Goal: Task Accomplishment & Management: Complete application form

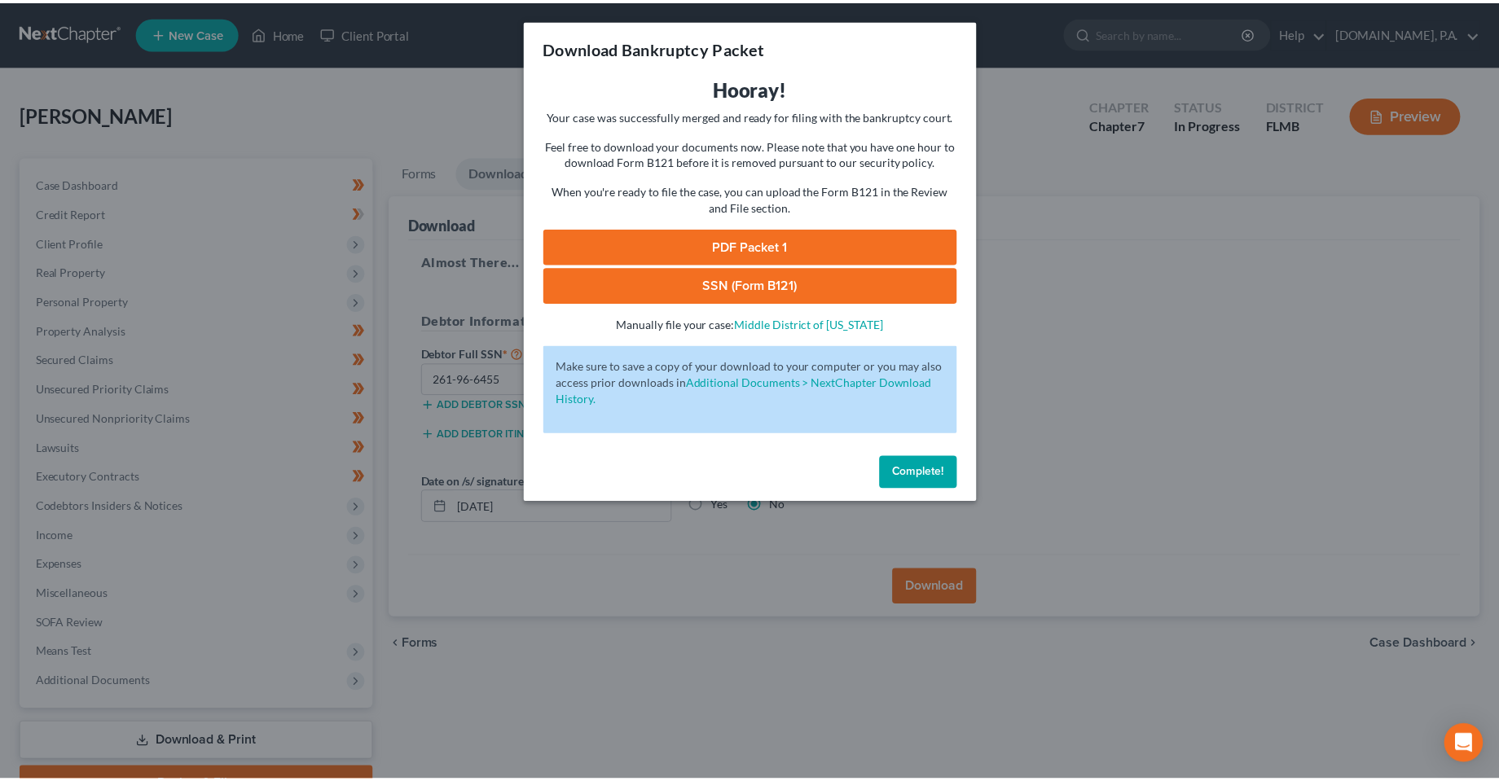
scroll to position [85, 0]
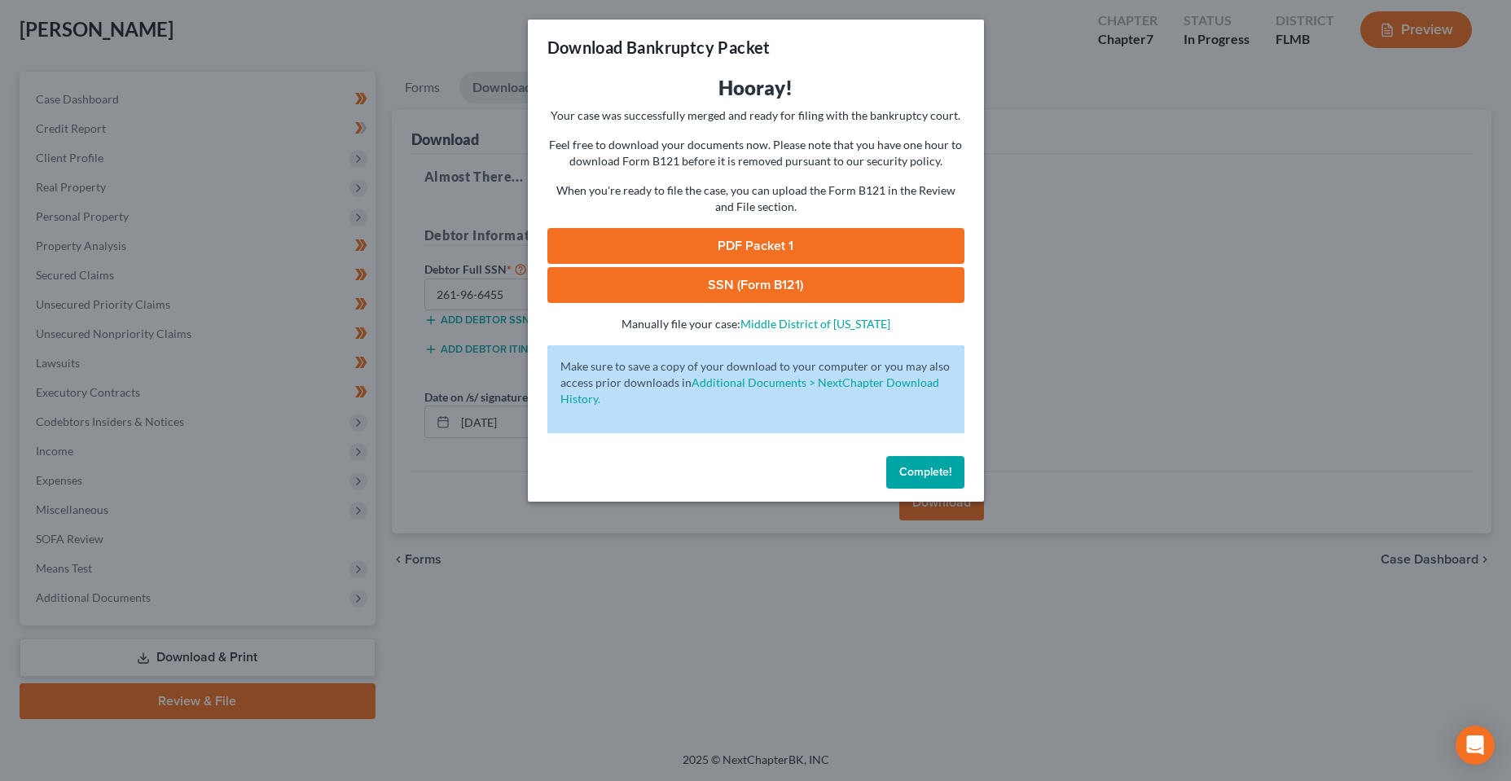
click at [941, 476] on span "Complete!" at bounding box center [926, 472] width 52 height 14
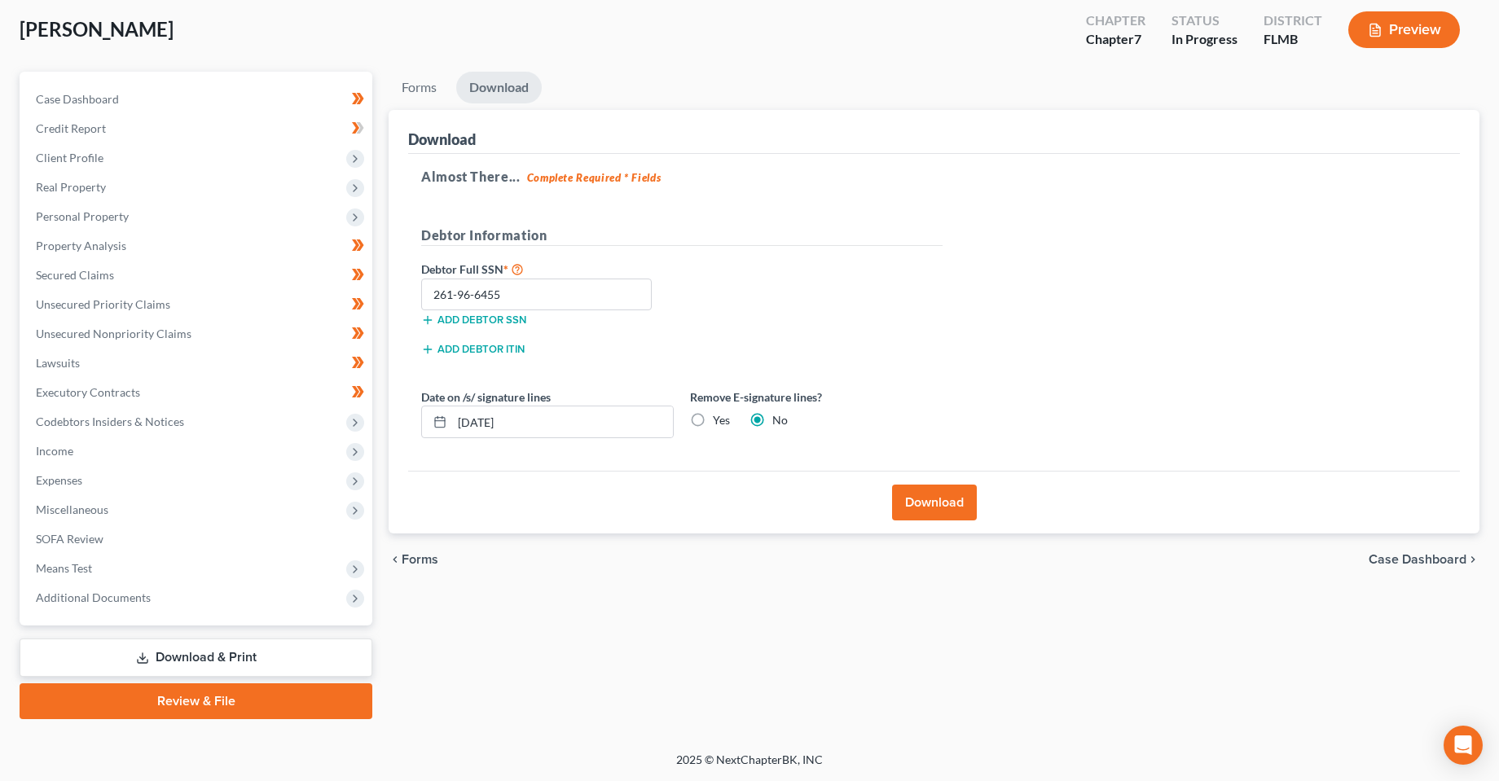
scroll to position [0, 0]
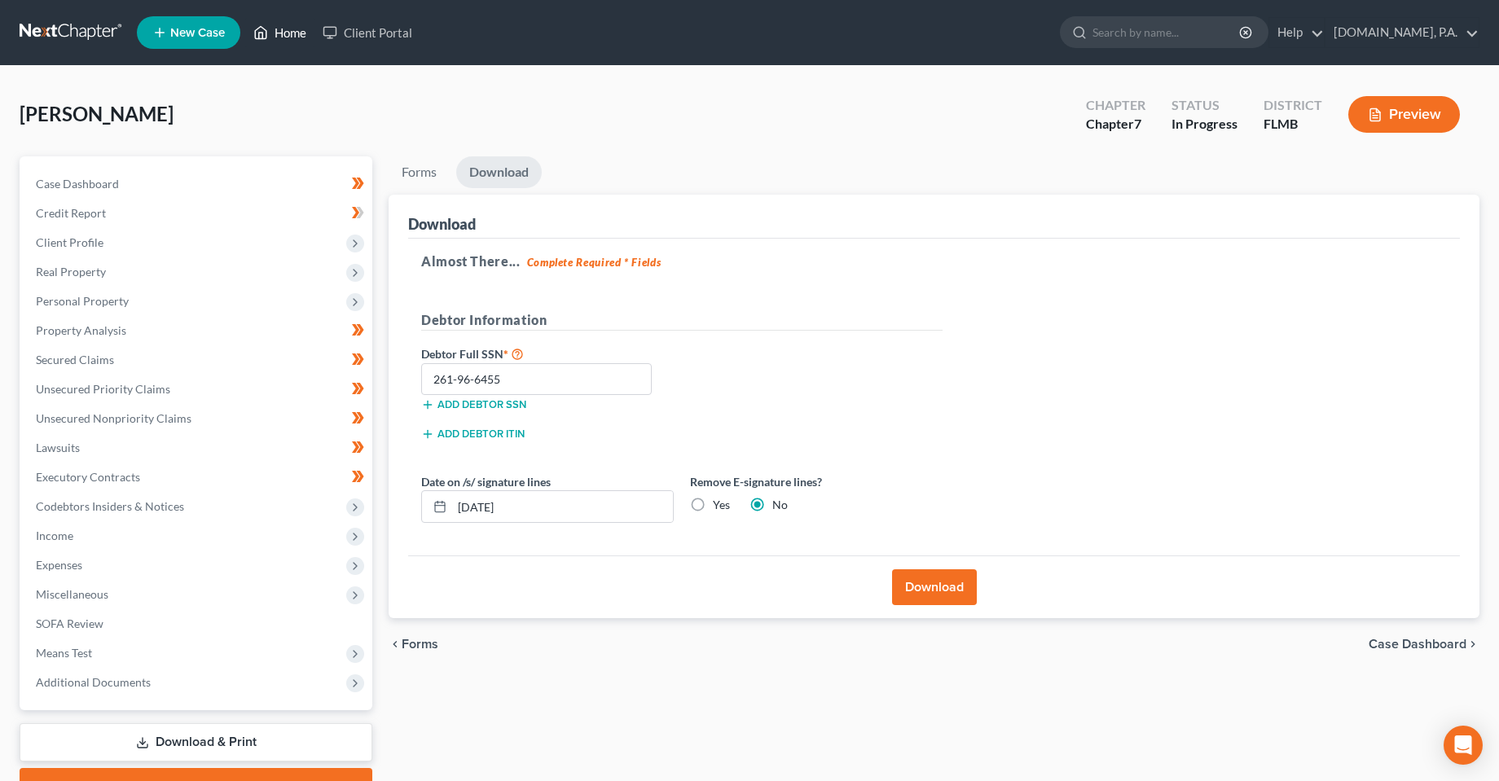
click at [278, 30] on link "Home" at bounding box center [279, 32] width 69 height 29
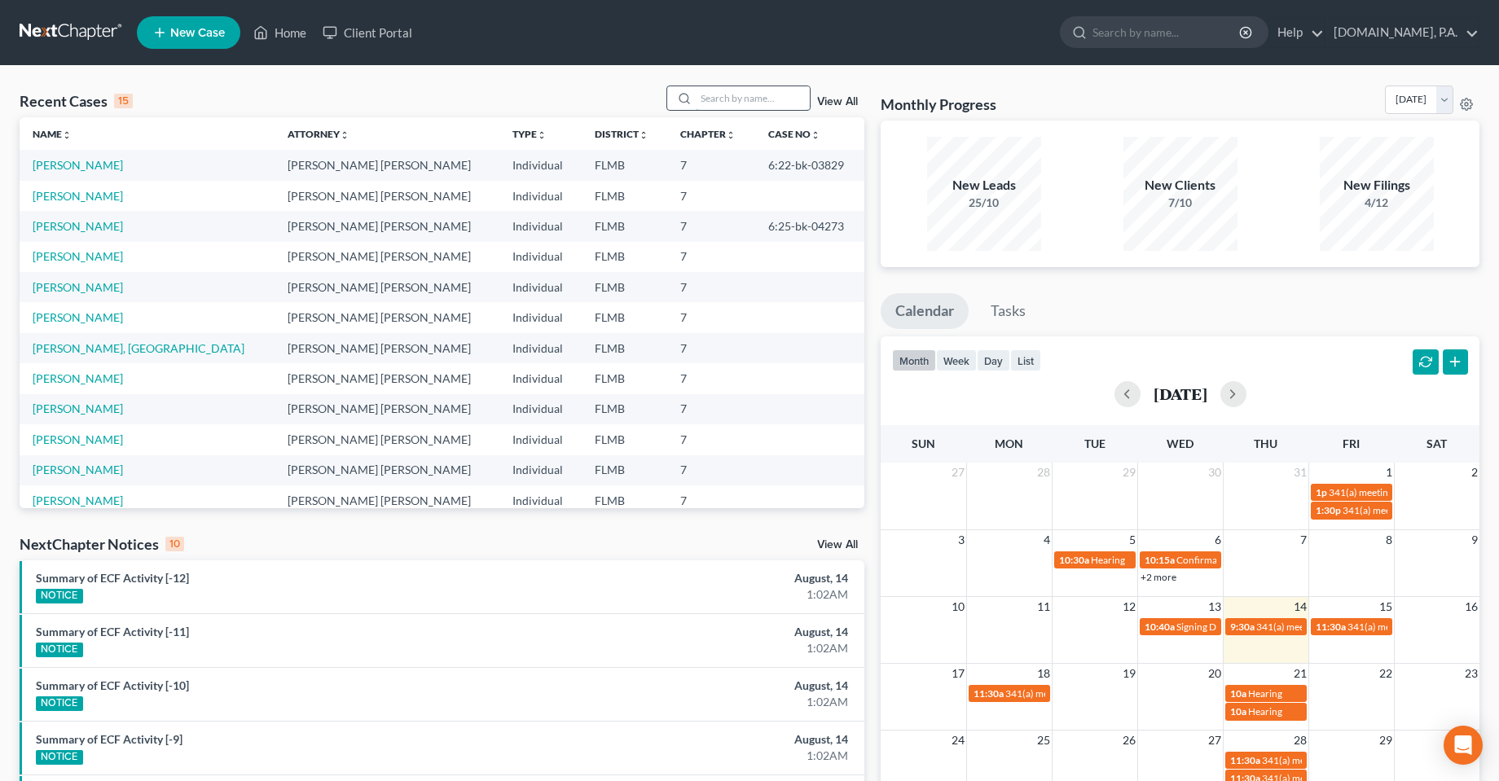
click at [772, 99] on input "search" at bounding box center [753, 98] width 114 height 24
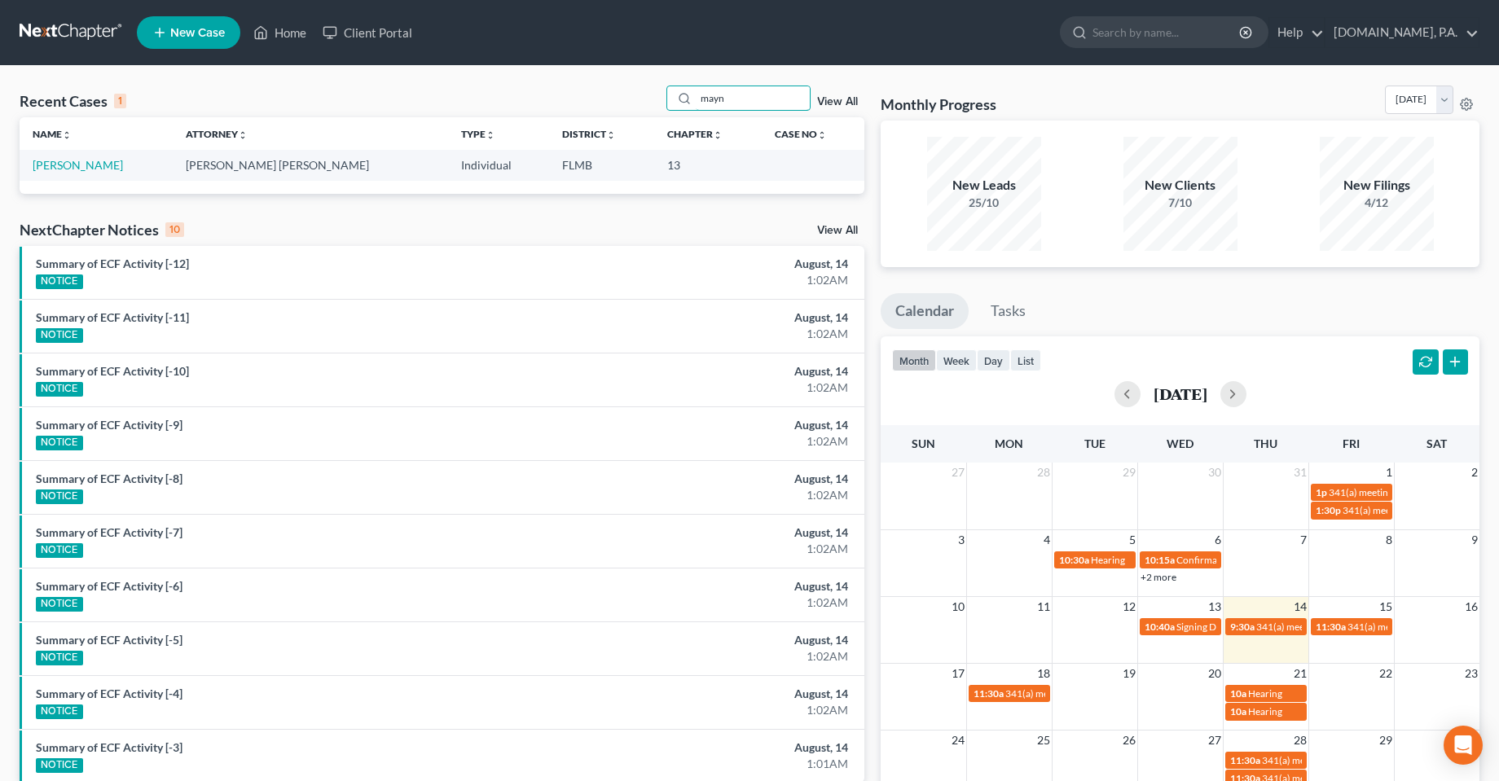
type input "mayn"
click at [68, 173] on td "[PERSON_NAME]" at bounding box center [96, 165] width 153 height 30
click at [68, 165] on link "[PERSON_NAME]" at bounding box center [78, 165] width 90 height 14
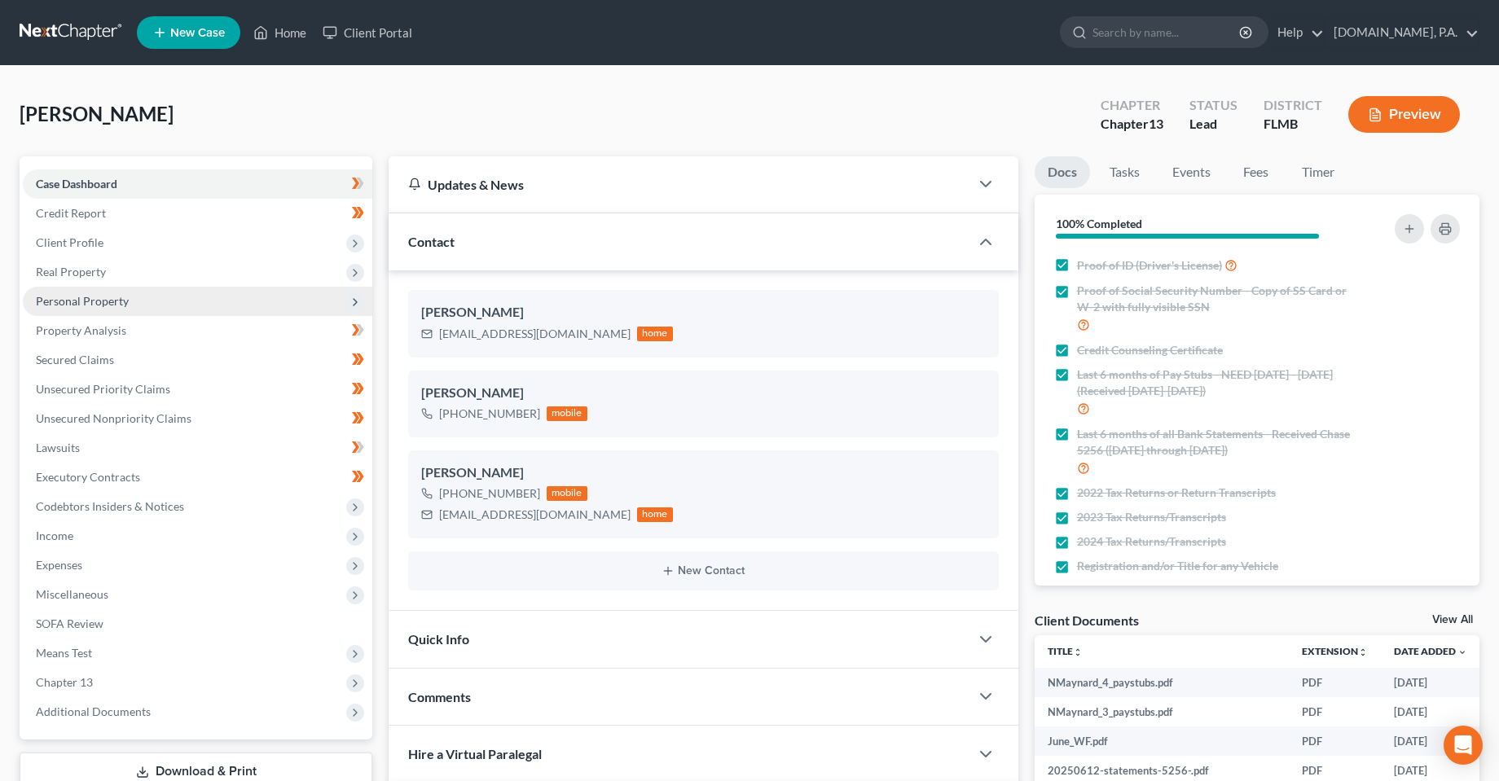
click at [63, 301] on span "Personal Property" at bounding box center [82, 301] width 93 height 14
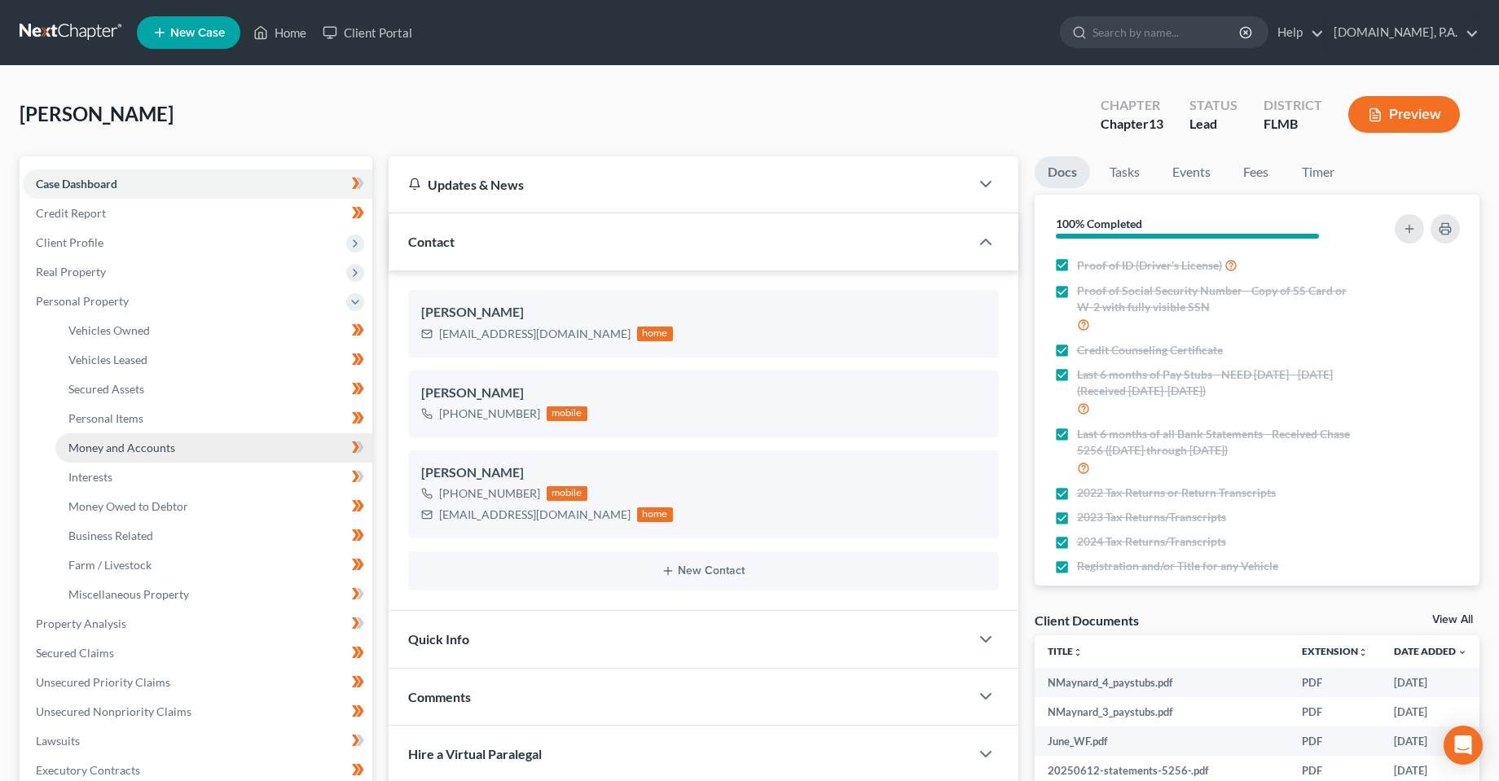
click at [98, 449] on span "Money and Accounts" at bounding box center [121, 448] width 107 height 14
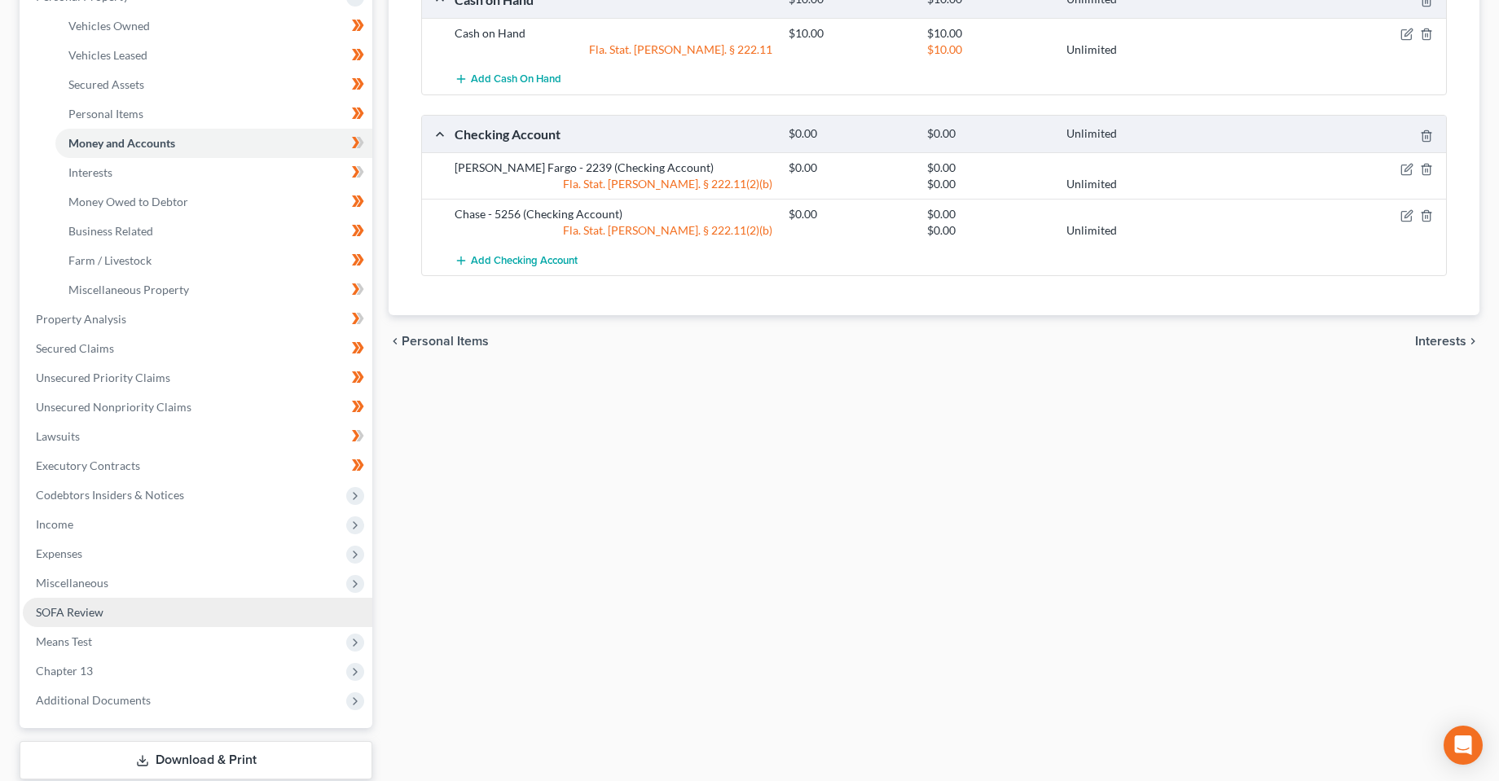
scroll to position [407, 0]
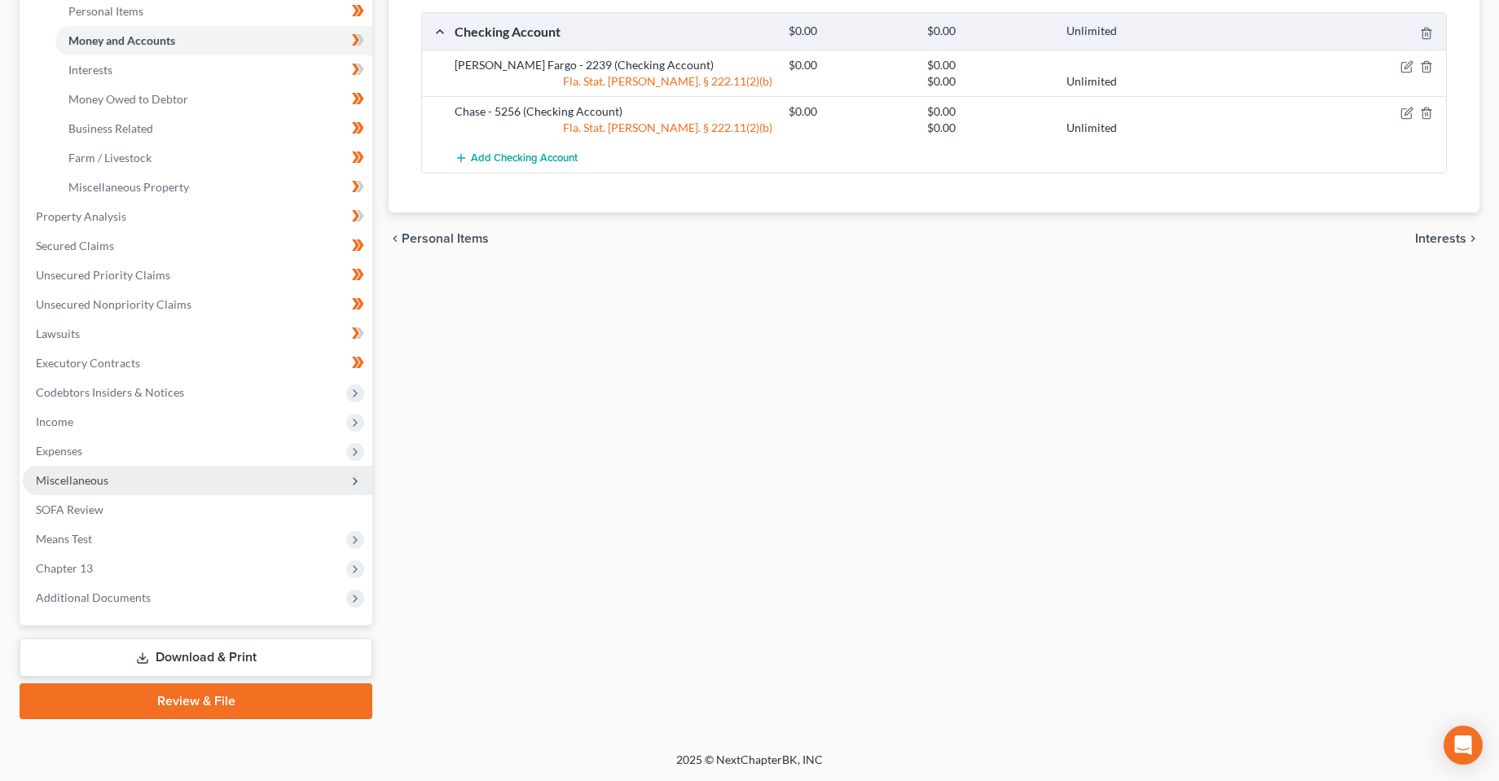
drag, startPoint x: 85, startPoint y: 420, endPoint x: 131, endPoint y: 473, distance: 70.4
click at [85, 420] on span "Income" at bounding box center [198, 421] width 350 height 29
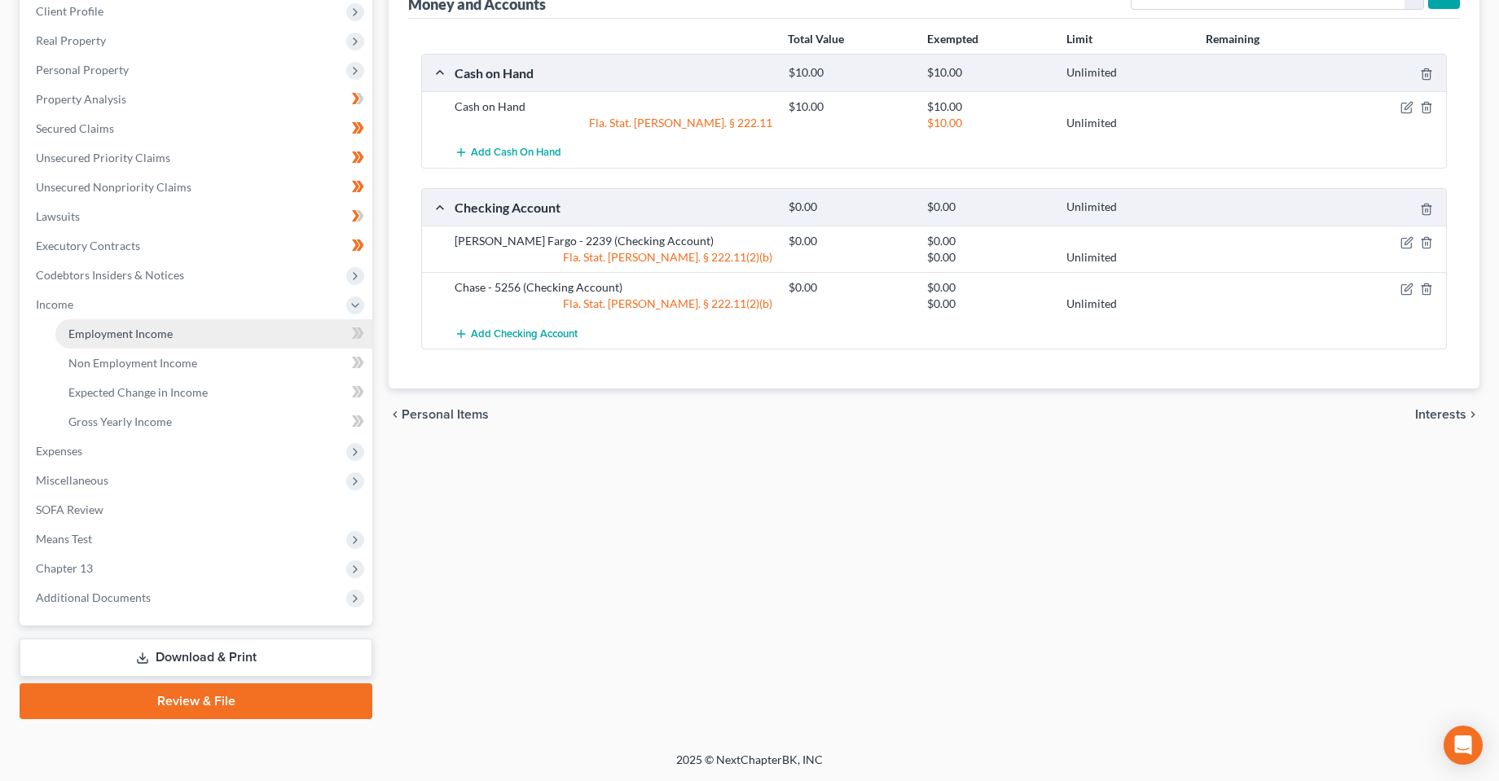
click at [121, 328] on span "Employment Income" at bounding box center [120, 334] width 104 height 14
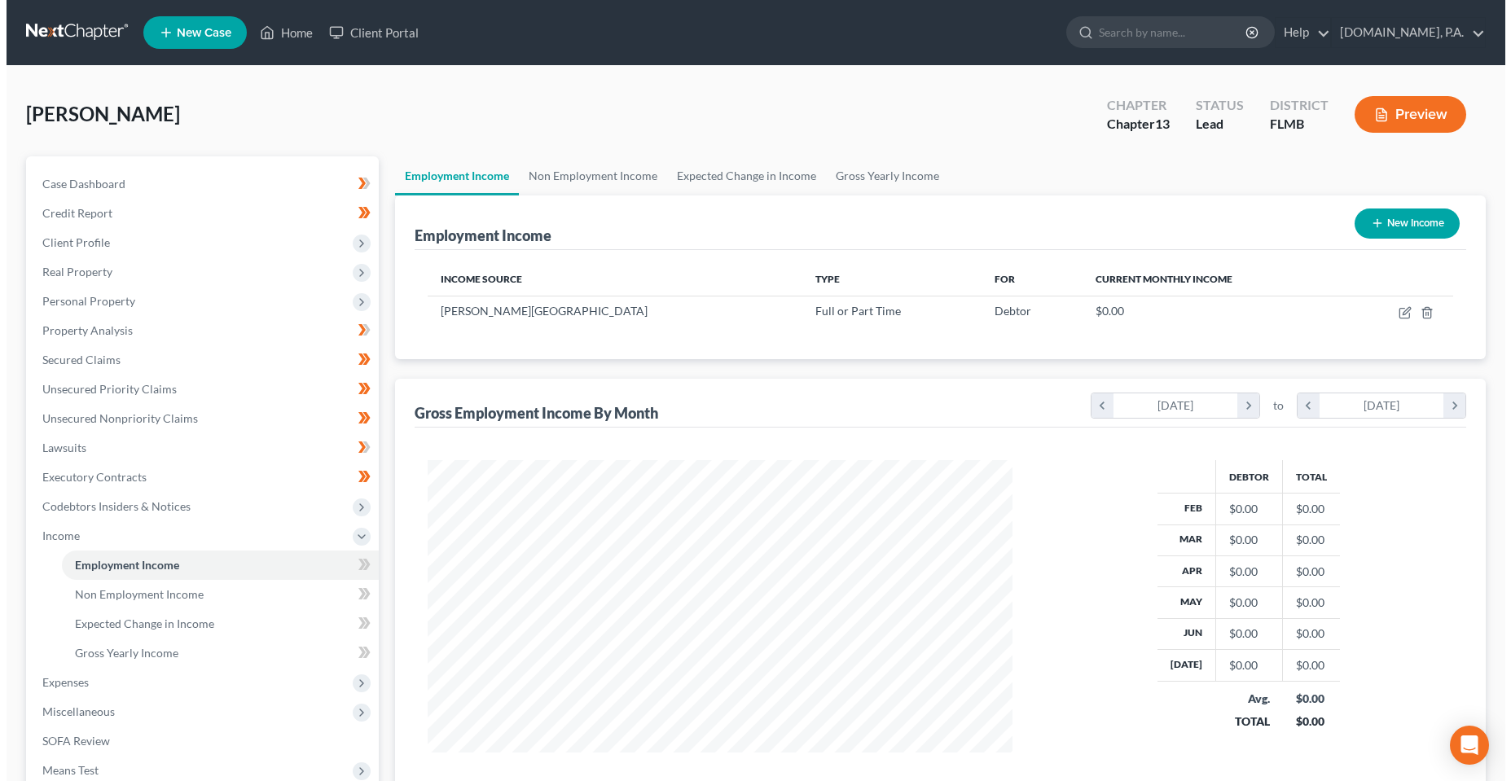
scroll to position [293, 618]
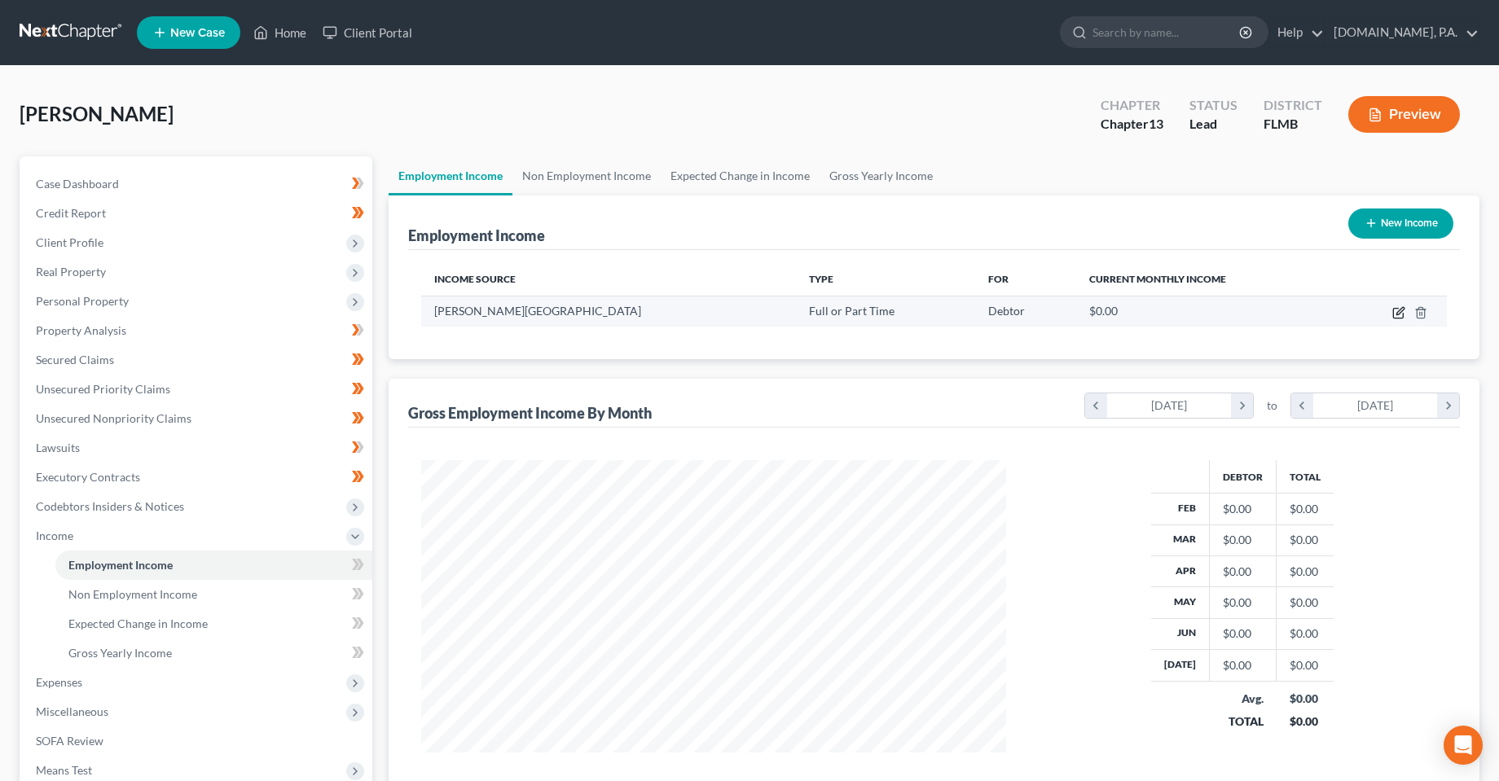
click at [1397, 312] on icon "button" at bounding box center [1398, 312] width 13 height 13
select select "0"
select select "1"
select select "0"
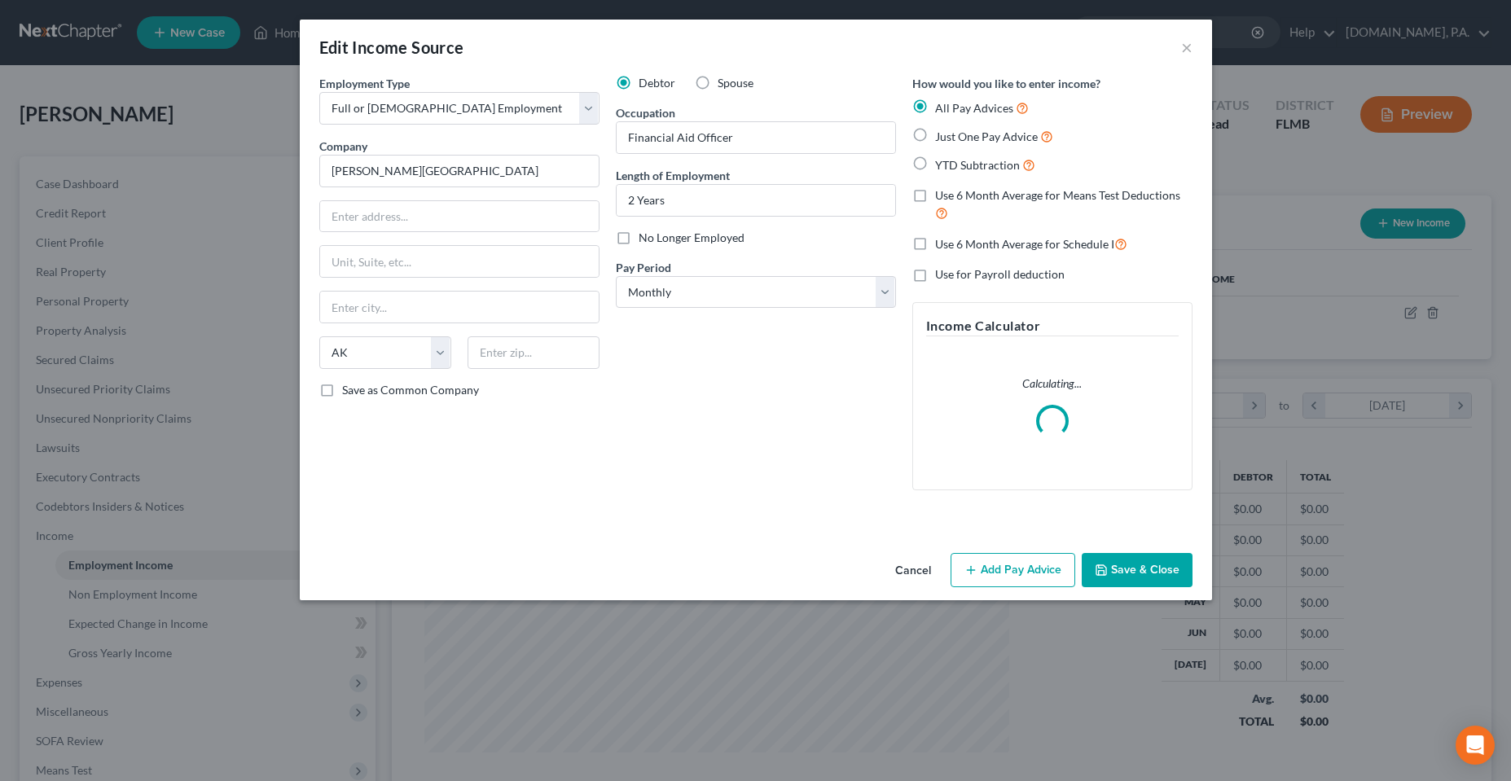
scroll to position [295, 623]
click at [935, 136] on label "Just One Pay Advice" at bounding box center [994, 136] width 118 height 19
click at [942, 136] on input "Just One Pay Advice" at bounding box center [947, 132] width 11 height 11
radio input "true"
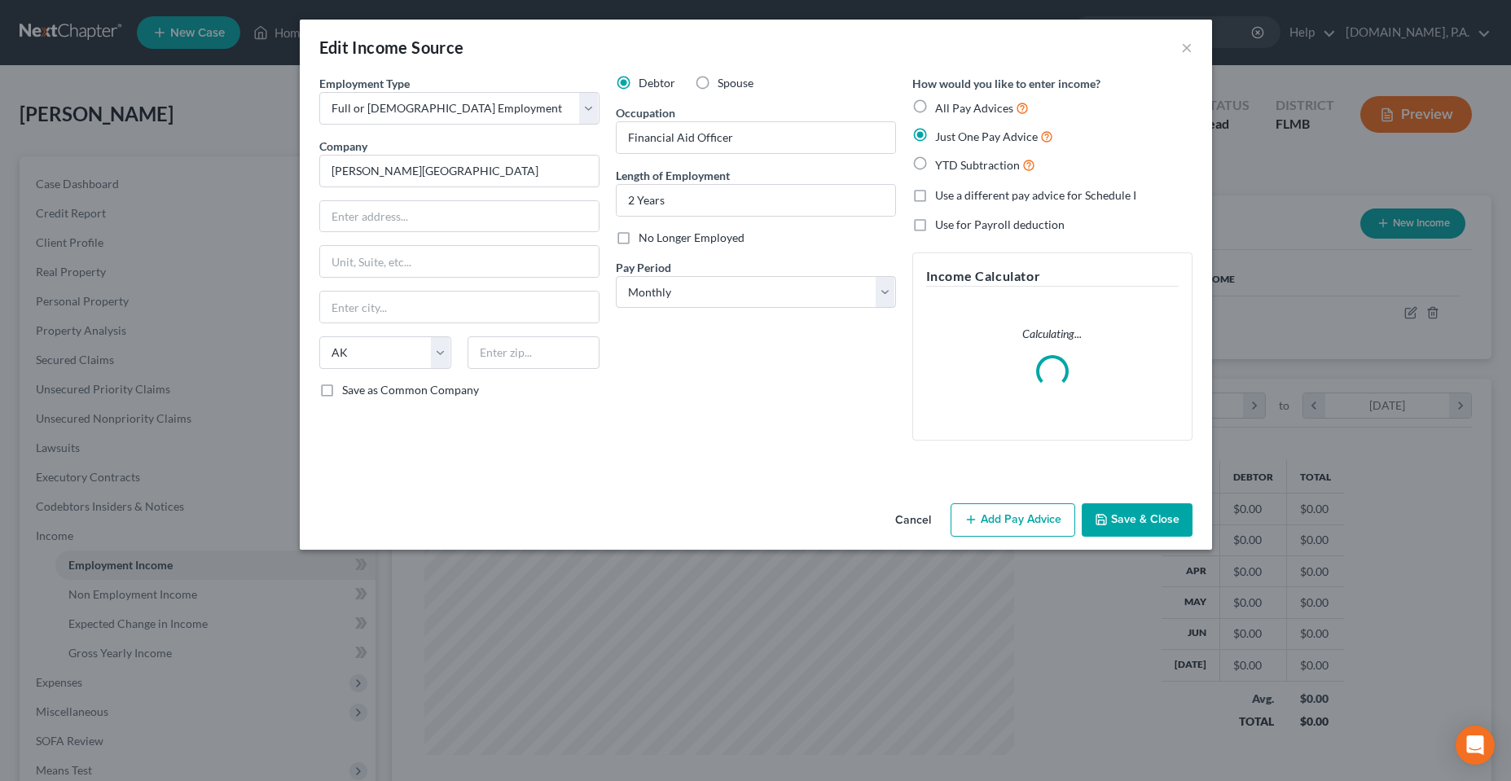
click at [1023, 521] on button "Add Pay Advice" at bounding box center [1013, 521] width 125 height 34
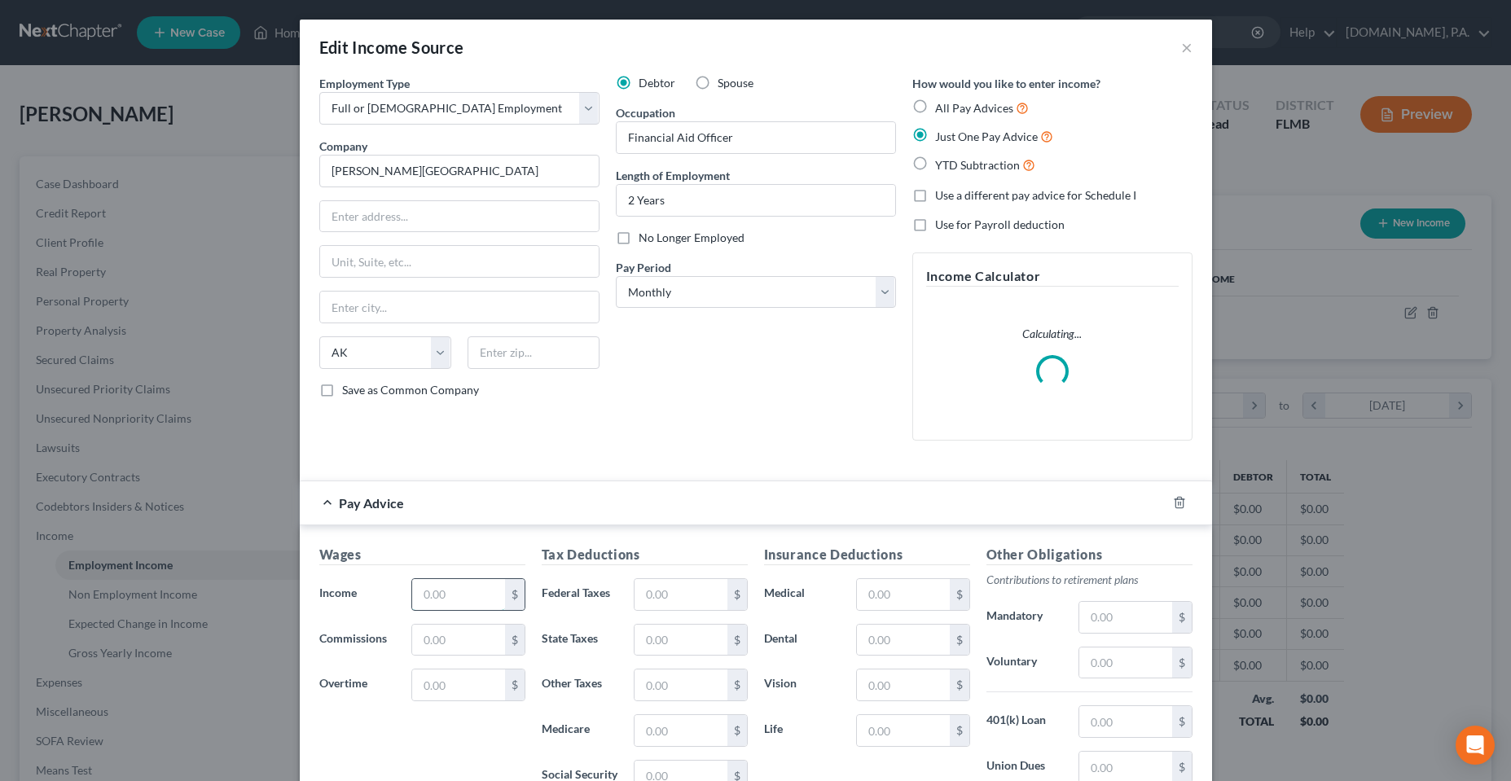
click at [463, 594] on input "text" at bounding box center [458, 594] width 92 height 31
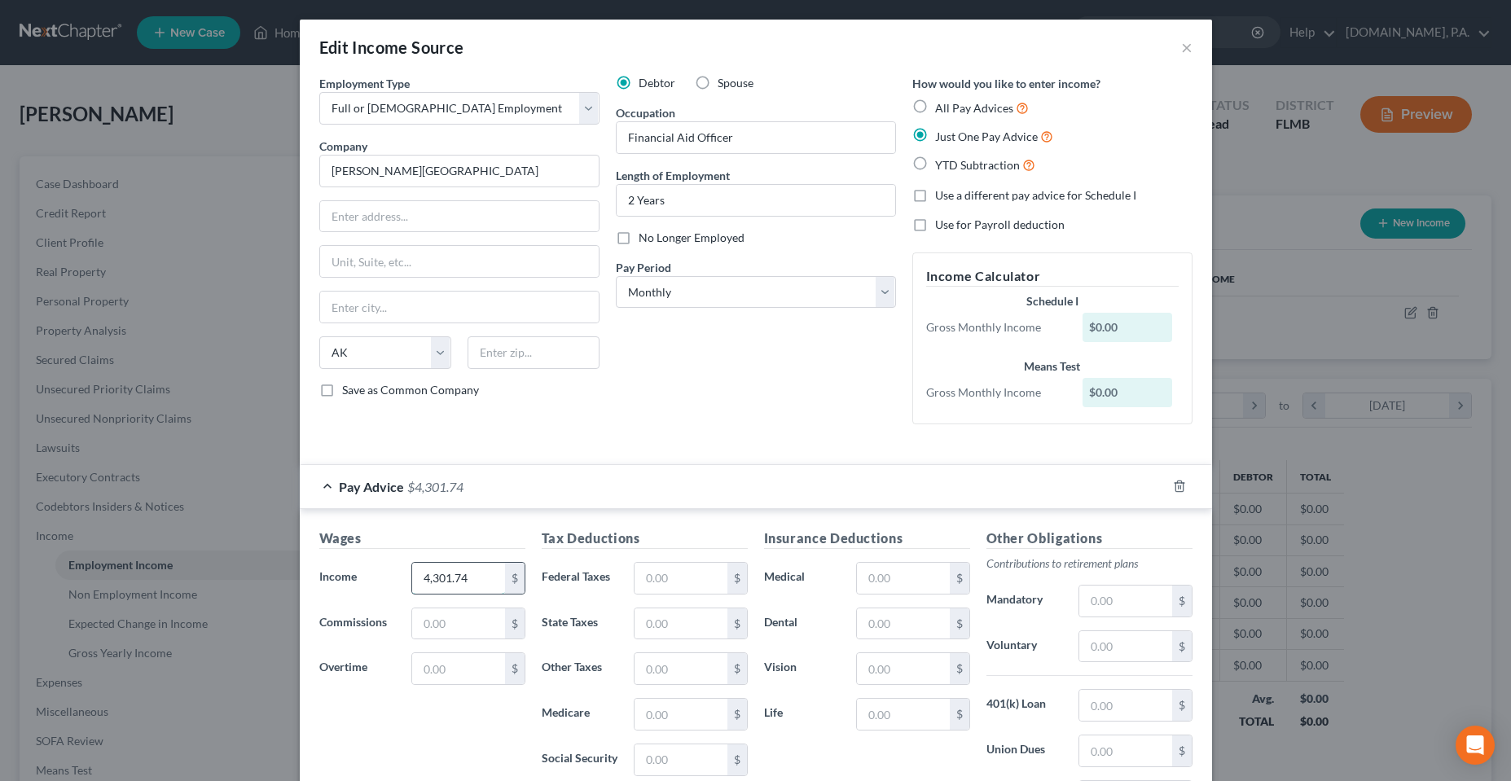
type input "4,301.74"
click at [697, 564] on input "text" at bounding box center [681, 578] width 92 height 31
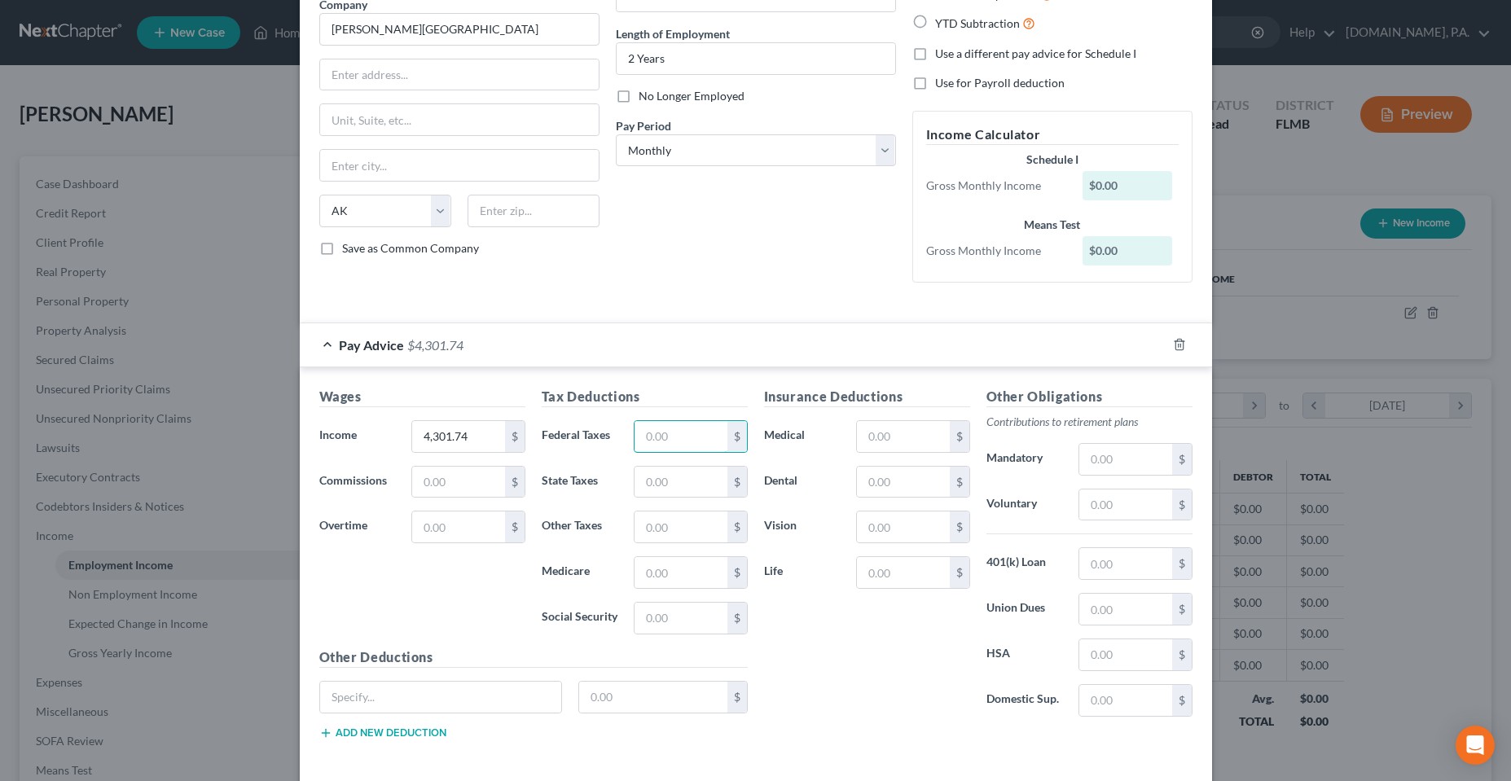
scroll to position [163, 0]
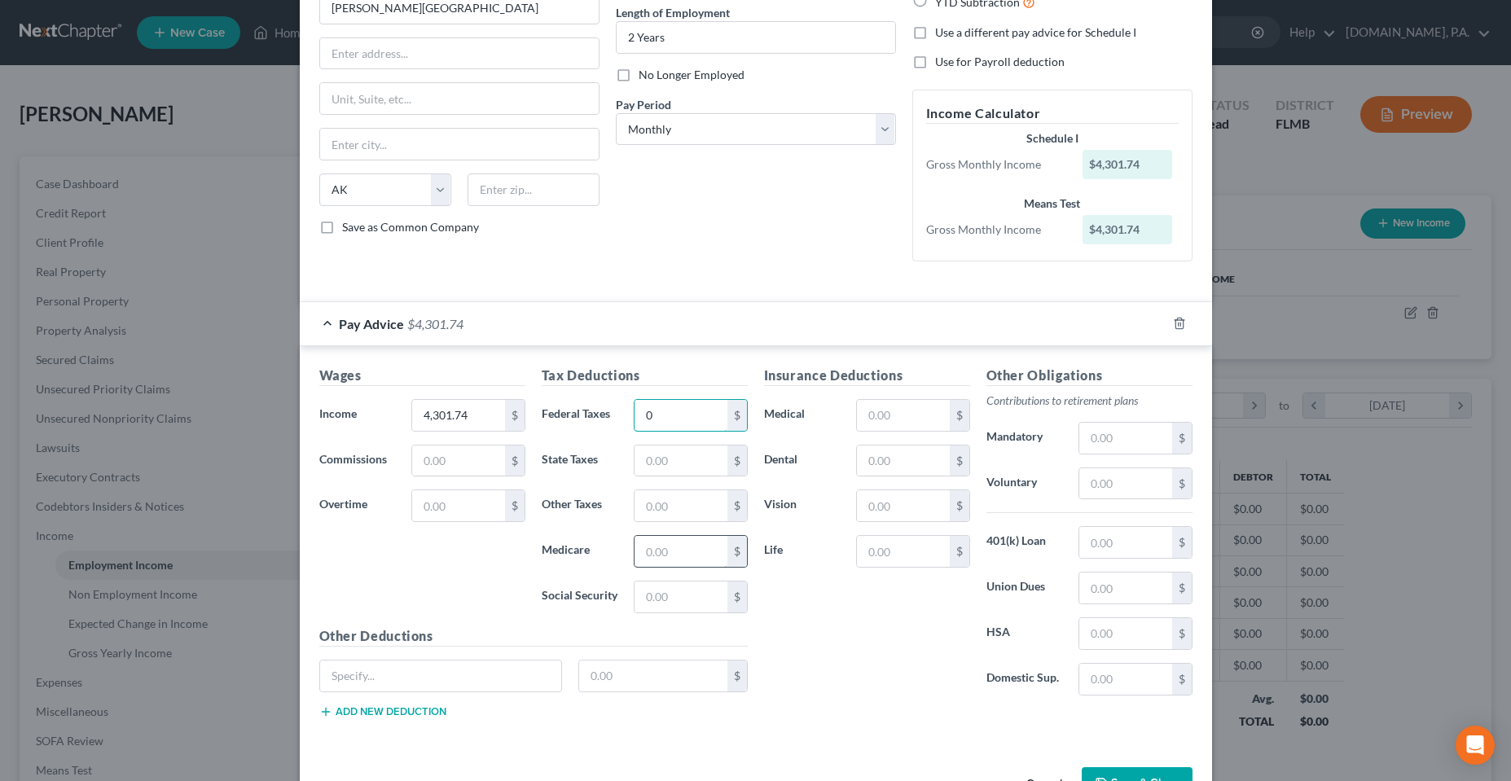
type input "0"
drag, startPoint x: 657, startPoint y: 557, endPoint x: 650, endPoint y: 549, distance: 10.4
click at [657, 557] on input "text" at bounding box center [681, 551] width 92 height 31
type input "54.62"
type input "233.55"
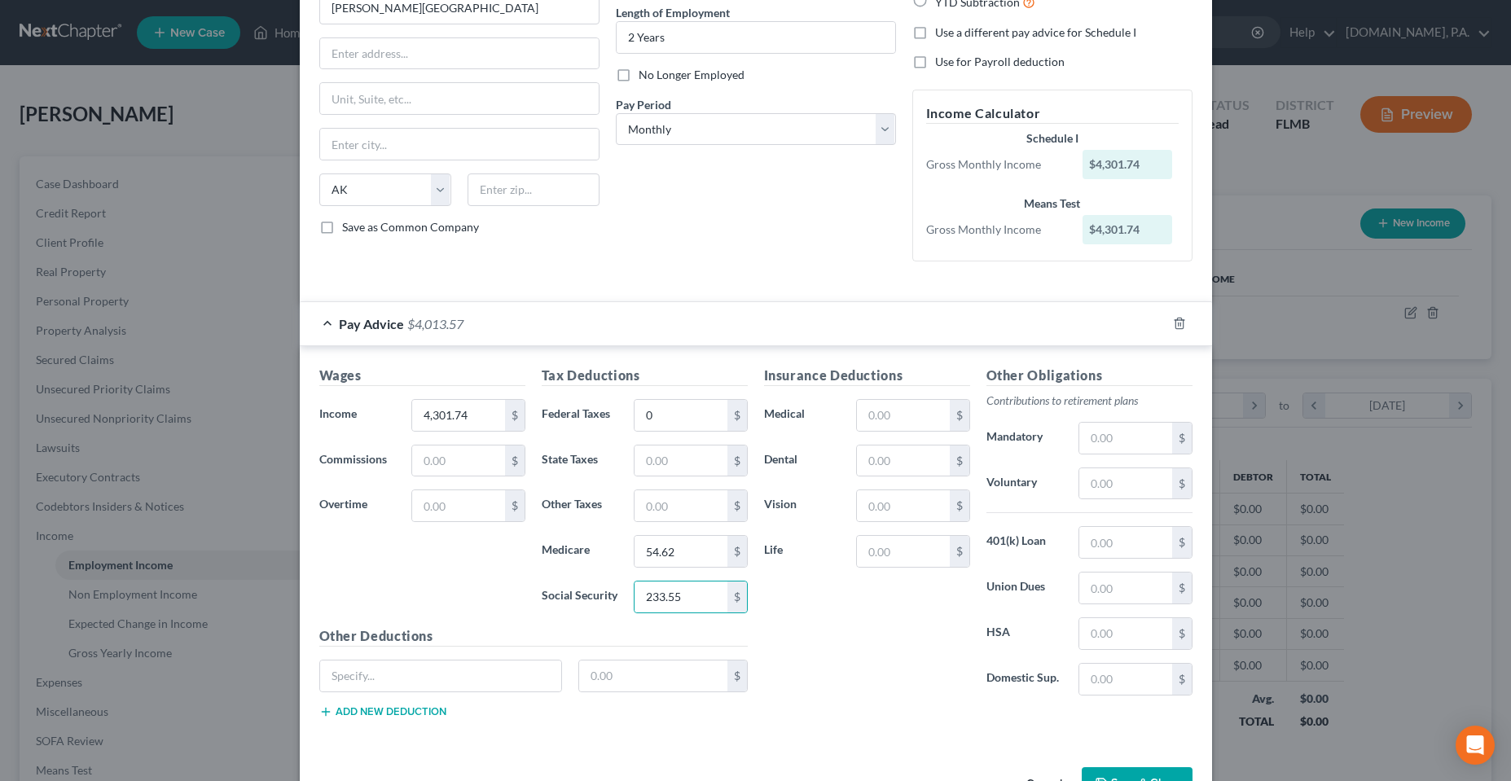
click at [929, 625] on div "Insurance Deductions Medical $ Dental $ Vision $ Life $" at bounding box center [867, 537] width 222 height 343
click at [916, 429] on input "text" at bounding box center [903, 415] width 92 height 31
type input "450.59"
type input "70.04"
type input "14.17"
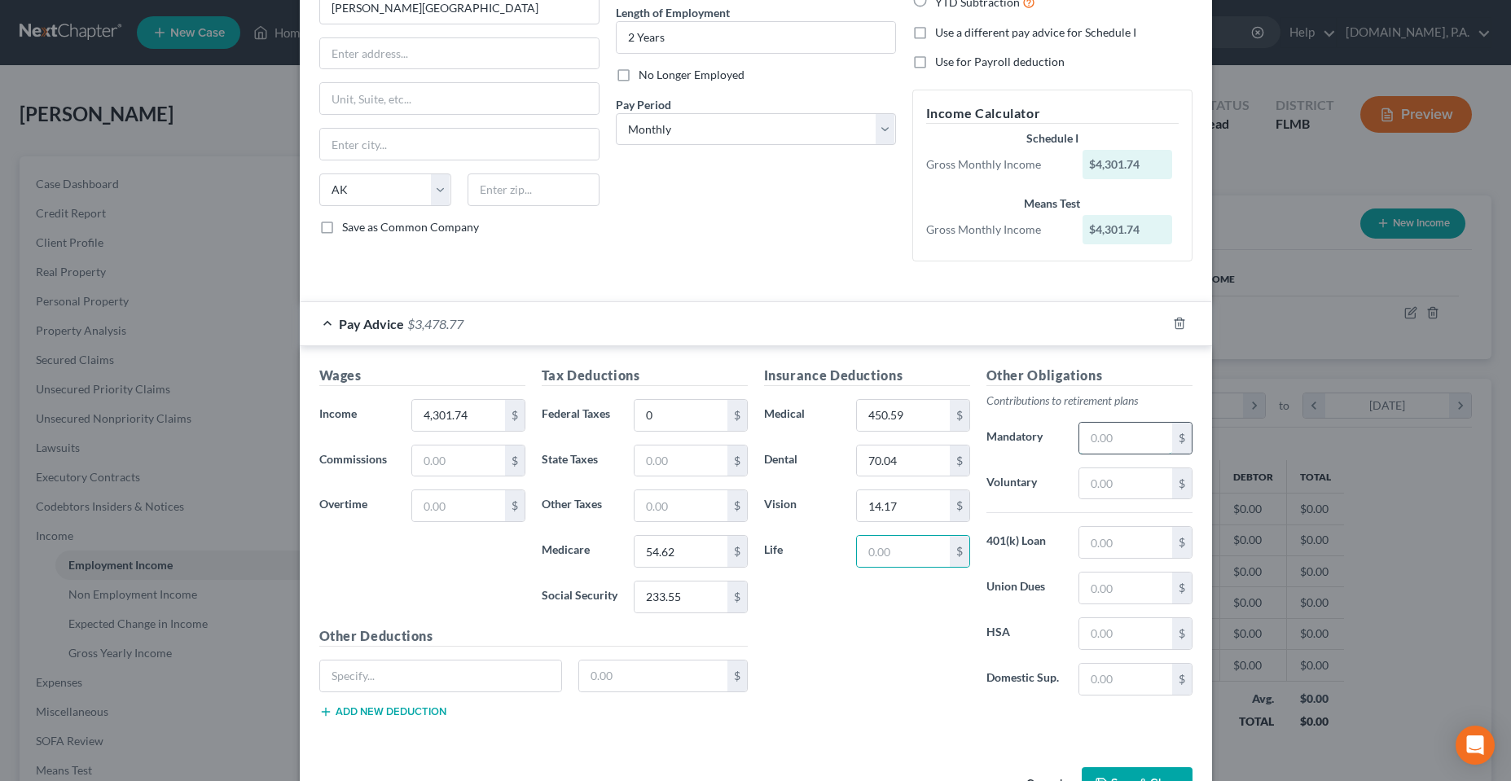
click at [1122, 433] on input "text" at bounding box center [1126, 438] width 92 height 31
click at [1089, 490] on input "text" at bounding box center [1126, 484] width 92 height 31
type input "215.09"
click at [895, 619] on div "Insurance Deductions Medical 450.59 $ Dental 70.04 $ Vision 14.17 $ Life $" at bounding box center [867, 537] width 222 height 343
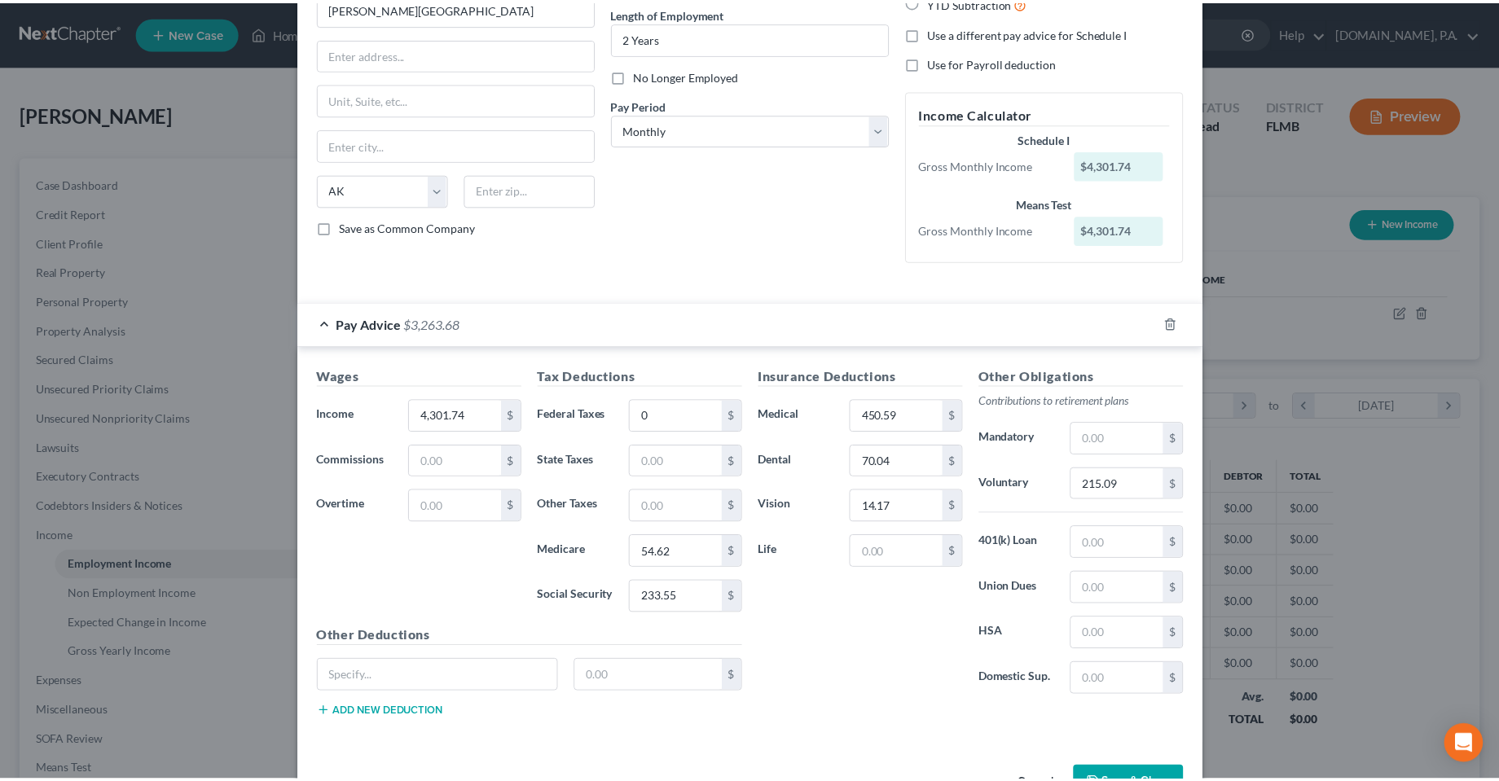
scroll to position [215, 0]
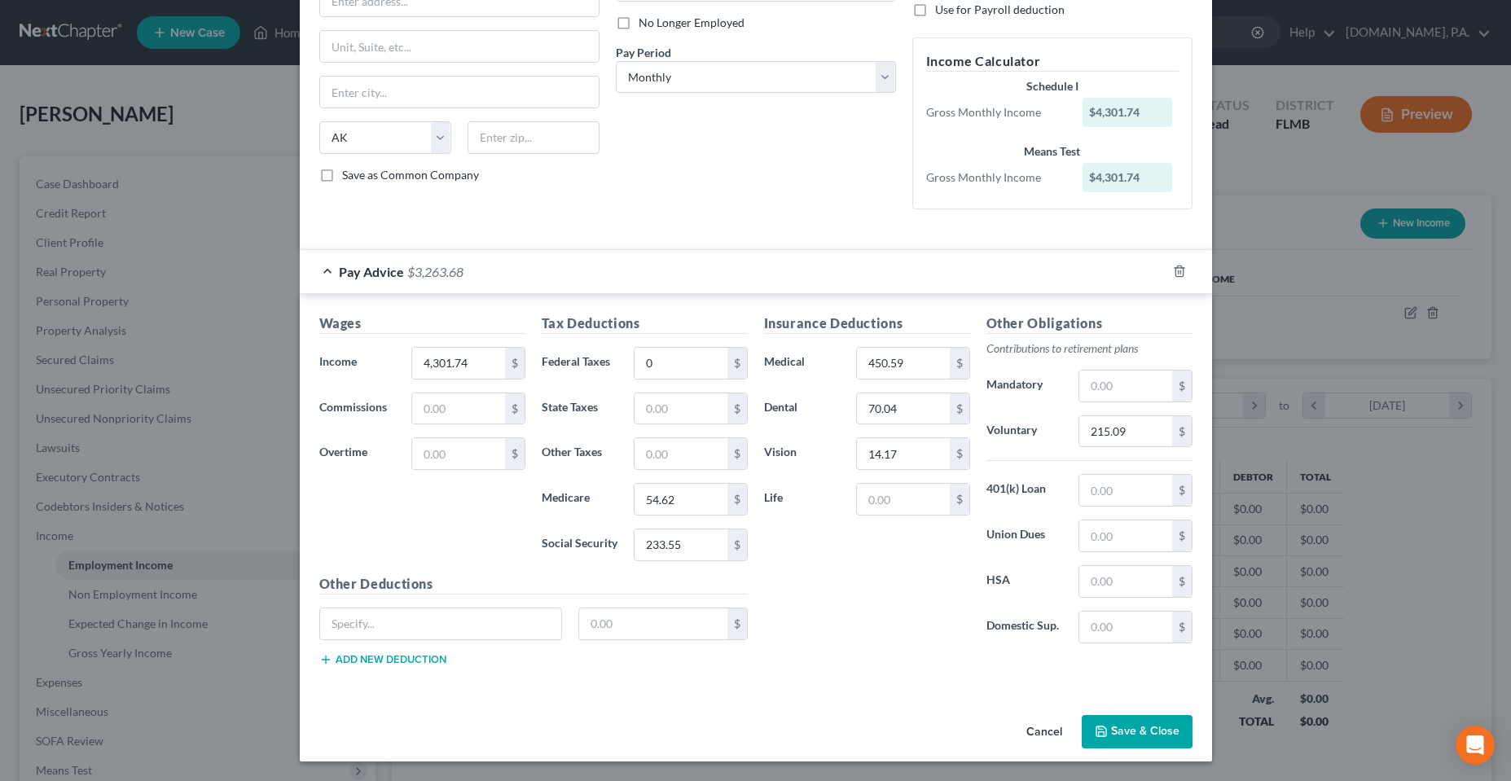
click at [1157, 763] on div "Edit Income Source × Employment Type * Select Full or [DEMOGRAPHIC_DATA] Employ…" at bounding box center [755, 390] width 1511 height 781
click at [1144, 733] on button "Save & Close" at bounding box center [1137, 732] width 111 height 34
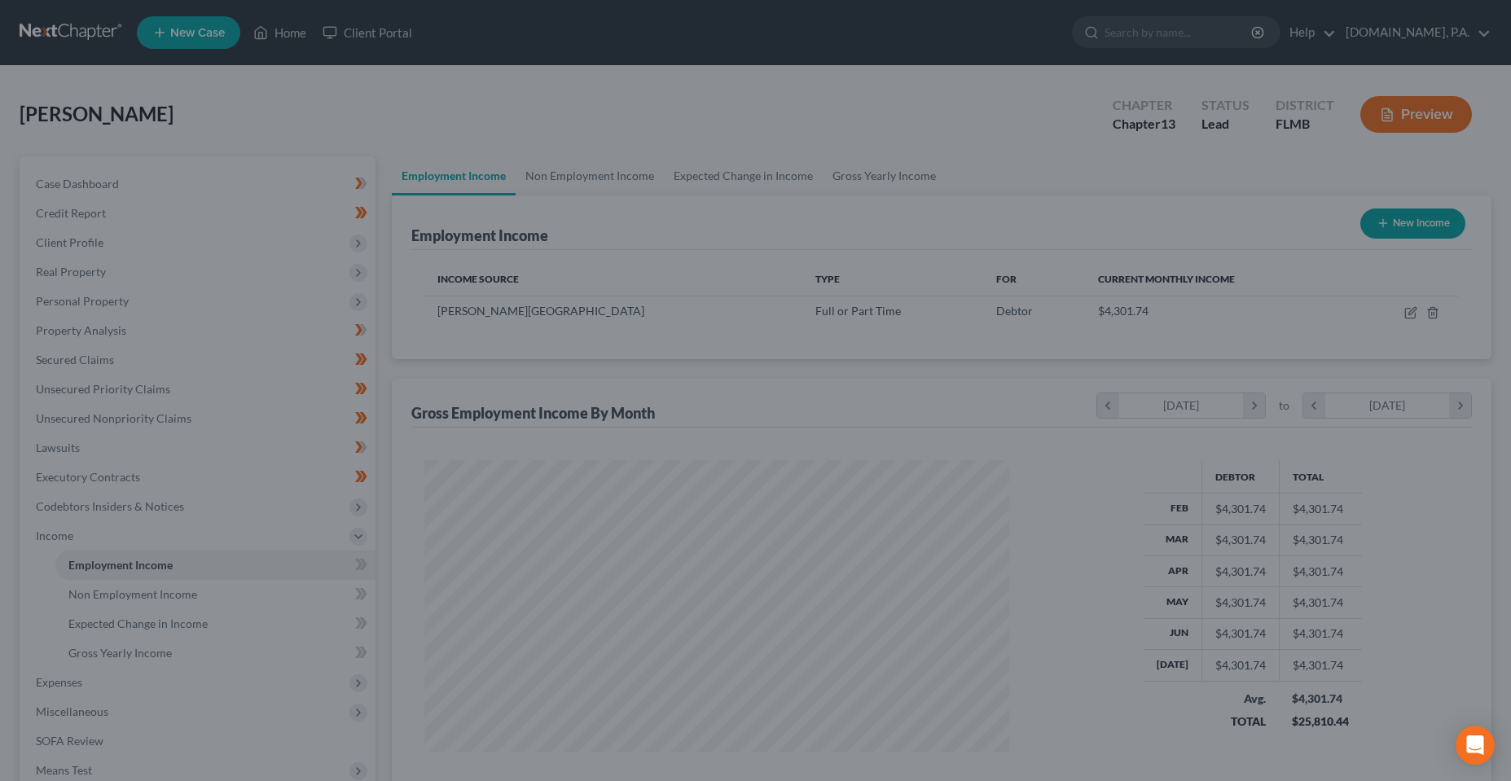
scroll to position [814506, 814180]
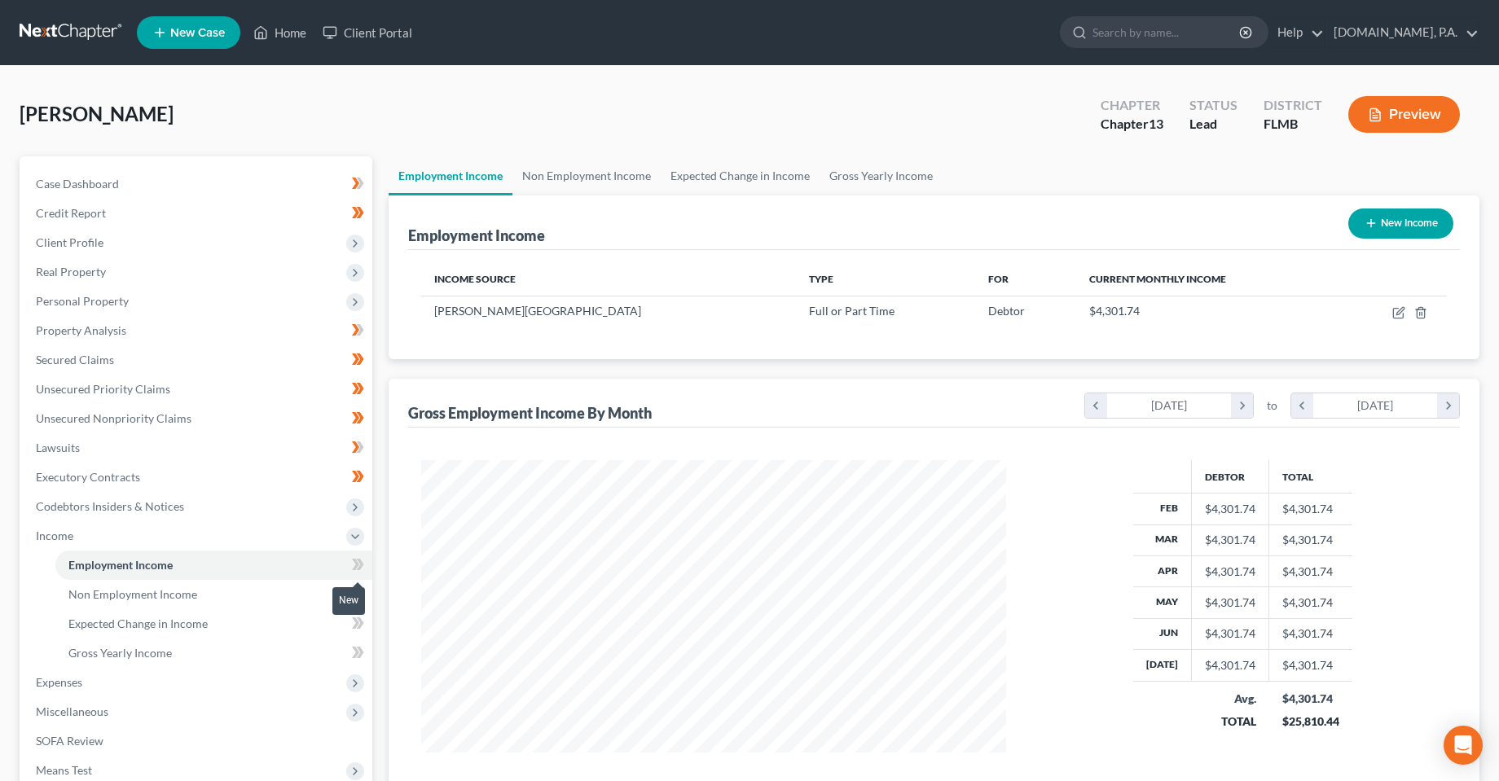
click at [359, 565] on icon at bounding box center [358, 565] width 12 height 20
click at [218, 603] on link "Non Employment Income" at bounding box center [213, 594] width 317 height 29
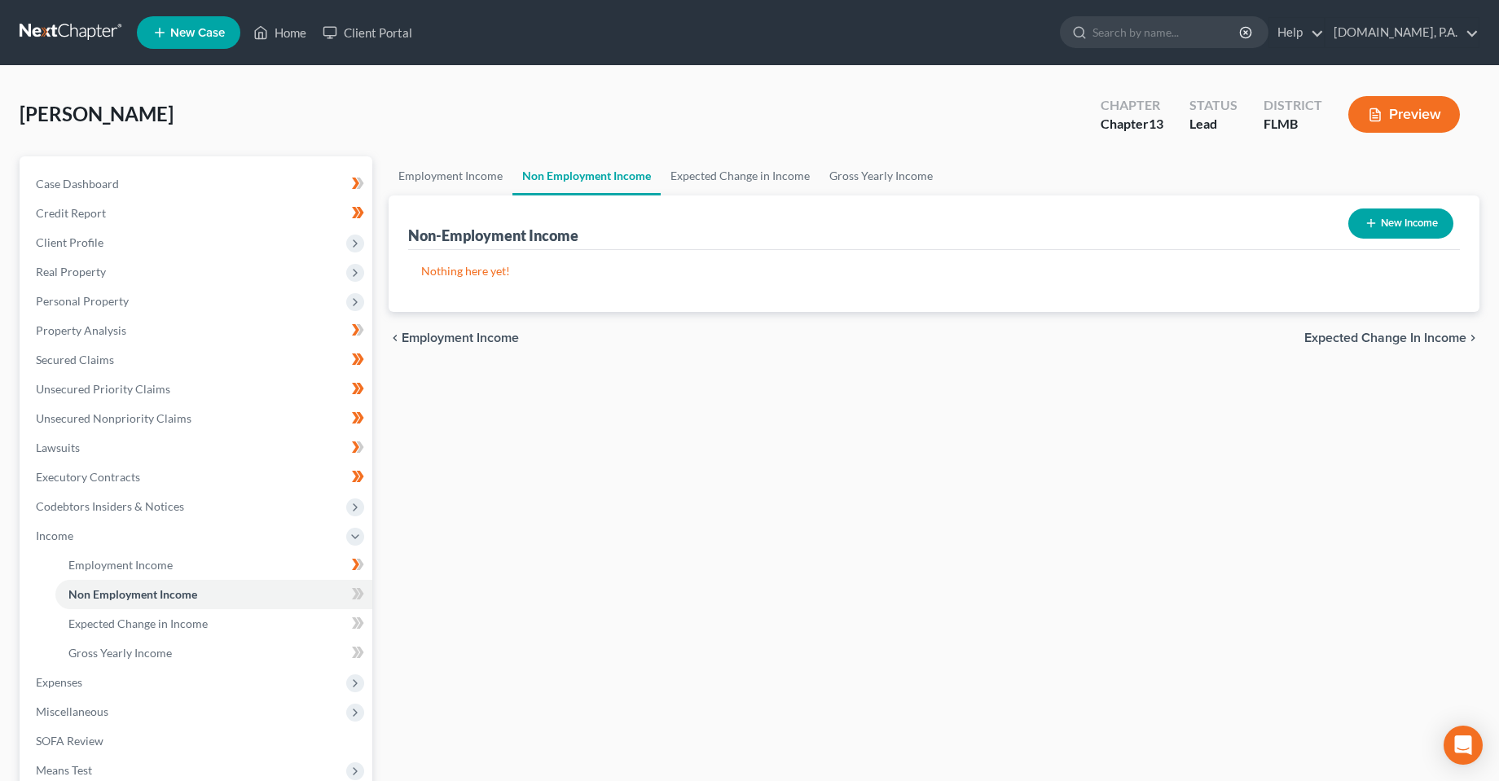
click at [1403, 231] on button "New Income" at bounding box center [1400, 224] width 105 height 30
select select "0"
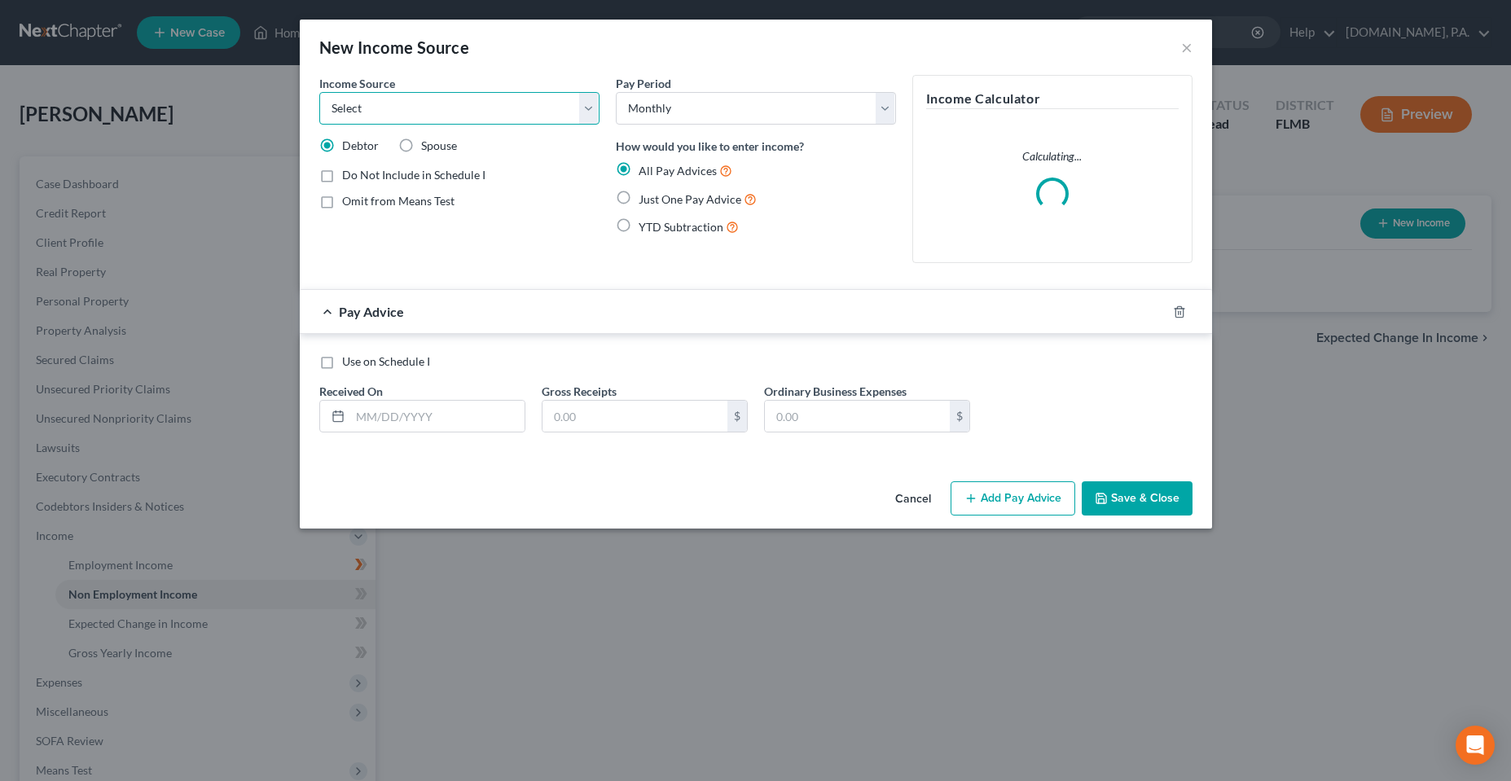
click at [438, 110] on select "Select Unemployment Disability (from employer) Pension Retirement Social Securi…" at bounding box center [459, 108] width 280 height 33
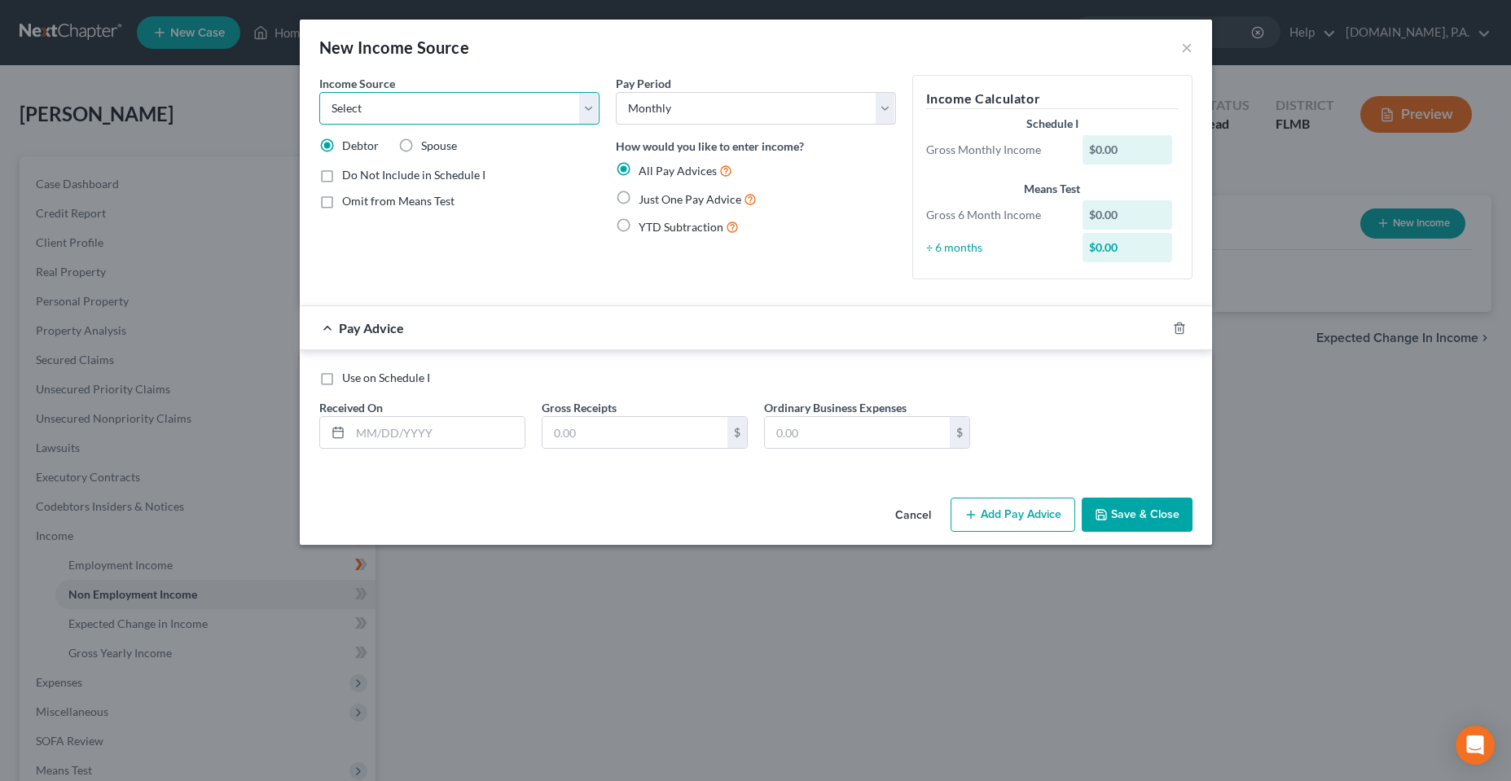
select select "7"
click at [319, 92] on select "Select Unemployment Disability (from employer) Pension Retirement Social Securi…" at bounding box center [459, 108] width 280 height 33
click at [675, 206] on label "Just One Pay Advice" at bounding box center [698, 199] width 118 height 19
click at [656, 200] on input "Just One Pay Advice" at bounding box center [650, 195] width 11 height 11
radio input "true"
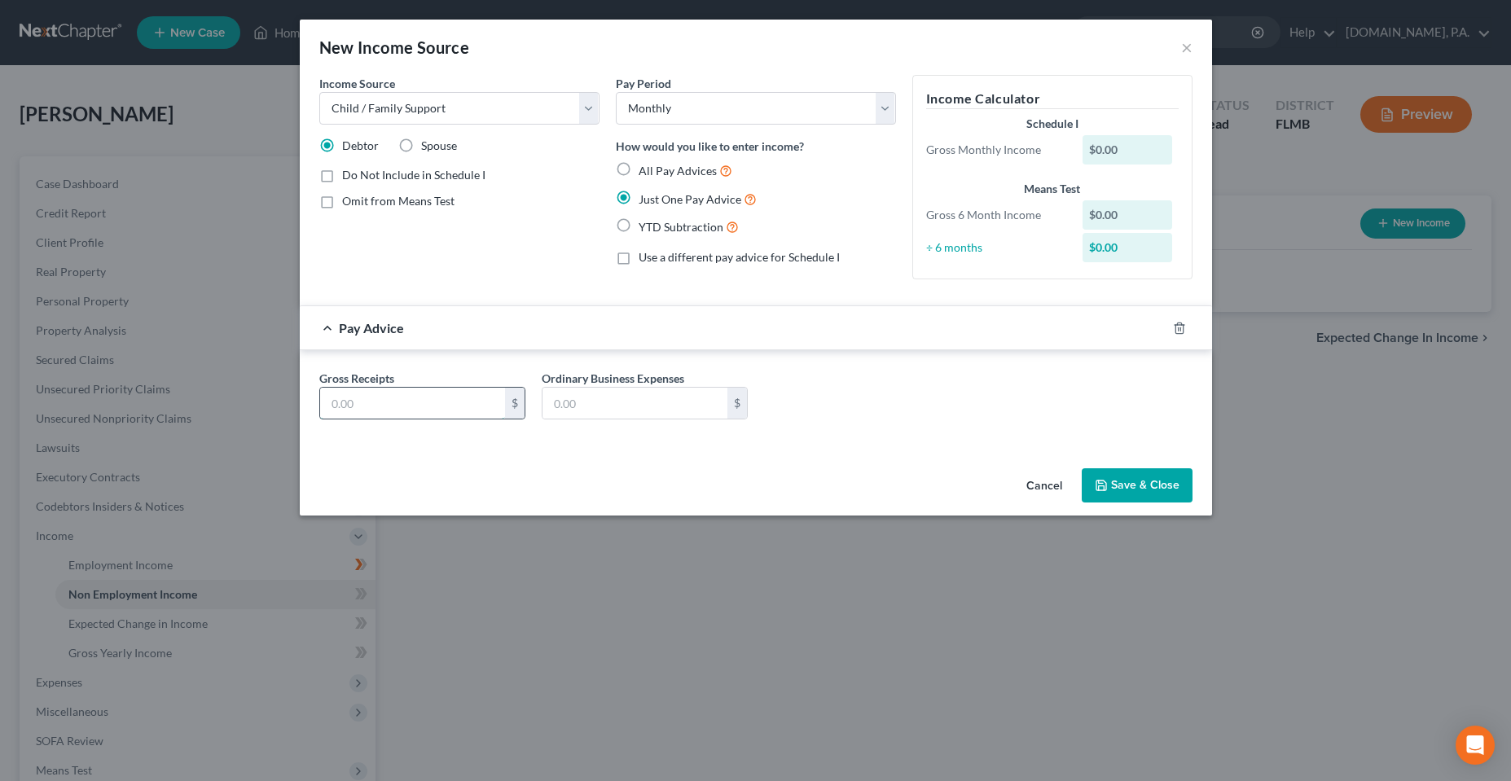
click at [402, 411] on input "text" at bounding box center [412, 403] width 185 height 31
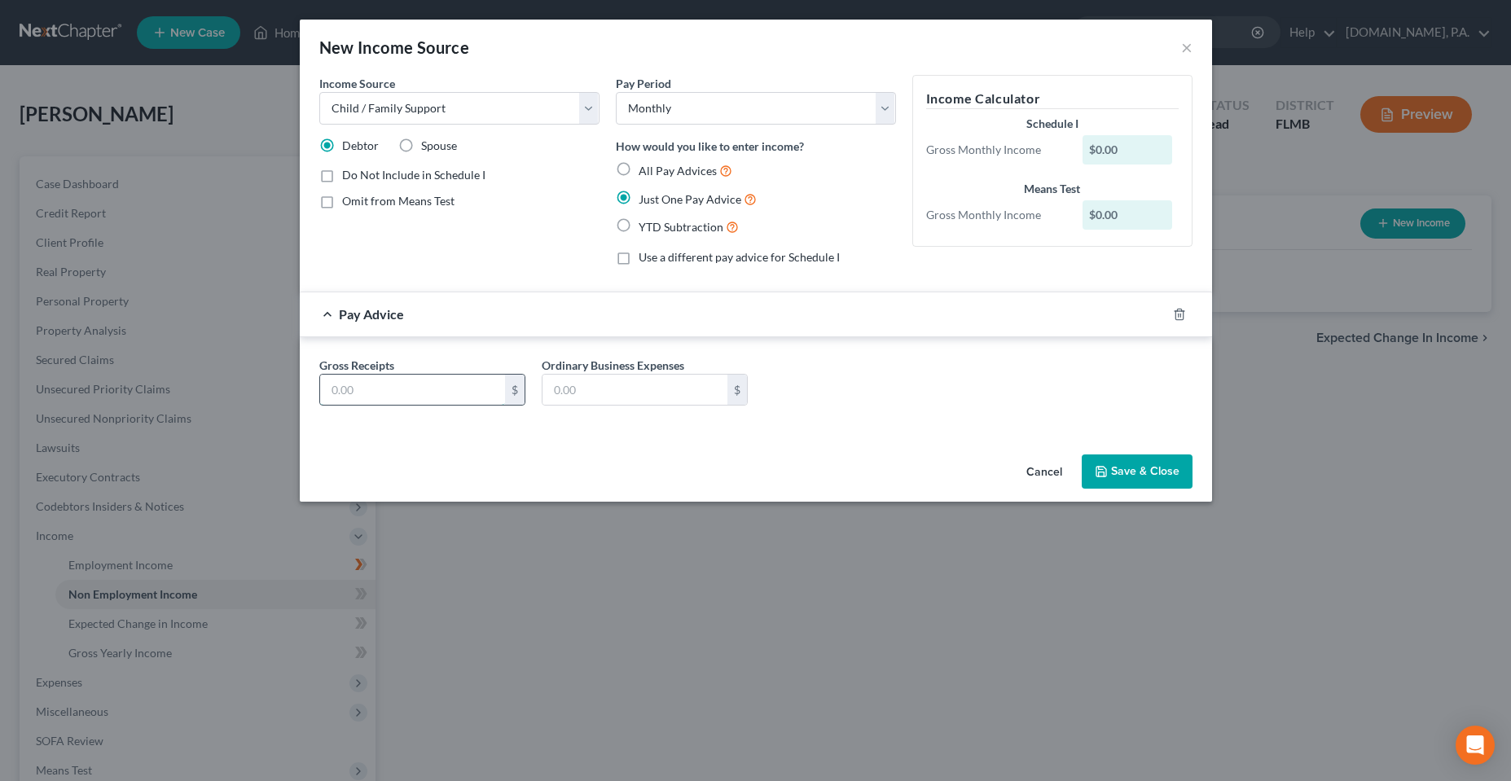
click at [439, 401] on input "text" at bounding box center [412, 390] width 185 height 31
type input "464"
click at [512, 470] on div "Cancel Save & Close" at bounding box center [756, 475] width 913 height 54
click at [1144, 467] on button "Save & Close" at bounding box center [1137, 472] width 111 height 34
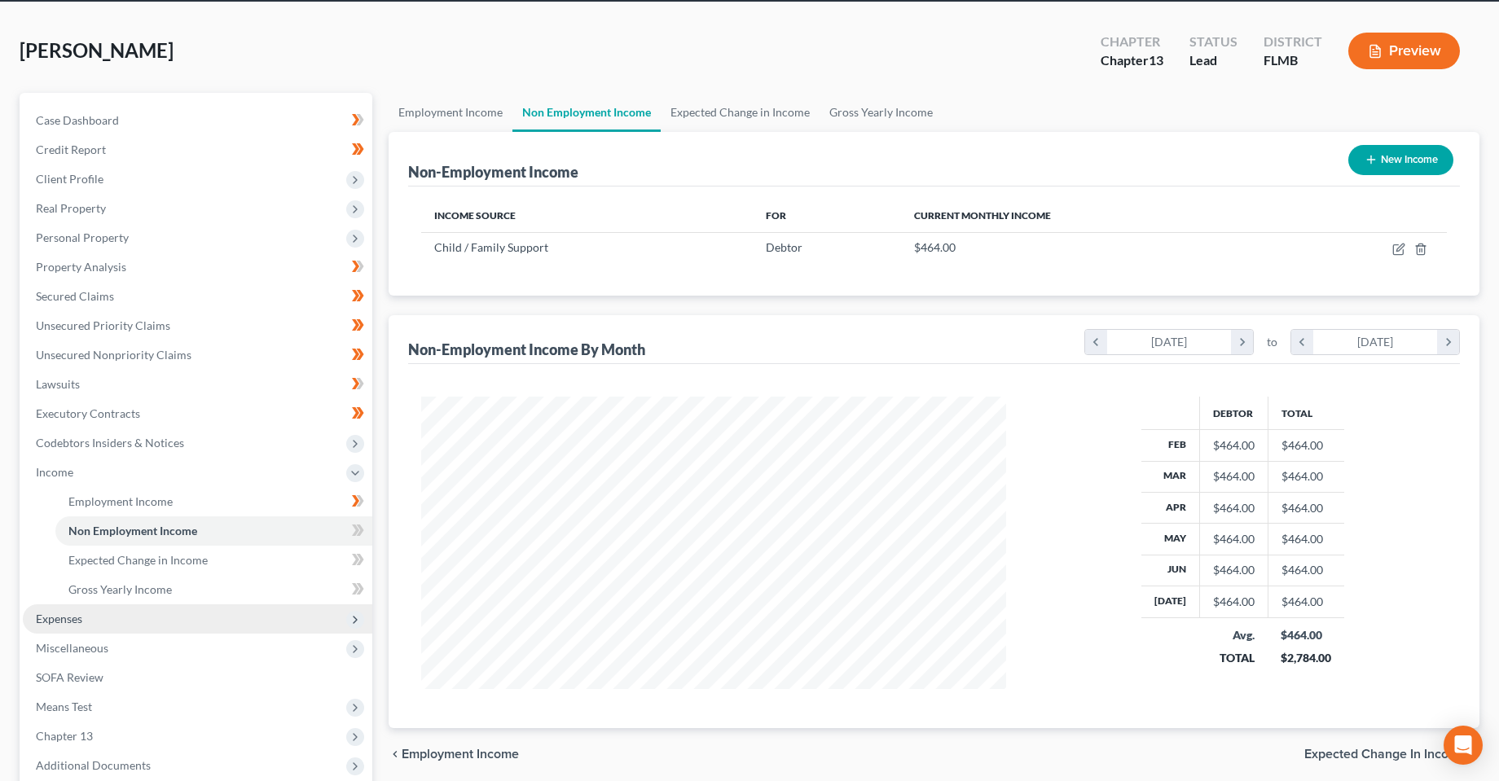
scroll to position [81, 0]
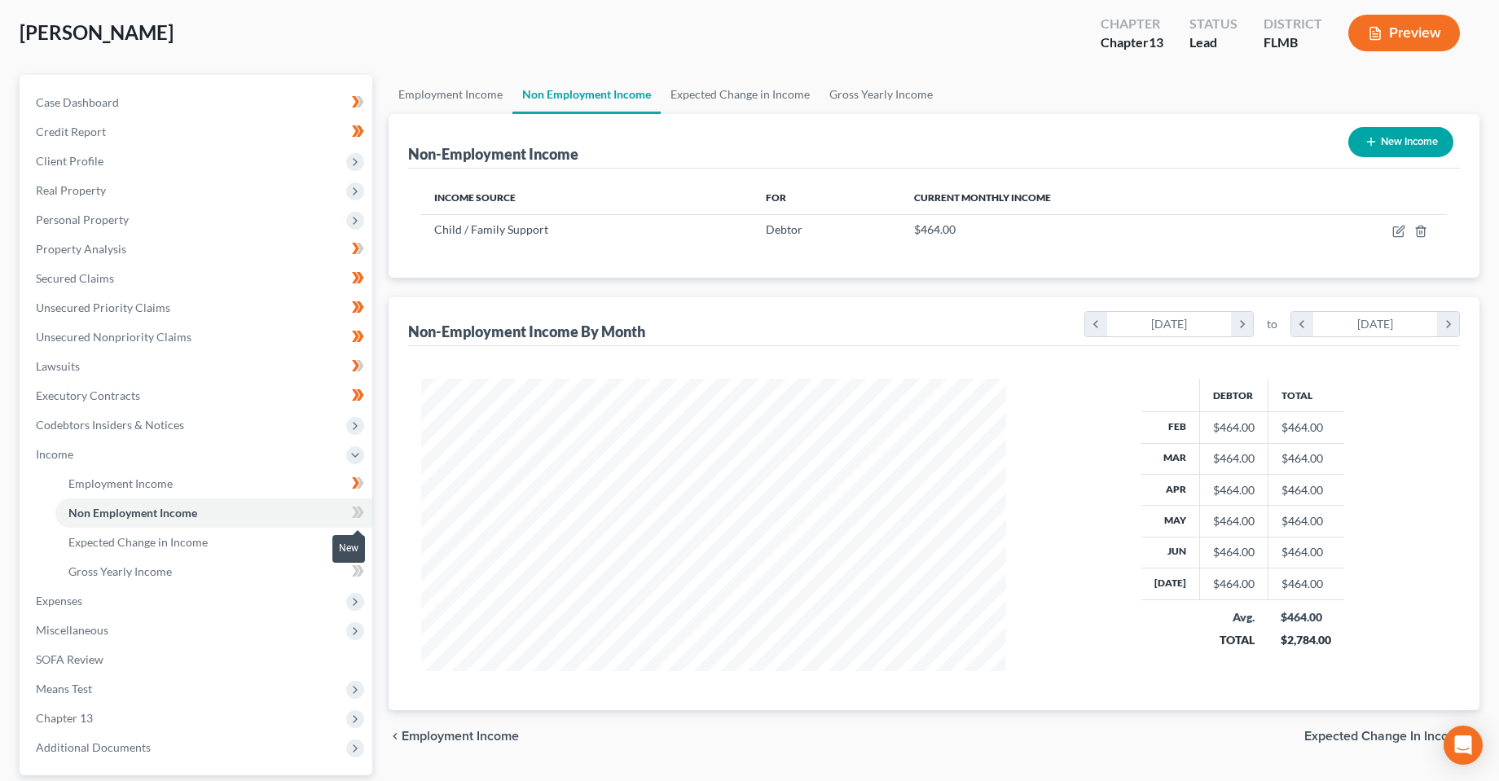
click at [354, 510] on icon at bounding box center [358, 513] width 12 height 20
click at [108, 602] on span "Expenses" at bounding box center [198, 601] width 350 height 29
click at [228, 520] on link "Home" at bounding box center [213, 513] width 317 height 29
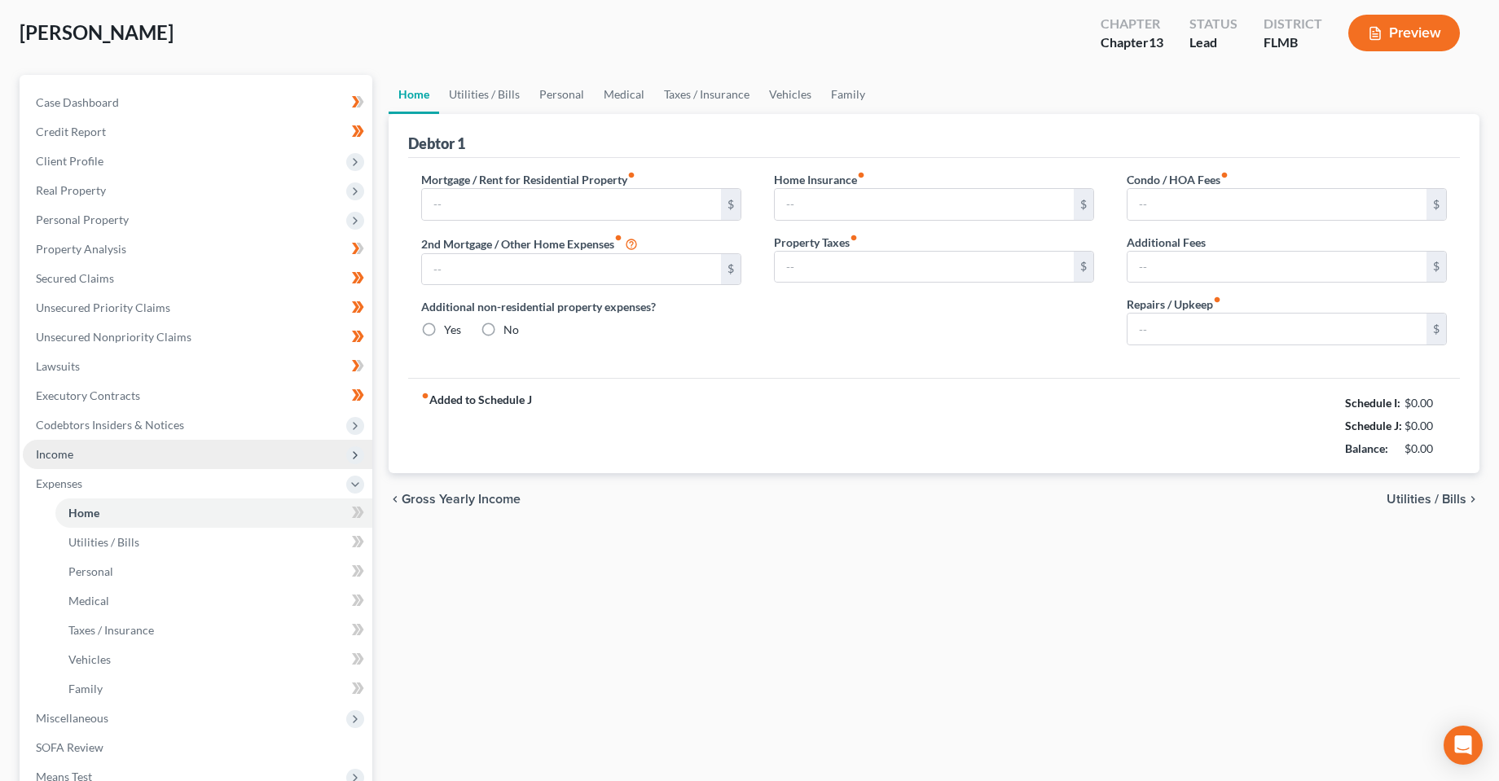
radio input "true"
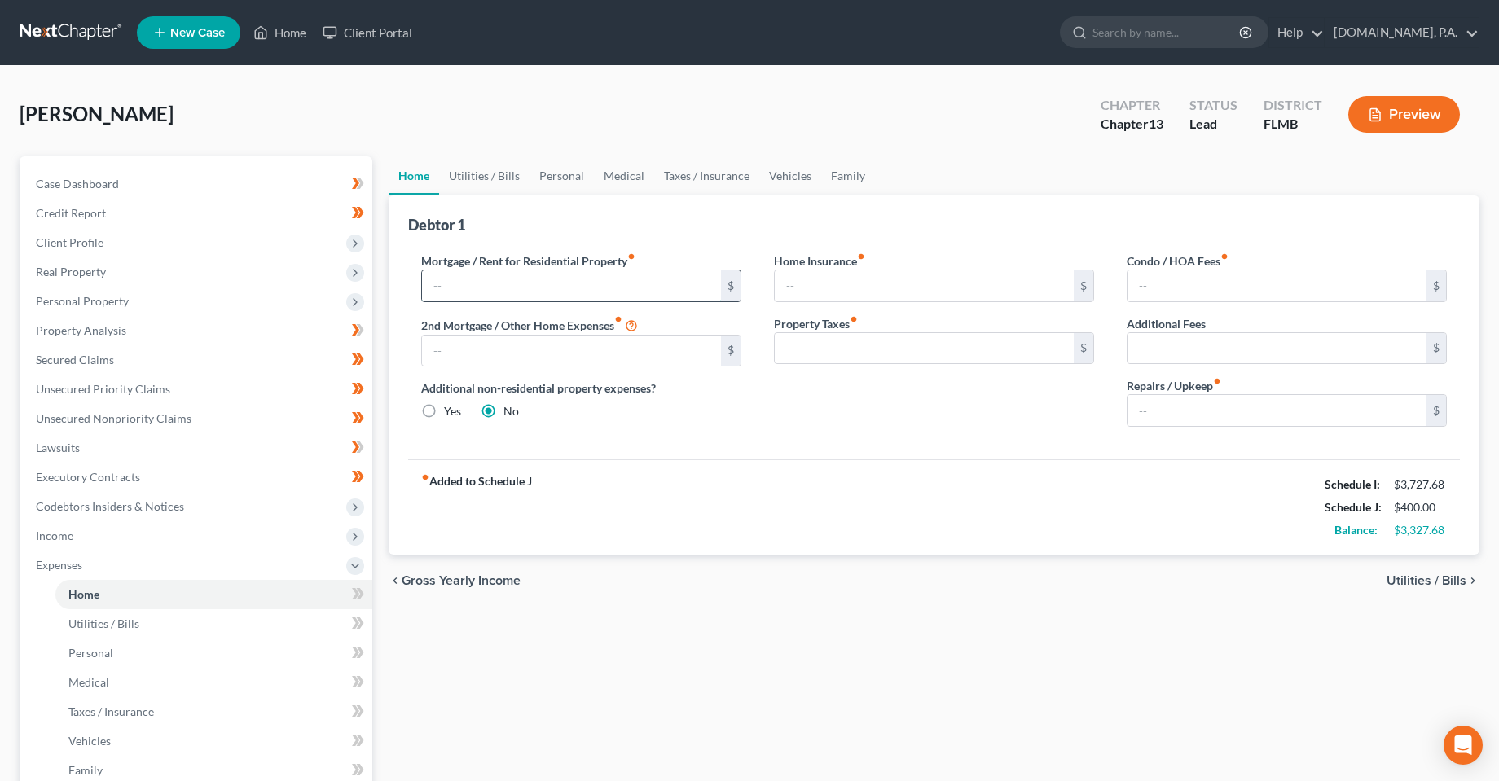
click at [534, 277] on input "text" at bounding box center [571, 286] width 299 height 31
type input "1,900"
click at [941, 438] on div "Home Insurance fiber_manual_record $ Property Taxes fiber_manual_record $" at bounding box center [934, 346] width 353 height 187
click at [432, 168] on link "Home" at bounding box center [414, 175] width 51 height 39
click at [468, 175] on link "Utilities / Bills" at bounding box center [484, 175] width 90 height 39
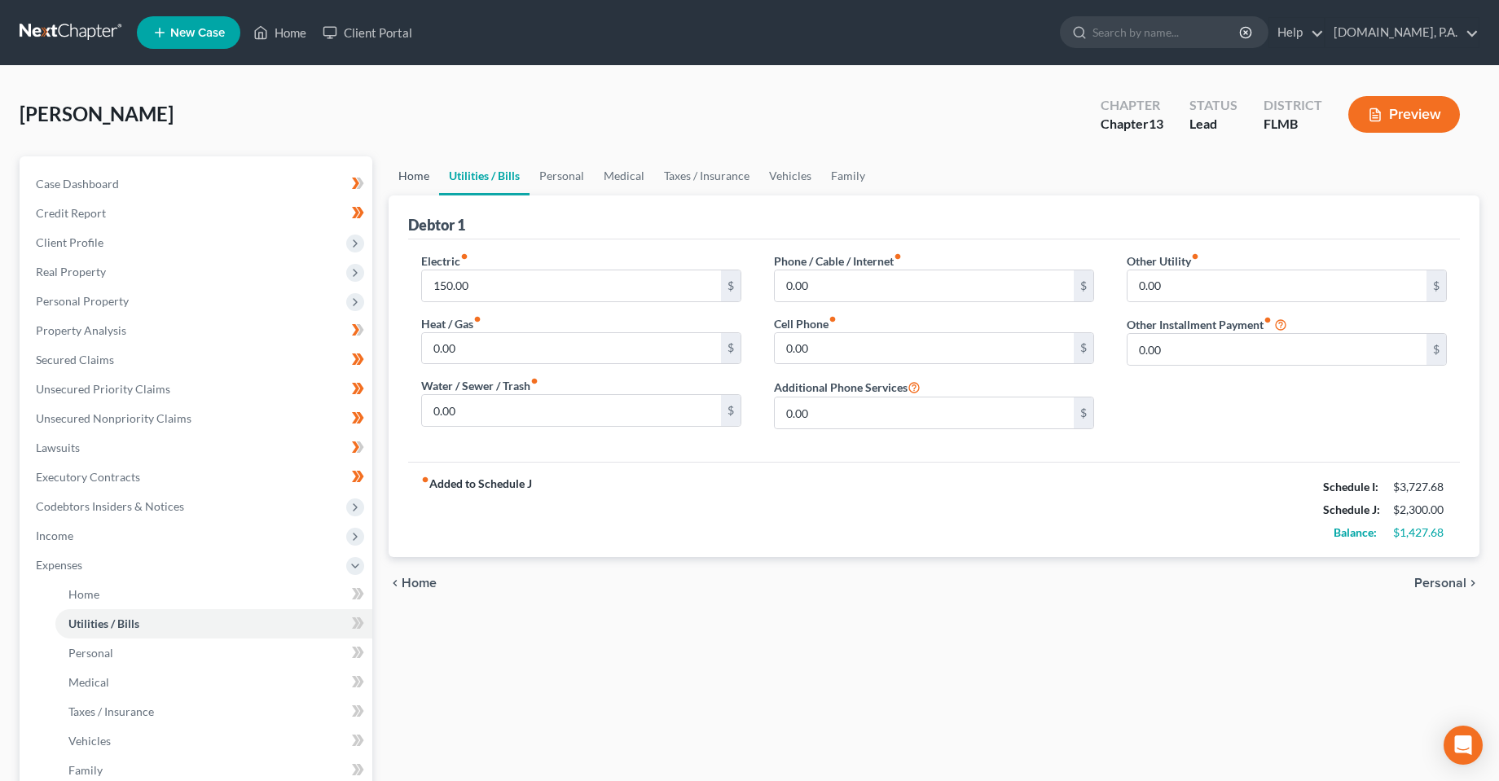
click at [423, 169] on link "Home" at bounding box center [414, 175] width 51 height 39
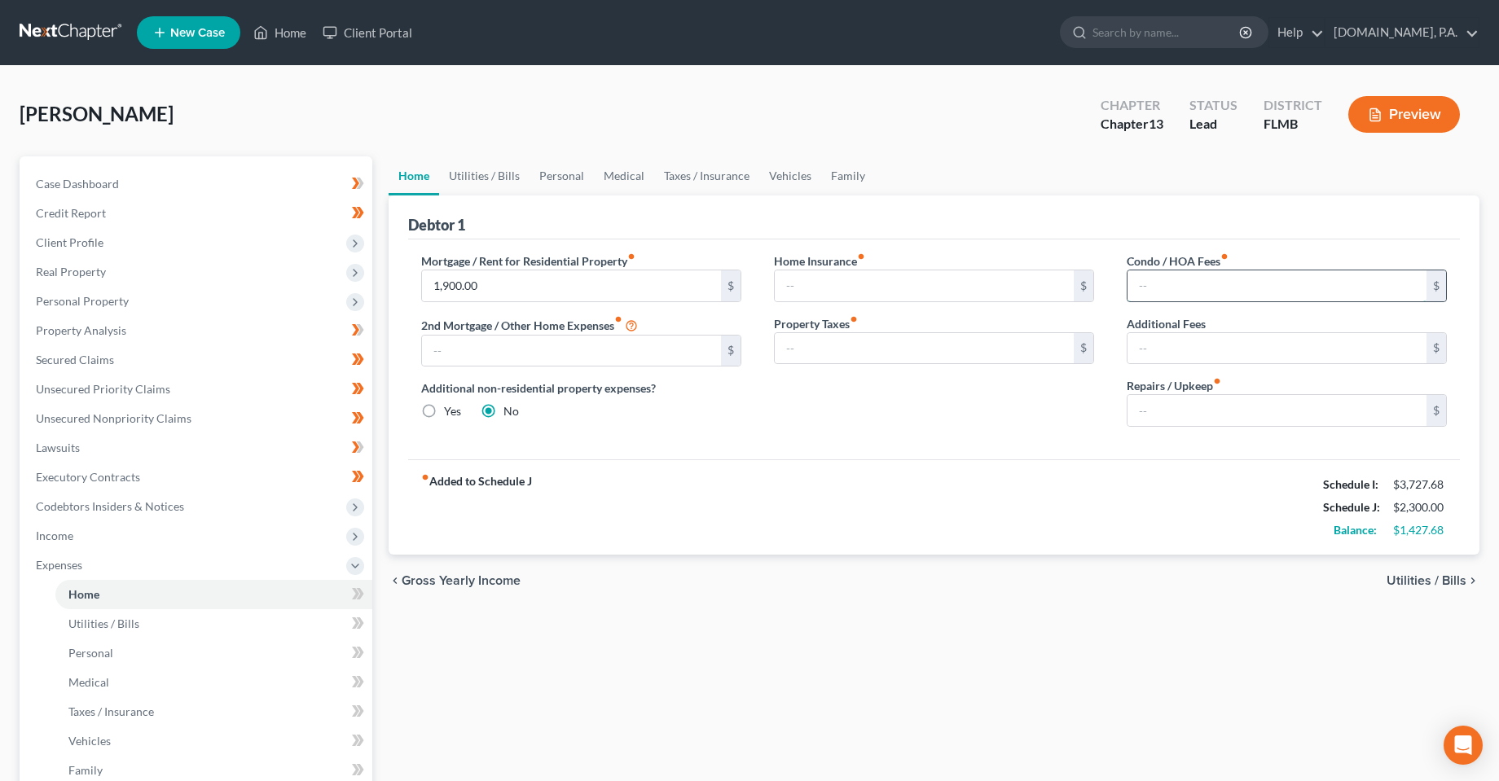
click at [1195, 295] on input "text" at bounding box center [1277, 286] width 299 height 31
type input "290"
click at [512, 191] on link "Utilities / Bills" at bounding box center [484, 175] width 90 height 39
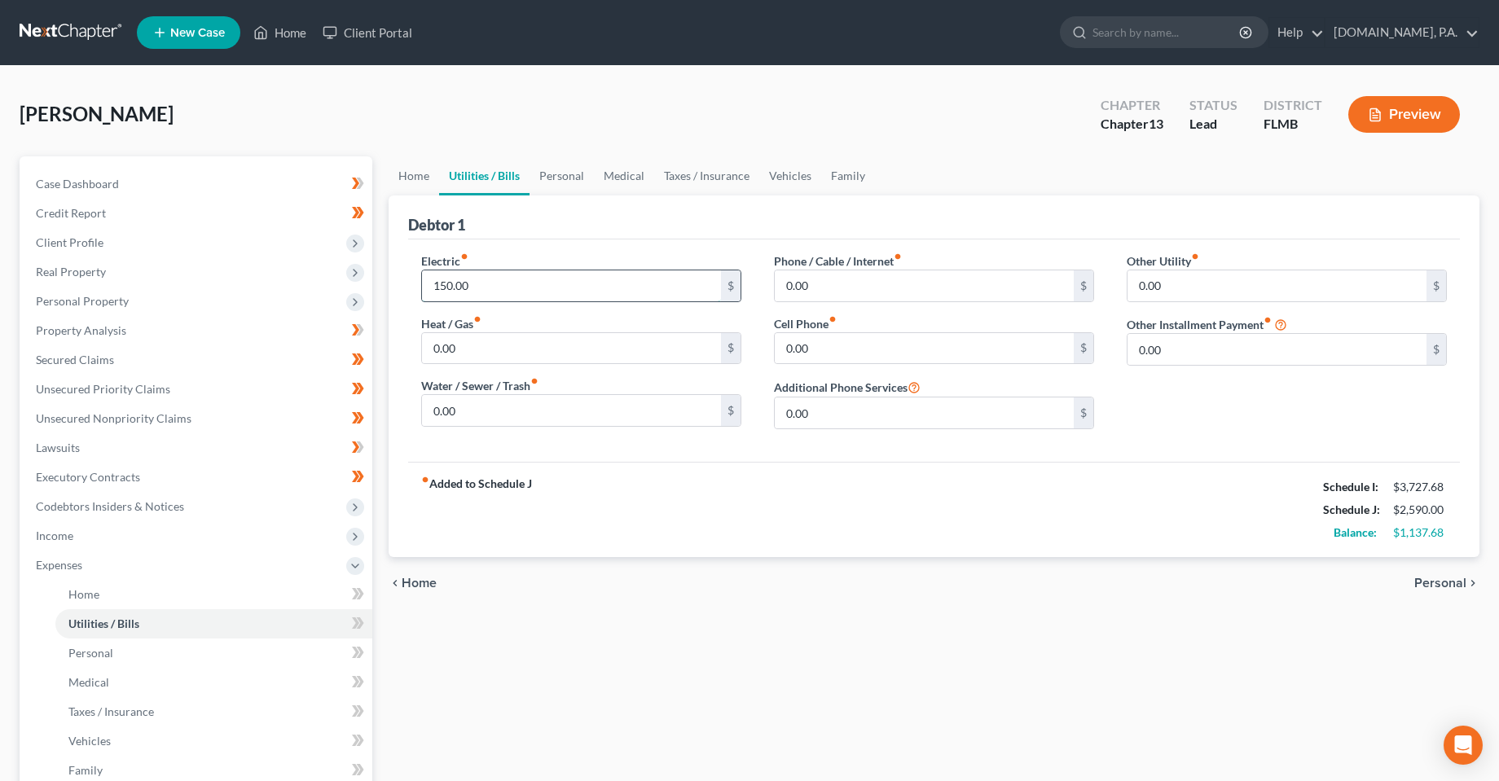
click at [600, 282] on input "150.00" at bounding box center [571, 286] width 299 height 31
type input "168"
click at [539, 182] on link "Personal" at bounding box center [562, 175] width 64 height 39
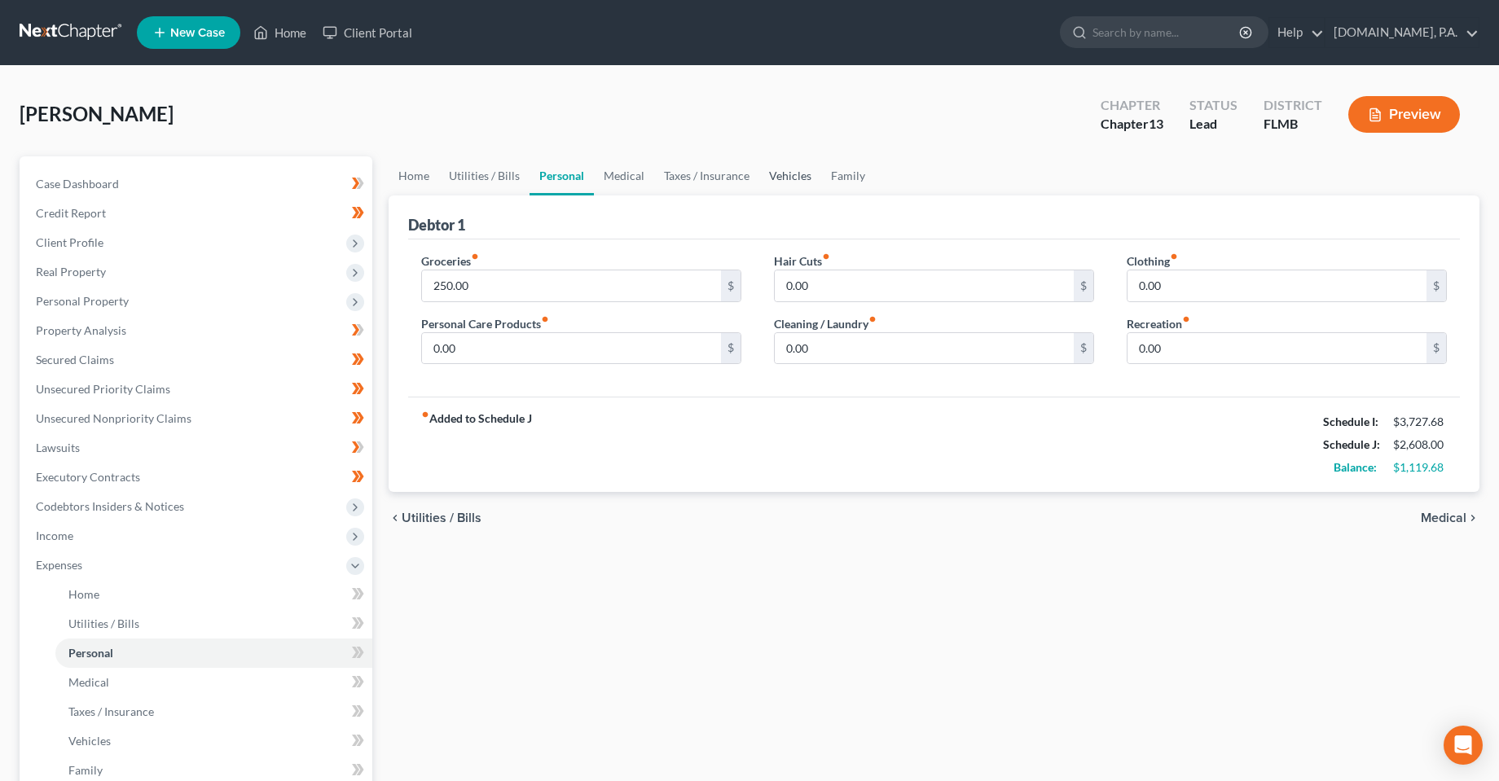
click at [786, 166] on link "Vehicles" at bounding box center [790, 175] width 62 height 39
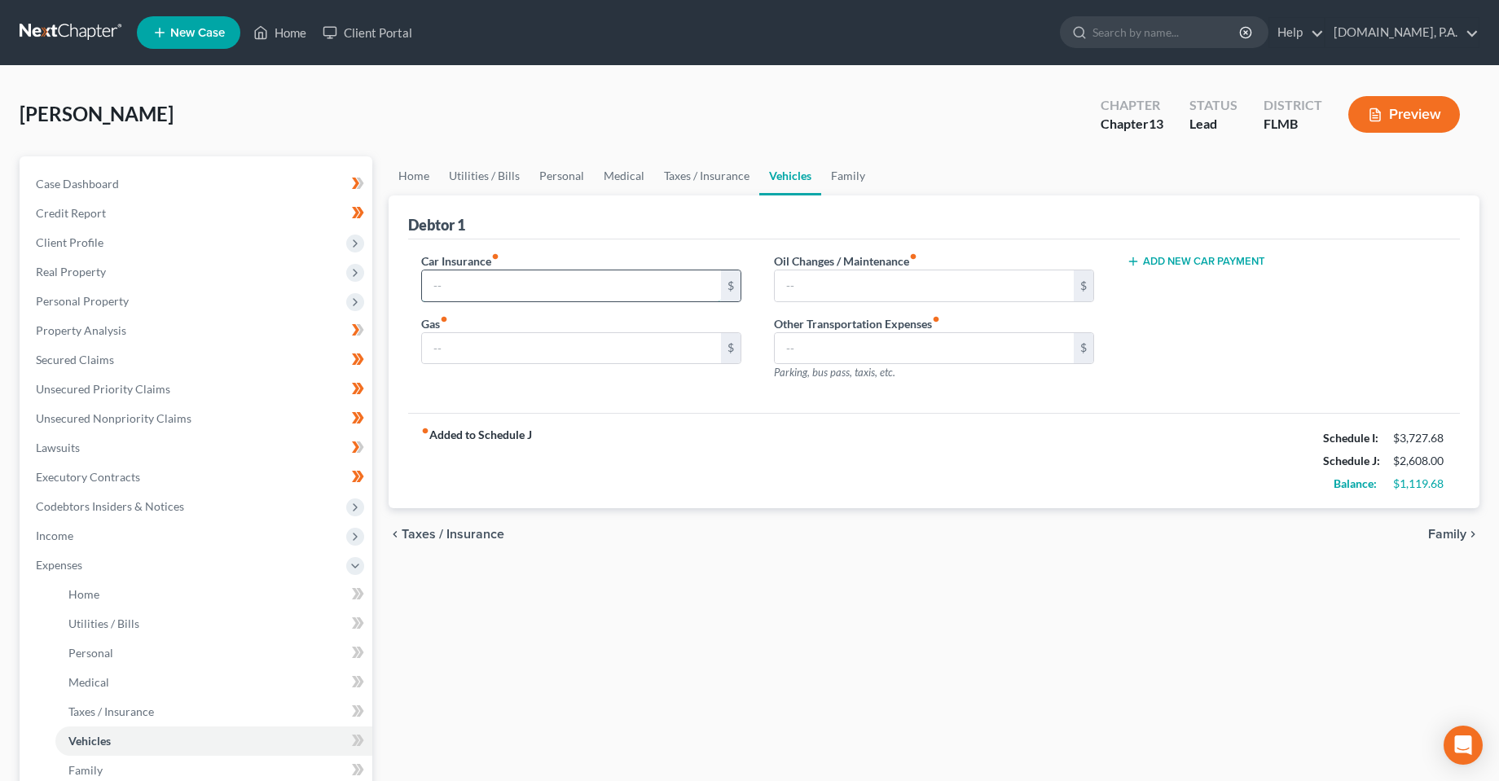
click at [533, 286] on input "text" at bounding box center [571, 286] width 299 height 31
type input "200"
click at [518, 333] on input "text" at bounding box center [571, 348] width 299 height 31
type input "60"
click at [990, 421] on div "fiber_manual_record Added to Schedule J Schedule I: $3,727.68 Schedule J: $2,86…" at bounding box center [934, 460] width 1052 height 95
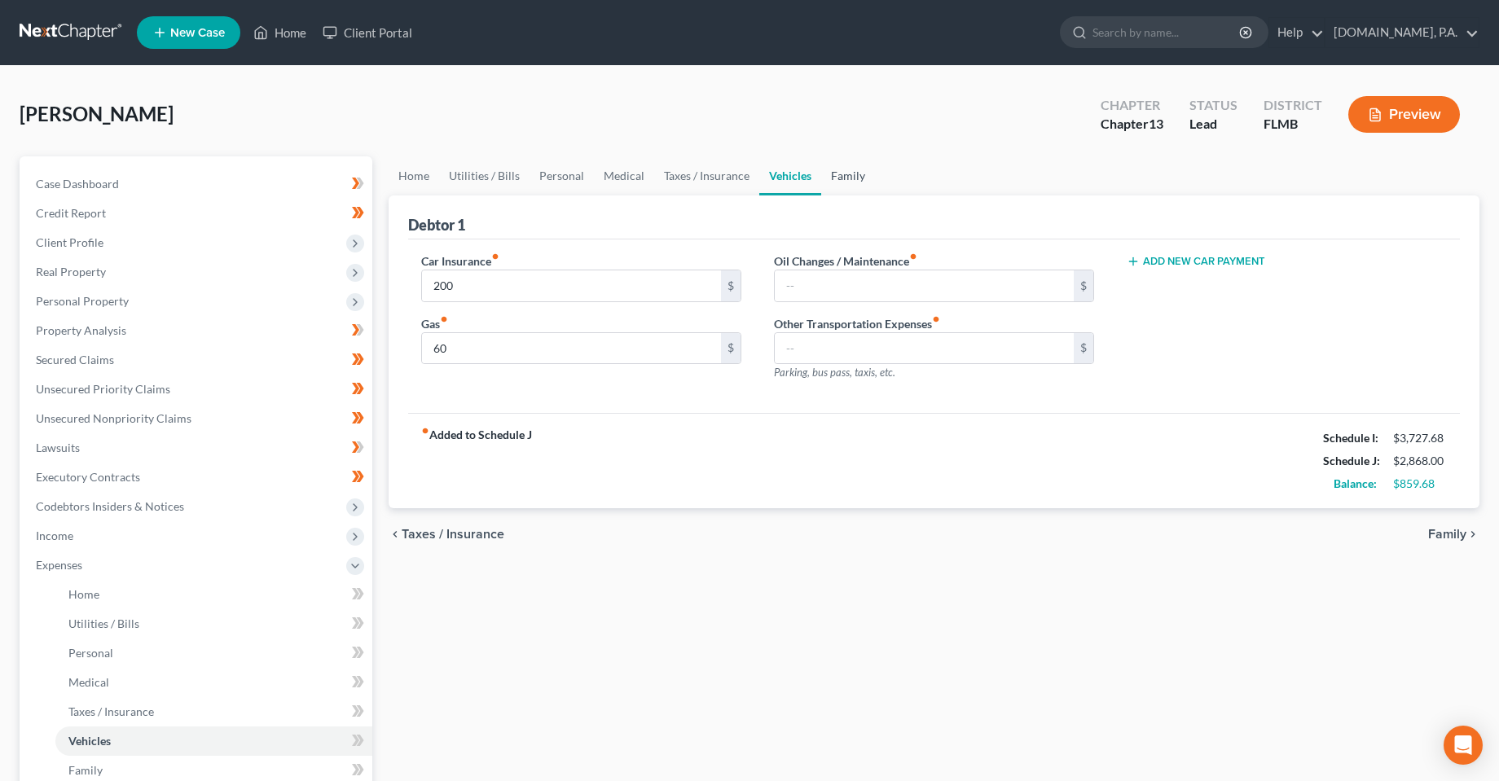
click at [843, 183] on link "Family" at bounding box center [848, 175] width 54 height 39
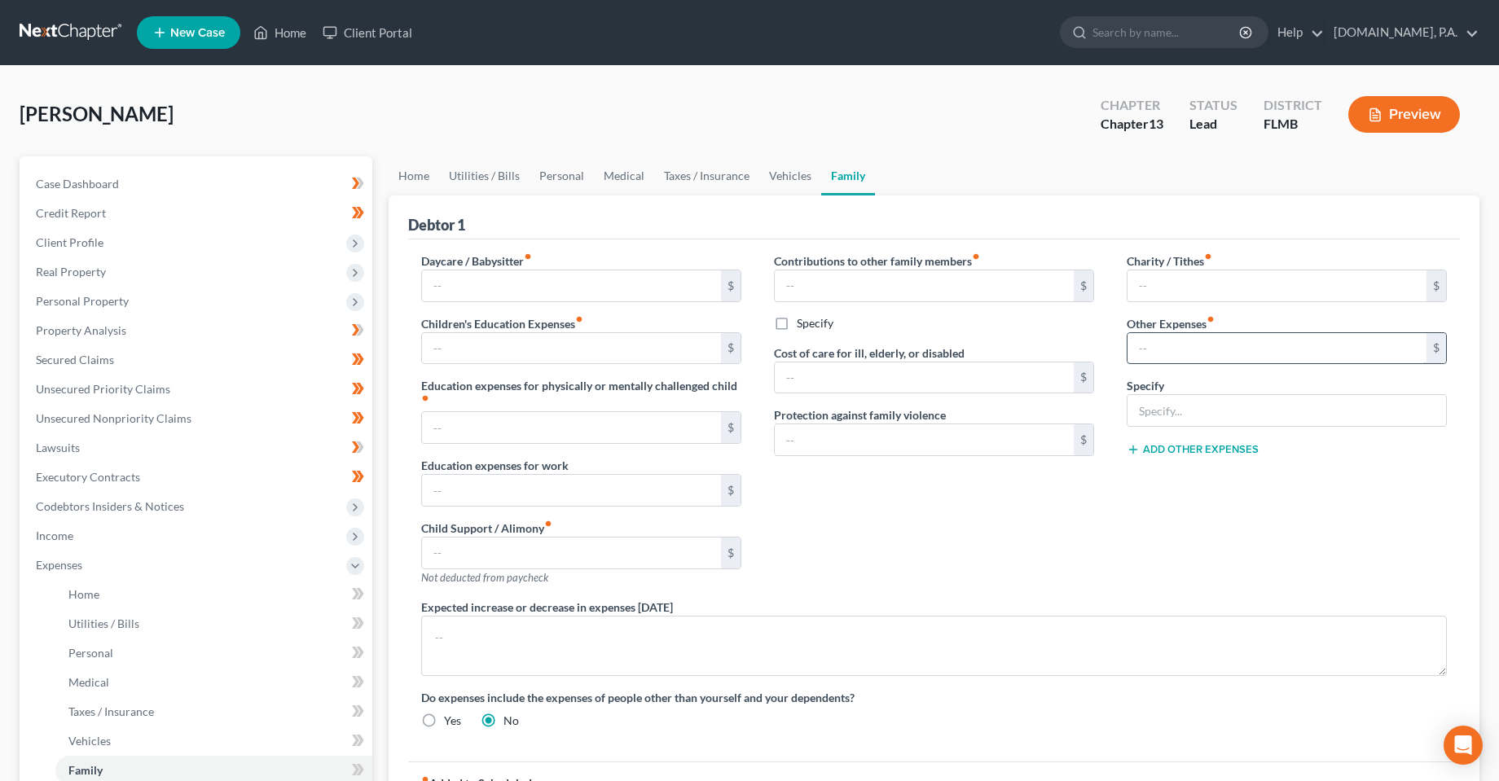
click at [1184, 347] on input "text" at bounding box center [1277, 348] width 299 height 31
type input "580"
click at [1218, 411] on input "text" at bounding box center [1287, 410] width 319 height 31
type input "C"
type input "Vehicle Payment (Vehicle in Parent's Names)"
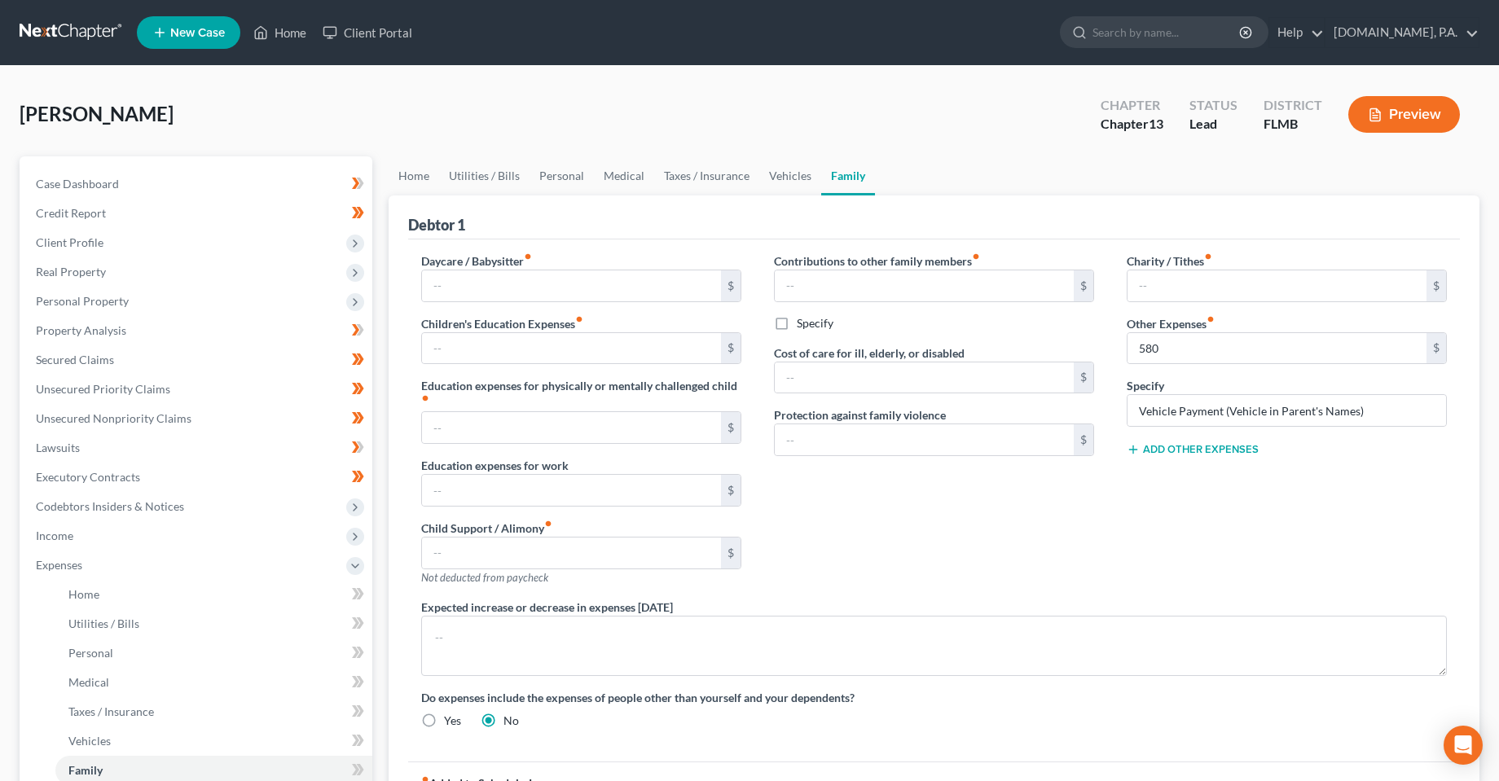
click at [1118, 513] on div "Charity / Tithes fiber_manual_record $ Other Expenses fiber_manual_record 580 $…" at bounding box center [1287, 426] width 353 height 346
drag, startPoint x: 1058, startPoint y: 494, endPoint x: 1069, endPoint y: 509, distance: 19.2
click at [1058, 494] on div "Contributions to other family members fiber_manual_record $ Specify Cost of car…" at bounding box center [934, 426] width 353 height 346
click at [560, 169] on link "Personal" at bounding box center [562, 175] width 64 height 39
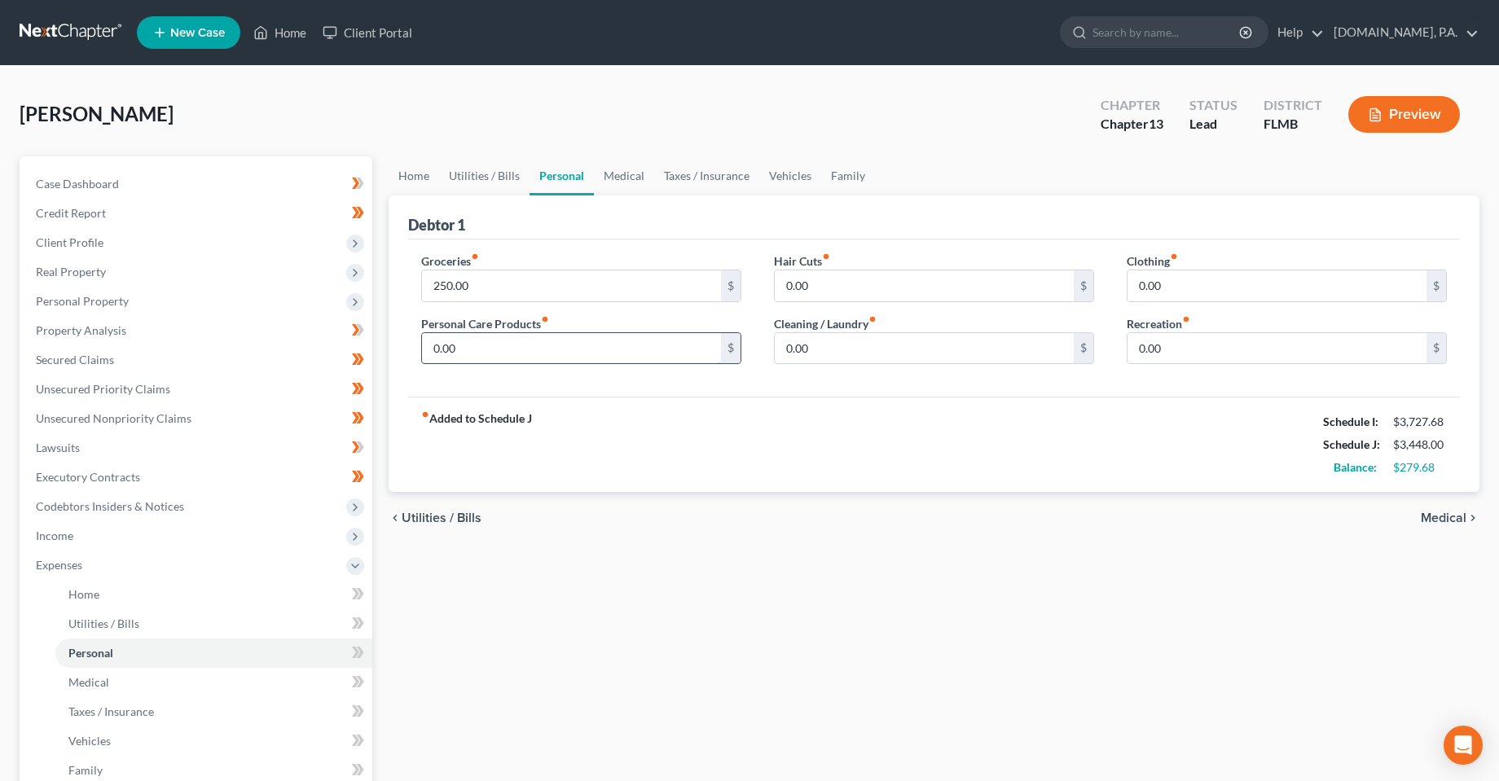
click at [571, 355] on input "0.00" at bounding box center [571, 348] width 299 height 31
drag, startPoint x: 497, startPoint y: 349, endPoint x: 376, endPoint y: 348, distance: 121.4
click at [380, 352] on div "Petition Navigation Case Dashboard Payments Invoices Payments Payments Credit R…" at bounding box center [749, 597] width 1476 height 882
type input "40"
click at [1190, 350] on input "0.00" at bounding box center [1277, 348] width 299 height 31
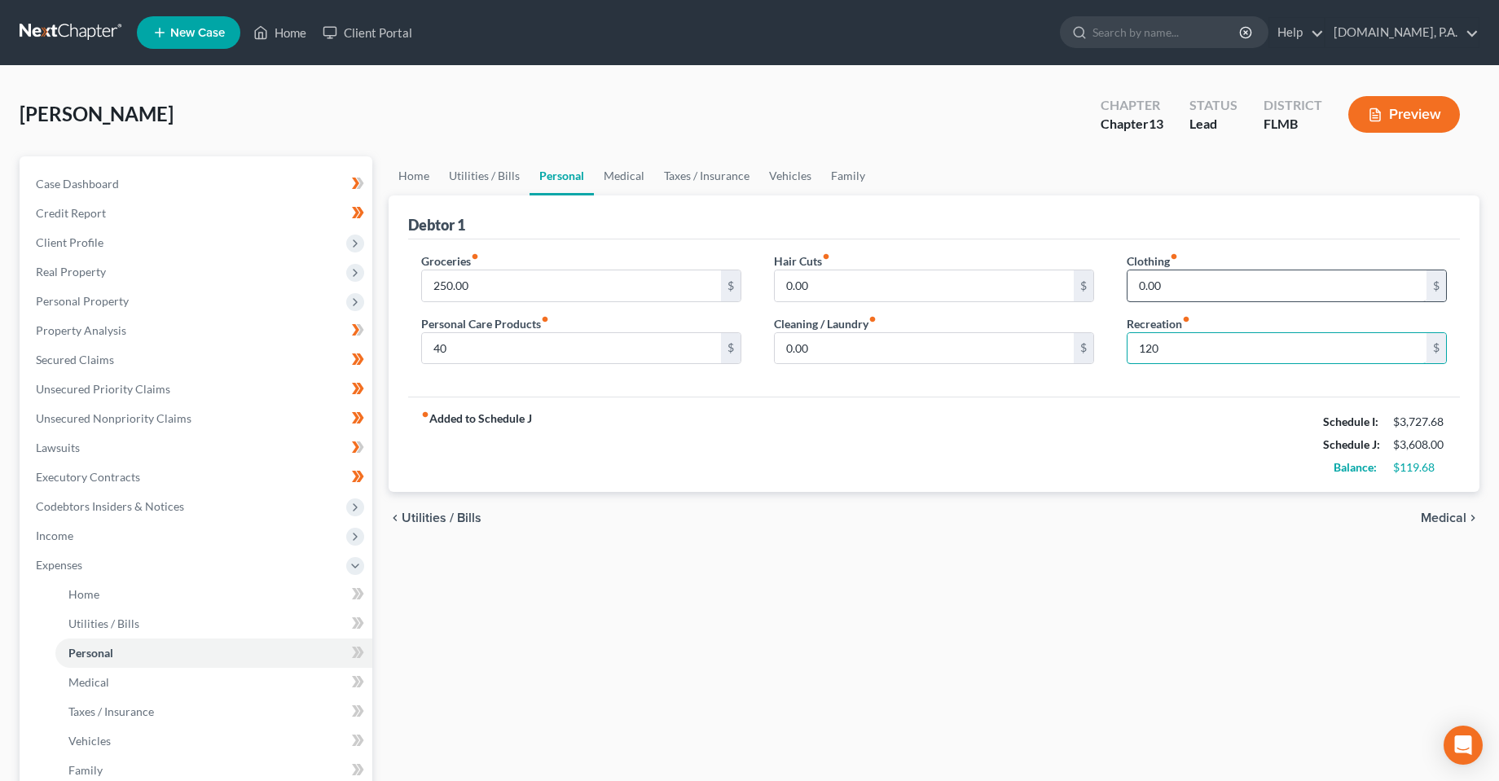
type input "120"
click at [1178, 279] on input "0.00" at bounding box center [1277, 286] width 299 height 31
type input "40"
click at [883, 297] on input "0.00" at bounding box center [924, 286] width 299 height 31
click at [628, 304] on div "Groceries fiber_manual_record 250.00 $ Personal Care Products fiber_manual_reco…" at bounding box center [581, 315] width 353 height 125
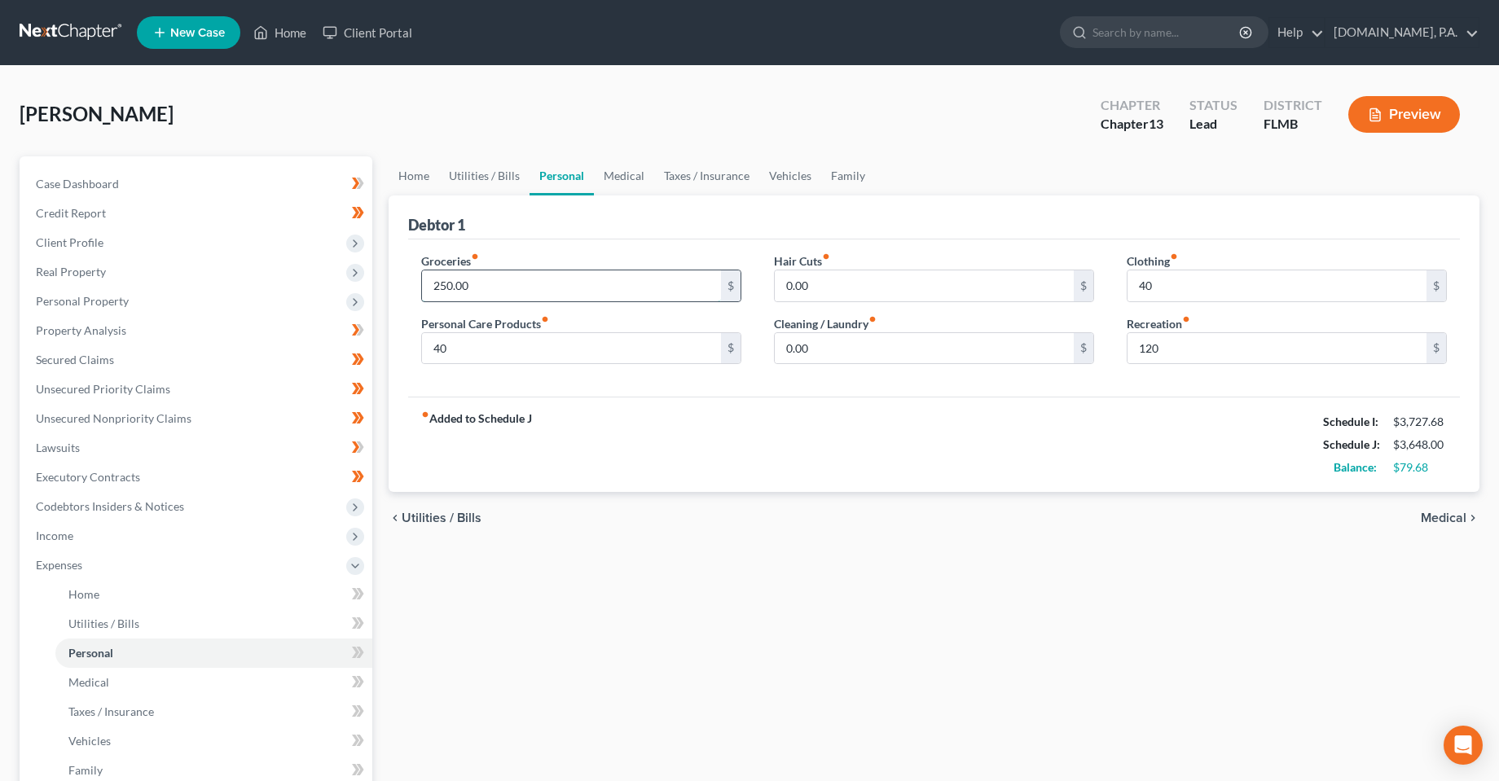
click at [627, 291] on input "250.00" at bounding box center [571, 286] width 299 height 31
type input "350"
click at [657, 350] on input "40" at bounding box center [571, 348] width 299 height 31
click at [831, 438] on div "fiber_manual_record Added to Schedule J Schedule I: $3,727.68 Schedule J: $3,74…" at bounding box center [934, 444] width 1052 height 95
click at [494, 592] on div "Home Utilities / Bills Personal Medical Taxes / Insurance Vehicles Family Debto…" at bounding box center [934, 597] width 1107 height 882
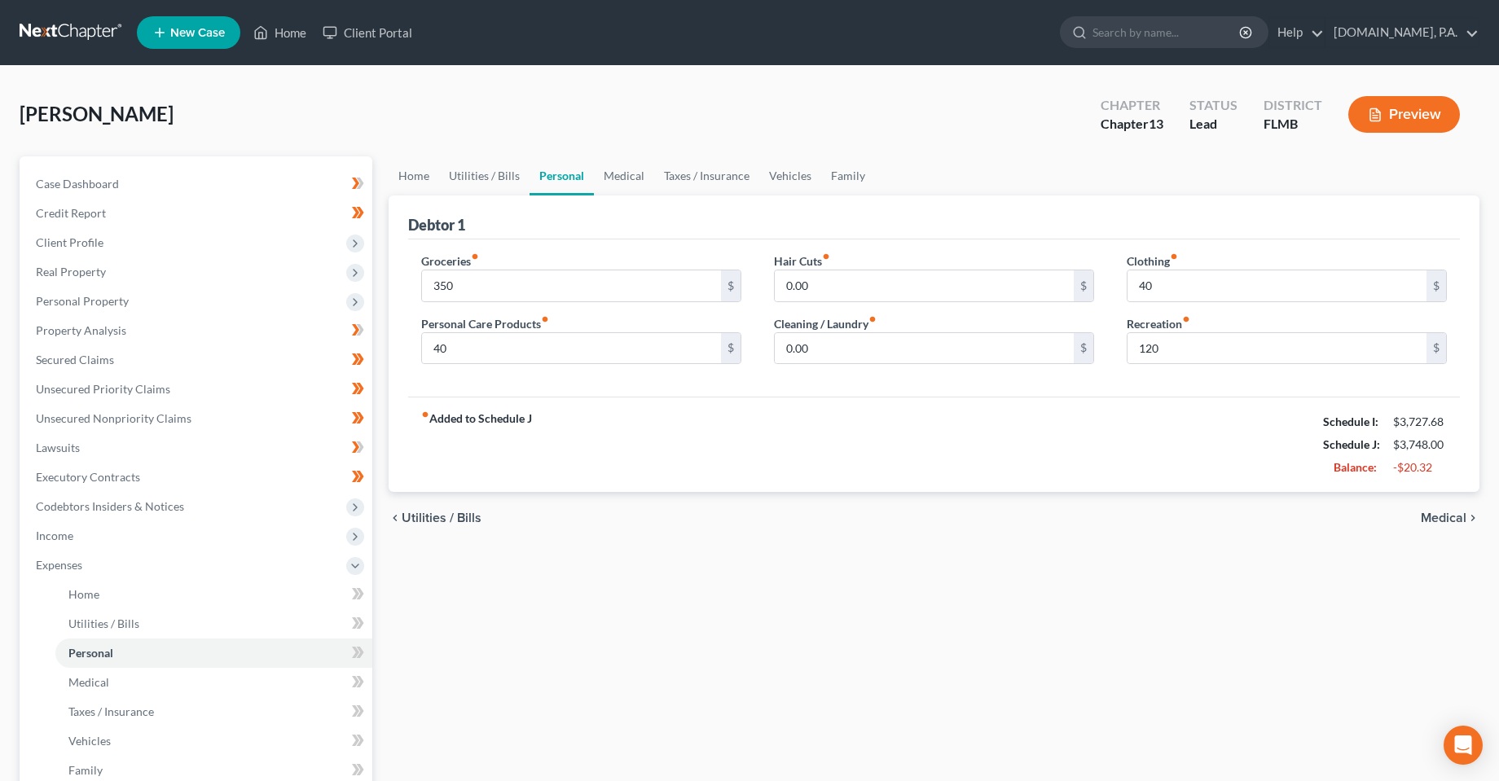
drag, startPoint x: 562, startPoint y: 418, endPoint x: 418, endPoint y: 421, distance: 144.3
click at [418, 421] on div "fiber_manual_record Added to Schedule J Schedule I: $3,727.68 Schedule J: $3,74…" at bounding box center [934, 444] width 1052 height 95
click at [553, 468] on div "fiber_manual_record Added to Schedule J Schedule I: $3,727.68 Schedule J: $3,74…" at bounding box center [934, 444] width 1052 height 95
click at [545, 420] on div "fiber_manual_record Added to Schedule J Schedule I: $3,727.68 Schedule J: $3,74…" at bounding box center [934, 444] width 1052 height 95
drag, startPoint x: 526, startPoint y: 419, endPoint x: 456, endPoint y: 458, distance: 80.2
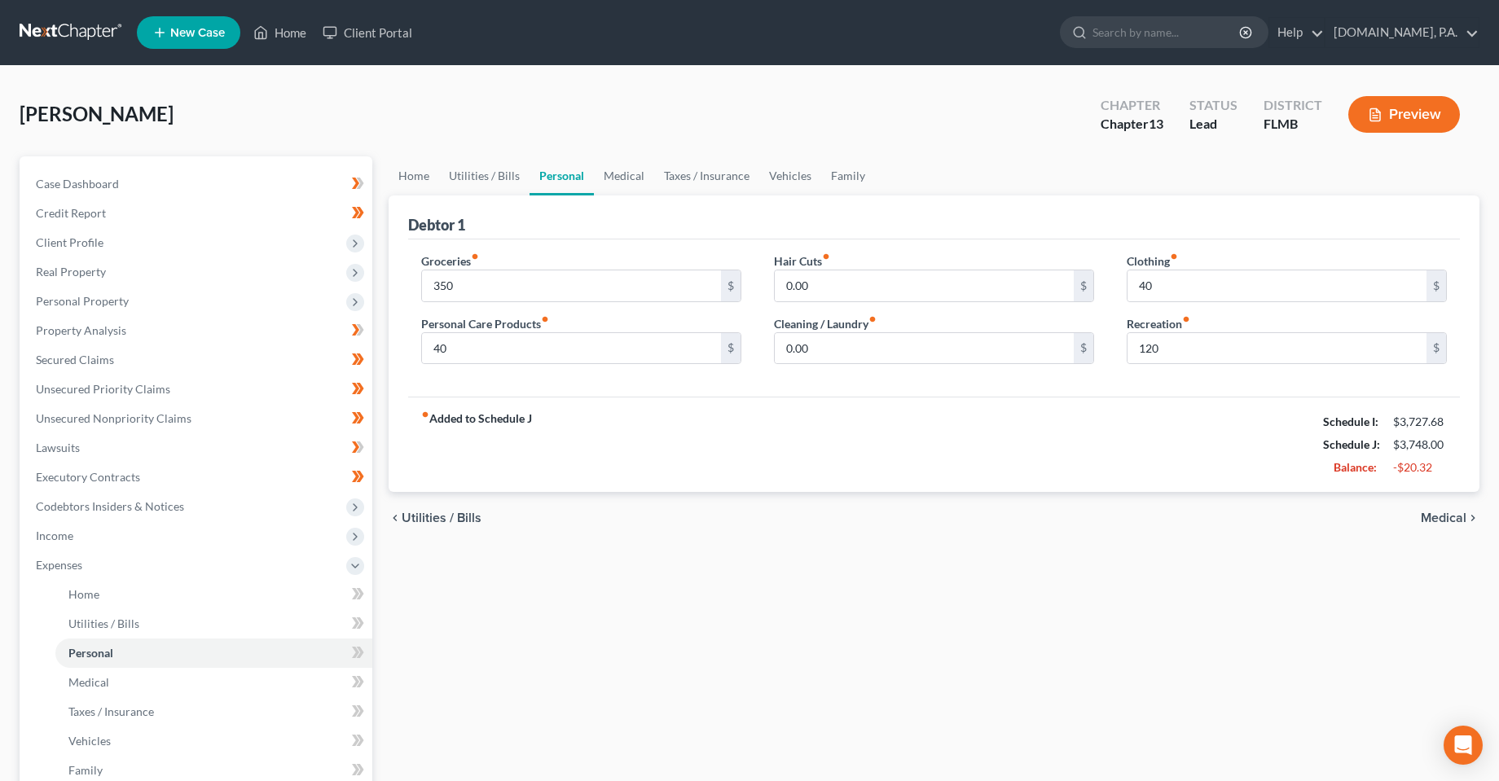
click at [414, 420] on div "fiber_manual_record Added to Schedule J Schedule I: $3,727.68 Schedule J: $3,74…" at bounding box center [934, 444] width 1052 height 95
click at [457, 458] on strong "fiber_manual_record Added to Schedule J" at bounding box center [476, 445] width 111 height 68
click at [631, 500] on div "chevron_left Utilities / Bills Medical chevron_right" at bounding box center [934, 518] width 1091 height 52
click at [355, 593] on icon at bounding box center [358, 594] width 12 height 20
click at [360, 627] on icon at bounding box center [360, 623] width 7 height 11
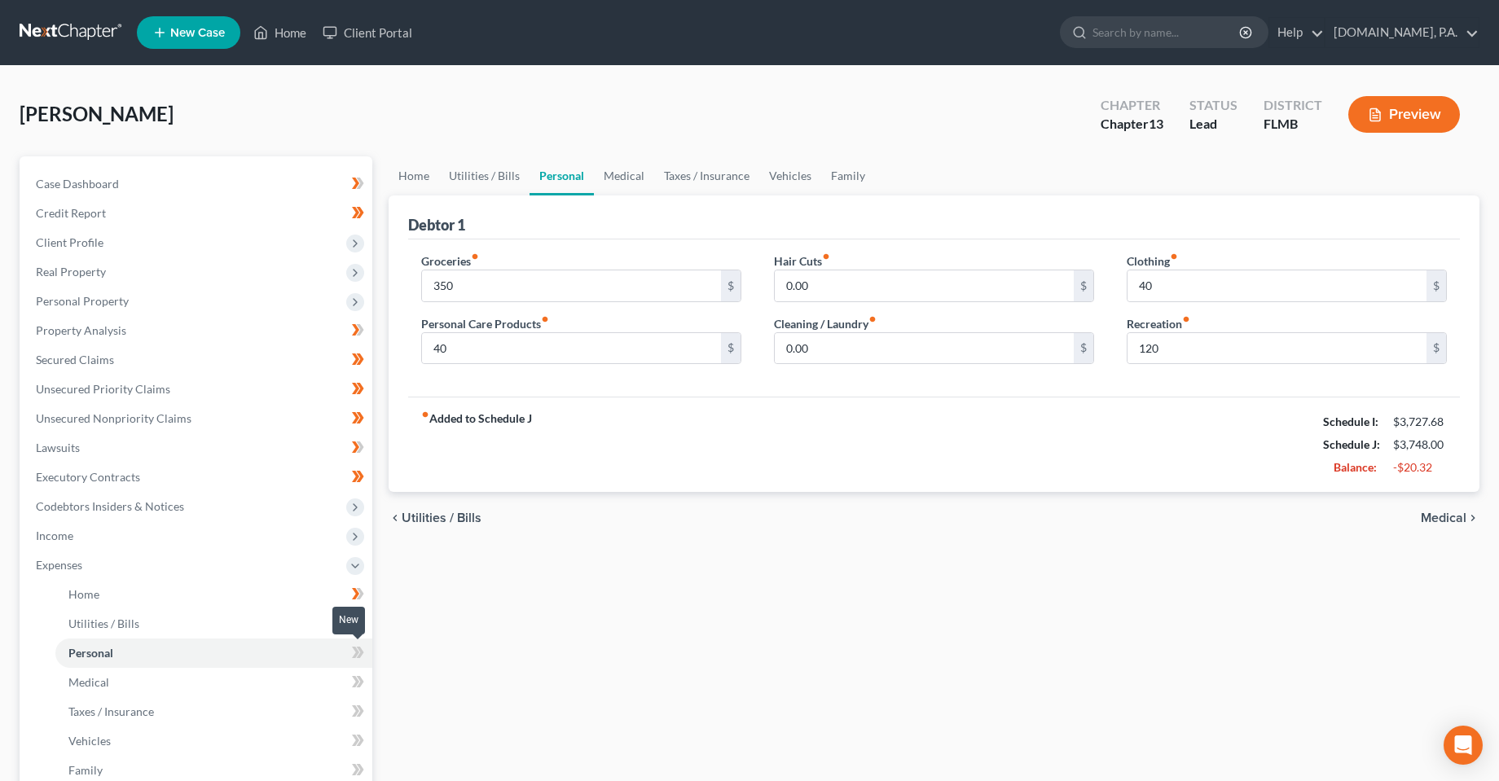
click at [361, 653] on icon at bounding box center [360, 652] width 7 height 11
drag, startPoint x: 354, startPoint y: 682, endPoint x: 354, endPoint y: 696, distance: 13.9
click at [354, 681] on icon at bounding box center [358, 682] width 12 height 20
click at [354, 697] on link "Taxes / Insurance" at bounding box center [213, 711] width 317 height 29
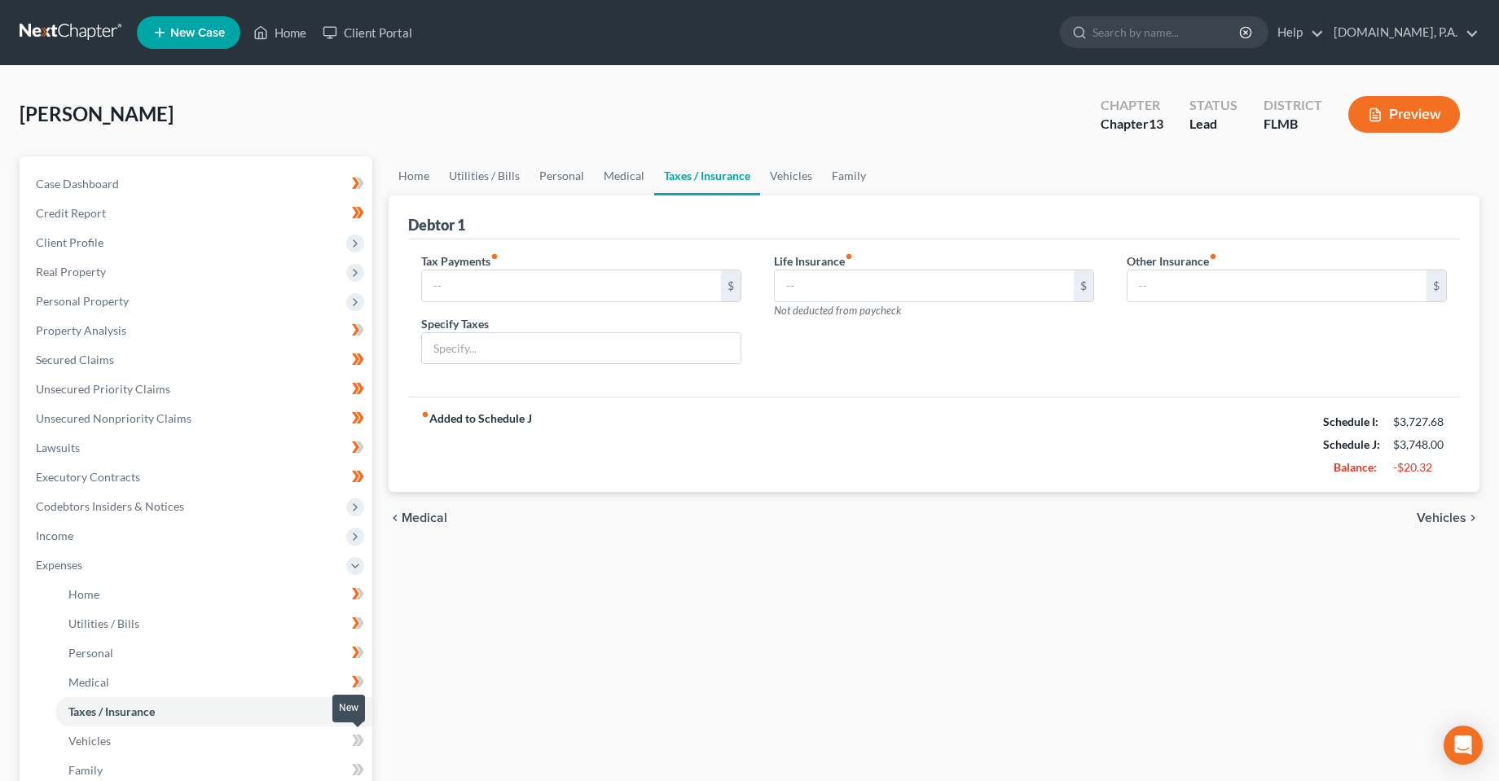
click at [357, 737] on icon at bounding box center [355, 740] width 7 height 11
click at [358, 768] on icon at bounding box center [355, 769] width 7 height 11
click at [356, 705] on icon at bounding box center [358, 712] width 12 height 20
drag, startPoint x: 405, startPoint y: 183, endPoint x: 464, endPoint y: 278, distance: 111.9
click at [405, 183] on link "Home" at bounding box center [414, 175] width 51 height 39
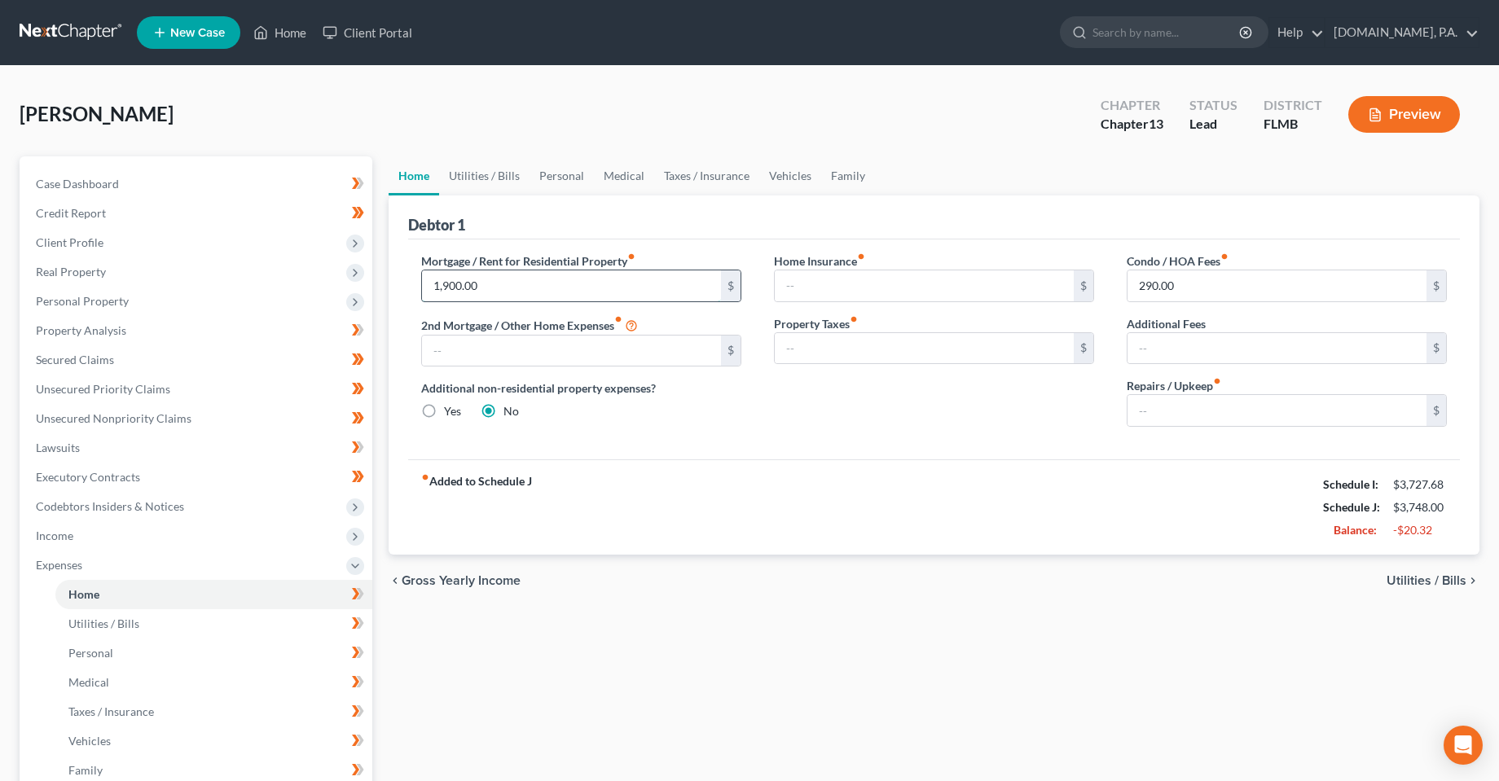
click at [486, 293] on input "1,900.00" at bounding box center [571, 286] width 299 height 31
click at [1193, 297] on input "290.00" at bounding box center [1277, 286] width 299 height 31
click at [1111, 543] on div "fiber_manual_record Added to Schedule J Schedule I: $3,727.68 Schedule J: $1,55…" at bounding box center [934, 507] width 1052 height 95
click at [467, 183] on link "Utilities / Bills" at bounding box center [484, 175] width 90 height 39
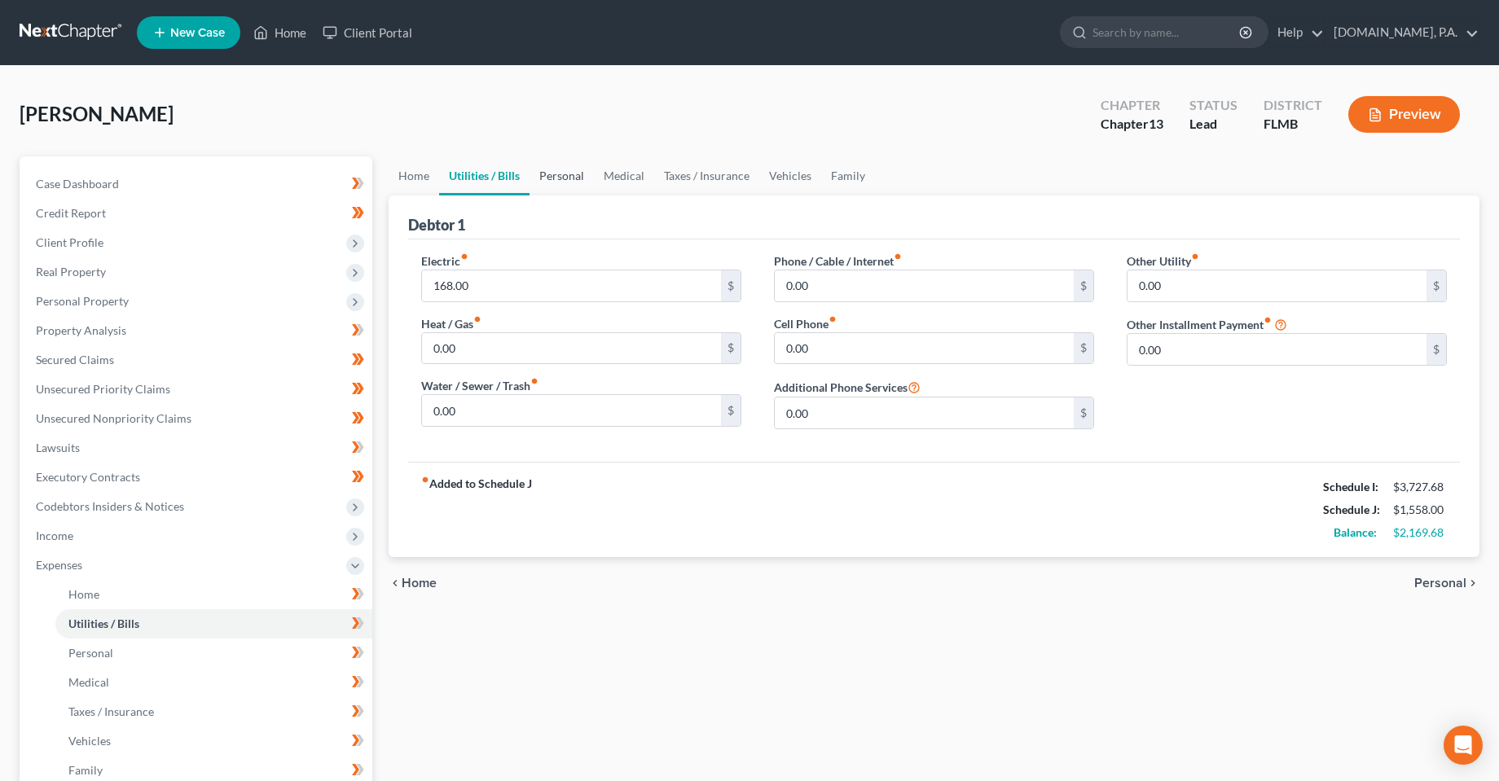
click at [554, 183] on link "Personal" at bounding box center [562, 175] width 64 height 39
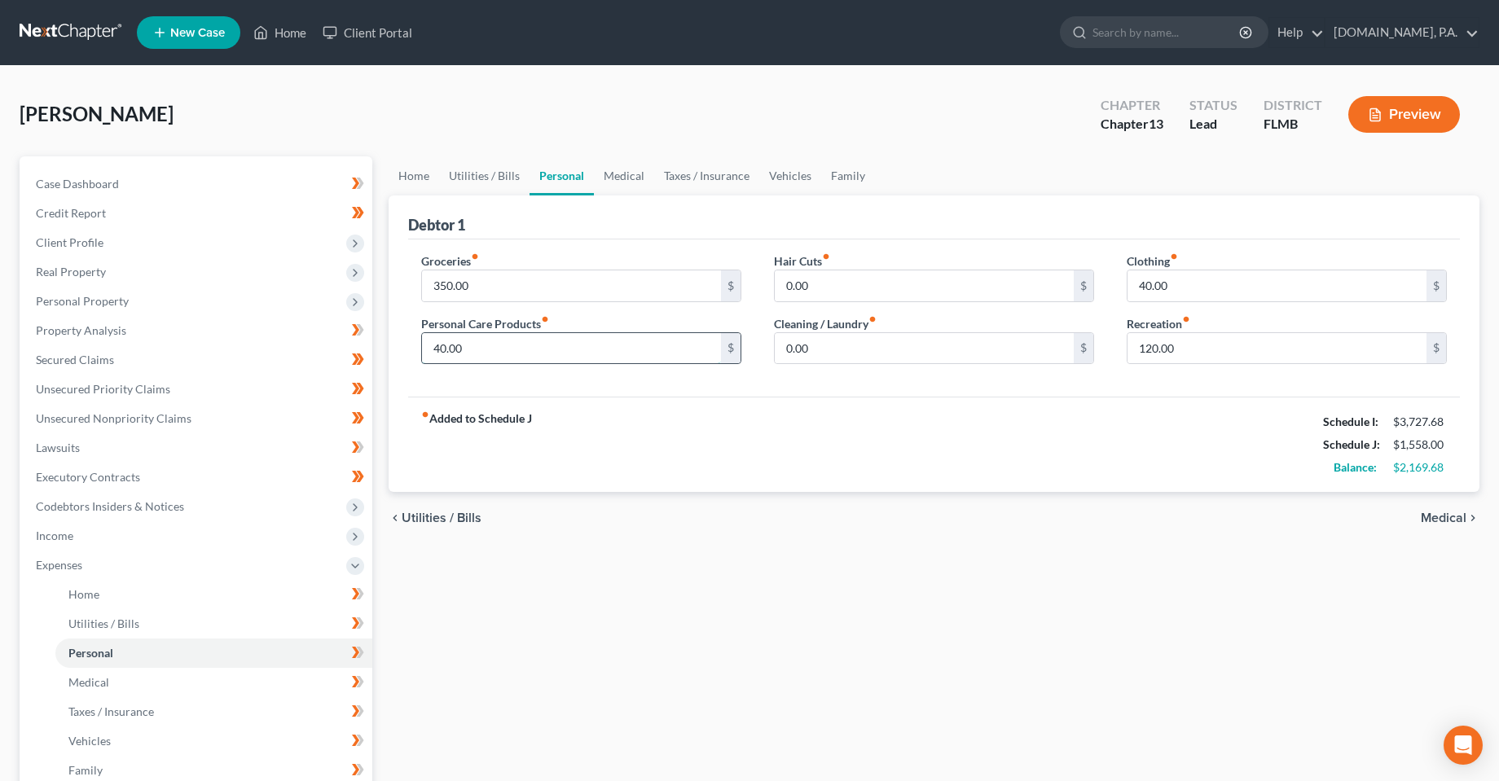
click at [559, 349] on input "40.00" at bounding box center [571, 348] width 299 height 31
type input "20"
click at [1200, 359] on input "120.00" at bounding box center [1277, 348] width 299 height 31
type input "40"
click at [1197, 280] on input "40.00" at bounding box center [1277, 286] width 299 height 31
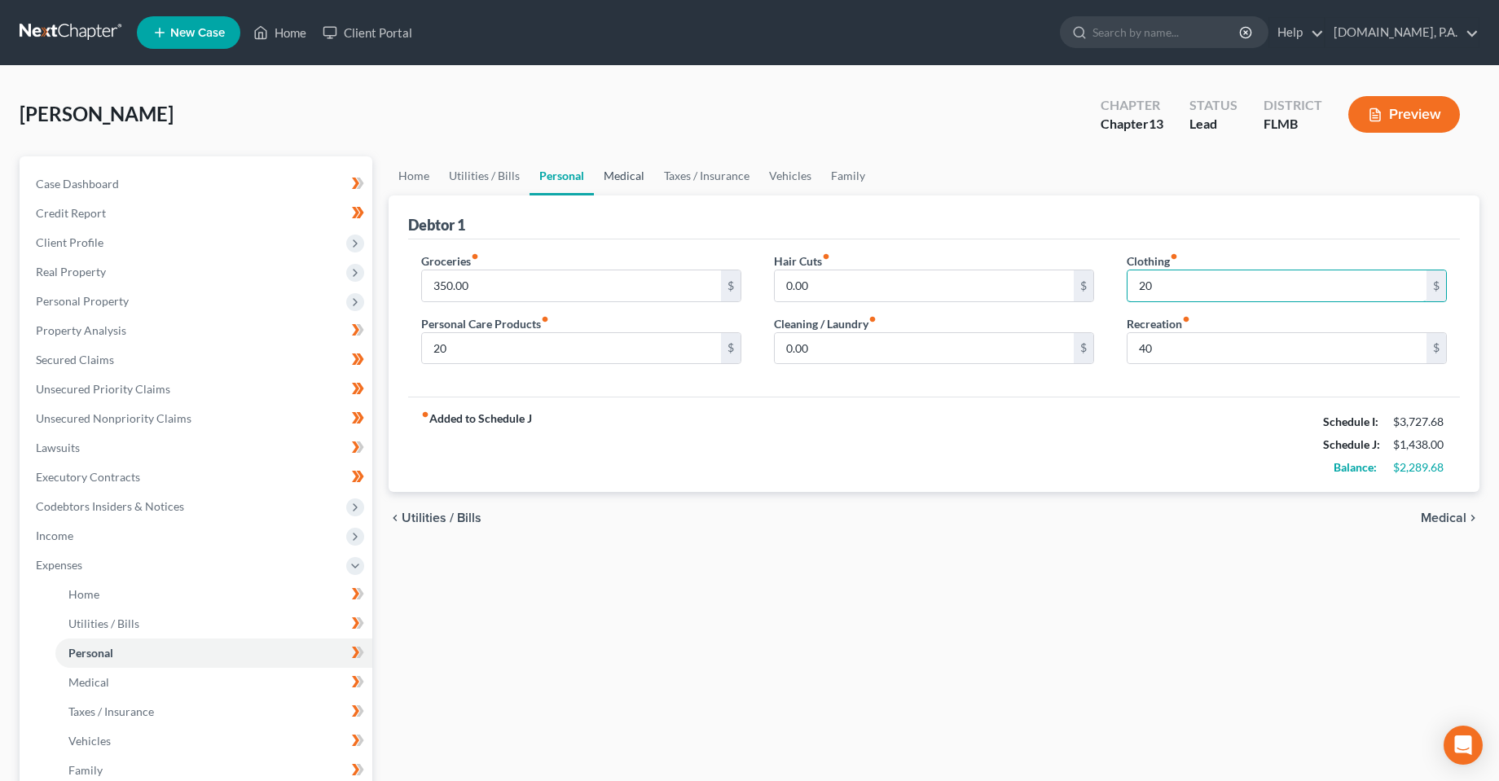
type input "20"
click at [604, 192] on link "Medical" at bounding box center [624, 175] width 60 height 39
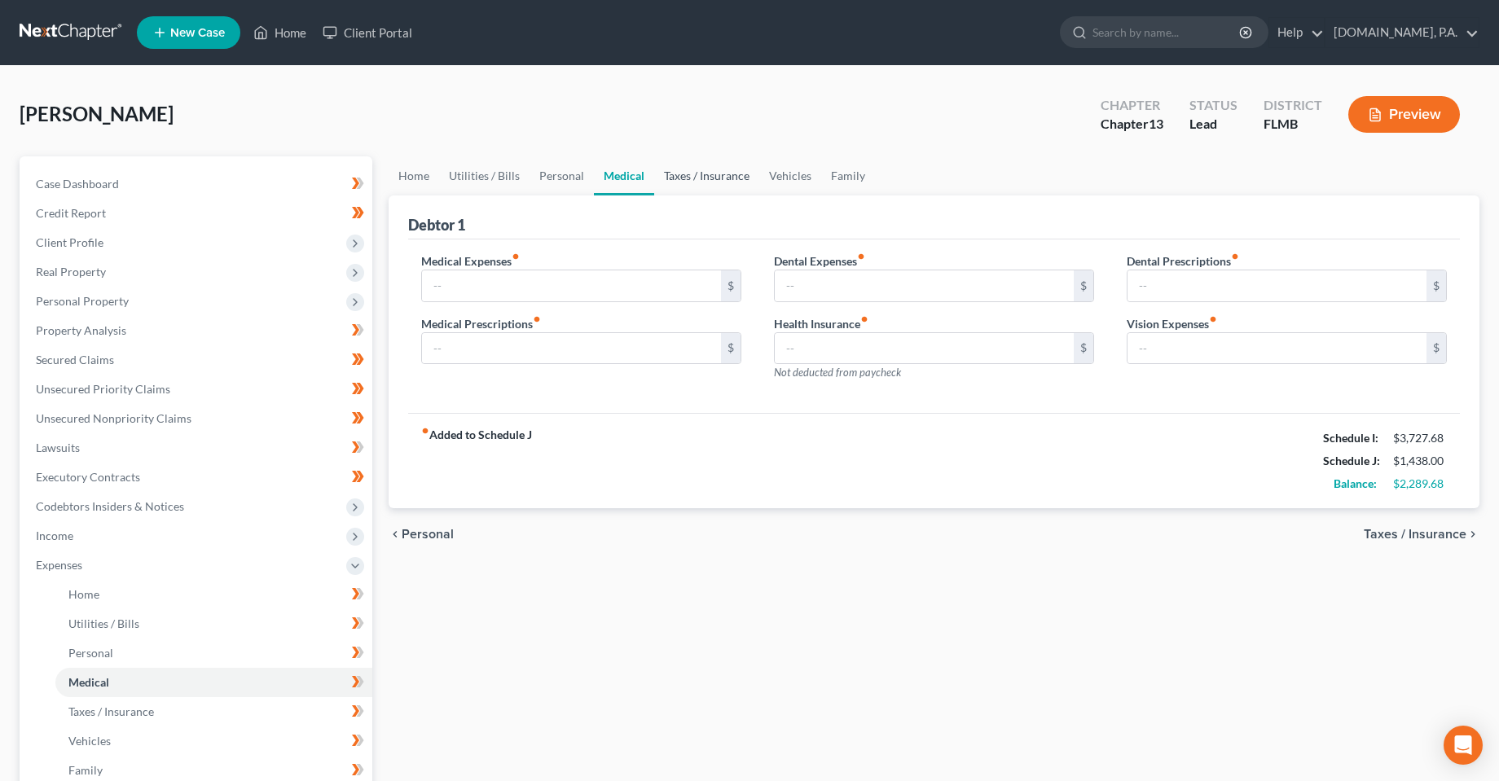
click at [688, 181] on link "Taxes / Insurance" at bounding box center [706, 175] width 105 height 39
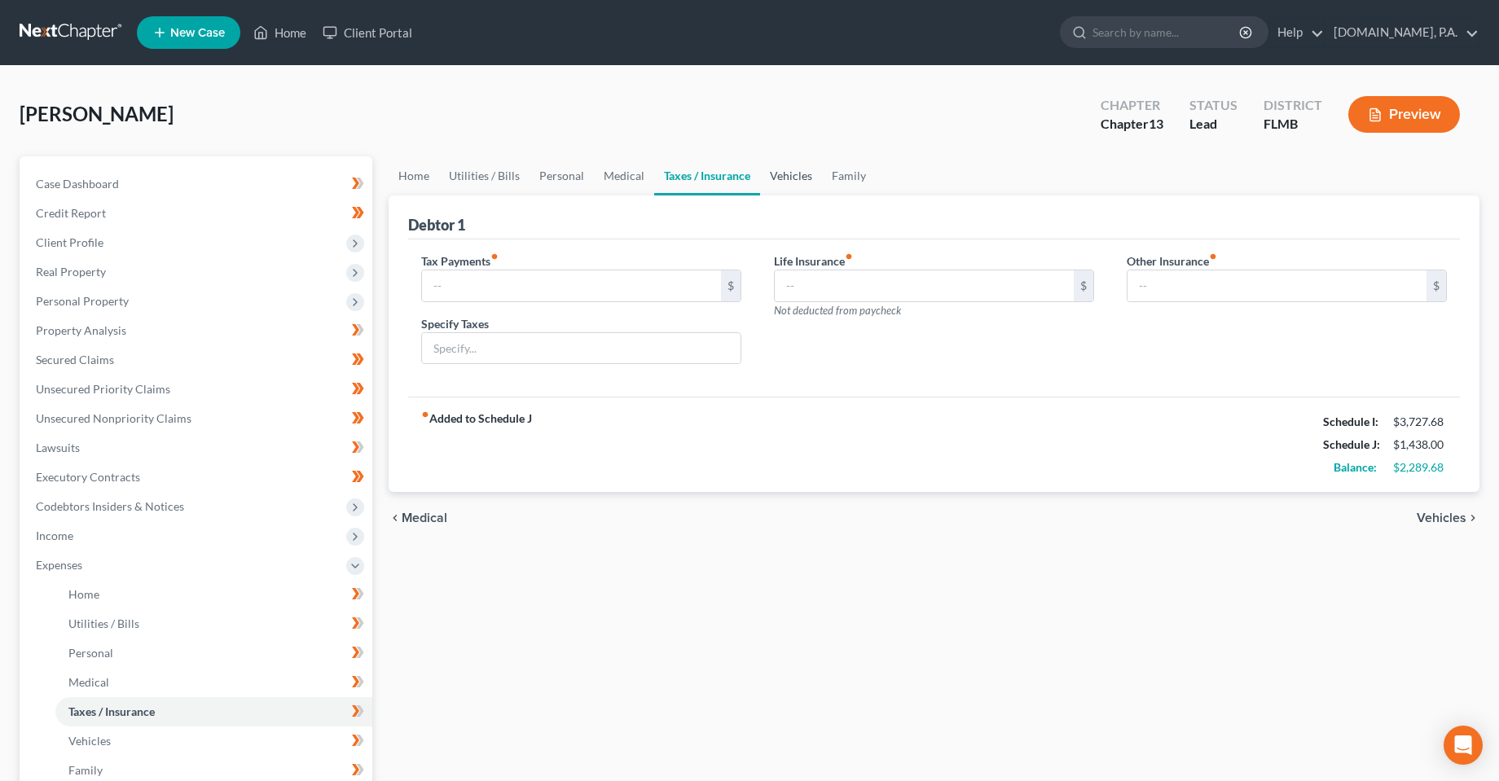
click at [788, 188] on link "Vehicles" at bounding box center [791, 175] width 62 height 39
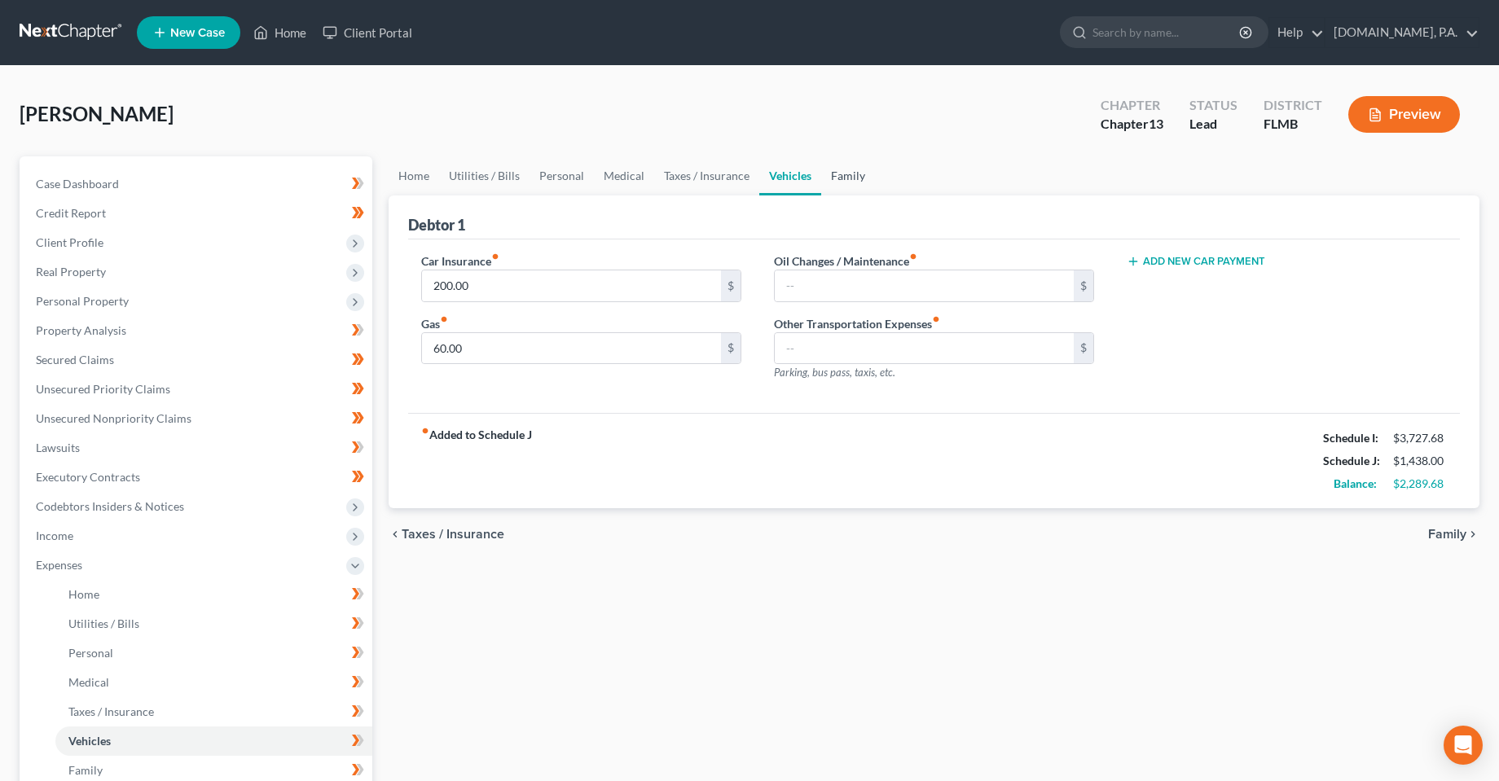
click at [848, 187] on link "Family" at bounding box center [848, 175] width 54 height 39
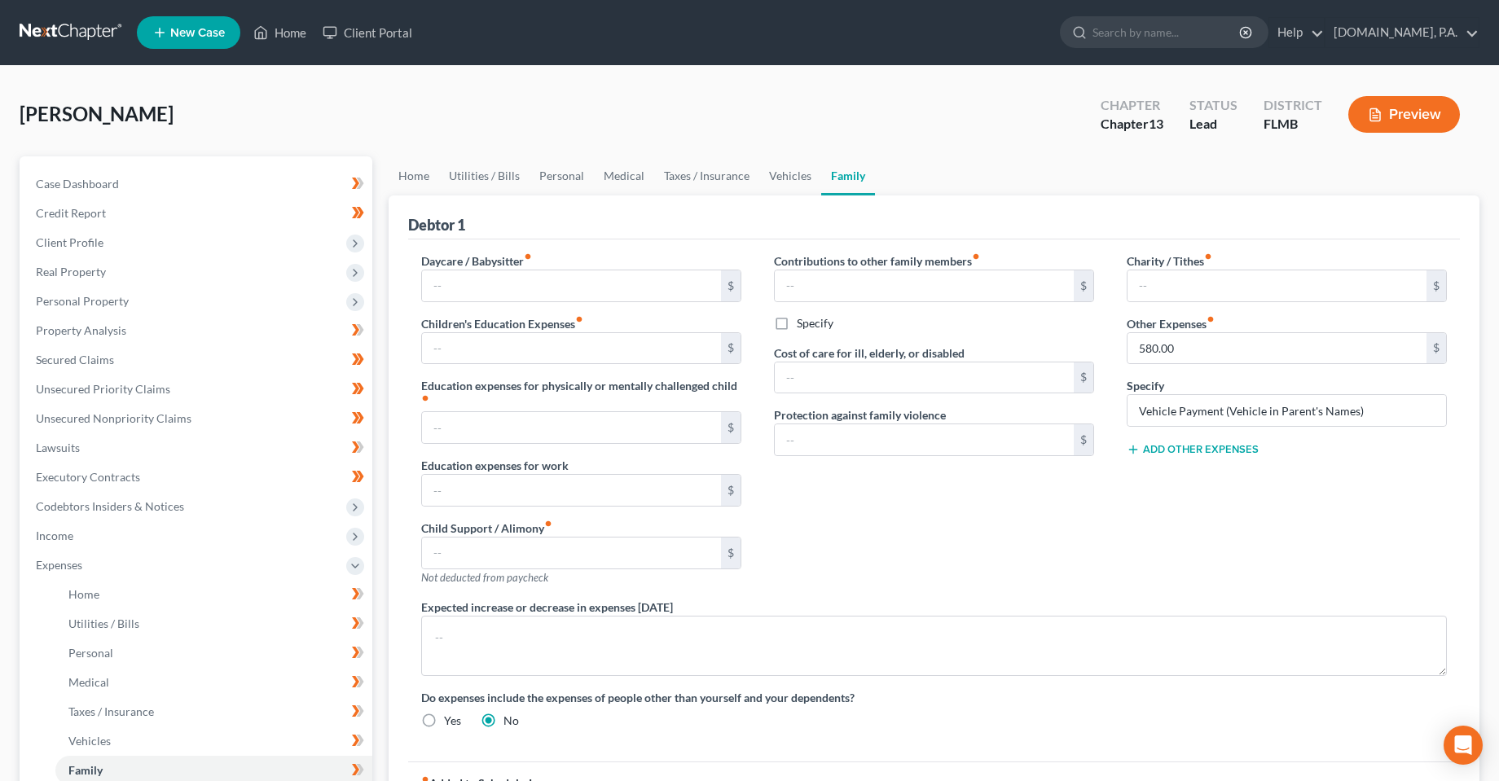
click at [957, 543] on div "Contributions to other family members fiber_manual_record $ Specify Cost of car…" at bounding box center [934, 426] width 353 height 346
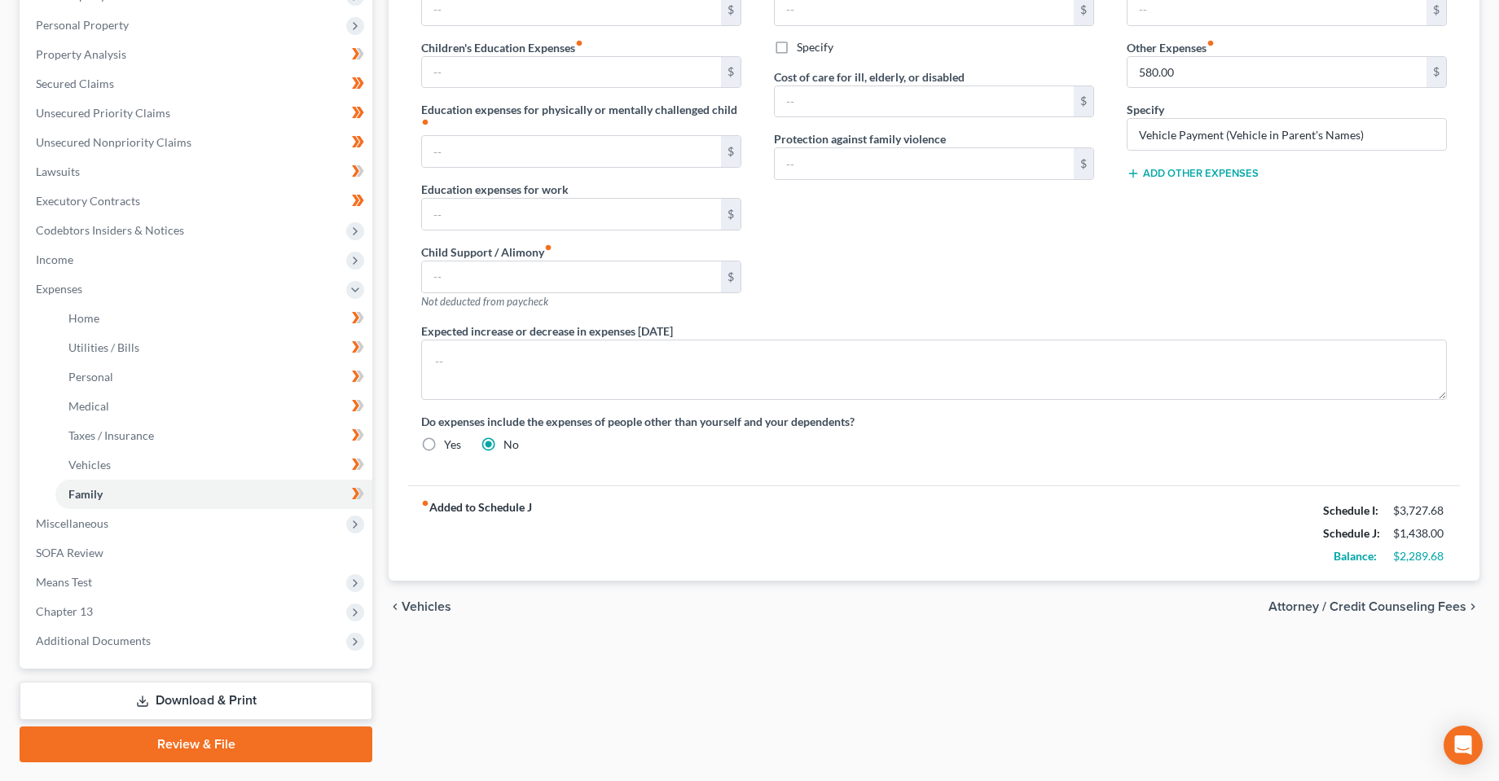
scroll to position [238, 0]
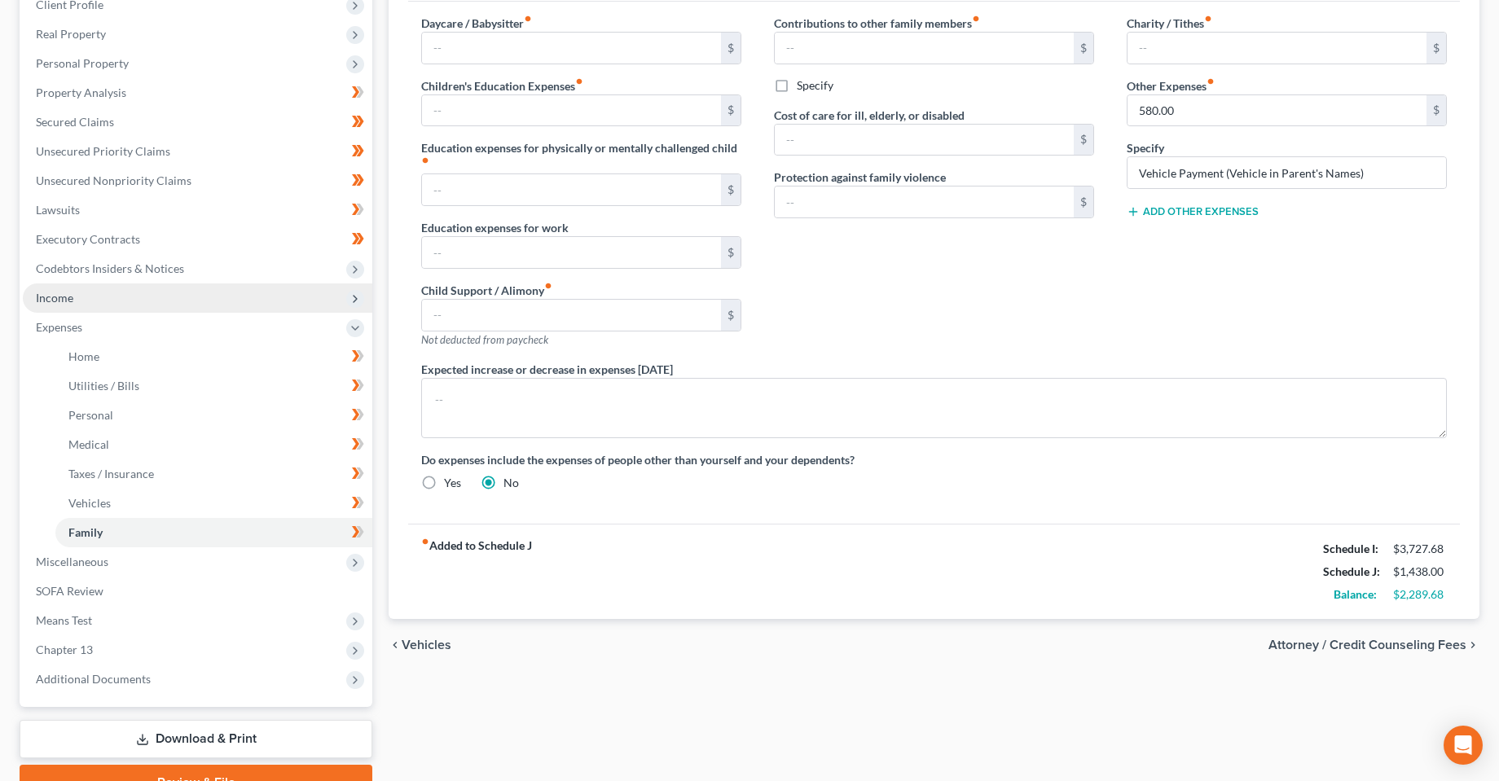
click at [62, 310] on span "Income" at bounding box center [198, 298] width 350 height 29
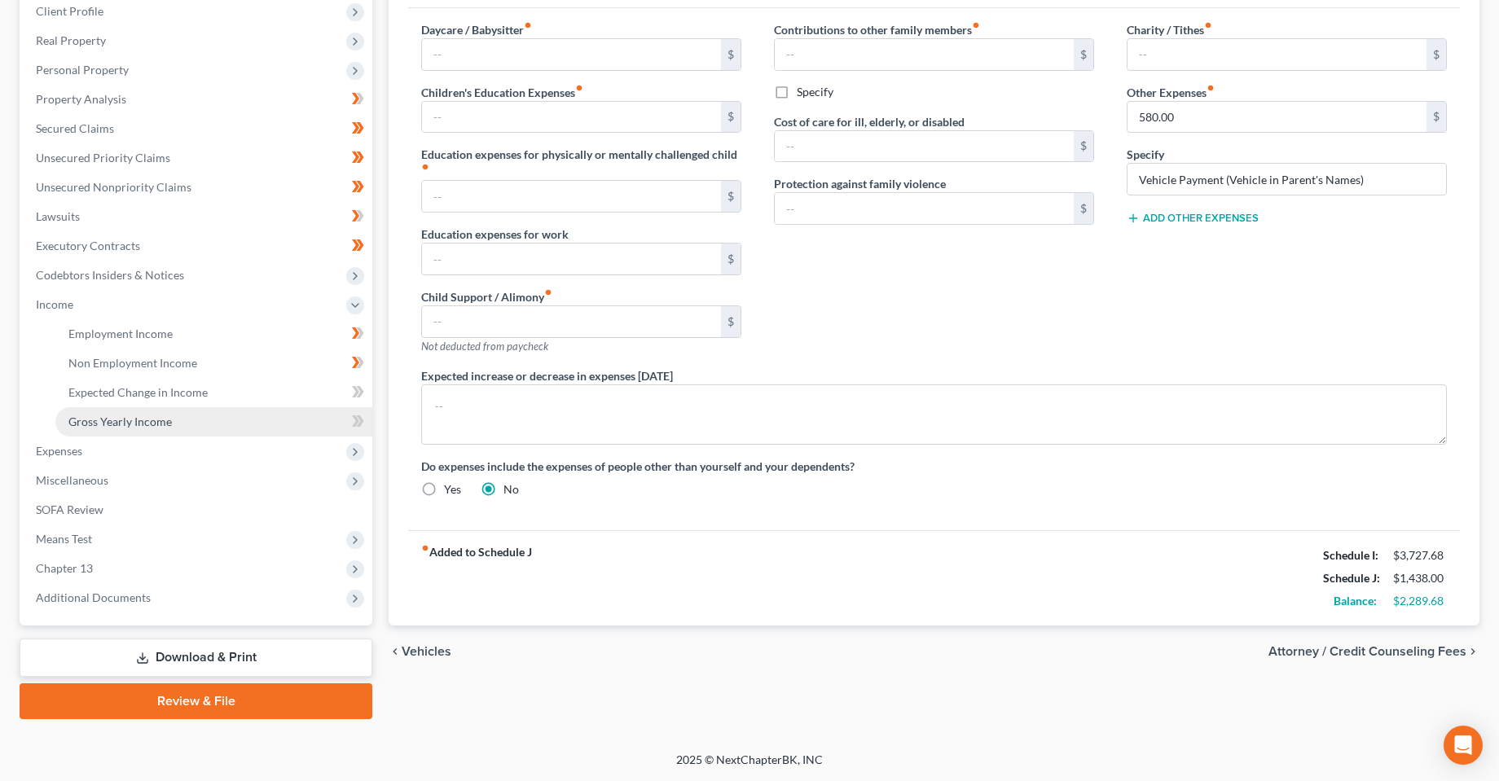
scroll to position [231, 0]
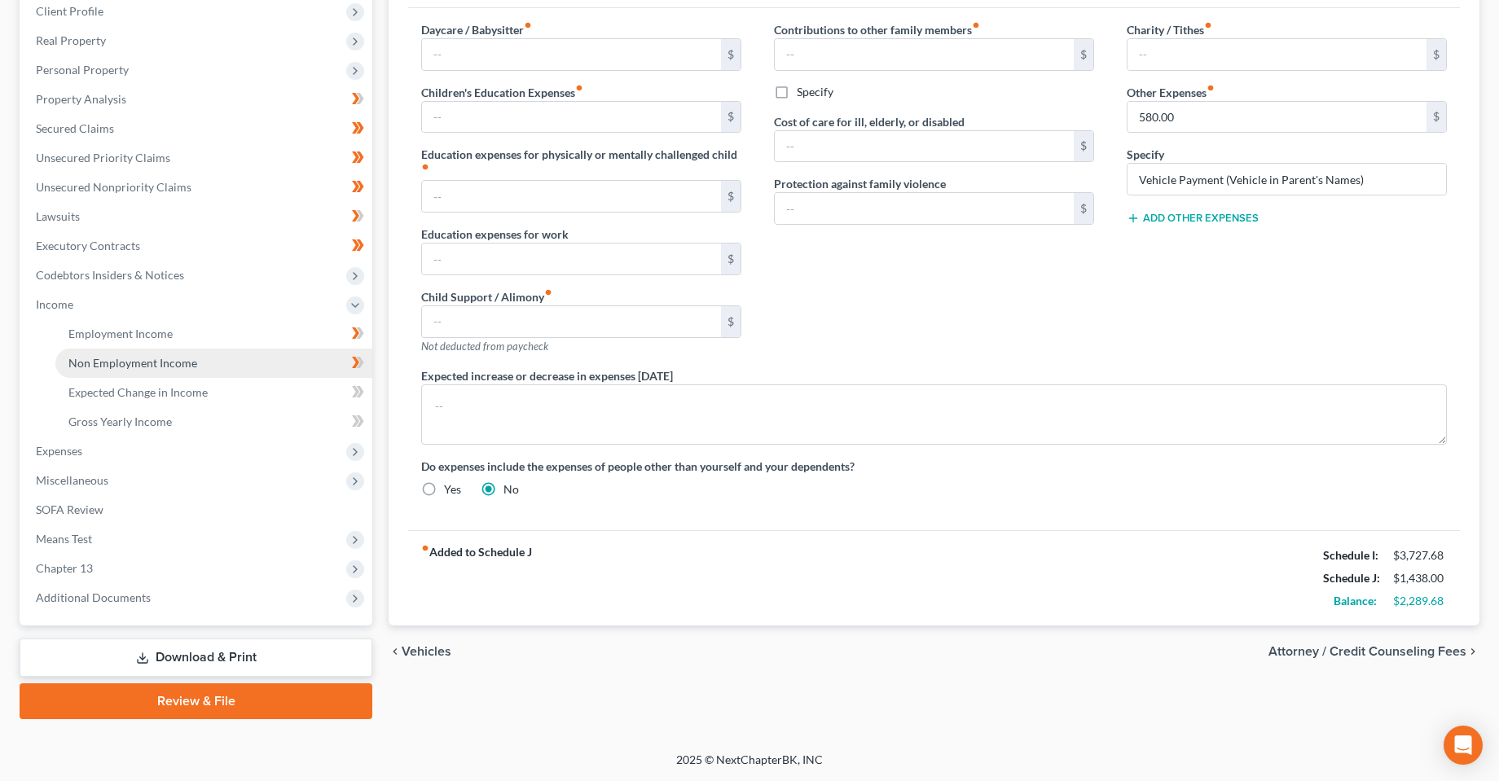
click at [120, 351] on link "Non Employment Income" at bounding box center [213, 363] width 317 height 29
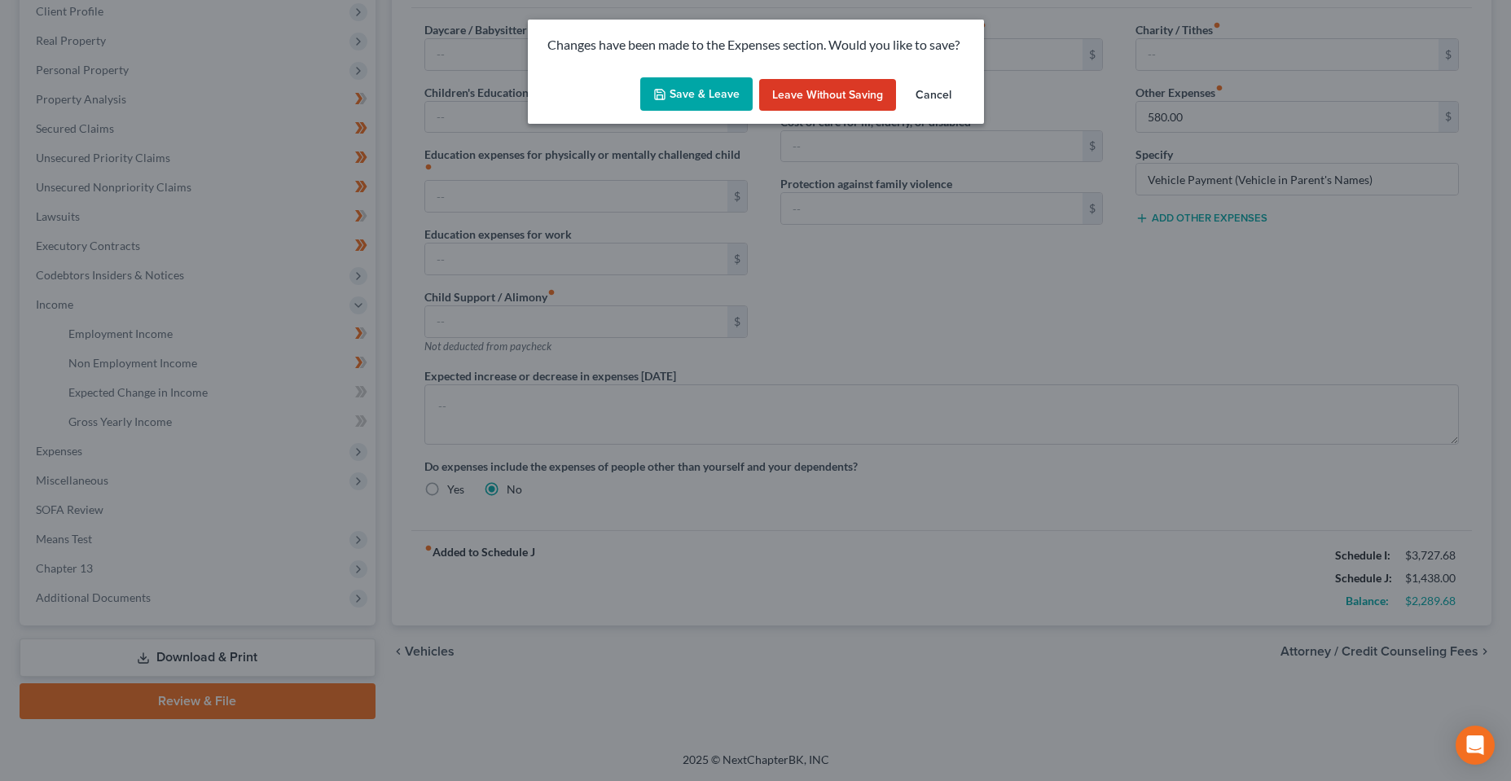
click at [706, 95] on button "Save & Leave" at bounding box center [696, 94] width 112 height 34
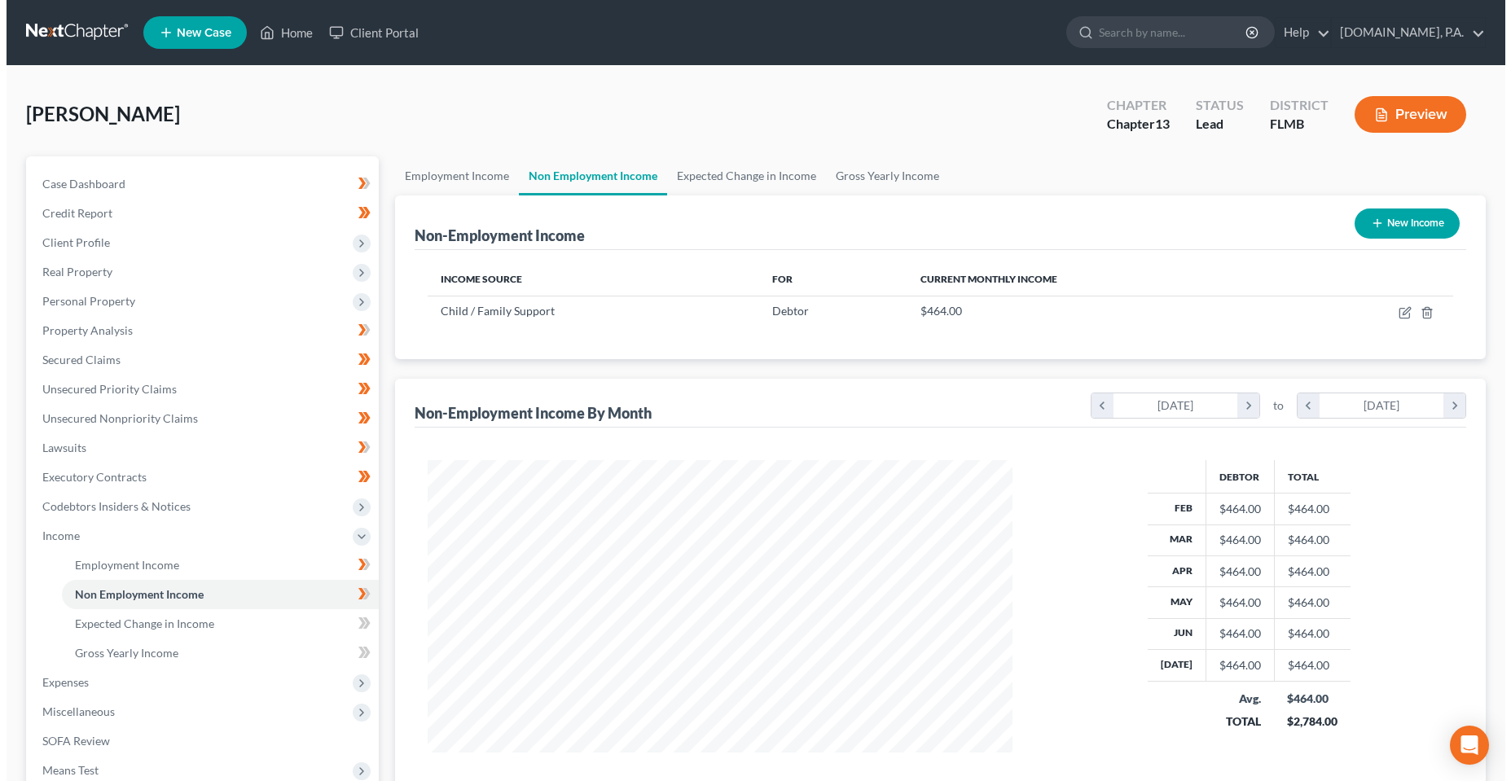
scroll to position [293, 618]
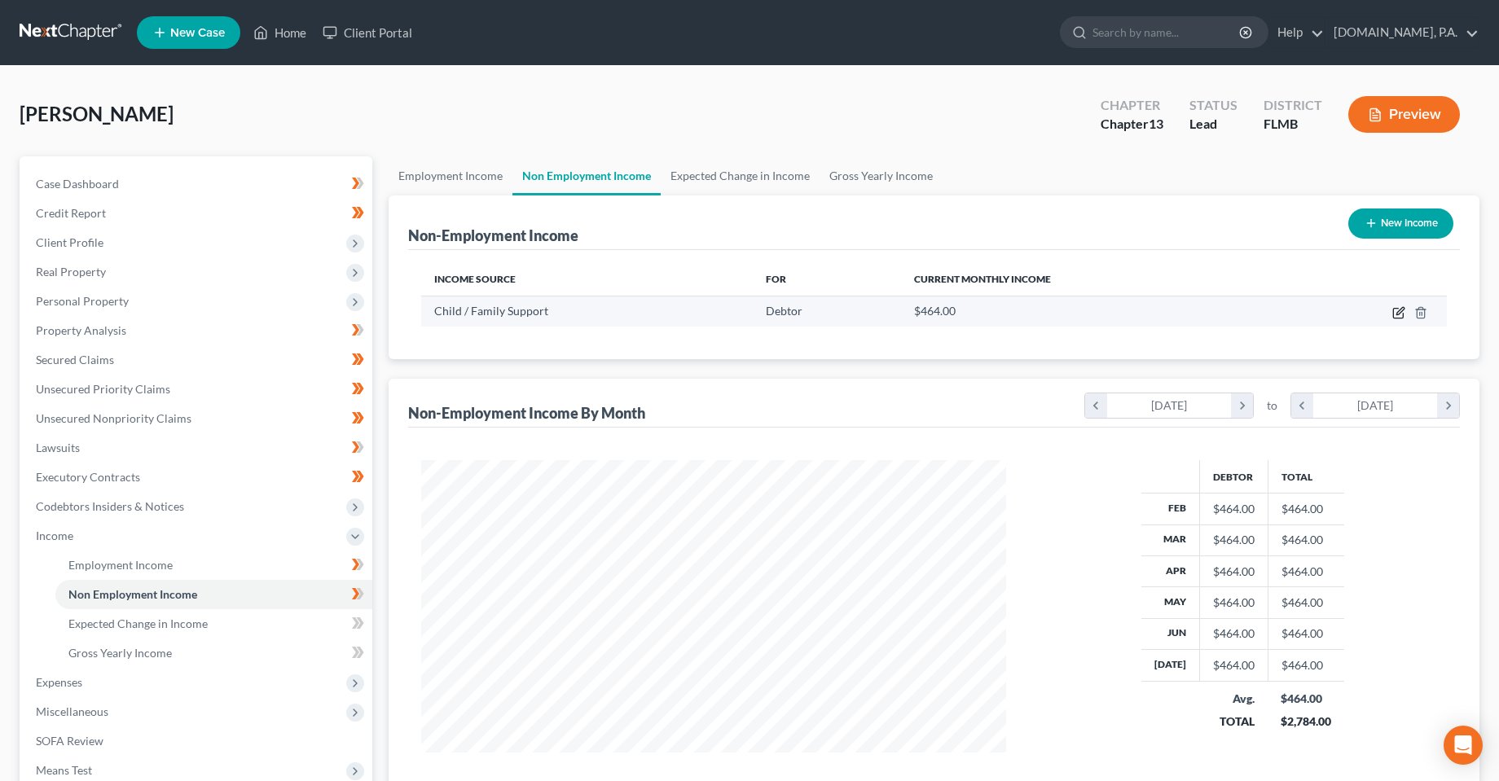
click at [1396, 313] on icon "button" at bounding box center [1398, 312] width 13 height 13
select select "7"
select select "0"
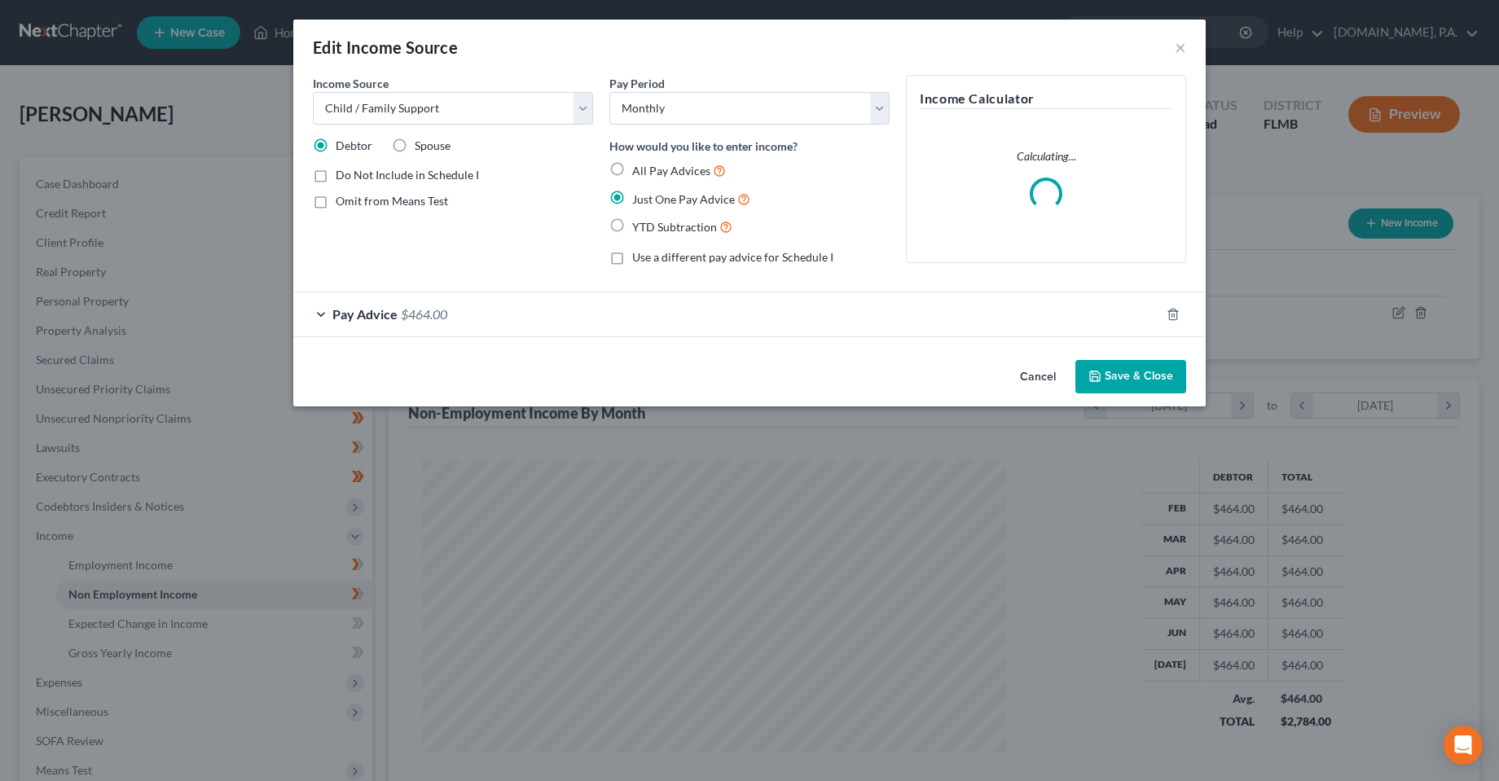
scroll to position [295, 623]
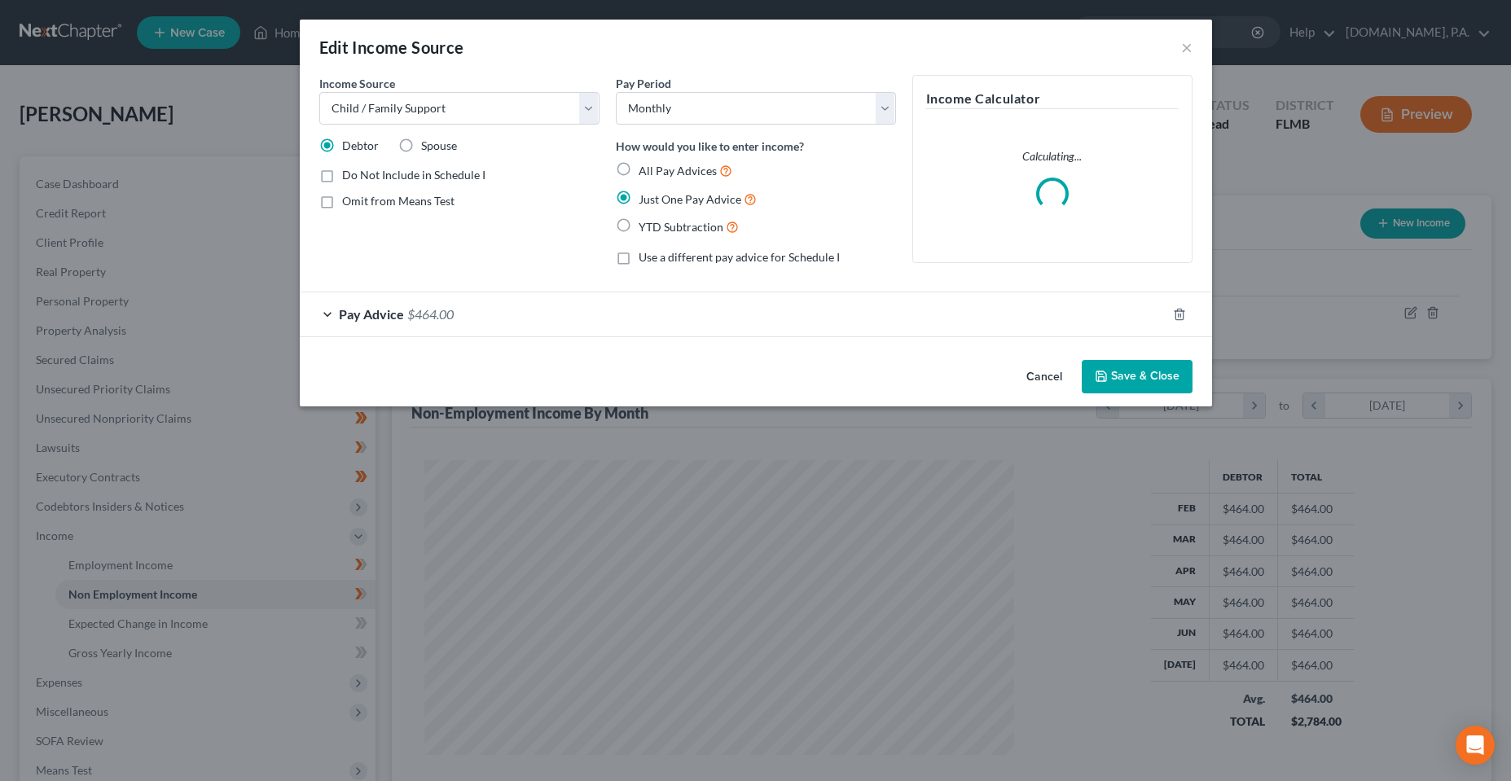
click at [465, 312] on div "Pay Advice $464.00" at bounding box center [733, 314] width 867 height 43
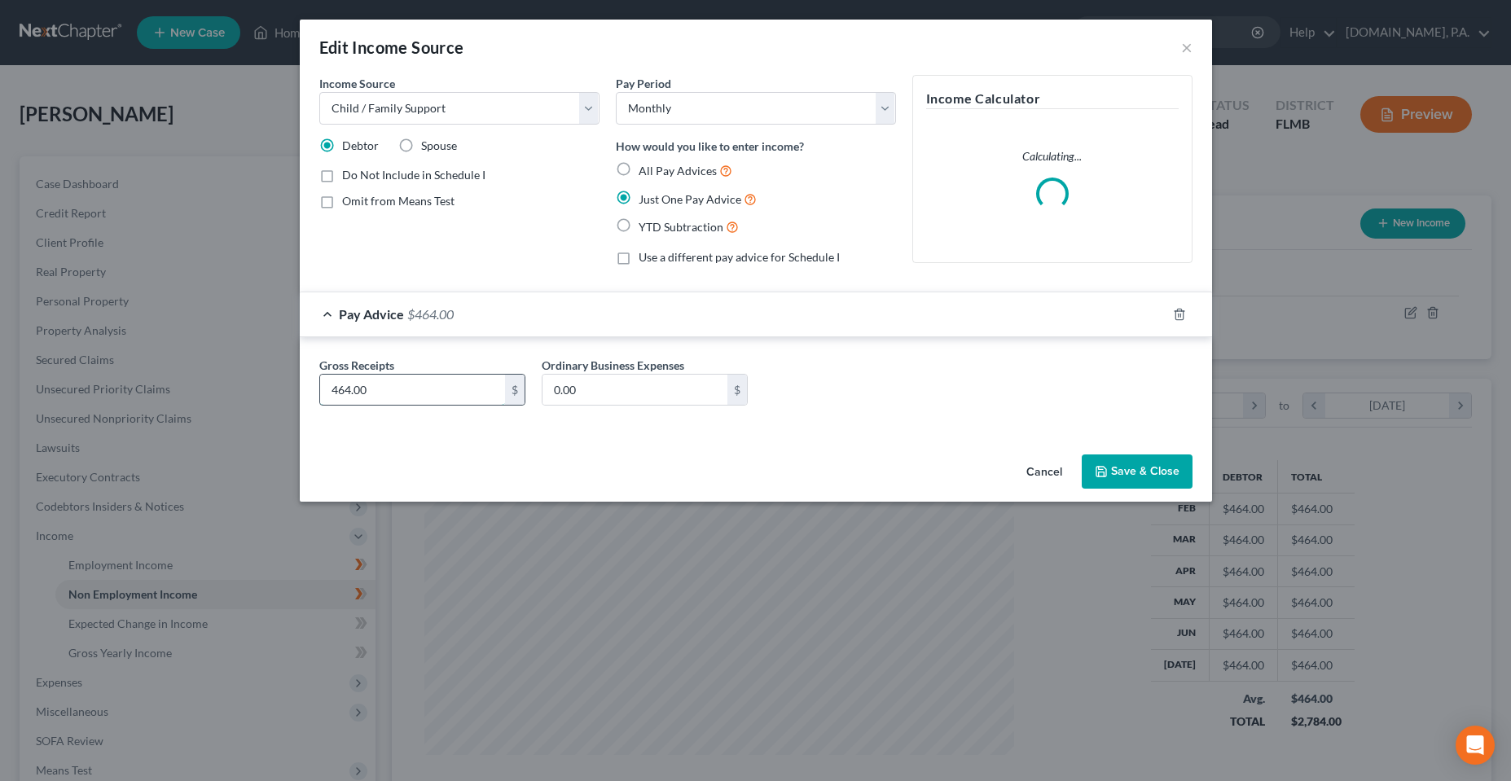
click at [388, 395] on input "464.00" at bounding box center [412, 390] width 185 height 31
click at [392, 394] on input "464.00" at bounding box center [412, 390] width 185 height 31
type input "464.75"
click at [1159, 460] on button "Save & Close" at bounding box center [1137, 472] width 111 height 34
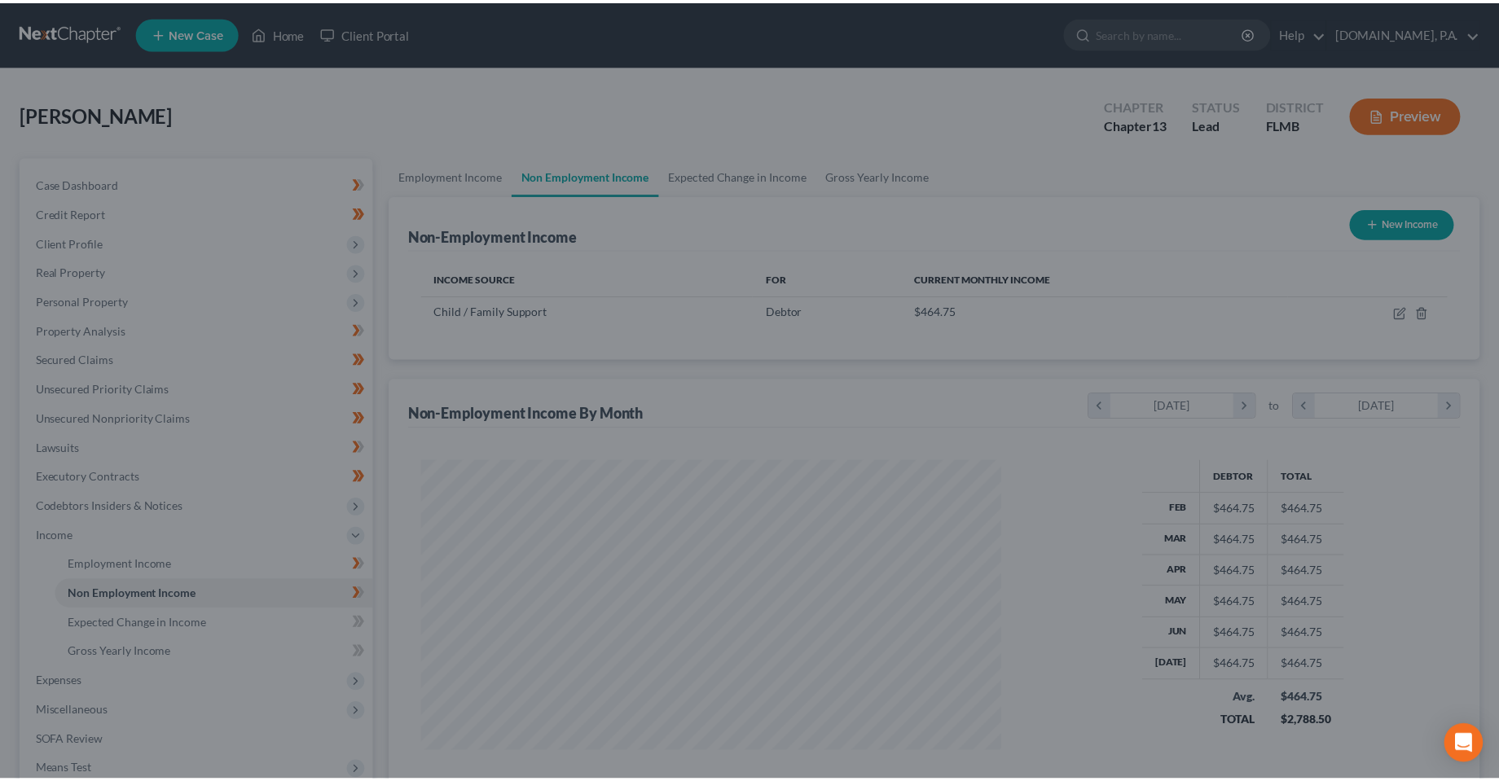
scroll to position [814506, 814180]
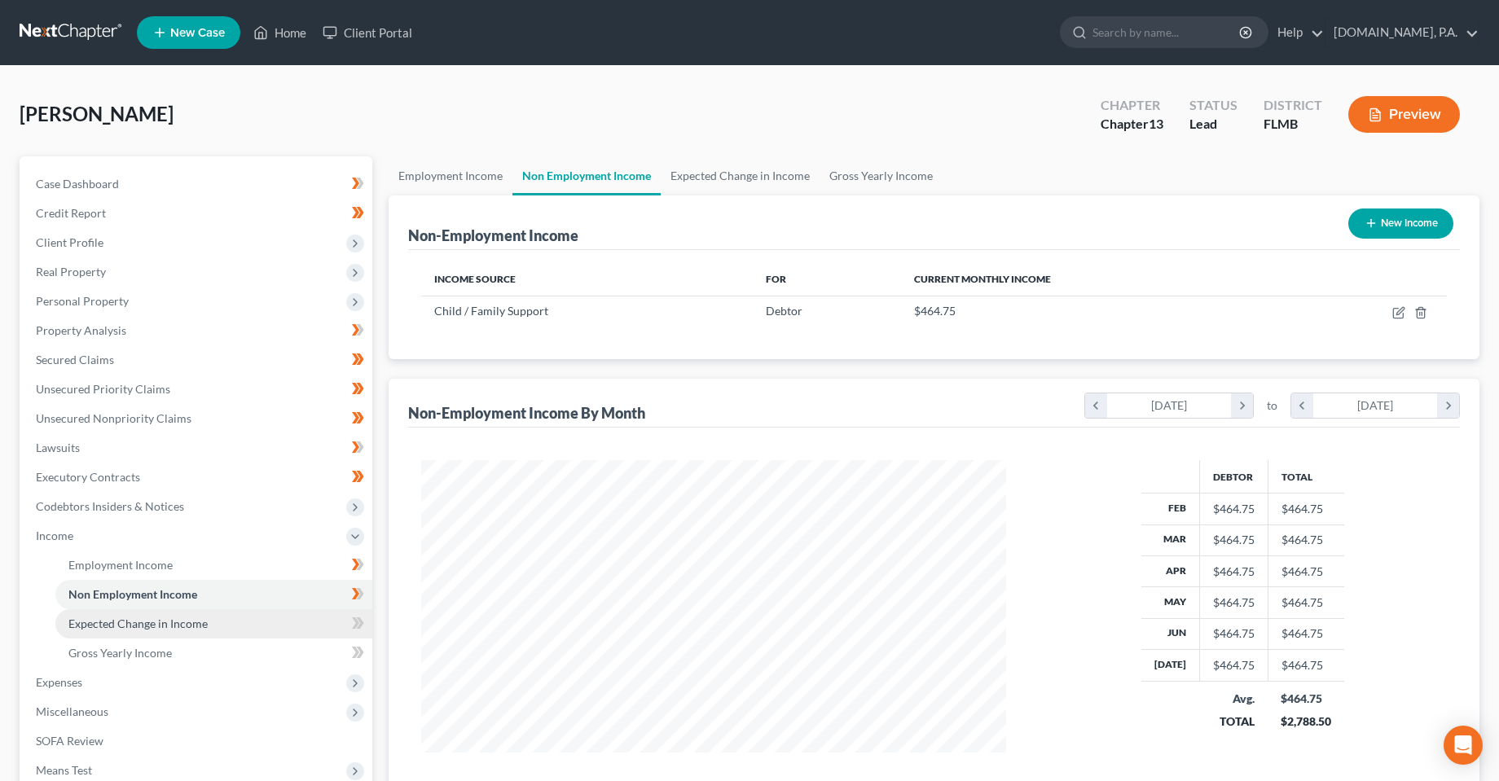
click at [262, 630] on link "Expected Change in Income" at bounding box center [213, 623] width 317 height 29
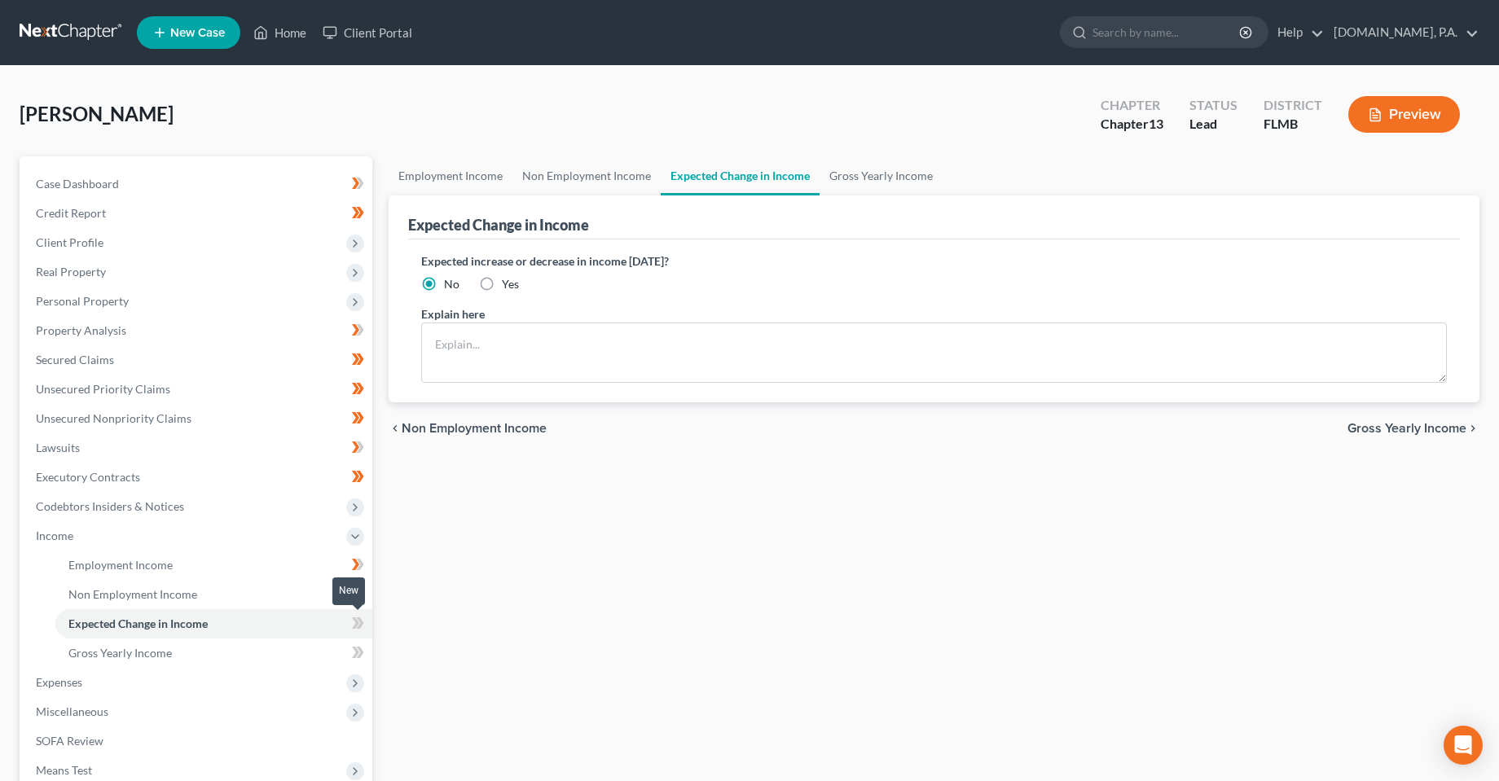
click at [359, 631] on icon at bounding box center [358, 624] width 12 height 20
click at [306, 659] on link "Gross Yearly Income" at bounding box center [213, 653] width 317 height 29
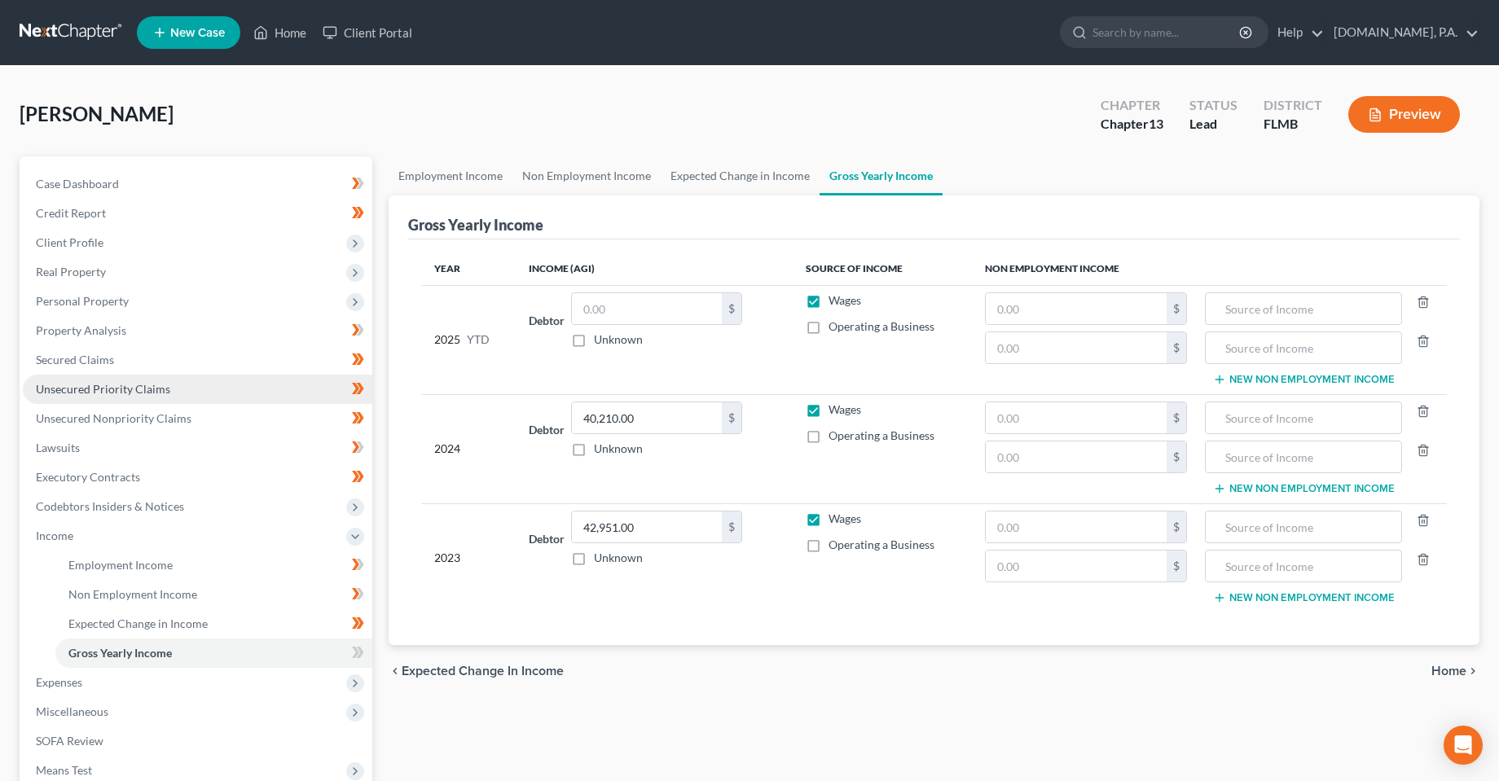
drag, startPoint x: 776, startPoint y: 371, endPoint x: 297, endPoint y: 397, distance: 479.0
click at [776, 371] on td "Debtor $ Unknown Balance Undetermined $ Unknown" at bounding box center [654, 339] width 277 height 109
click at [713, 692] on div "chevron_left Expected Change in Income Home chevron_right" at bounding box center [934, 671] width 1091 height 52
click at [610, 307] on input "text" at bounding box center [647, 308] width 150 height 31
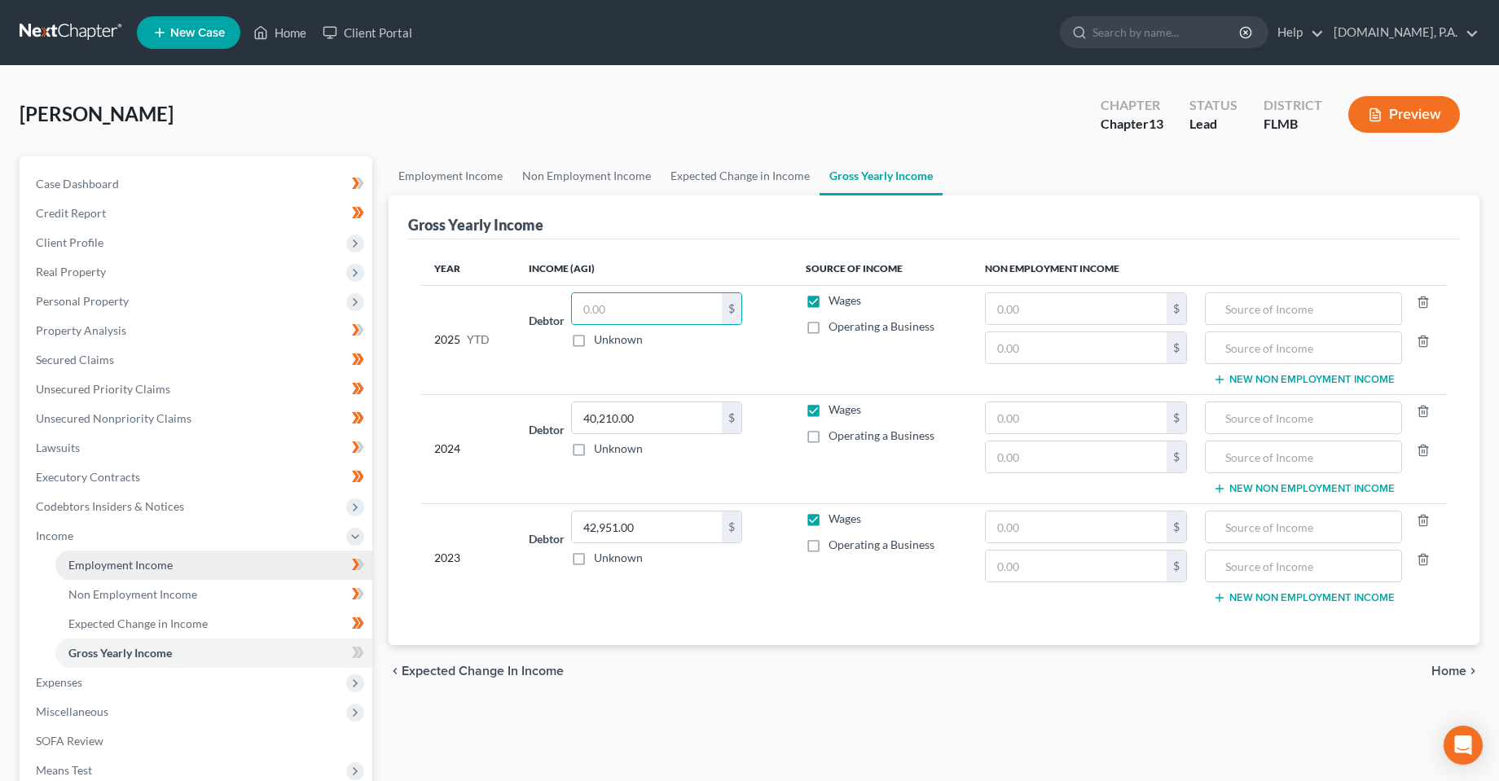
click at [152, 560] on span "Employment Income" at bounding box center [120, 565] width 104 height 14
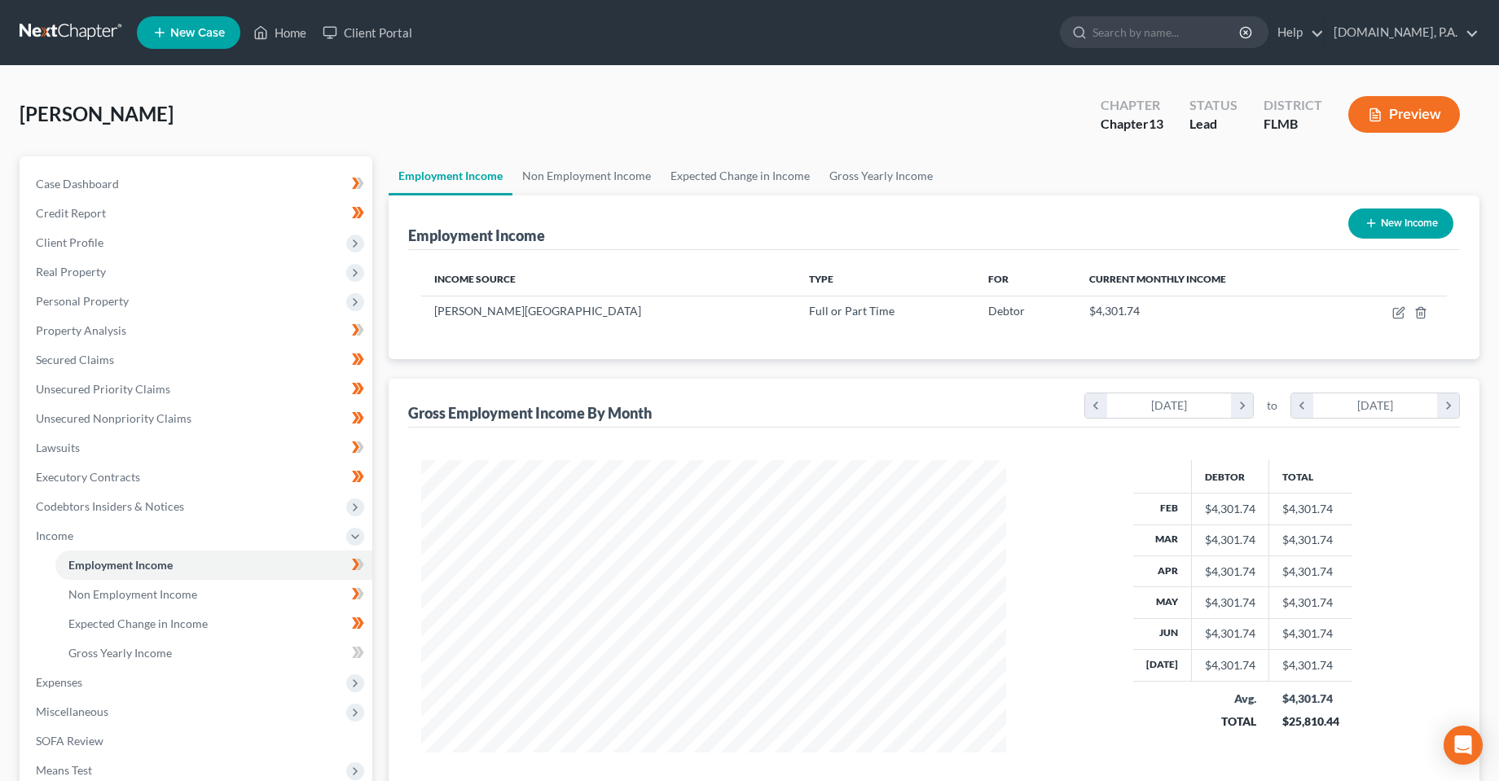
scroll to position [293, 618]
click at [143, 663] on link "Gross Yearly Income" at bounding box center [213, 653] width 317 height 29
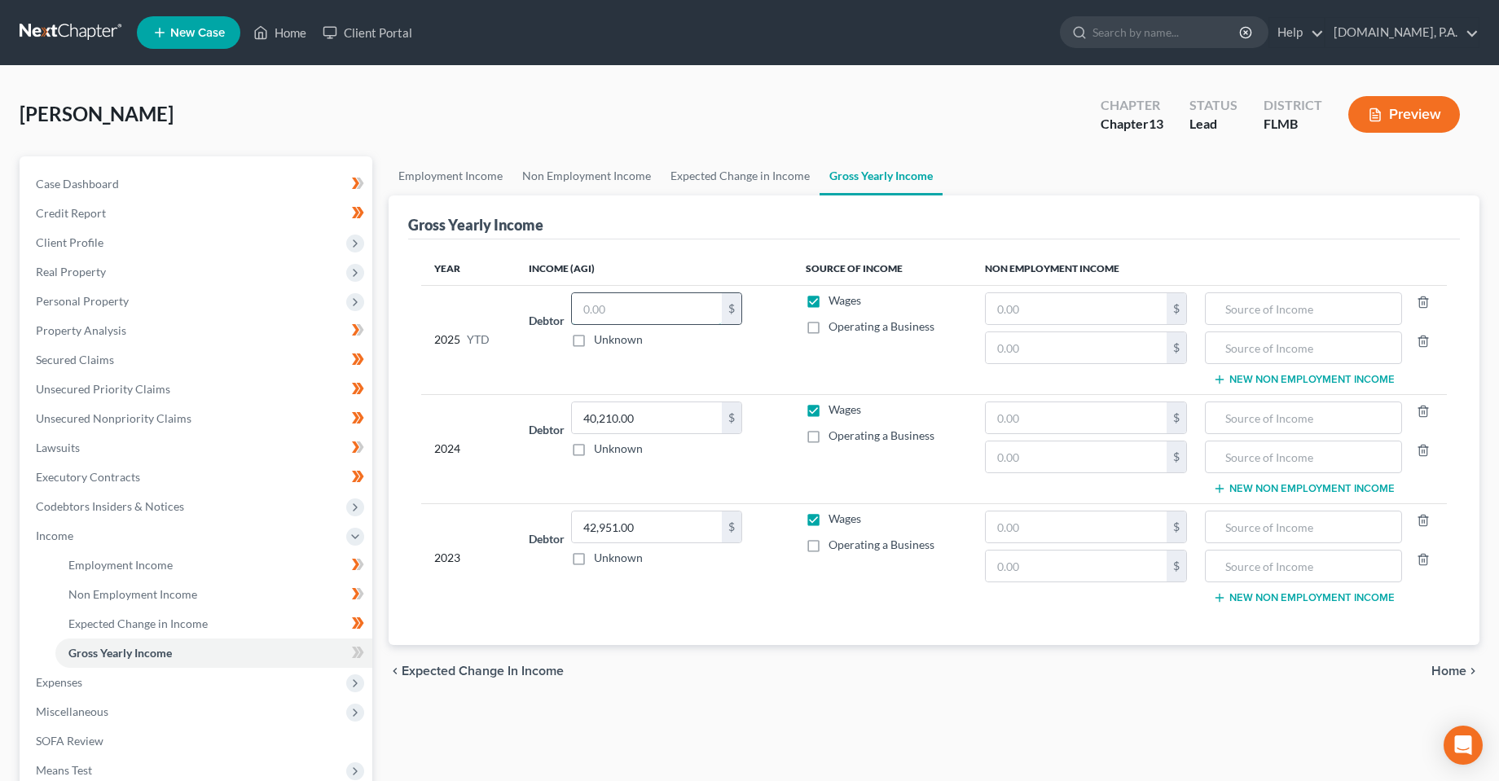
click at [635, 299] on input "text" at bounding box center [647, 308] width 150 height 31
paste input "$28,143.96"
type input "28,143.96"
click at [354, 653] on icon at bounding box center [358, 653] width 12 height 20
click at [353, 653] on icon at bounding box center [358, 653] width 12 height 20
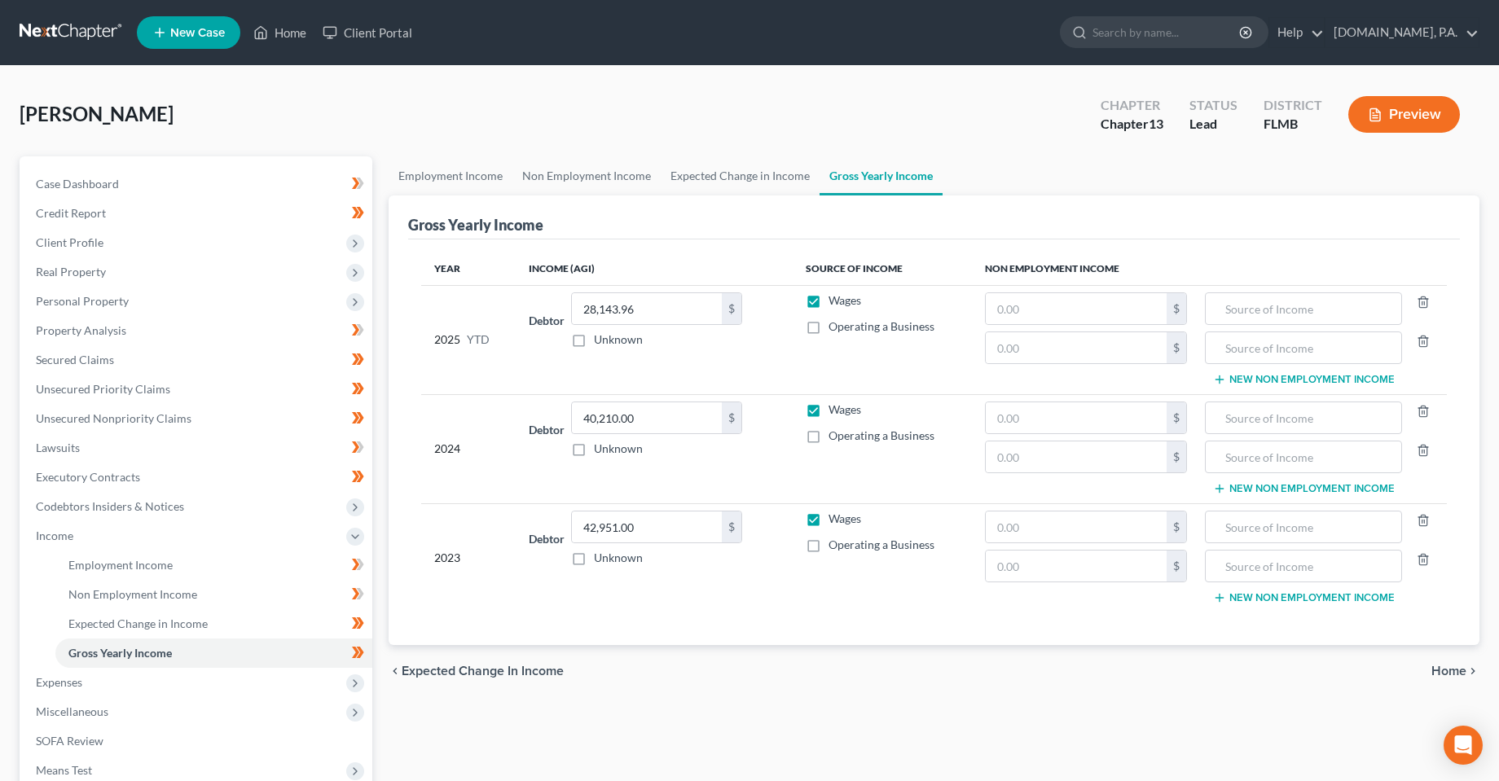
click at [455, 712] on div "Employment Income Non Employment Income Expected Change in Income Gross Yearly …" at bounding box center [934, 553] width 1107 height 794
drag, startPoint x: 581, startPoint y: 777, endPoint x: 539, endPoint y: 735, distance: 58.8
click at [580, 776] on div "Employment Income Non Employment Income Expected Change in Income Gross Yearly …" at bounding box center [934, 553] width 1107 height 794
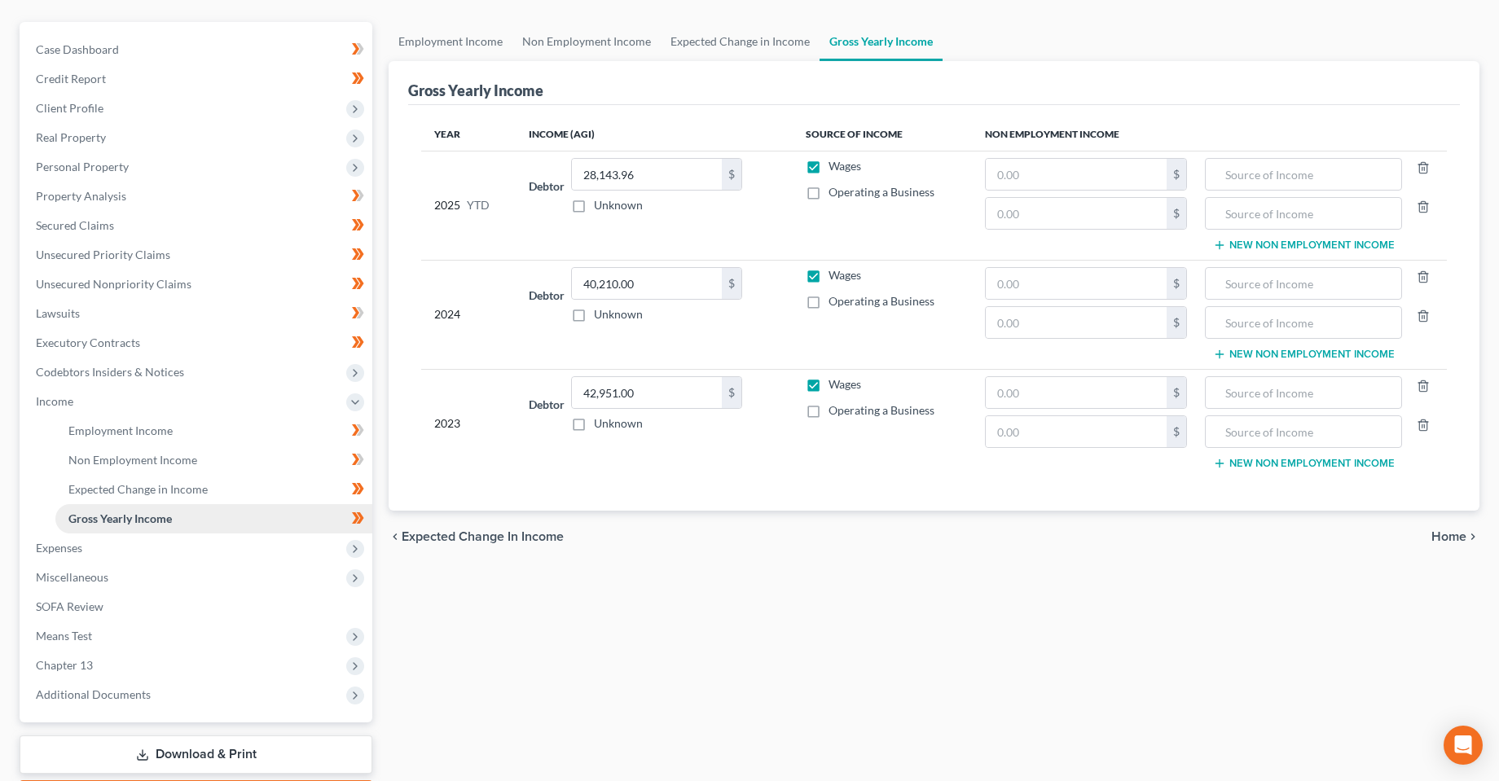
scroll to position [163, 0]
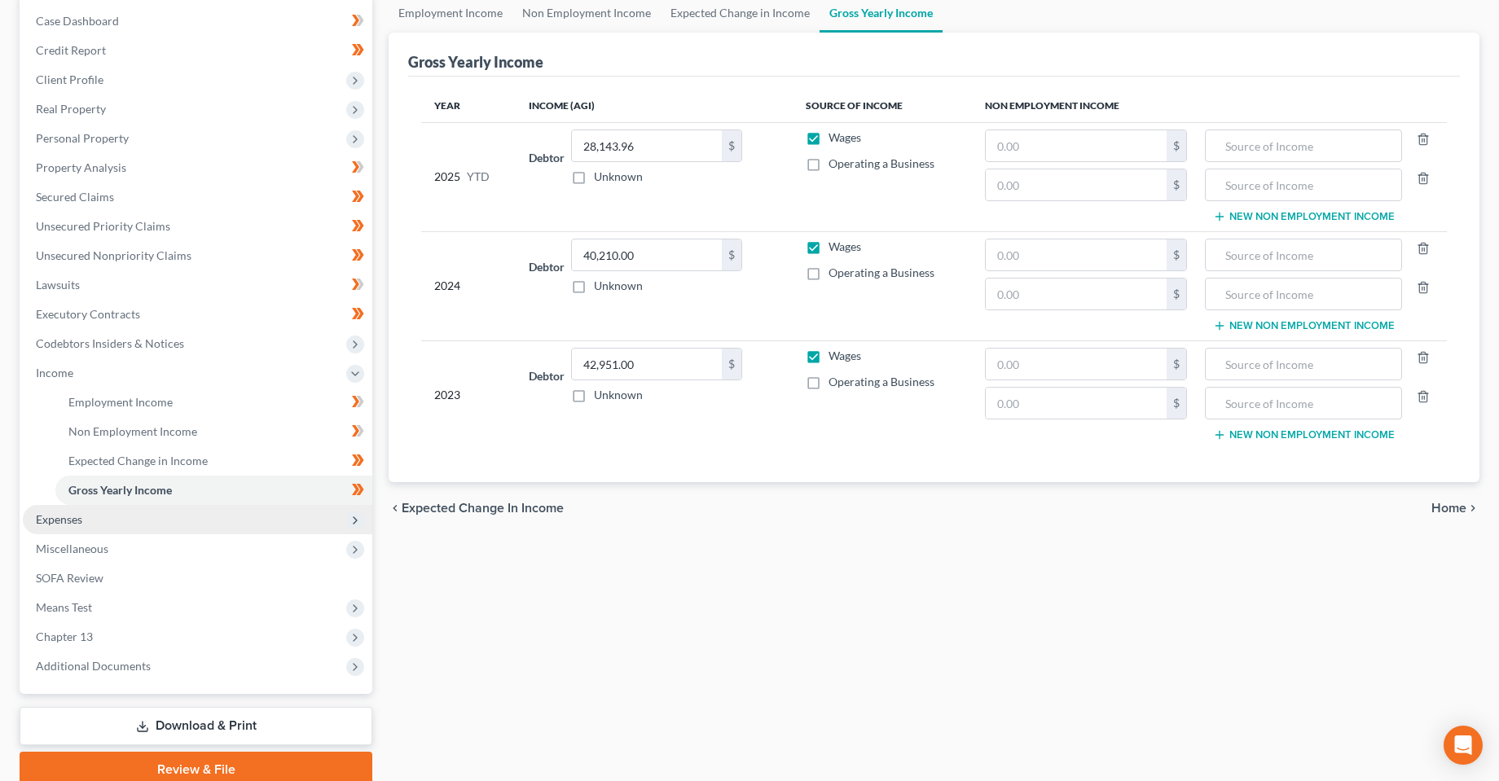
click at [170, 524] on span "Expenses" at bounding box center [198, 519] width 350 height 29
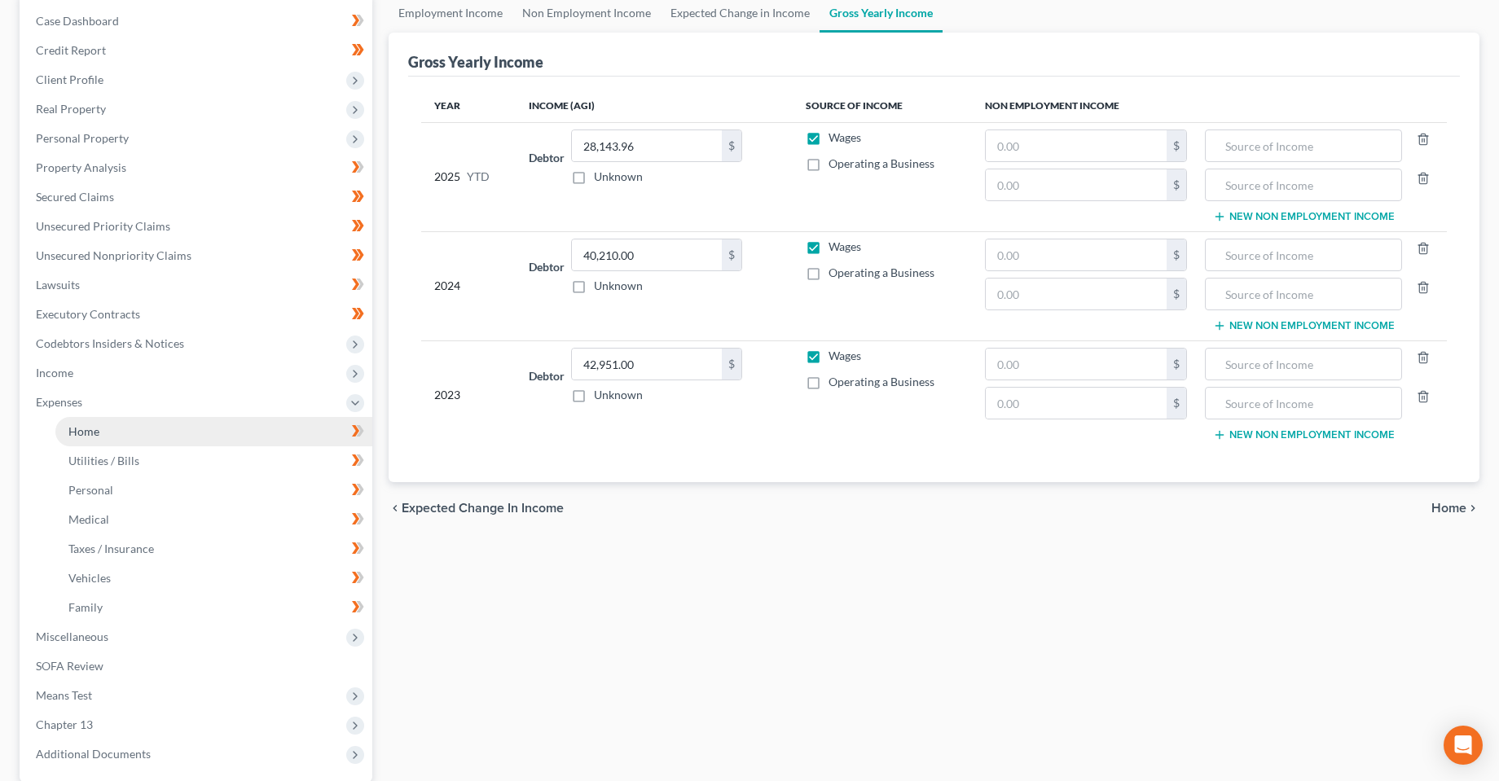
click at [183, 418] on link "Home" at bounding box center [213, 431] width 317 height 29
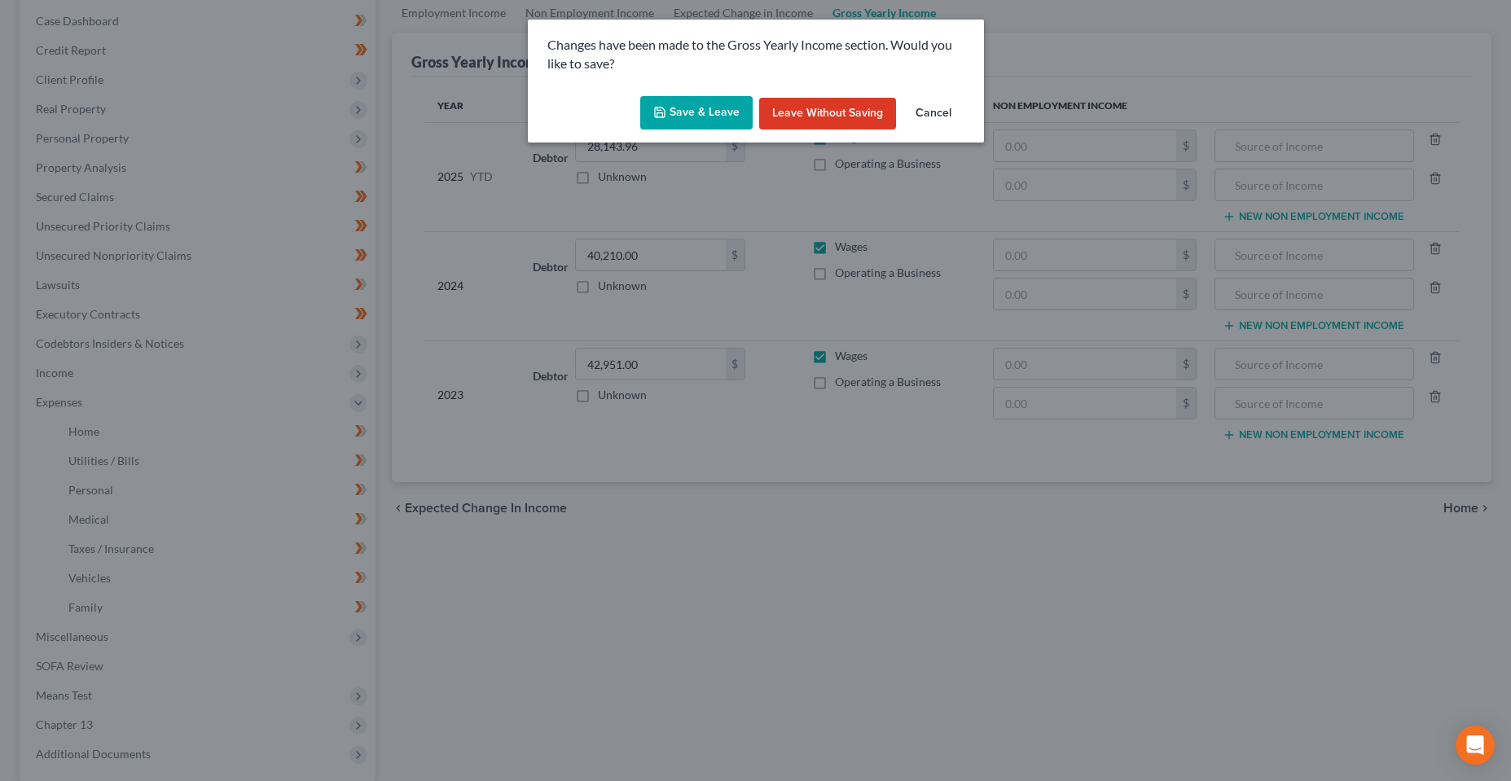
click at [679, 99] on button "Save & Leave" at bounding box center [696, 113] width 112 height 34
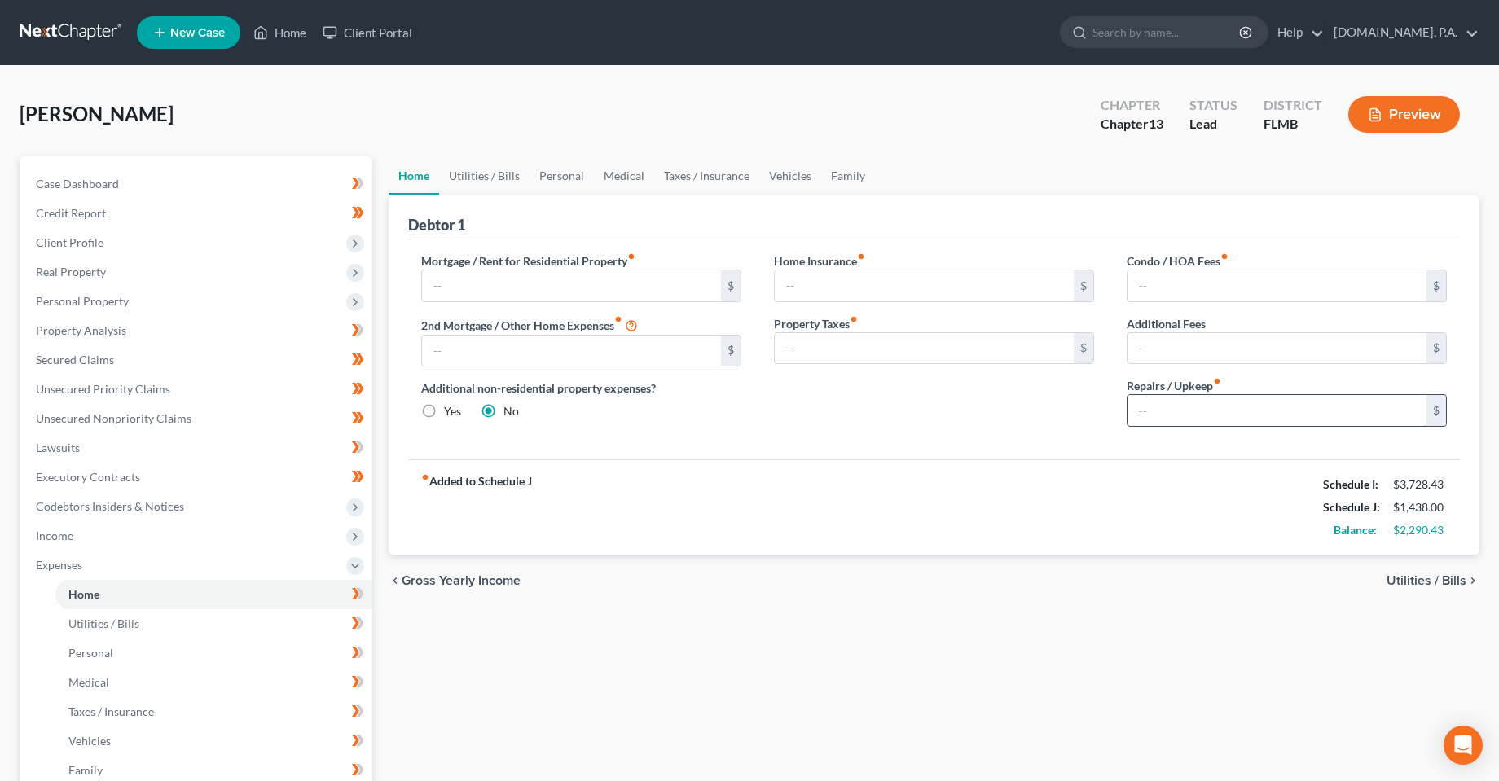
drag, startPoint x: 816, startPoint y: 686, endPoint x: 1198, endPoint y: 415, distance: 468.0
click at [824, 686] on div "Home Utilities / Bills Personal Medical Taxes / Insurance Vehicles Family Debto…" at bounding box center [934, 597] width 1107 height 882
click at [488, 177] on link "Utilities / Bills" at bounding box center [484, 175] width 90 height 39
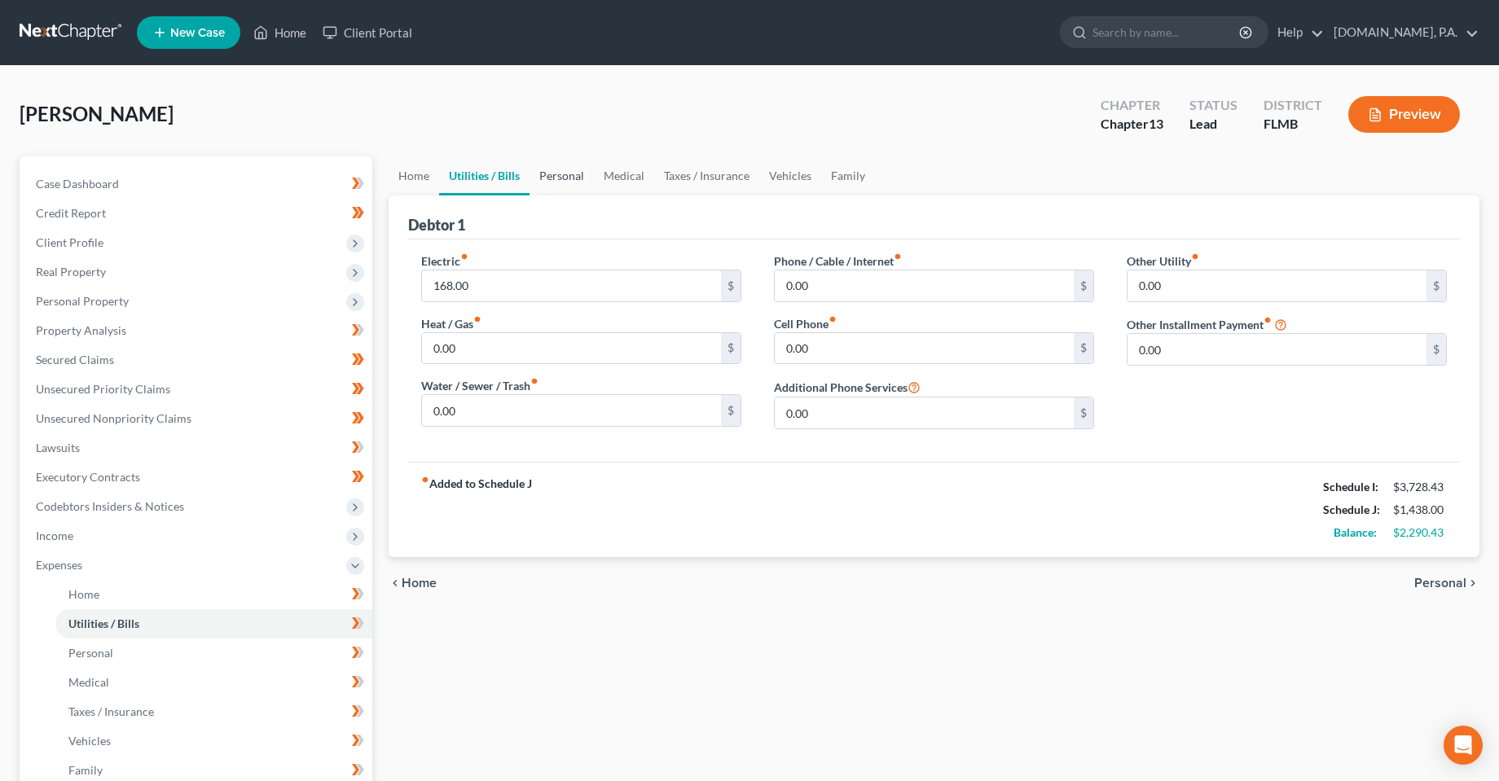
click at [545, 177] on link "Personal" at bounding box center [562, 175] width 64 height 39
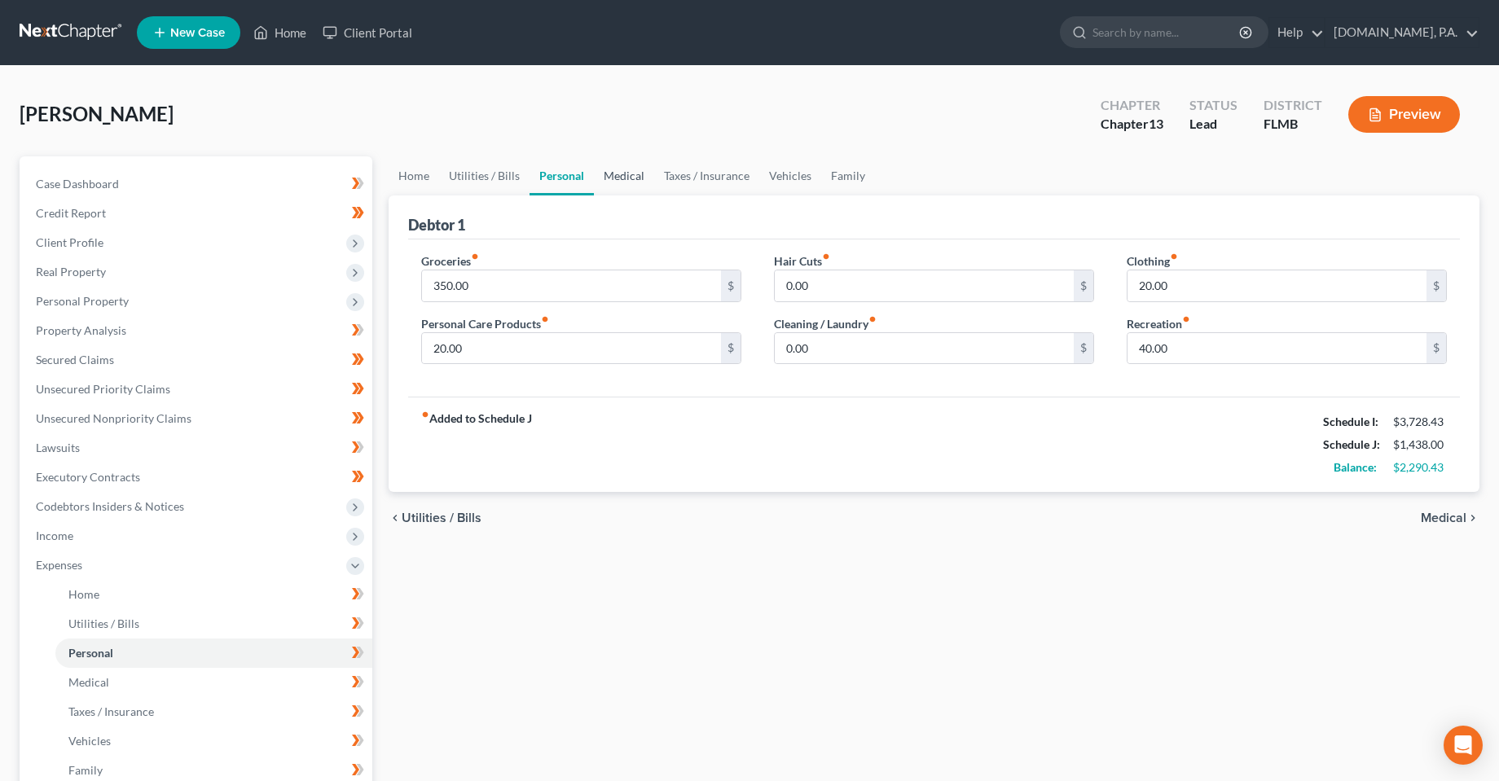
click at [626, 178] on link "Medical" at bounding box center [624, 175] width 60 height 39
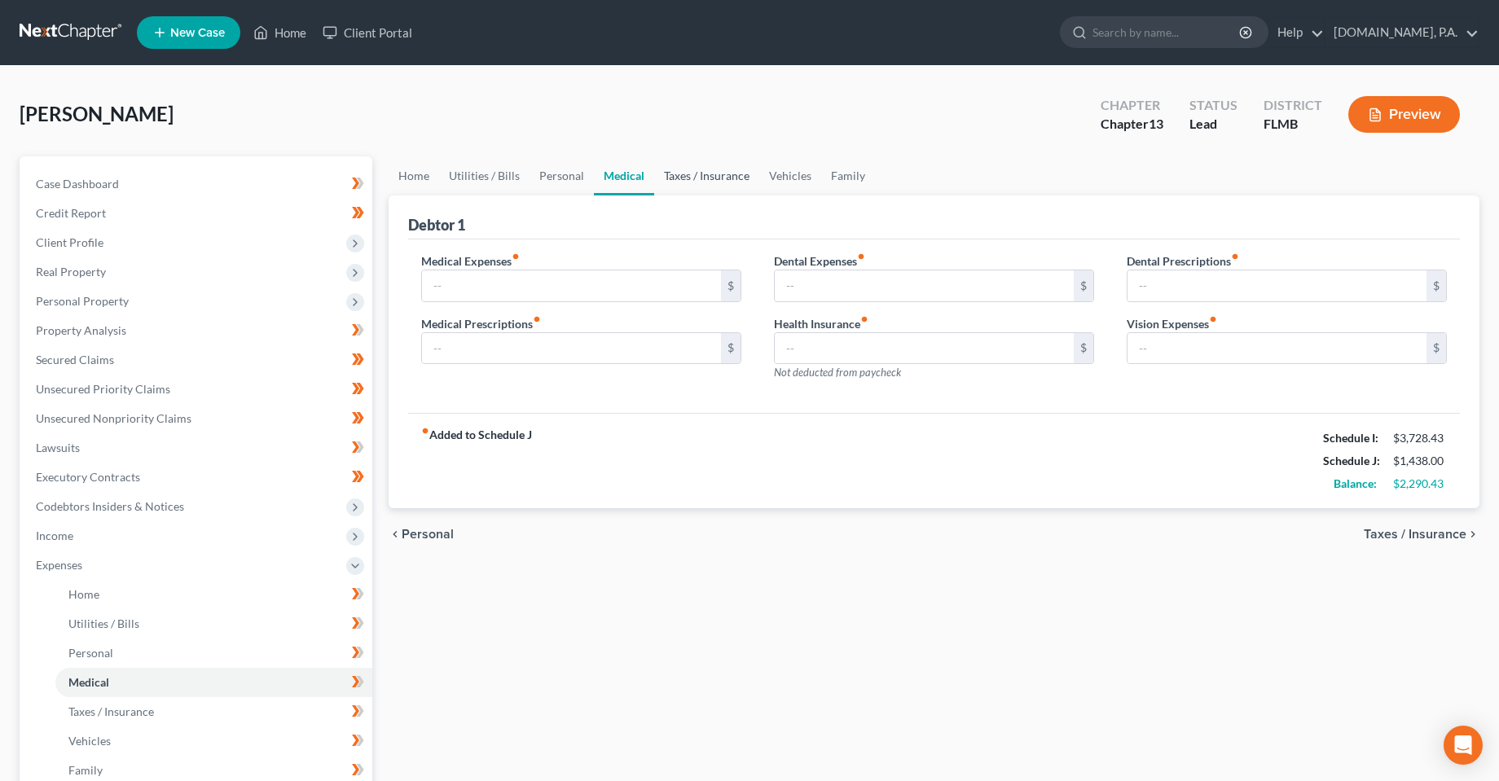
click at [711, 165] on link "Taxes / Insurance" at bounding box center [706, 175] width 105 height 39
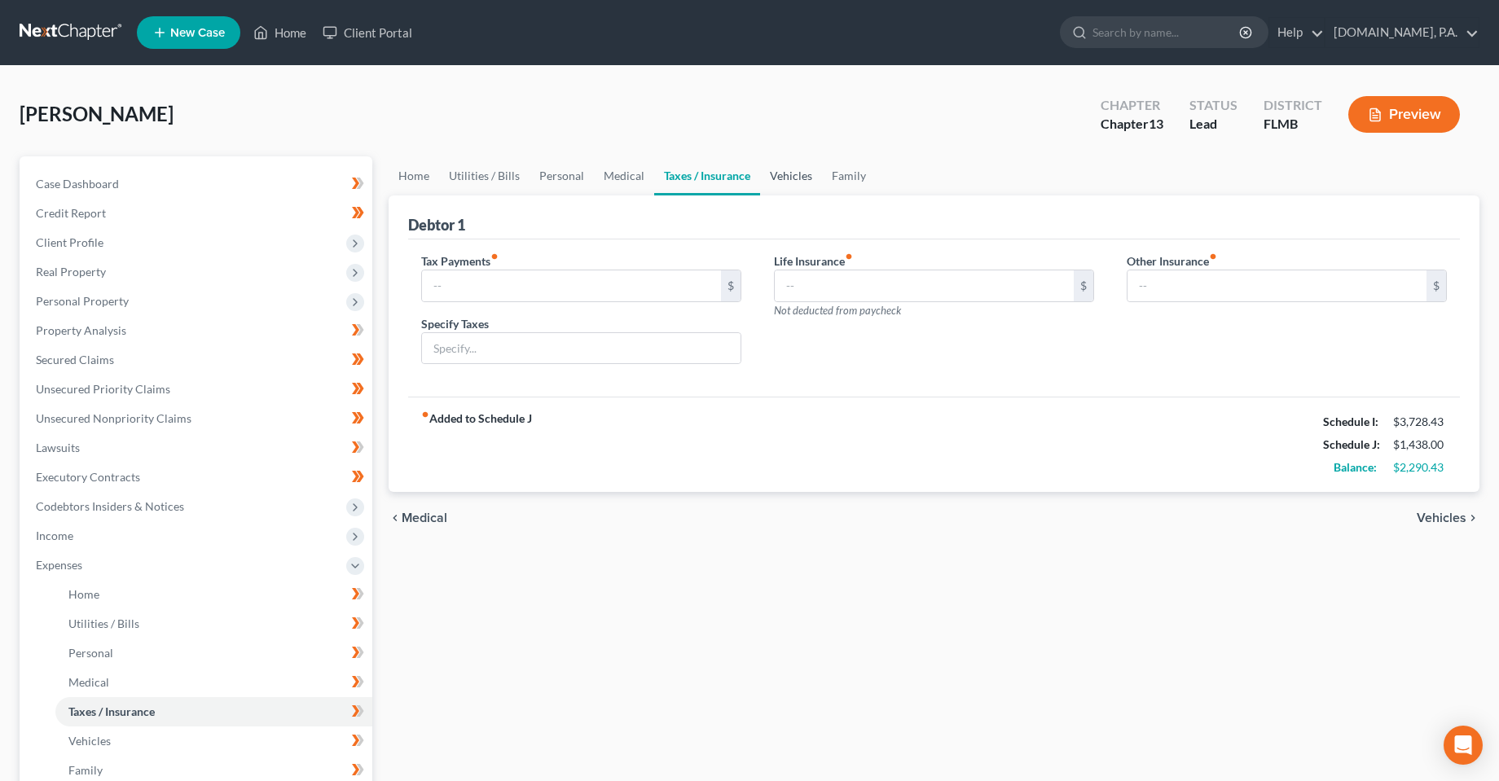
click at [791, 164] on link "Vehicles" at bounding box center [791, 175] width 62 height 39
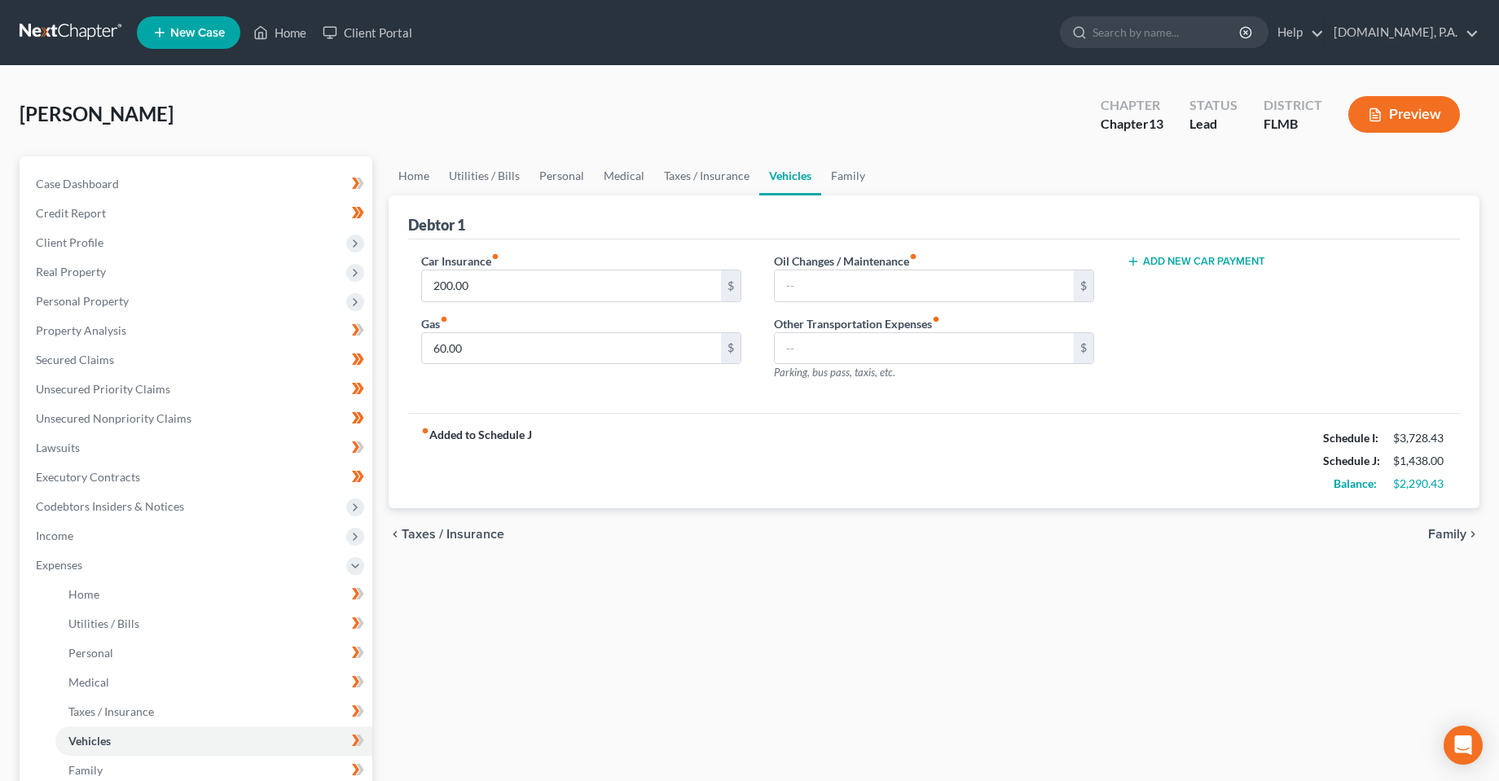
drag, startPoint x: 865, startPoint y: 600, endPoint x: 900, endPoint y: 598, distance: 34.3
click at [864, 598] on div "Home Utilities / Bills Personal Medical Taxes / Insurance Vehicles Family Debto…" at bounding box center [934, 597] width 1107 height 882
click at [848, 181] on link "Family" at bounding box center [848, 175] width 54 height 39
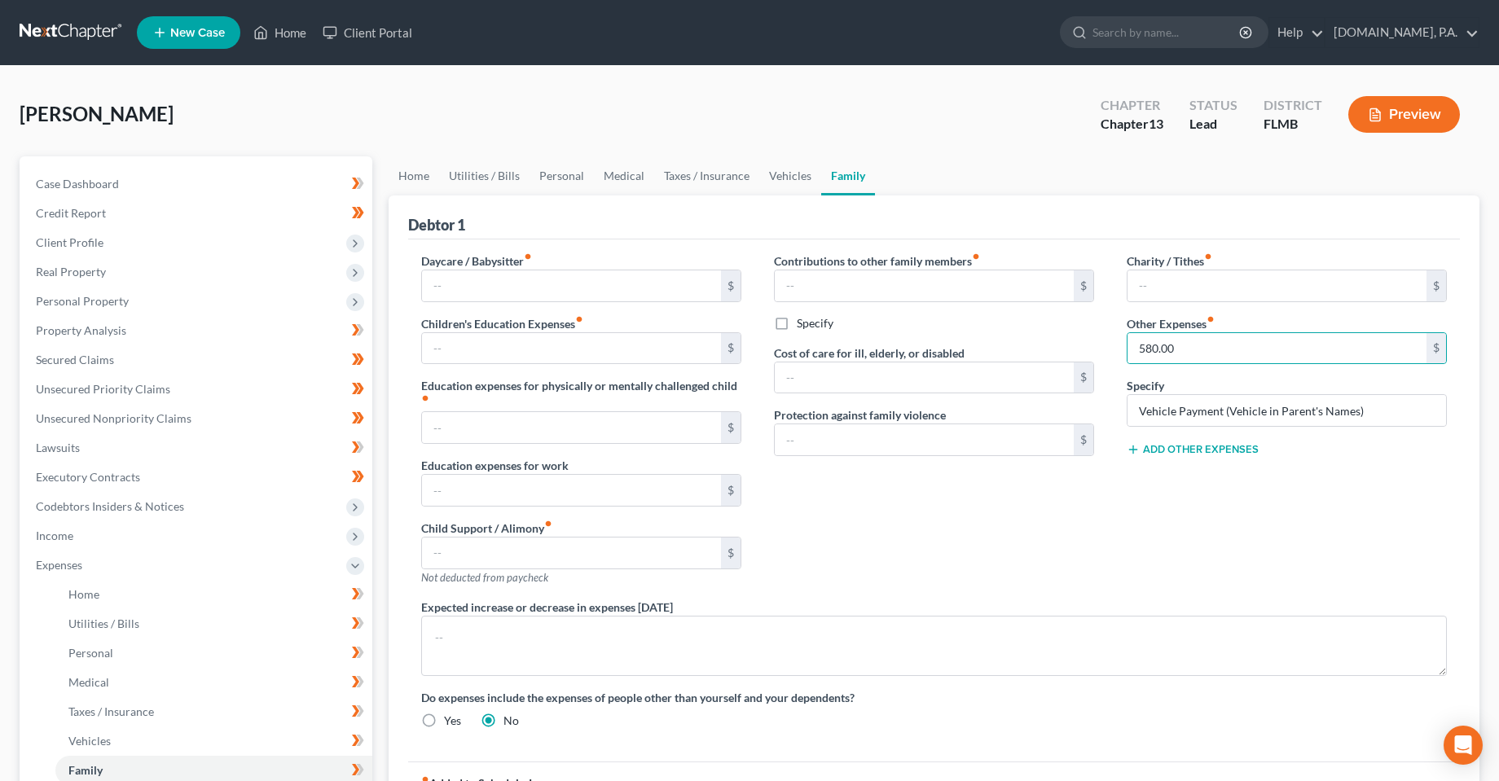
click at [987, 509] on div "Contributions to other family members fiber_manual_record $ Specify Cost of car…" at bounding box center [934, 426] width 353 height 346
click at [418, 164] on link "Home" at bounding box center [414, 175] width 51 height 39
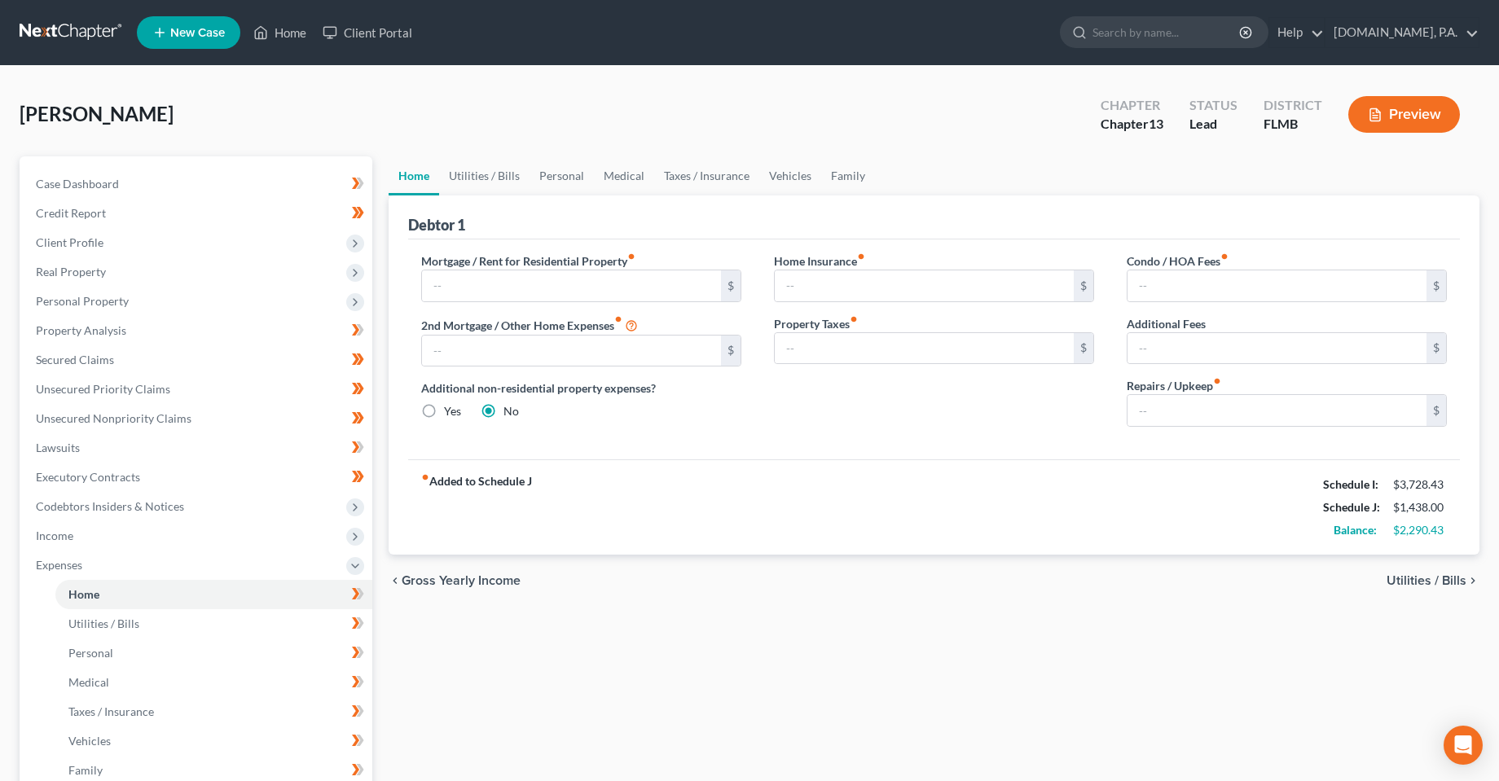
click at [1009, 496] on div "fiber_manual_record Added to Schedule J Schedule I: $3,728.43 Schedule J: $1,43…" at bounding box center [934, 507] width 1052 height 95
drag, startPoint x: 1142, startPoint y: 406, endPoint x: 1406, endPoint y: 360, distance: 268.7
click at [1142, 406] on input "text" at bounding box center [1277, 410] width 299 height 31
type input "200"
click at [1023, 496] on div "fiber_manual_record Added to Schedule J Schedule I: $3,728.43 Schedule J: $1,63…" at bounding box center [934, 507] width 1052 height 95
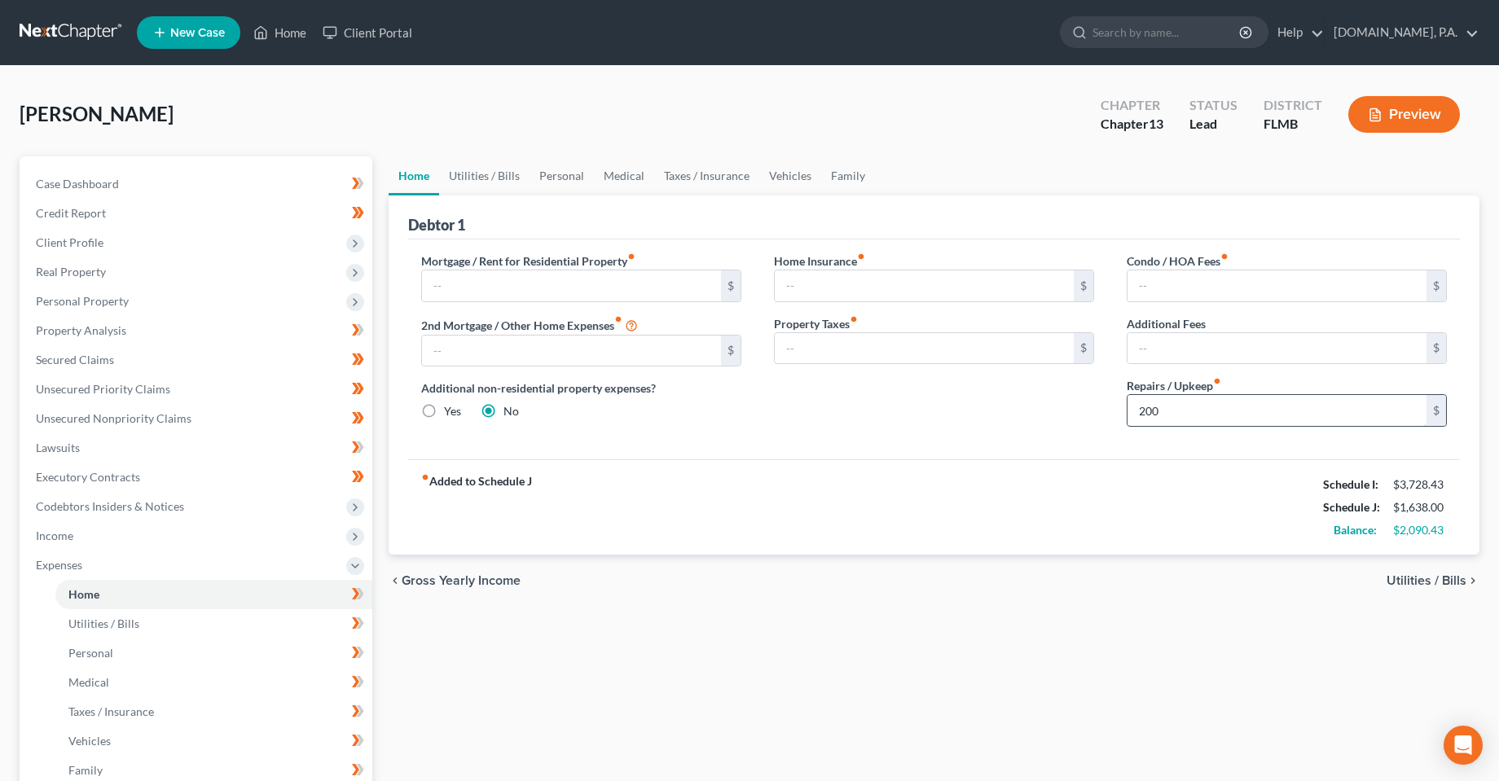
click at [1228, 429] on div "Condo / HOA Fees fiber_manual_record $ Additional Fees $ Repairs / Upkeep fiber…" at bounding box center [1287, 346] width 353 height 187
click at [1225, 418] on input "200" at bounding box center [1277, 410] width 299 height 31
click at [1205, 366] on div "Condo / HOA Fees fiber_manual_record $ Additional Fees $ Repairs / Upkeep fiber…" at bounding box center [1287, 346] width 353 height 187
drag, startPoint x: 1200, startPoint y: 357, endPoint x: 724, endPoint y: 256, distance: 487.2
click at [1200, 357] on input "text" at bounding box center [1277, 348] width 299 height 31
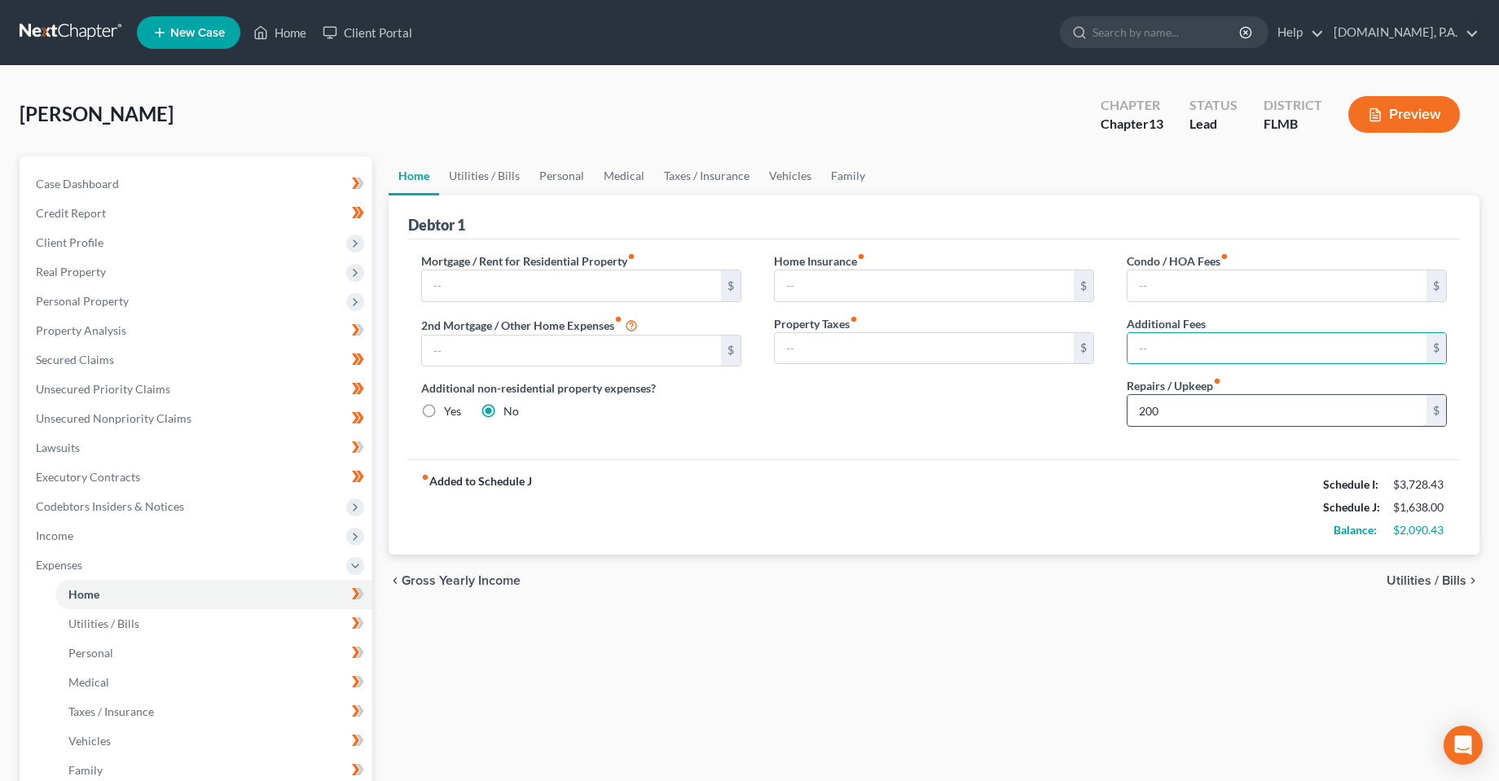
drag, startPoint x: 1159, startPoint y: 484, endPoint x: 1158, endPoint y: 422, distance: 61.9
click at [1160, 484] on div "fiber_manual_record Added to Schedule J Schedule I: $3,728.43 Schedule J: $1,63…" at bounding box center [934, 507] width 1052 height 95
click at [1158, 422] on input "200" at bounding box center [1277, 410] width 299 height 31
click at [487, 185] on link "Utilities / Bills" at bounding box center [484, 175] width 90 height 39
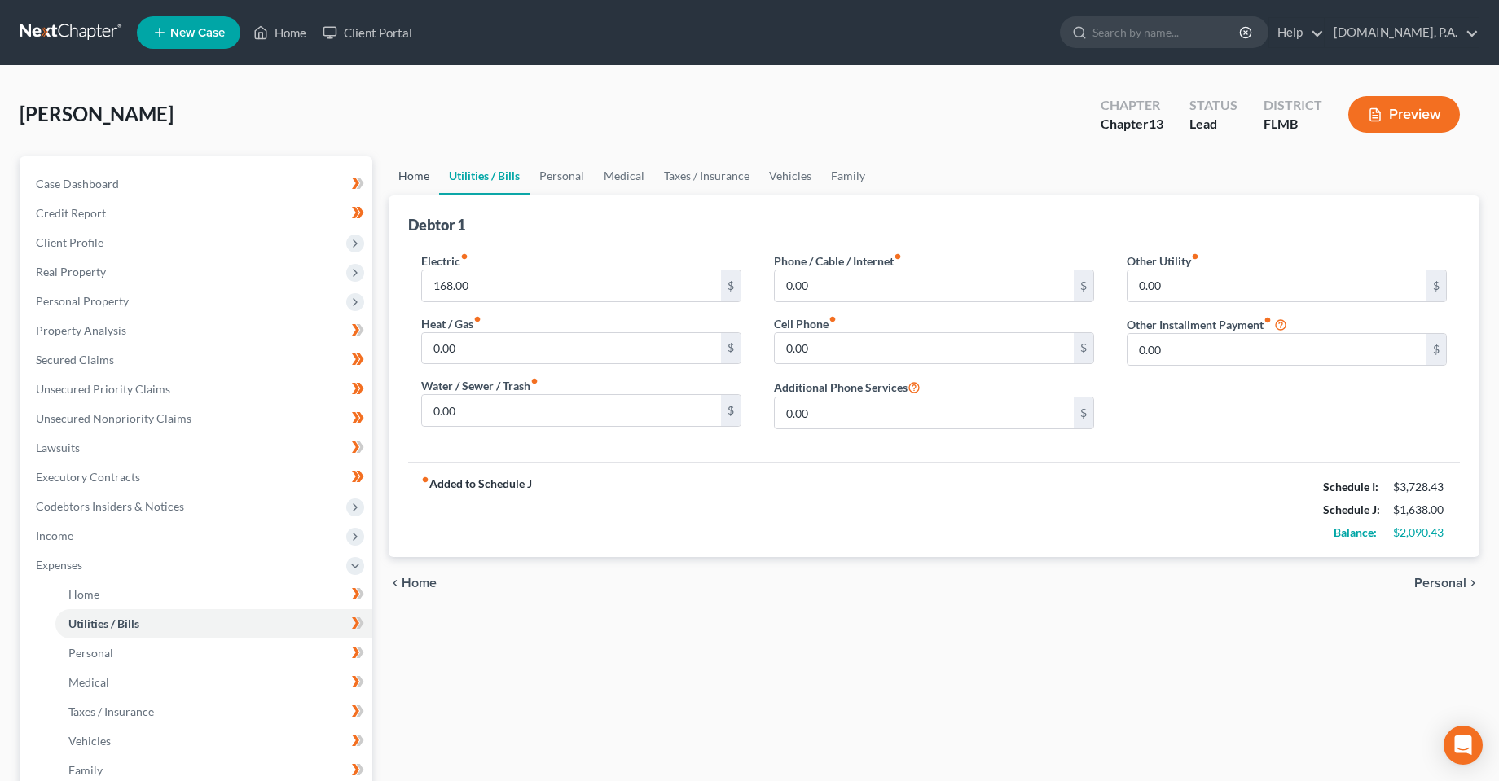
click at [411, 173] on link "Home" at bounding box center [414, 175] width 51 height 39
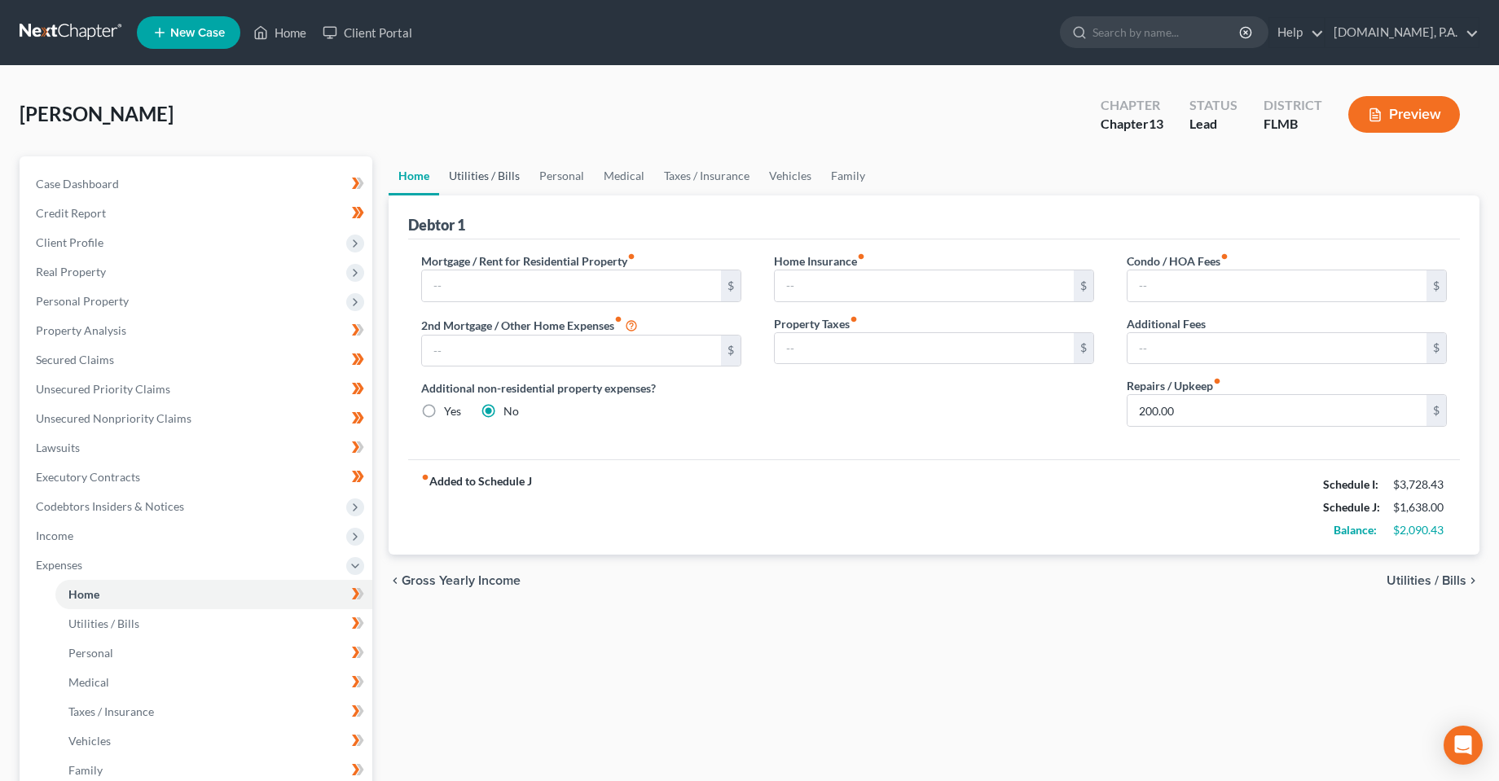
click at [483, 174] on link "Utilities / Bills" at bounding box center [484, 175] width 90 height 39
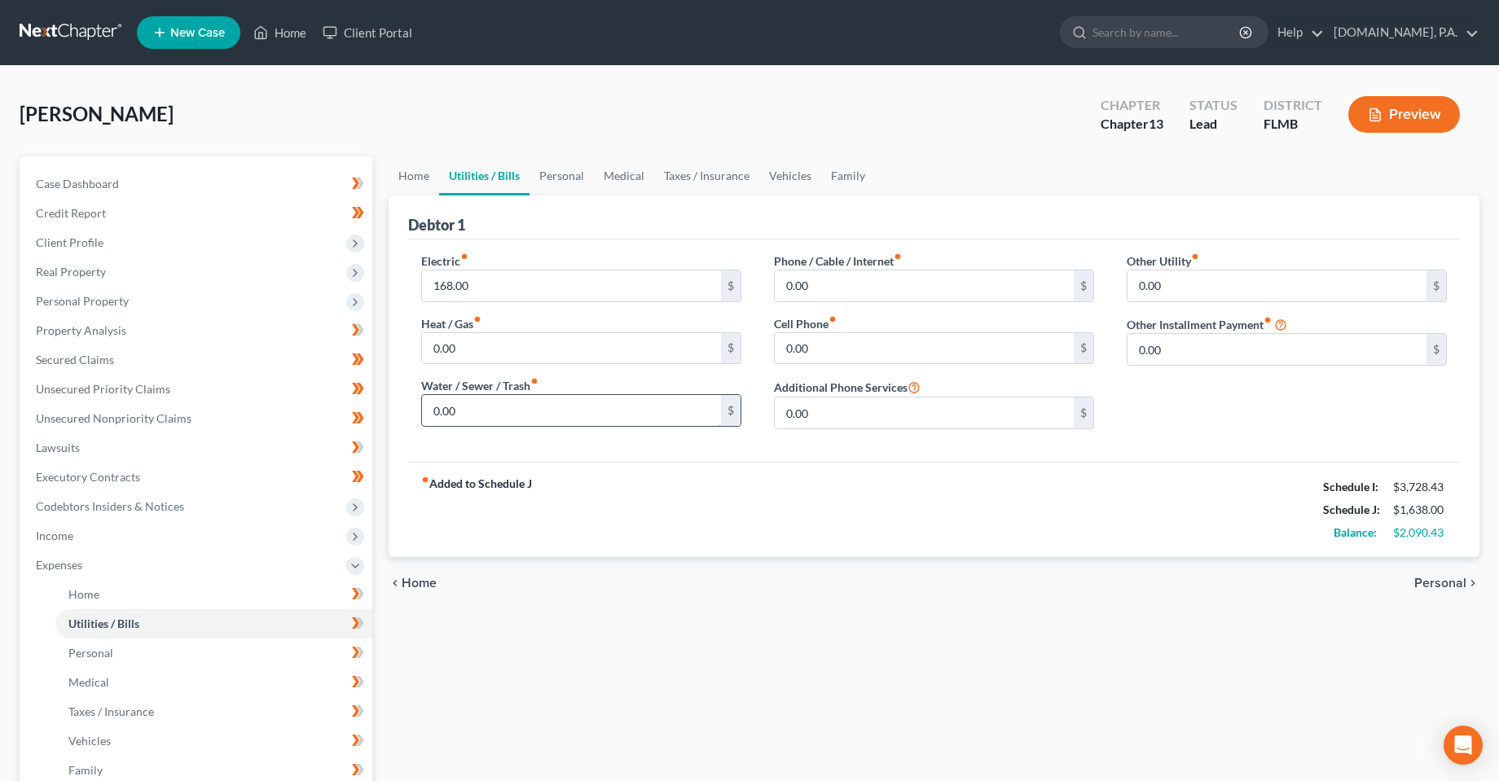
click at [431, 414] on input "0.00" at bounding box center [571, 410] width 299 height 31
click at [674, 526] on div "fiber_manual_record Added to Schedule J Schedule I: $3,728.43 Schedule J: $1,63…" at bounding box center [934, 509] width 1052 height 95
click at [482, 404] on input "0.00" at bounding box center [571, 410] width 299 height 31
click at [462, 354] on input "0.00" at bounding box center [571, 348] width 299 height 31
click at [827, 299] on input "0.00" at bounding box center [924, 286] width 299 height 31
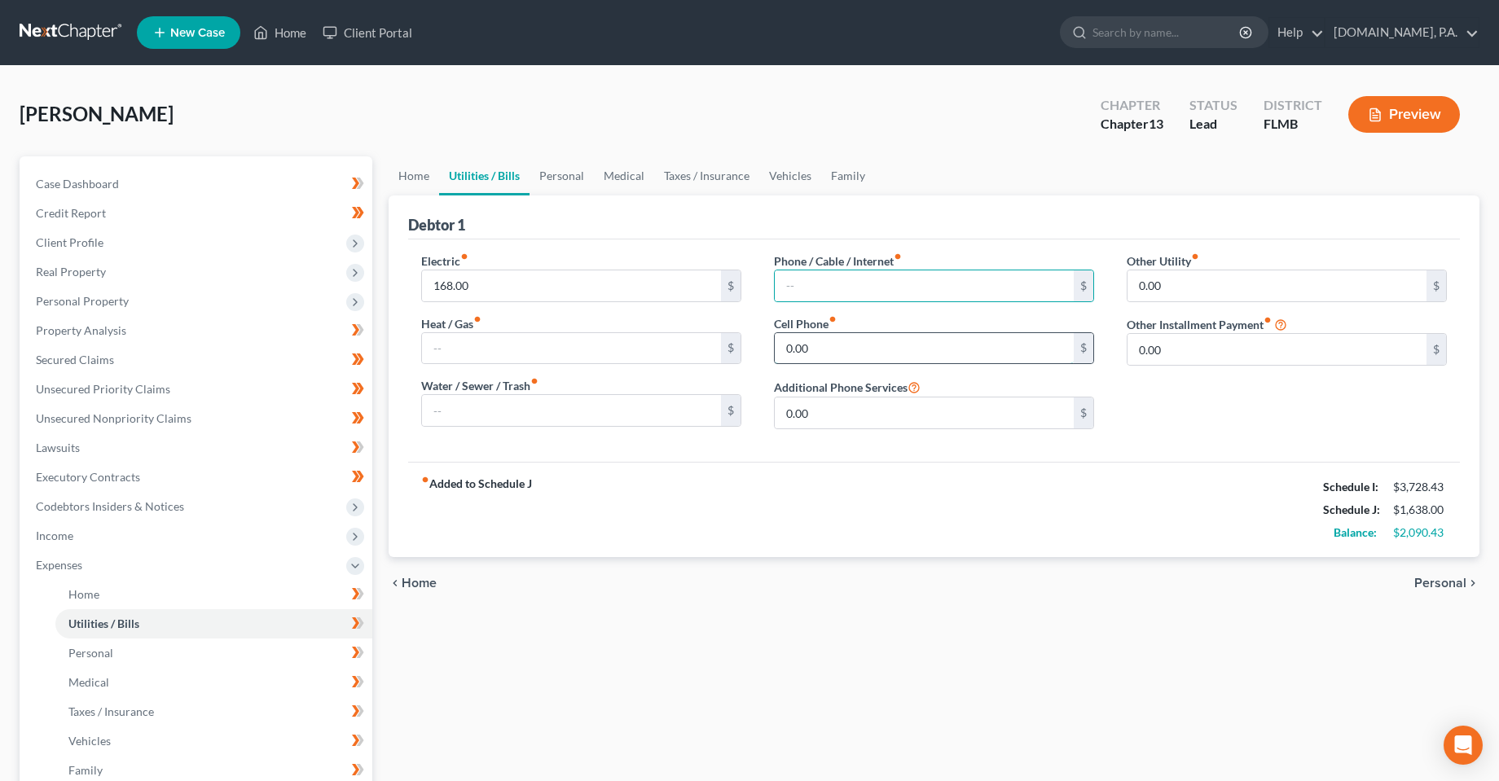
click at [843, 359] on input "0.00" at bounding box center [924, 348] width 299 height 31
click at [843, 425] on input "0.00" at bounding box center [924, 413] width 299 height 31
click at [1238, 338] on input "0.00" at bounding box center [1277, 349] width 299 height 31
click at [1193, 290] on input "0.00" at bounding box center [1277, 286] width 299 height 31
click at [1150, 498] on div "fiber_manual_record Added to Schedule J Schedule I: $3,728.43 Schedule J: $1,63…" at bounding box center [934, 509] width 1052 height 95
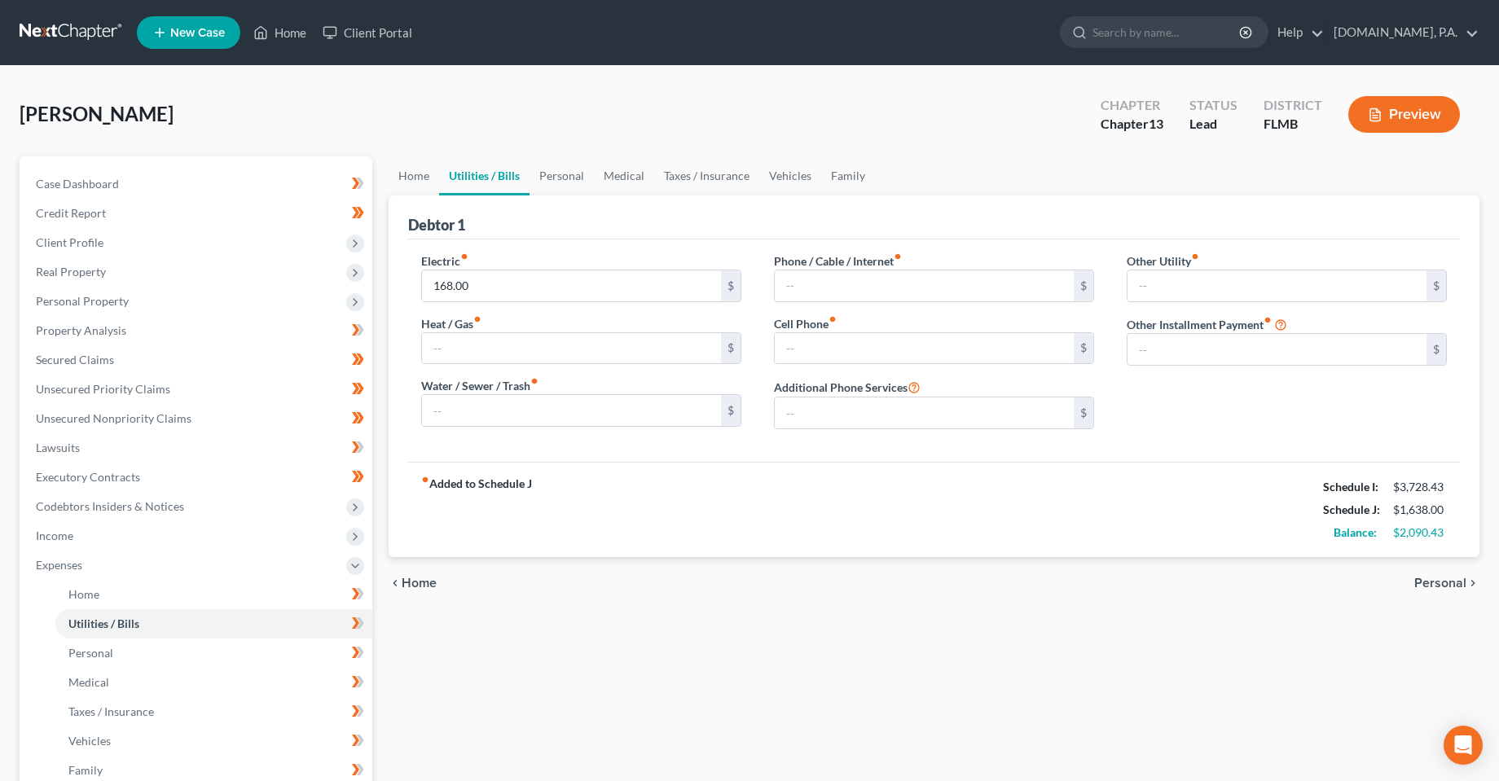
click at [658, 707] on div "Home Utilities / Bills Personal Medical Taxes / Insurance Vehicles Family Debto…" at bounding box center [934, 597] width 1107 height 882
click at [561, 187] on link "Personal" at bounding box center [562, 175] width 64 height 39
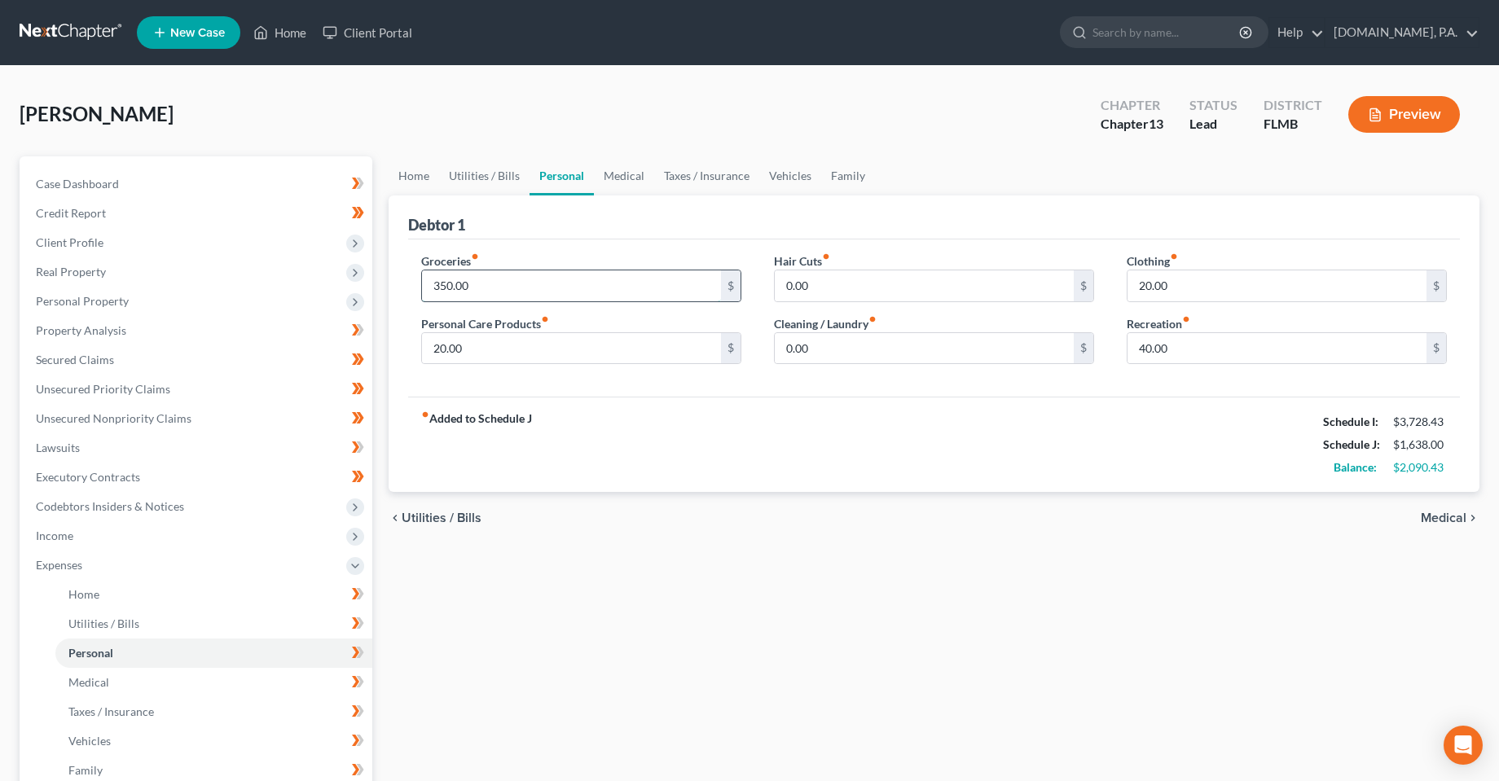
click at [467, 299] on input "350.00" at bounding box center [571, 286] width 299 height 31
type input "325"
click at [615, 376] on div "Groceries fiber_manual_record 325 $ Personal Care Products fiber_manual_record …" at bounding box center [581, 315] width 353 height 125
click at [609, 359] on input "20.00" at bounding box center [571, 348] width 299 height 31
click at [606, 346] on input "20.00" at bounding box center [571, 348] width 299 height 31
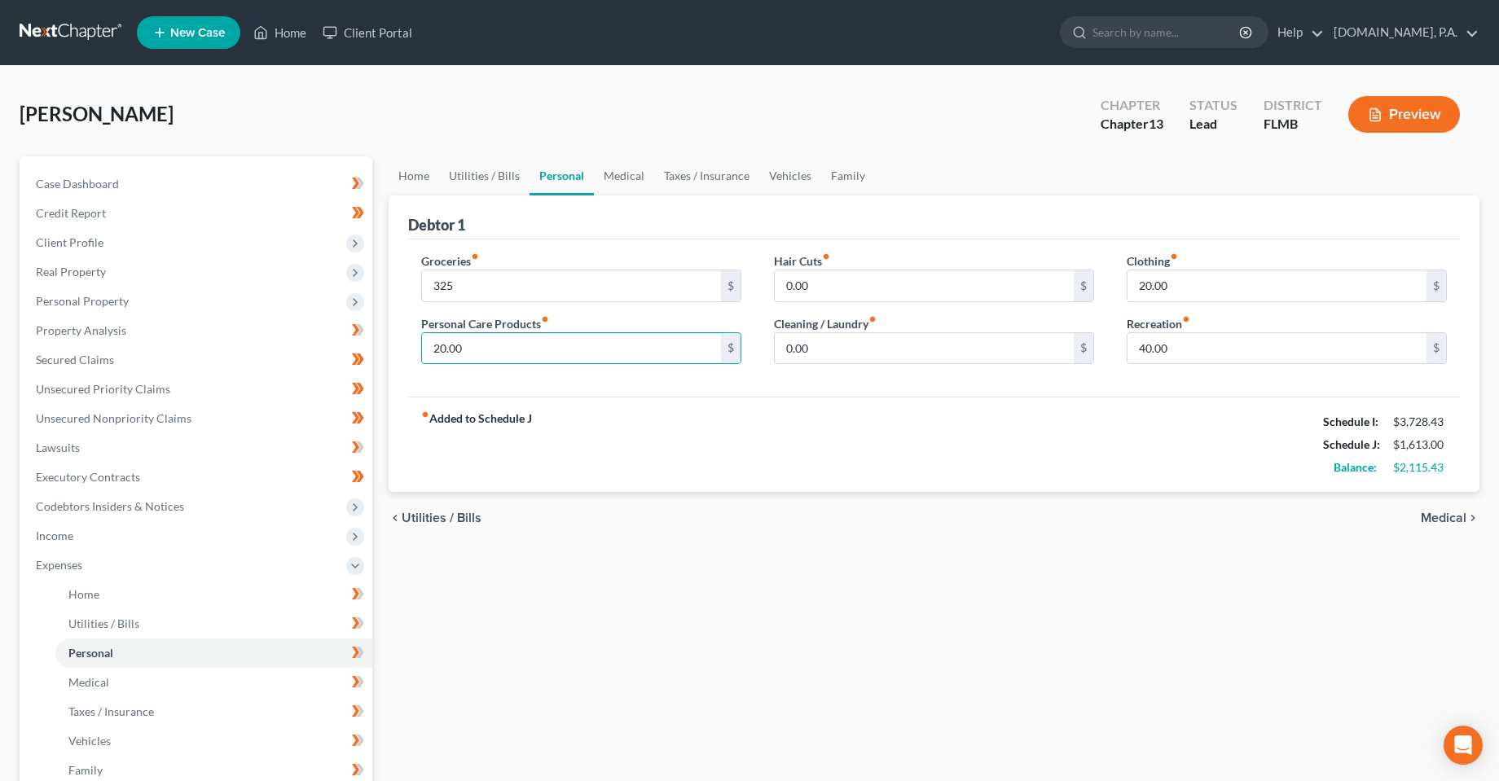
click at [626, 462] on div "fiber_manual_record Added to Schedule J Schedule I: $3,728.43 Schedule J: $1,61…" at bounding box center [934, 444] width 1052 height 95
drag, startPoint x: 684, startPoint y: 582, endPoint x: 672, endPoint y: 195, distance: 387.2
click at [682, 578] on div "Home Utilities / Bills Personal Medical Taxes / Insurance Vehicles Family Debto…" at bounding box center [934, 597] width 1107 height 882
click at [634, 178] on link "Medical" at bounding box center [624, 175] width 60 height 39
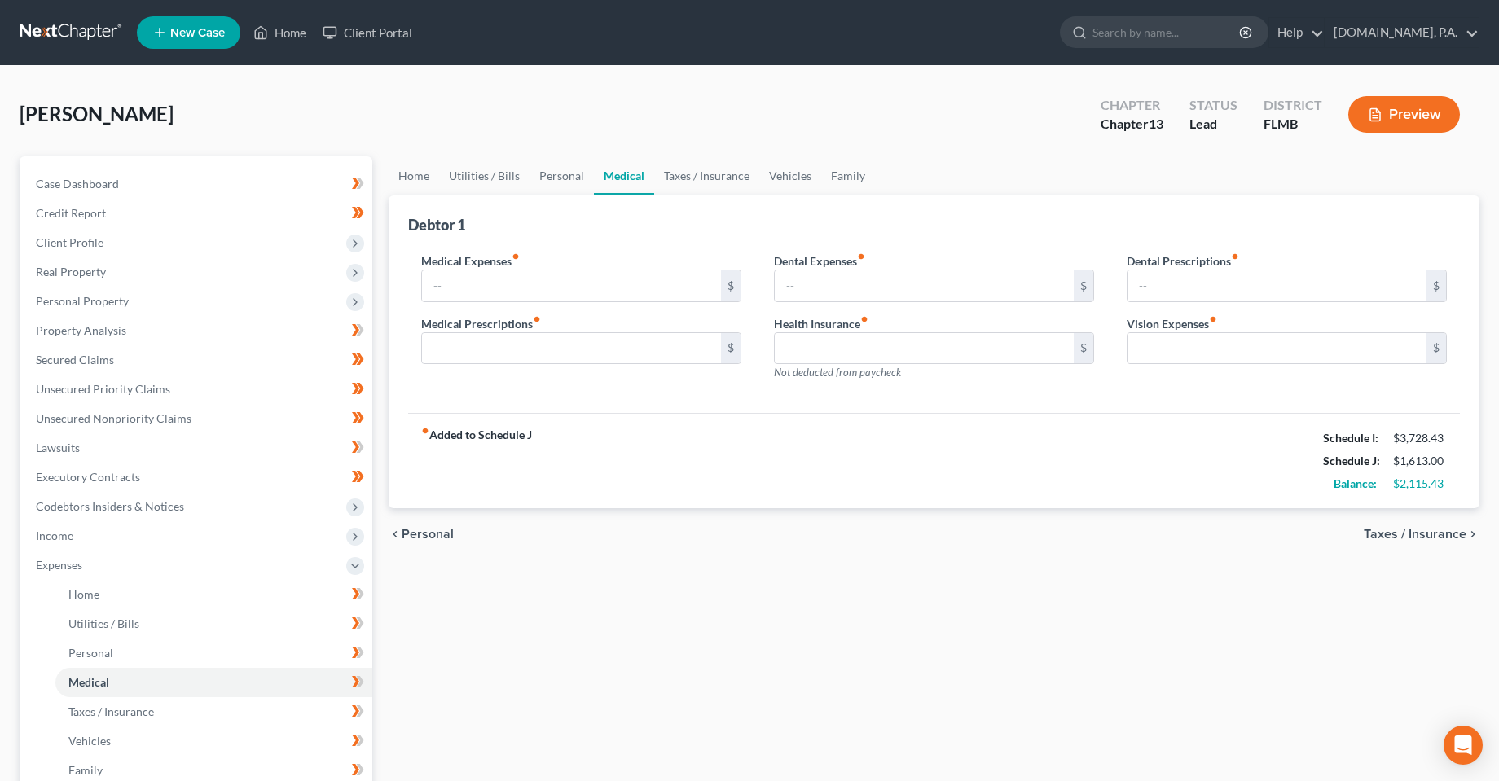
drag, startPoint x: 583, startPoint y: 621, endPoint x: 46, endPoint y: 597, distance: 537.5
click at [583, 621] on div "Home Utilities / Bills Personal Medical Taxes / Insurance Vehicles Family Debto…" at bounding box center [934, 597] width 1107 height 882
drag, startPoint x: 103, startPoint y: 305, endPoint x: 108, endPoint y: 496, distance: 191.5
click at [103, 305] on span "Personal Property" at bounding box center [82, 301] width 93 height 14
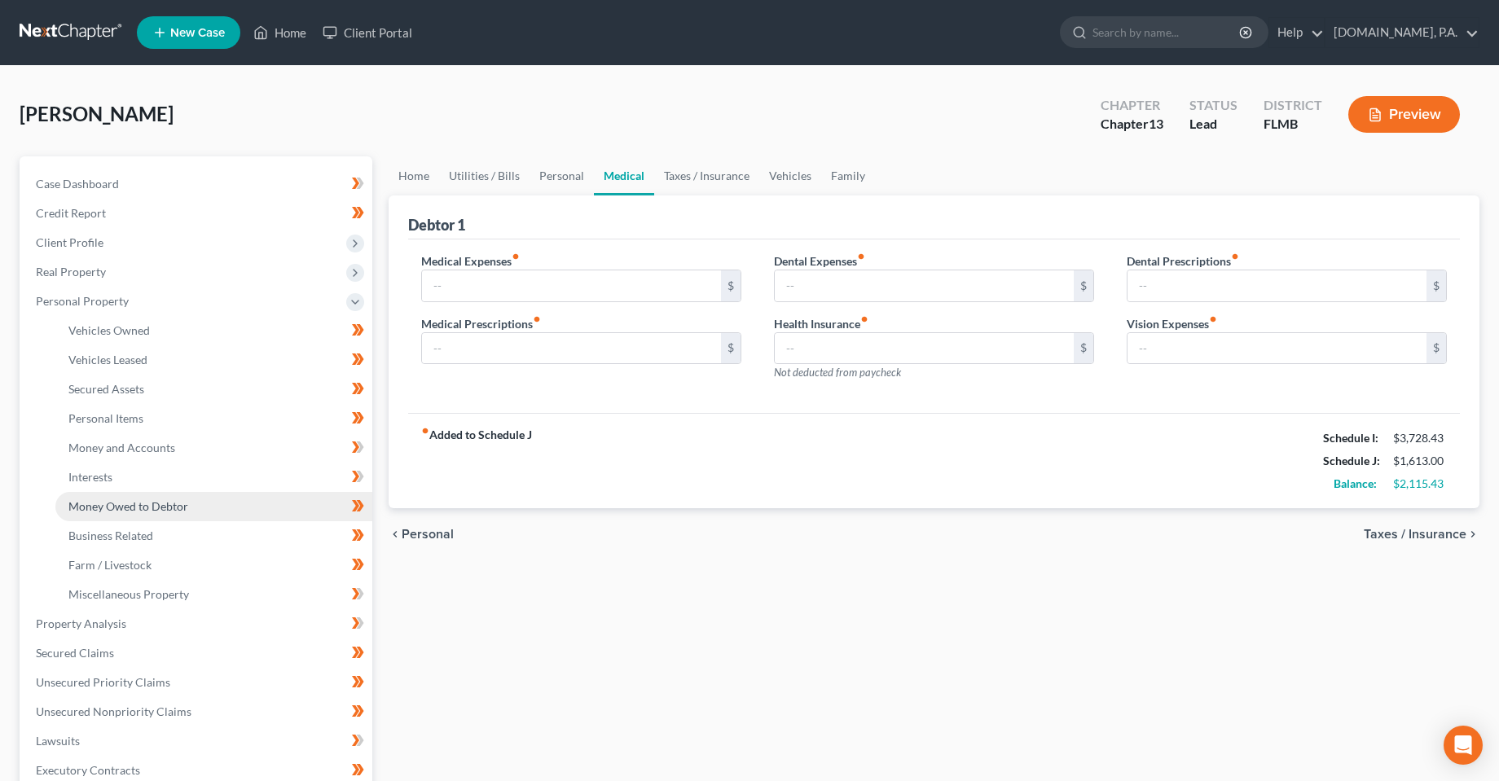
click at [121, 511] on span "Money Owed to Debtor" at bounding box center [128, 506] width 120 height 14
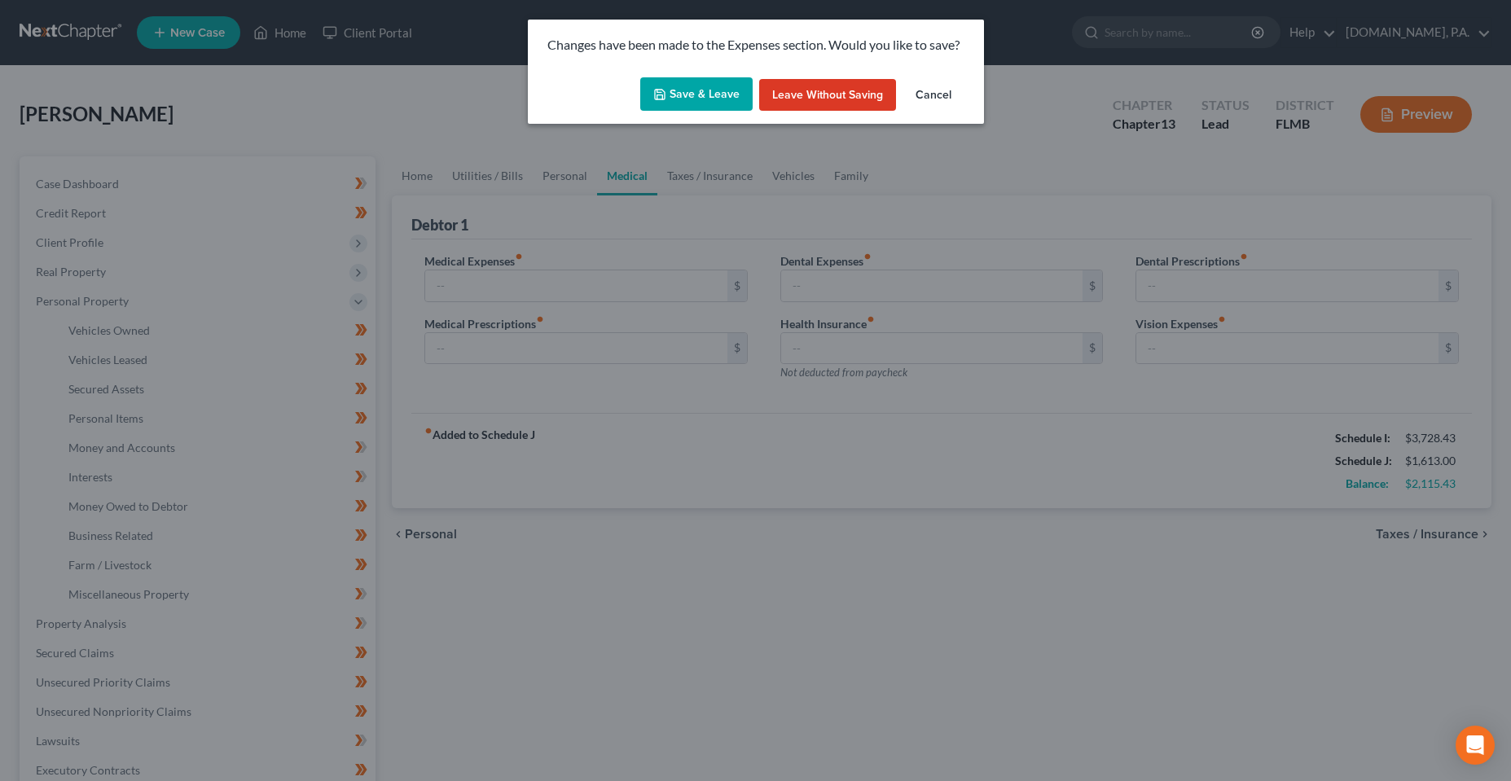
click at [719, 87] on button "Save & Leave" at bounding box center [696, 94] width 112 height 34
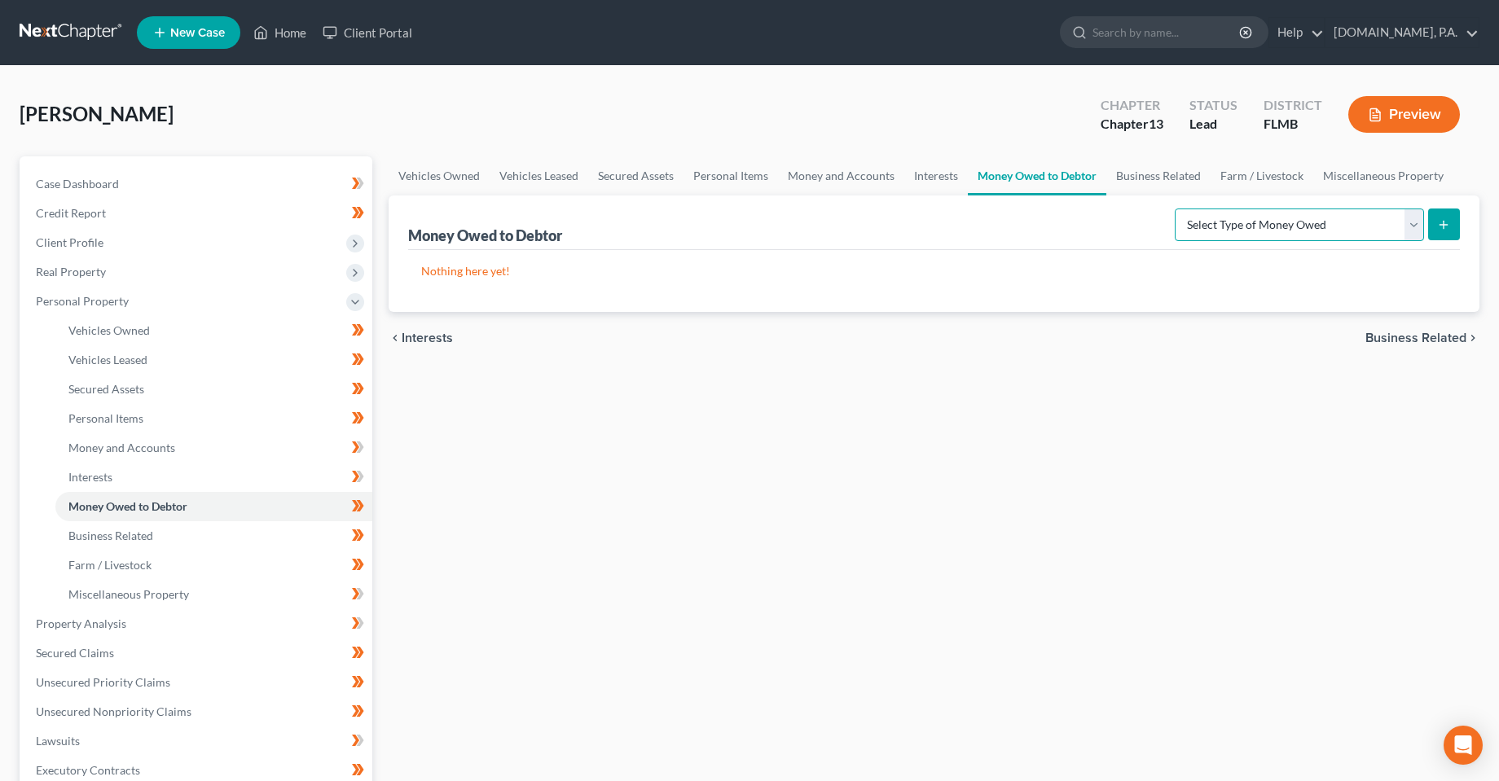
click at [1378, 220] on select "Select Type of Money Owed Accounts Receivable Alimony Child Support Claims Agai…" at bounding box center [1299, 225] width 249 height 33
select select "expected_tax_refund"
click at [1177, 209] on select "Select Type of Money Owed Accounts Receivable Alimony Child Support Claims Agai…" at bounding box center [1299, 225] width 249 height 33
click at [1429, 228] on button "submit" at bounding box center [1444, 225] width 32 height 32
select select "0"
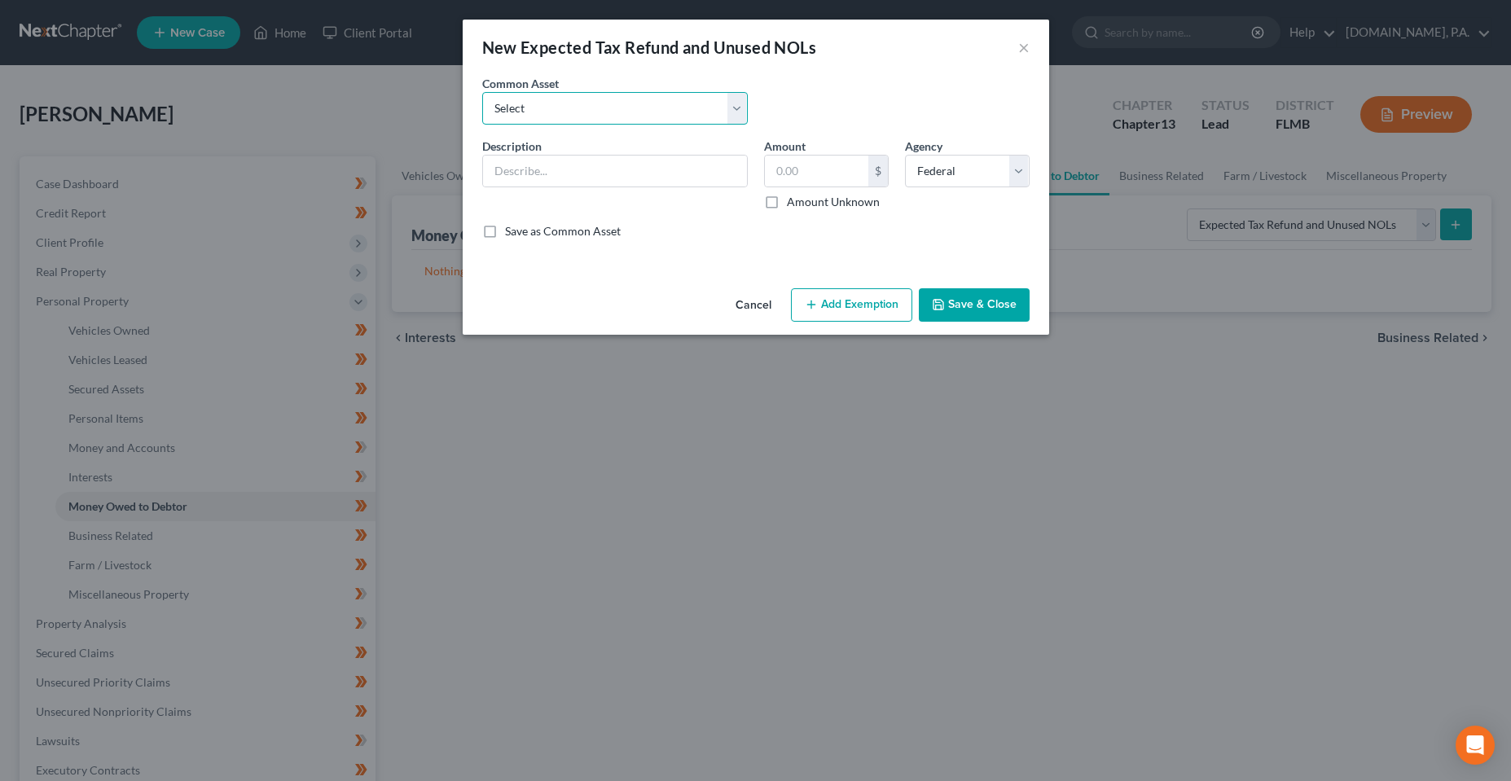
click at [552, 107] on select "Select Estimated 2025 Earned Income Credit Estimated 2024 Earned Income Credit …" at bounding box center [615, 108] width 266 height 33
select select "0"
click at [482, 92] on select "Select Estimated 2025 Earned Income Credit Estimated 2024 Earned Income Credit …" at bounding box center [615, 108] width 266 height 33
type input "Estimated 2025 Earned Income Credit"
click at [811, 178] on input "4,000.00" at bounding box center [816, 171] width 103 height 31
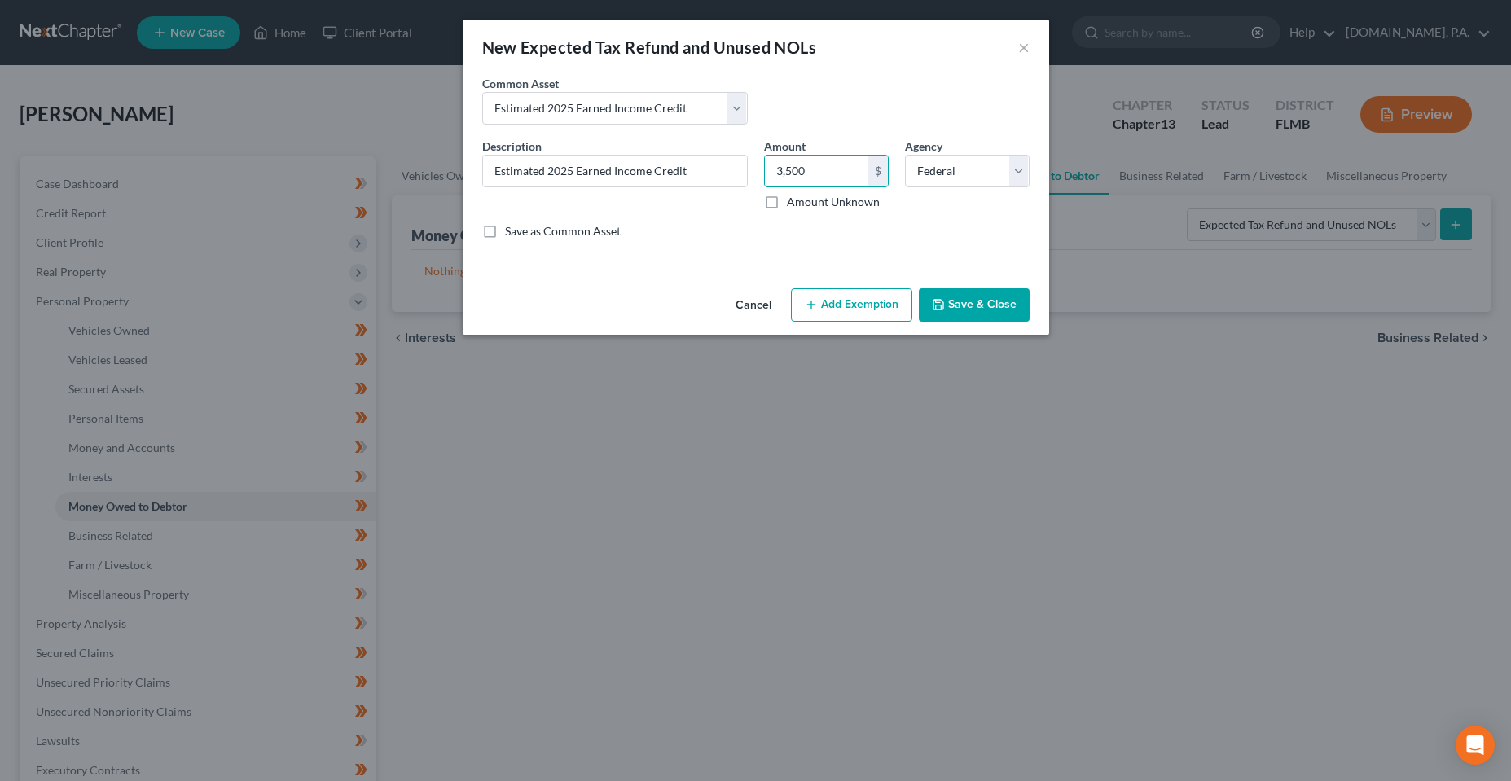
type input "3,500"
click at [866, 304] on button "Add Exemption" at bounding box center [851, 305] width 121 height 34
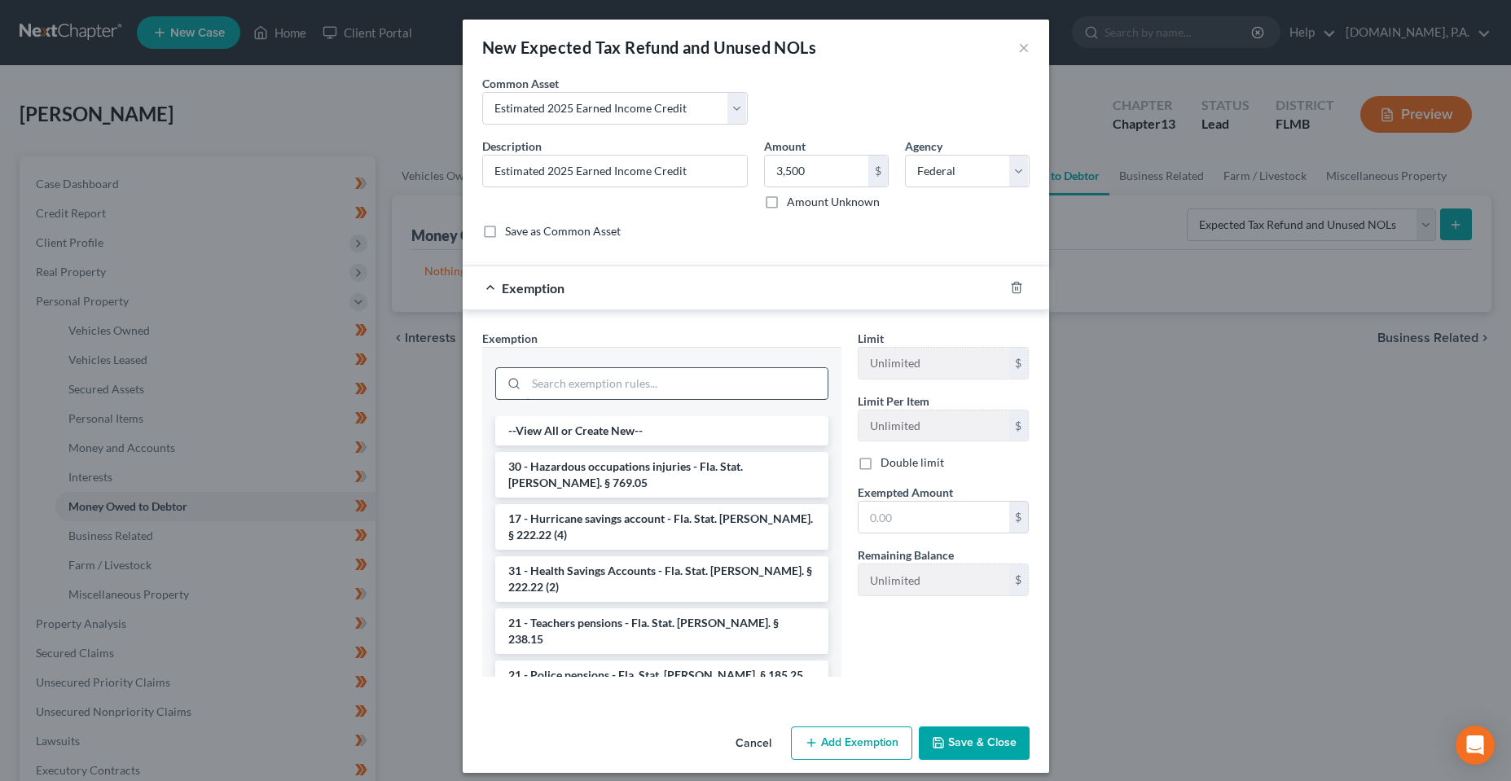
click at [669, 371] on input "search" at bounding box center [676, 383] width 301 height 31
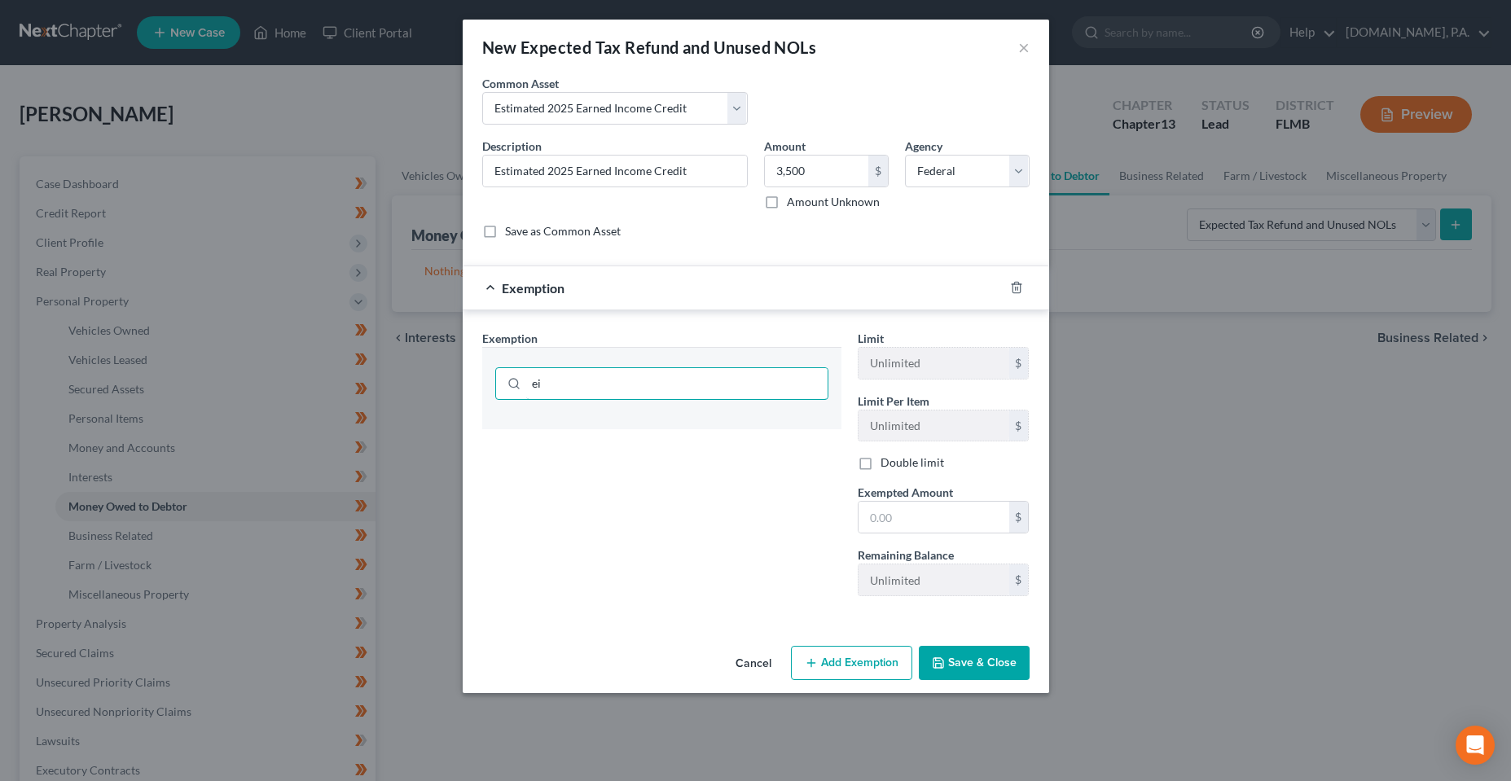
type input "e"
type input "[PERSON_NAME]"
click at [691, 447] on li "28 - Earned Income and Federal Tax Credit - Fla. Stat. [PERSON_NAME]. § 222.25 …" at bounding box center [661, 439] width 333 height 46
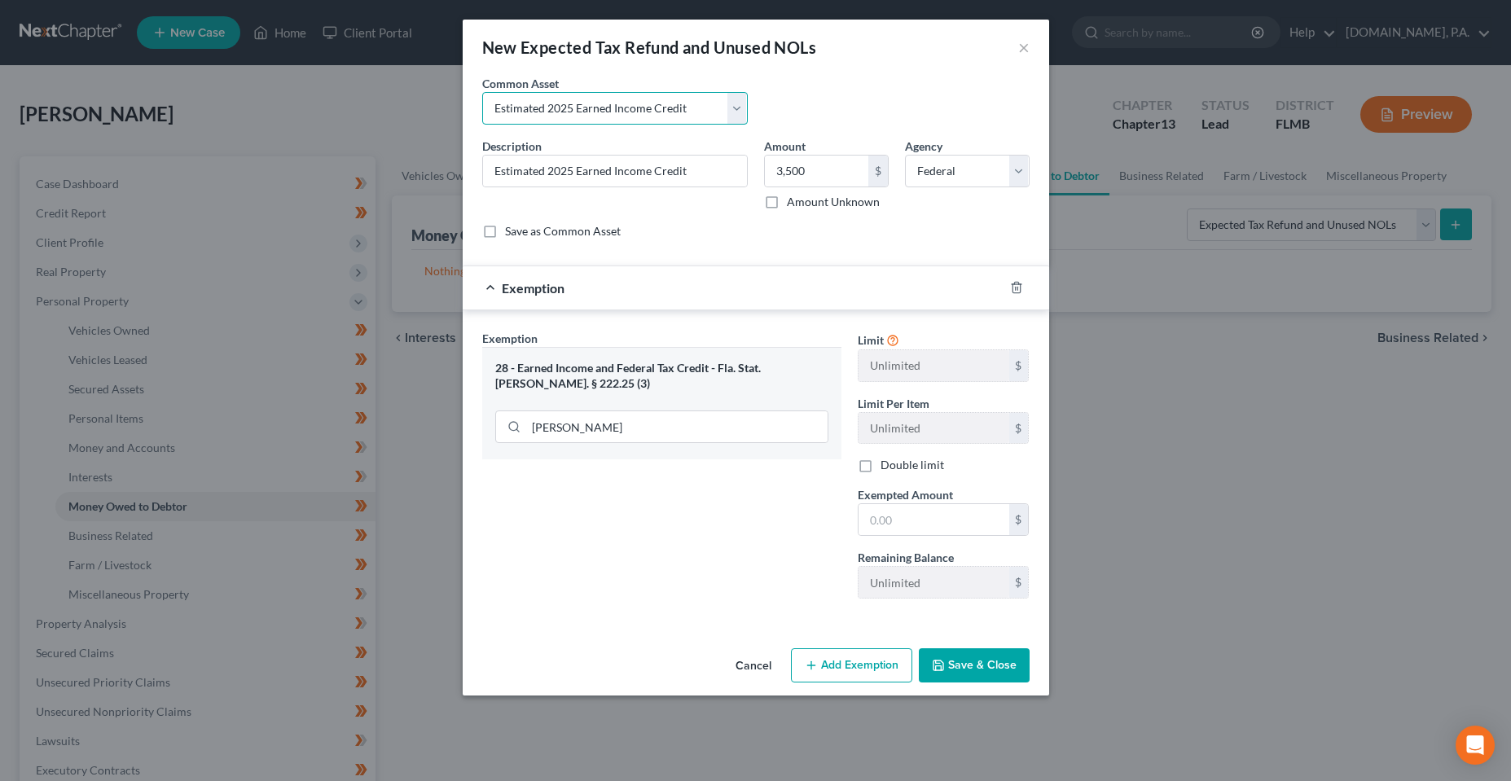
drag, startPoint x: 698, startPoint y: 103, endPoint x: 697, endPoint y: 122, distance: 18.8
click at [698, 103] on select "Select Estimated 2025 Earned Income Credit Estimated 2024 Earned Income Credit …" at bounding box center [615, 108] width 266 height 33
click at [691, 236] on div "Save as Common Asset" at bounding box center [756, 231] width 548 height 16
click at [827, 179] on input "3,500" at bounding box center [816, 171] width 103 height 31
click at [925, 519] on input "text" at bounding box center [934, 519] width 151 height 31
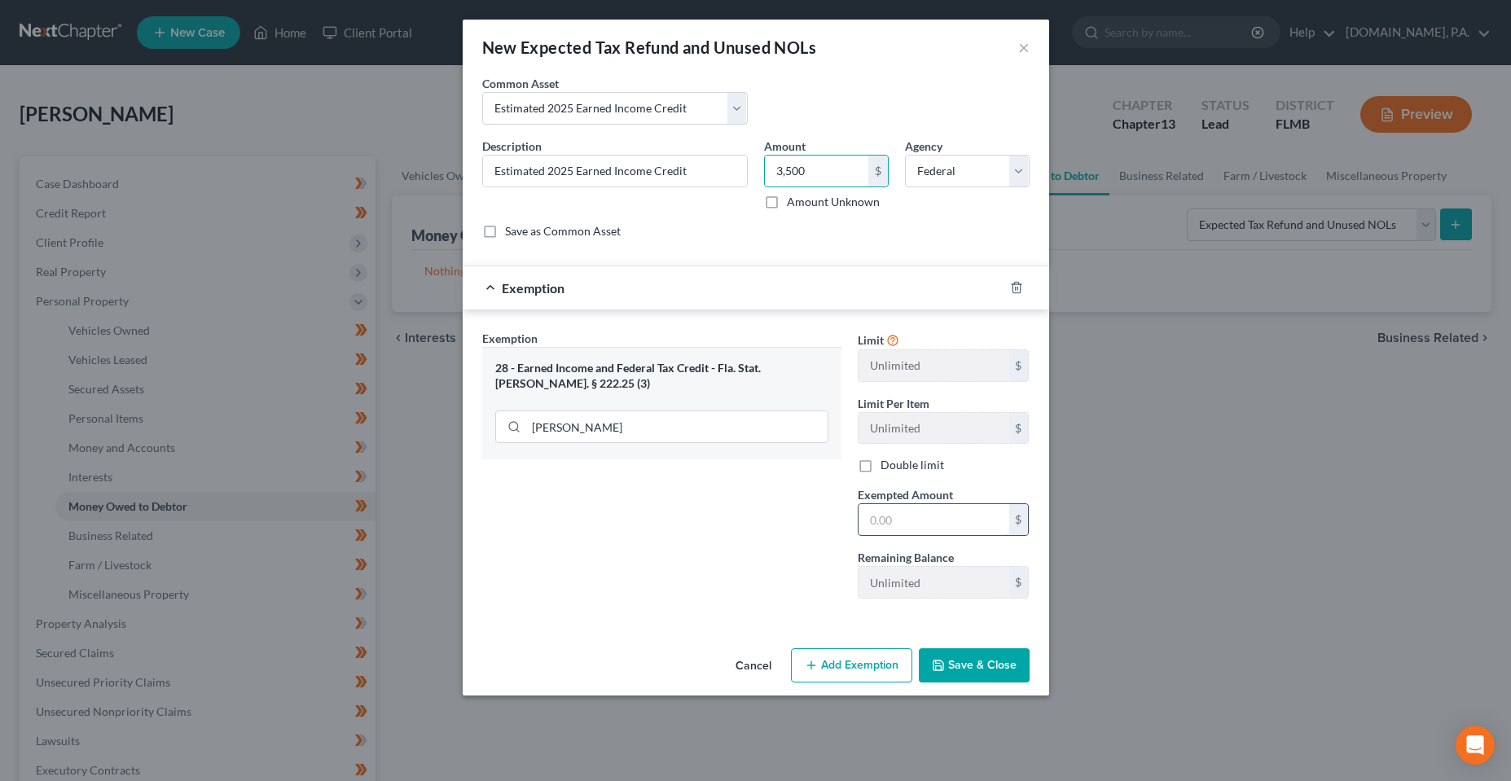
paste input "3,500"
type input "3,500"
click at [805, 558] on div "Exemption Set must be selected for CA. Exemption * 28 - Earned Income and Feder…" at bounding box center [662, 471] width 376 height 282
click at [988, 673] on button "Save & Close" at bounding box center [974, 666] width 111 height 34
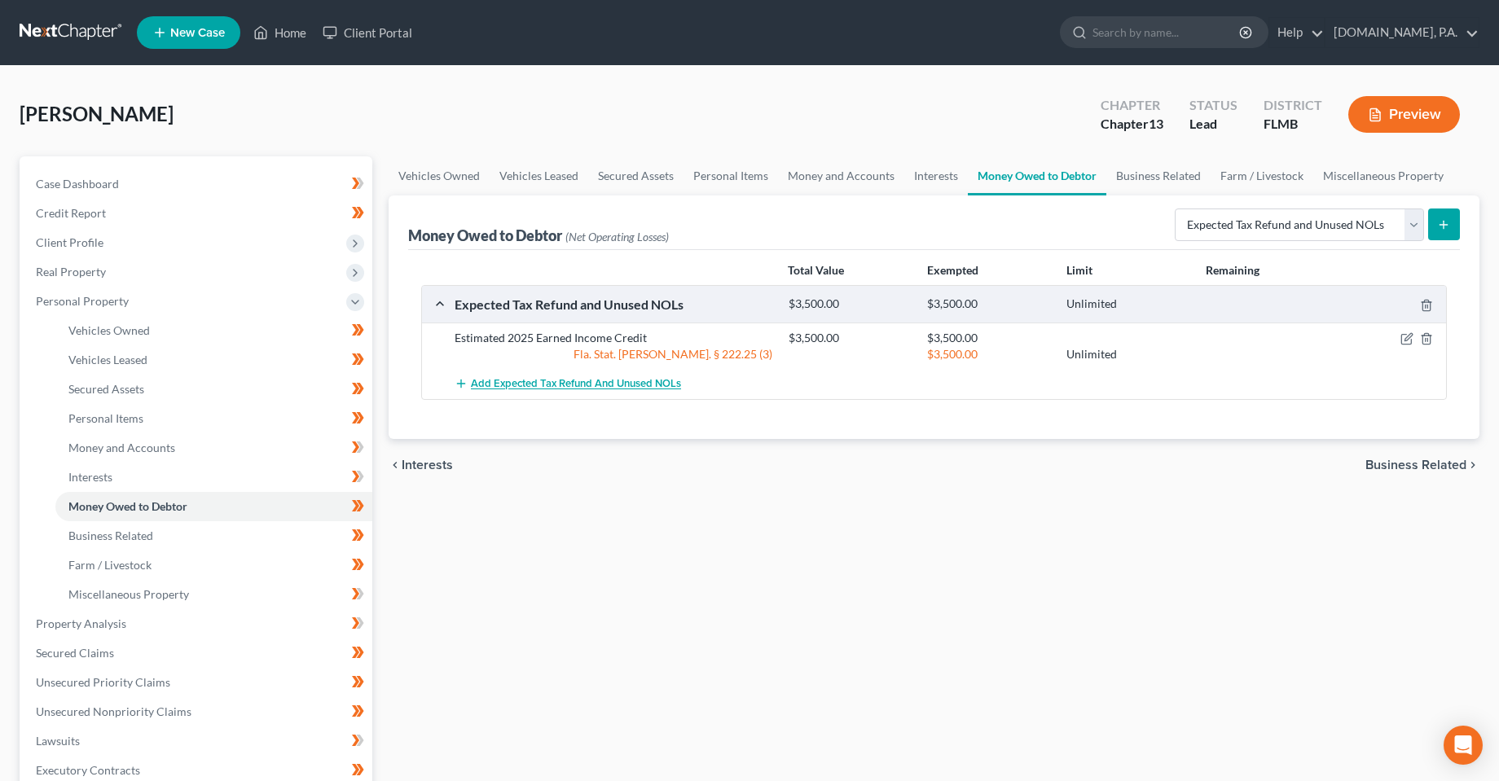
click at [617, 379] on span "Add Expected Tax Refund and Unused NOLs" at bounding box center [576, 384] width 210 height 13
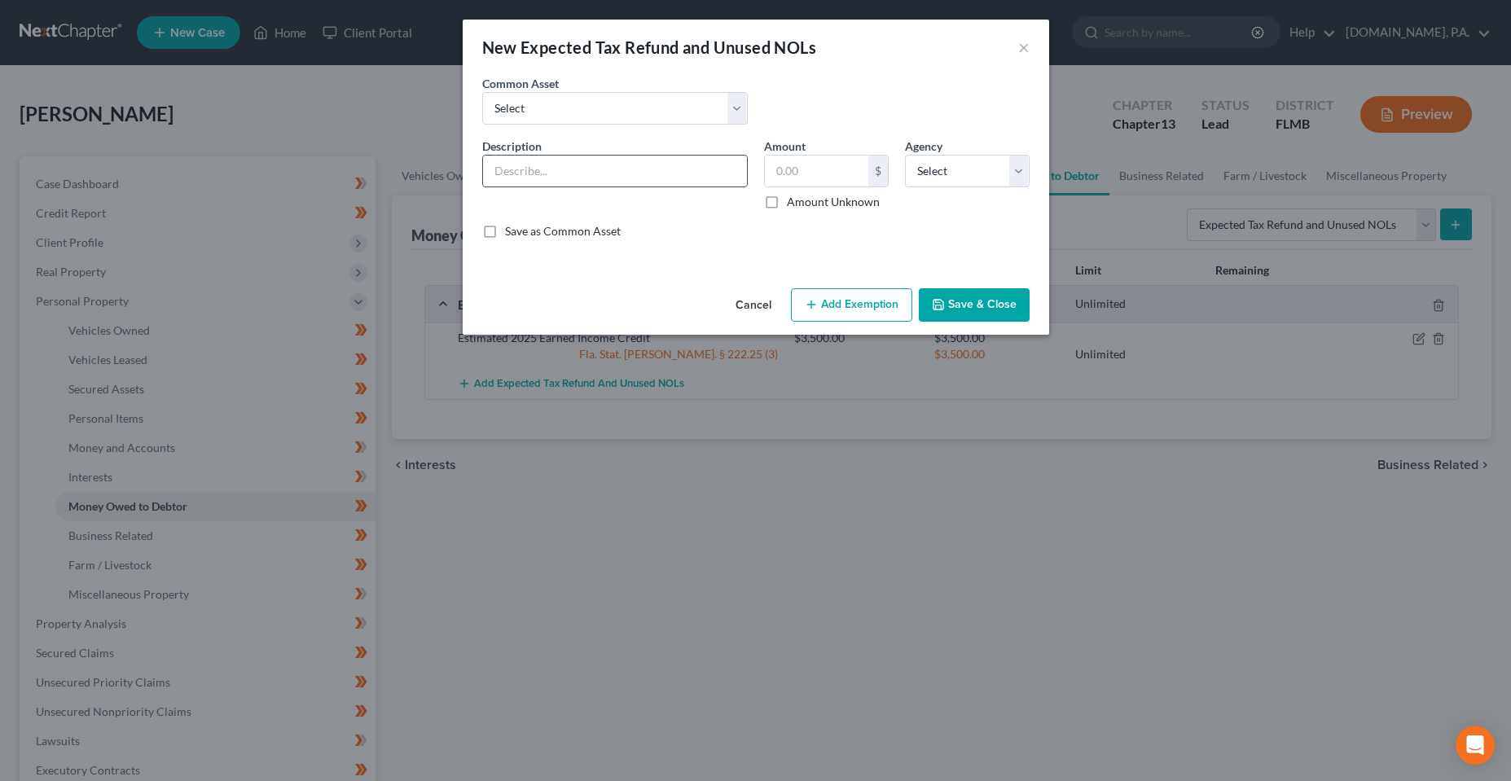
click at [557, 158] on input "text" at bounding box center [615, 171] width 264 height 31
drag, startPoint x: 597, startPoint y: 111, endPoint x: 593, endPoint y: 121, distance: 11.3
click at [597, 111] on select "Select Estimated 2025 Earned Income Credit Estimated 2024 Earned Income Credit …" at bounding box center [615, 108] width 266 height 33
select select "2"
click at [482, 92] on select "Select Estimated 2025 Earned Income Credit Estimated 2024 Earned Income Credit …" at bounding box center [615, 108] width 266 height 33
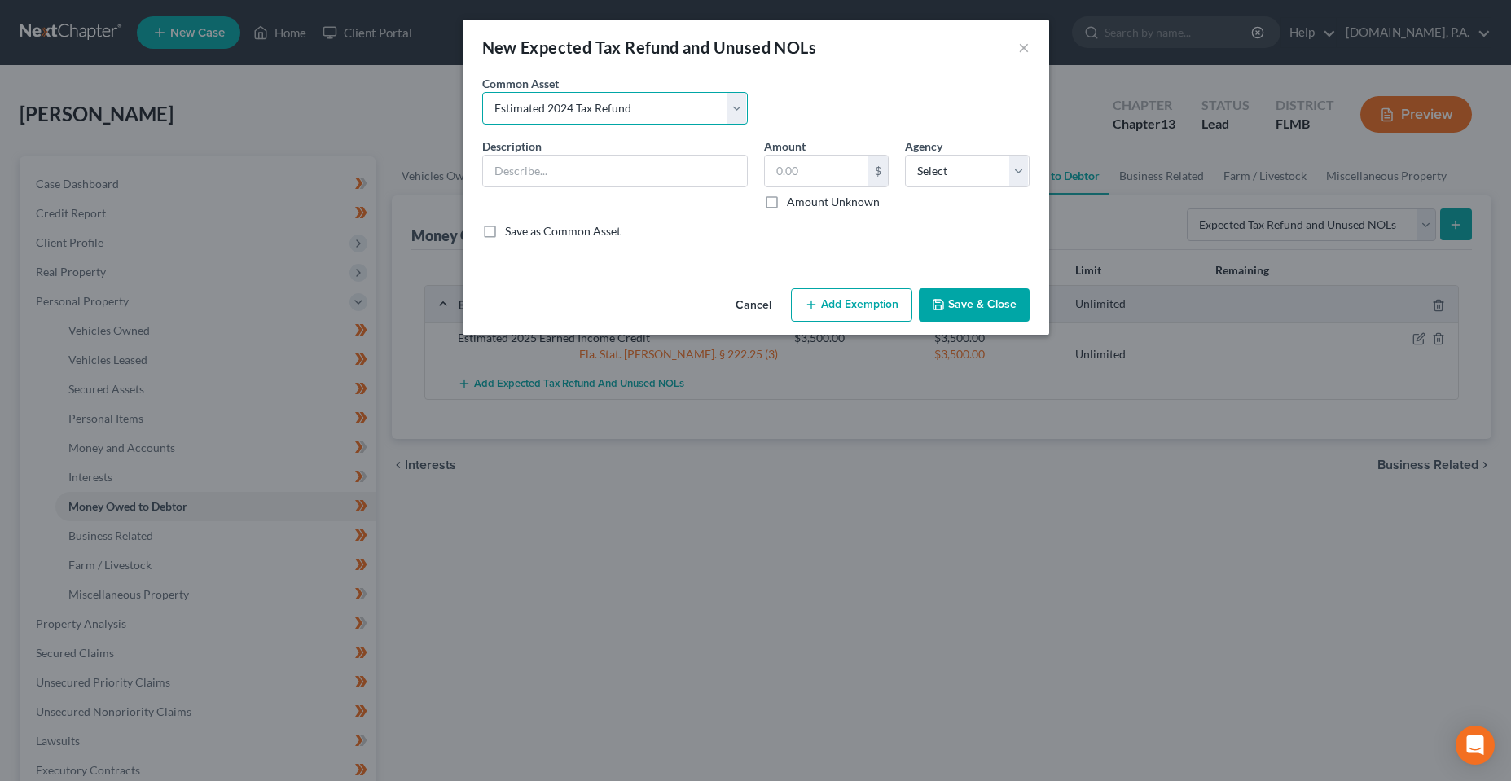
type input "Estimated 2024 Tax Refund"
type input "3,364.00"
click at [567, 172] on input "Estimated 2024 Tax Refund" at bounding box center [615, 171] width 264 height 31
type input "Estimated 2025 Tax Refund"
click at [787, 160] on input "3,364.00" at bounding box center [816, 171] width 103 height 31
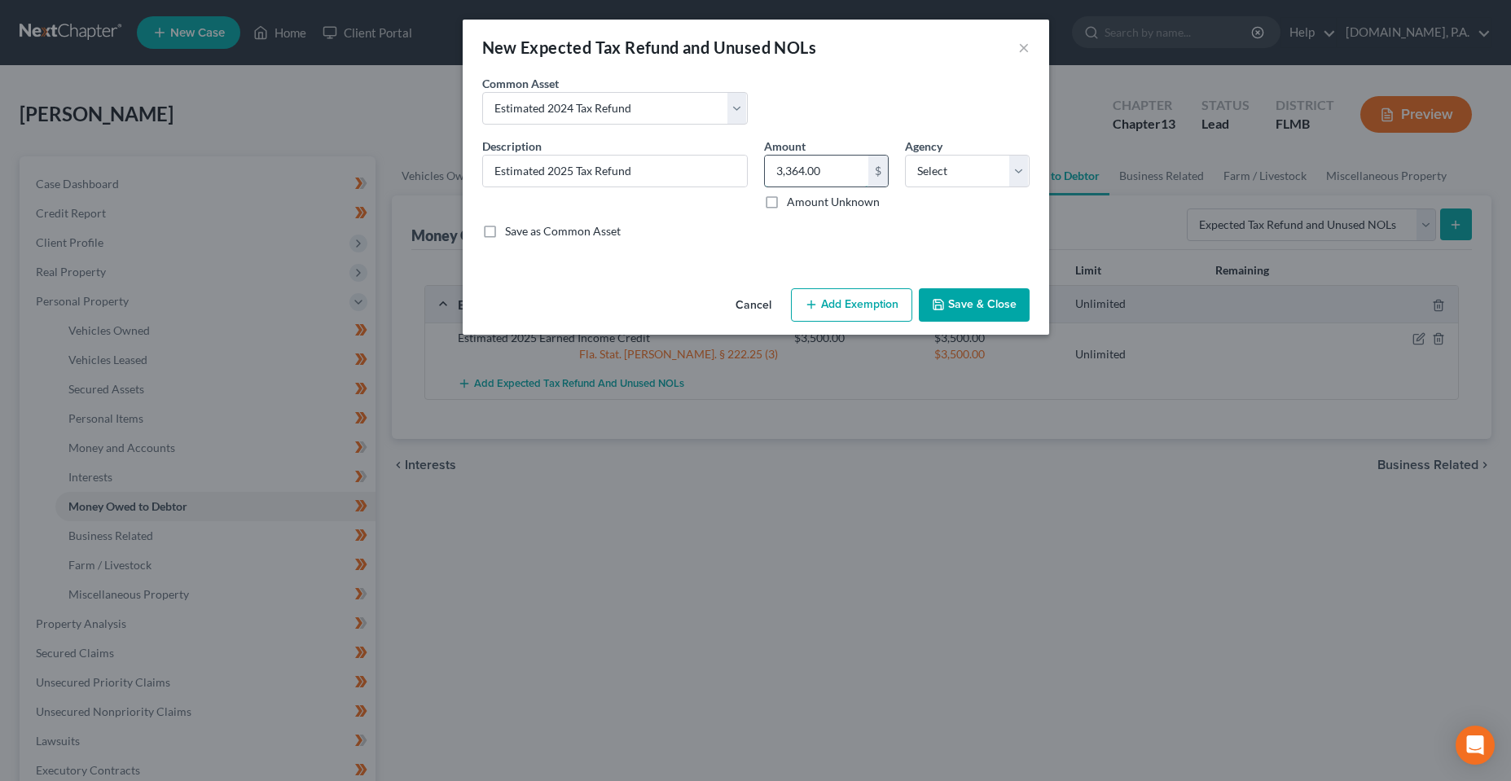
click at [787, 160] on input "3,364.00" at bounding box center [816, 171] width 103 height 31
type input "000"
click at [507, 231] on label "Save as Common Asset" at bounding box center [563, 231] width 116 height 16
click at [512, 231] on input "Save as Common Asset" at bounding box center [517, 228] width 11 height 11
checkbox input "true"
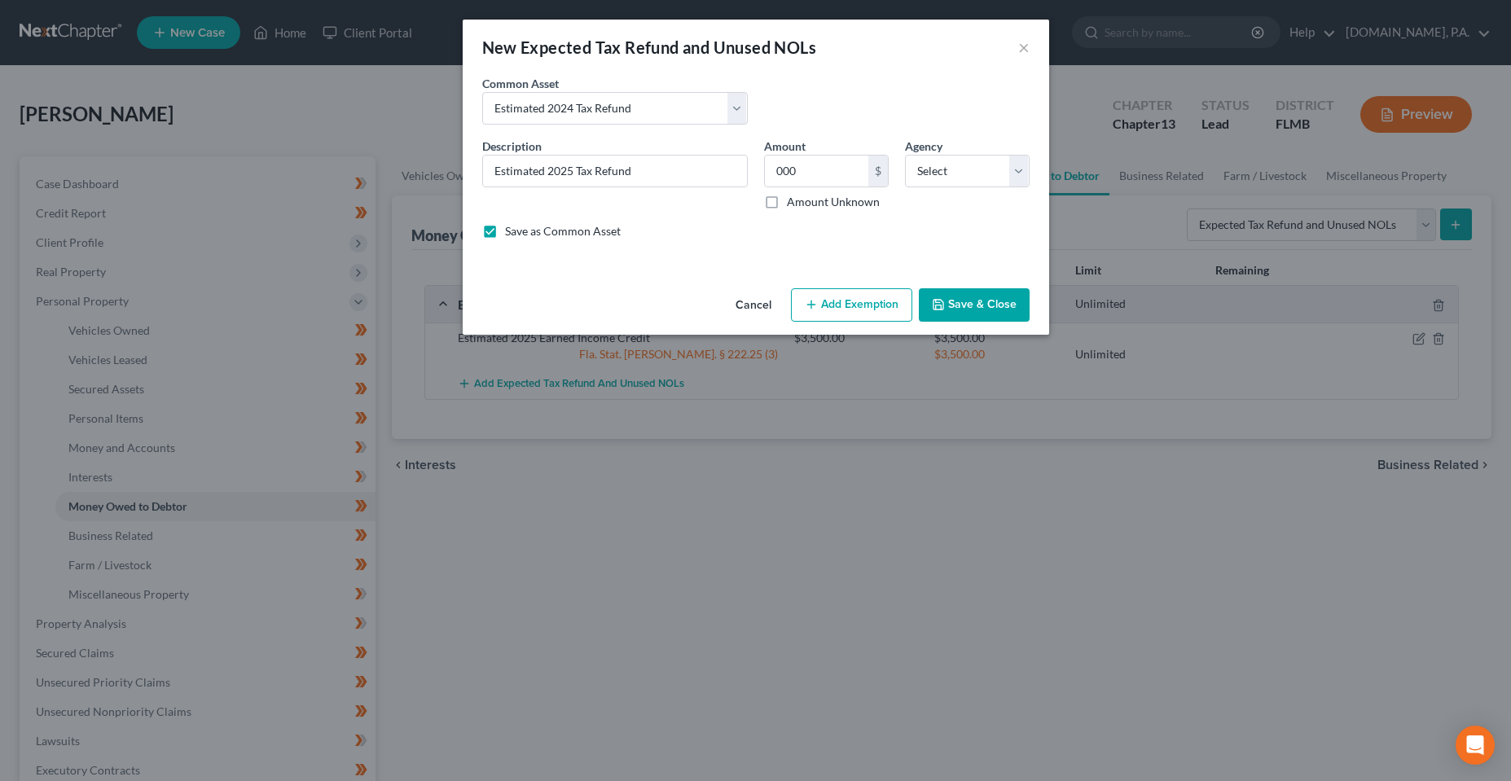
click at [979, 297] on button "Save & Close" at bounding box center [974, 305] width 111 height 34
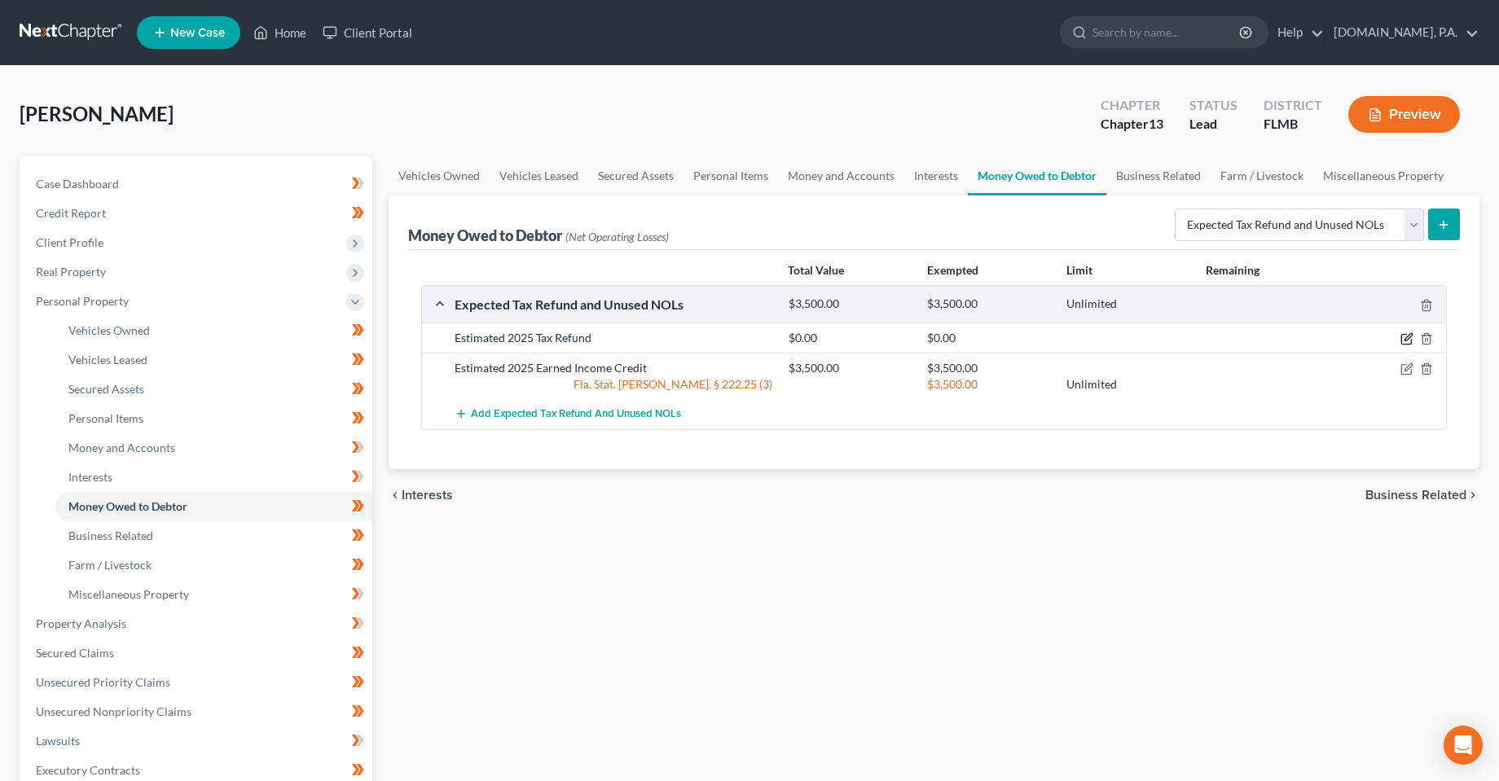
click at [1407, 336] on icon "button" at bounding box center [1407, 338] width 13 height 13
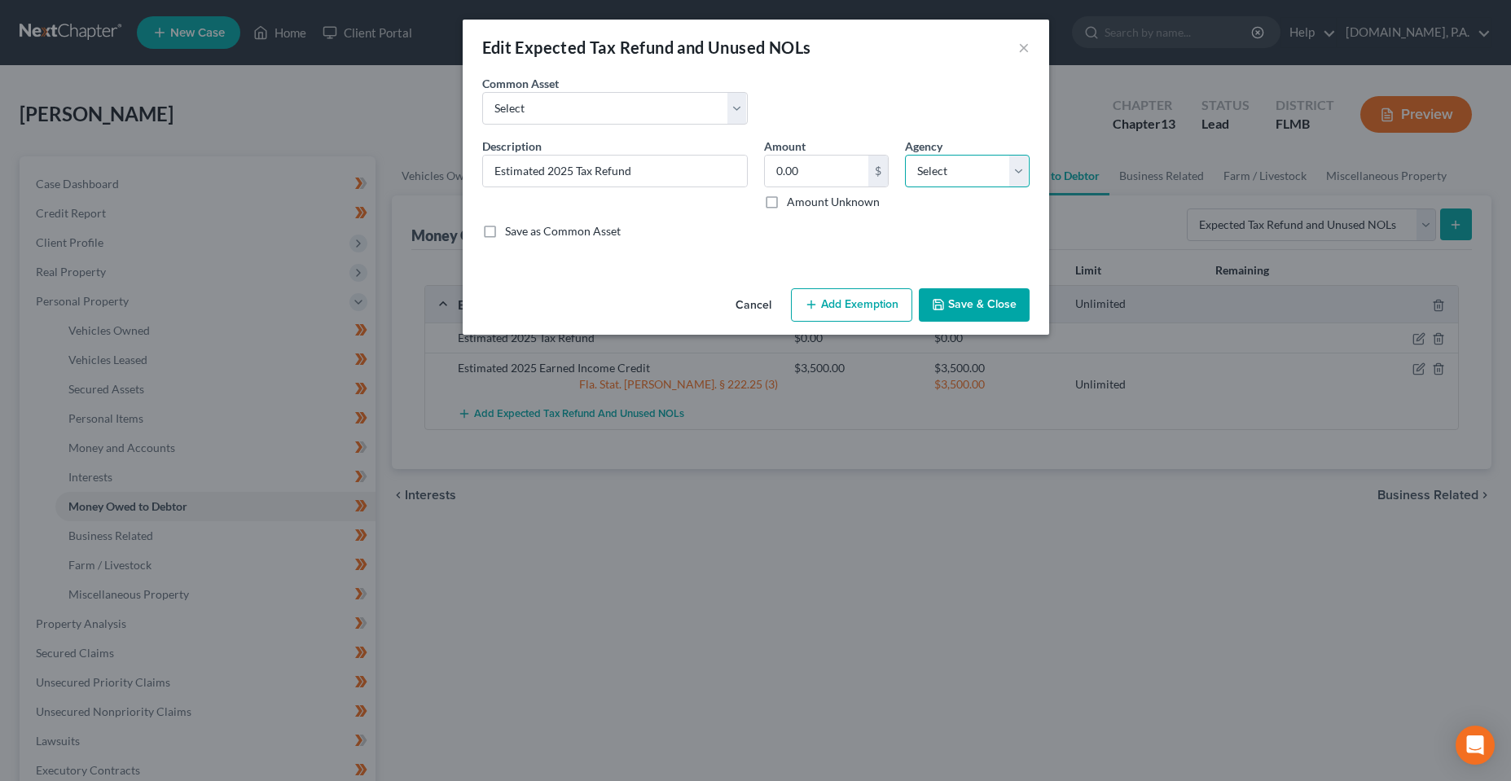
drag, startPoint x: 981, startPoint y: 167, endPoint x: 948, endPoint y: 187, distance: 38.0
click at [981, 167] on select "Select Federal State Local" at bounding box center [967, 171] width 125 height 33
select select "0"
click at [905, 155] on select "Select Federal State Local" at bounding box center [967, 171] width 125 height 33
click at [603, 235] on label "Save as Common Asset" at bounding box center [563, 231] width 116 height 16
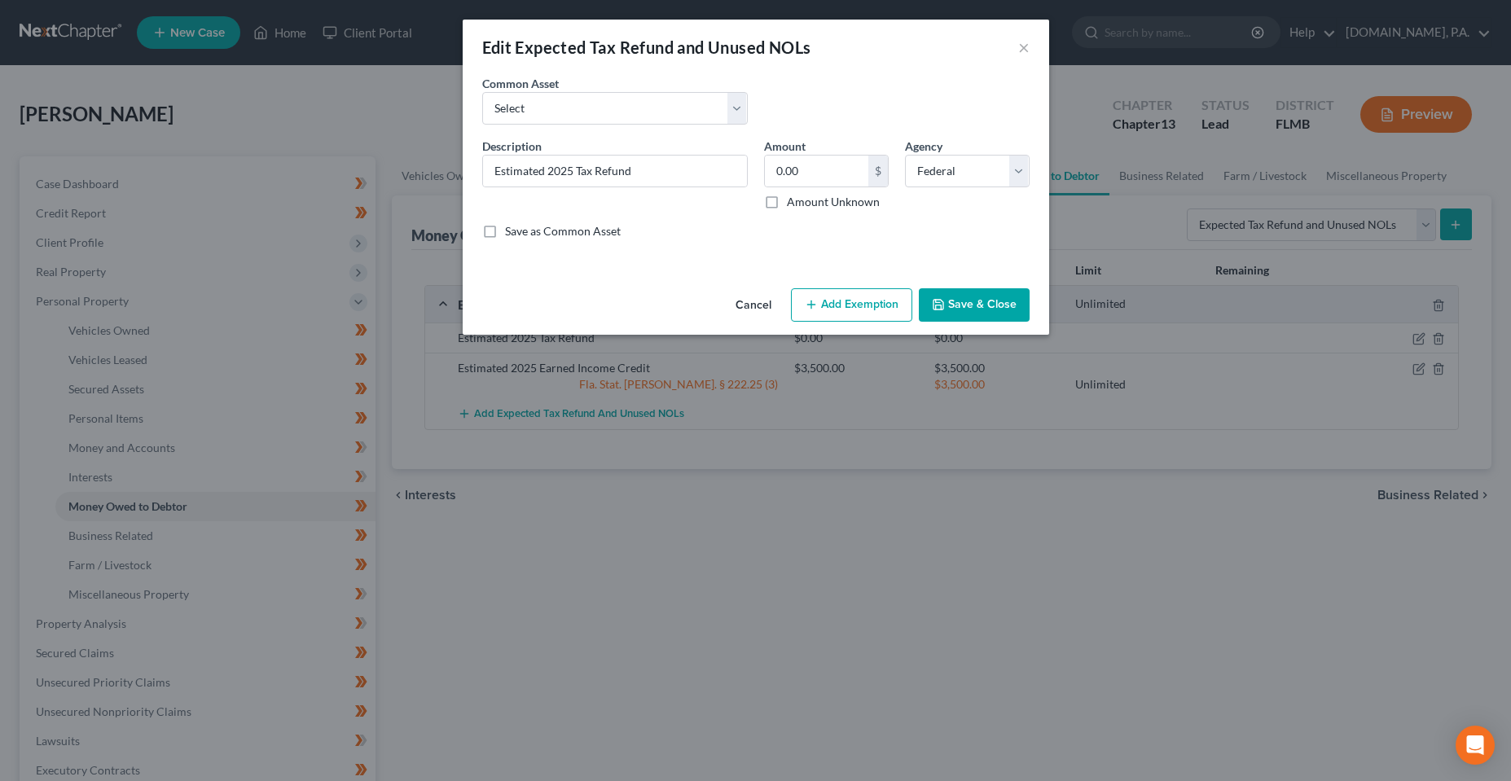
click at [522, 234] on input "Save as Common Asset" at bounding box center [517, 228] width 11 height 11
checkbox input "true"
click at [961, 295] on button "Save & Close" at bounding box center [974, 305] width 111 height 34
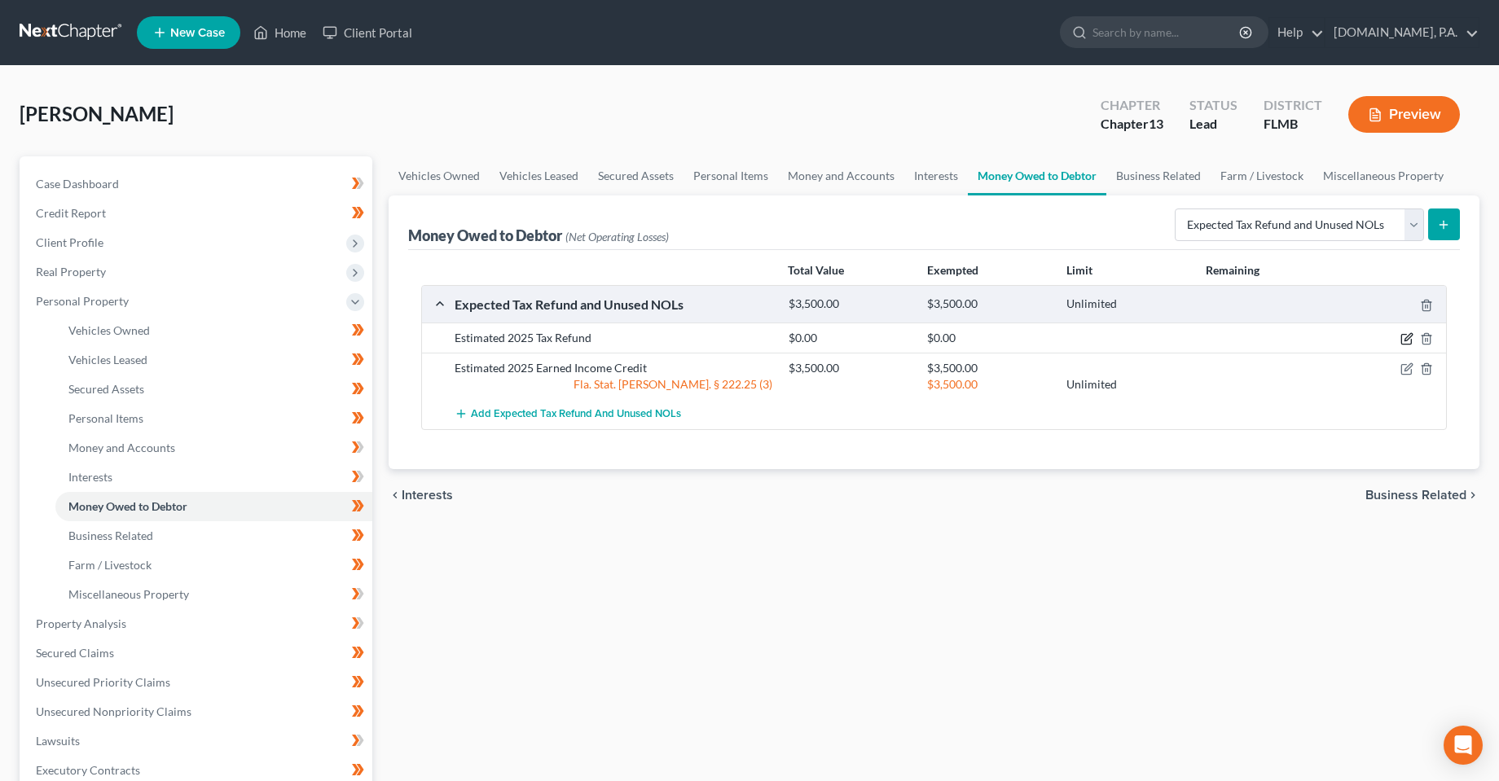
click at [1401, 339] on icon "button" at bounding box center [1406, 340] width 10 height 10
select select "0"
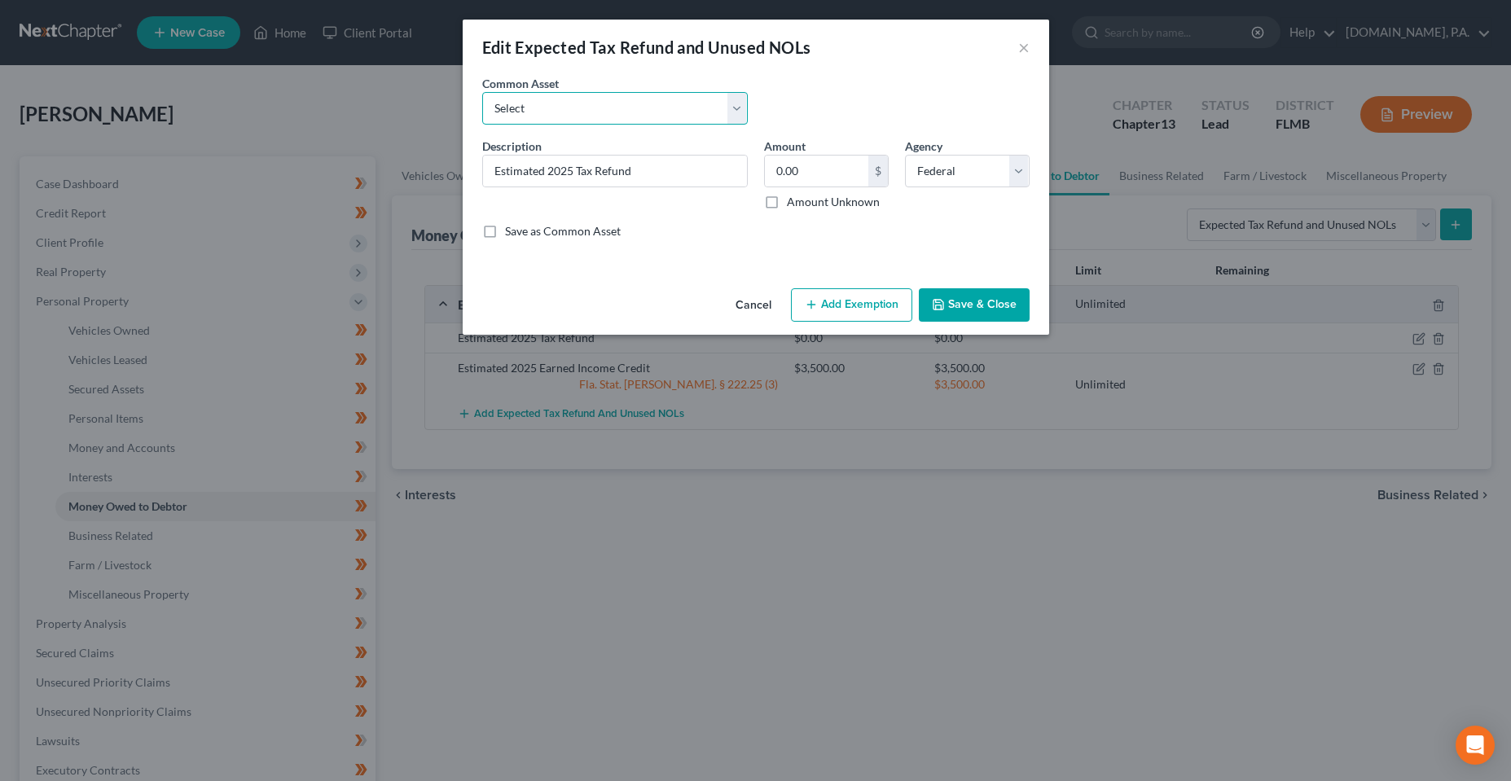
click at [612, 116] on select "Select Estimated 2025 Earned Income Credit Estimated 2025 Tax Refund Estimated …" at bounding box center [615, 108] width 266 height 33
drag, startPoint x: 637, startPoint y: 326, endPoint x: 847, endPoint y: 317, distance: 209.6
click at [637, 326] on div "Cancel Add Exemption Save & Close" at bounding box center [756, 309] width 587 height 54
drag, startPoint x: 860, startPoint y: 310, endPoint x: 794, endPoint y: 565, distance: 263.2
click at [860, 310] on button "Add Exemption" at bounding box center [851, 305] width 121 height 34
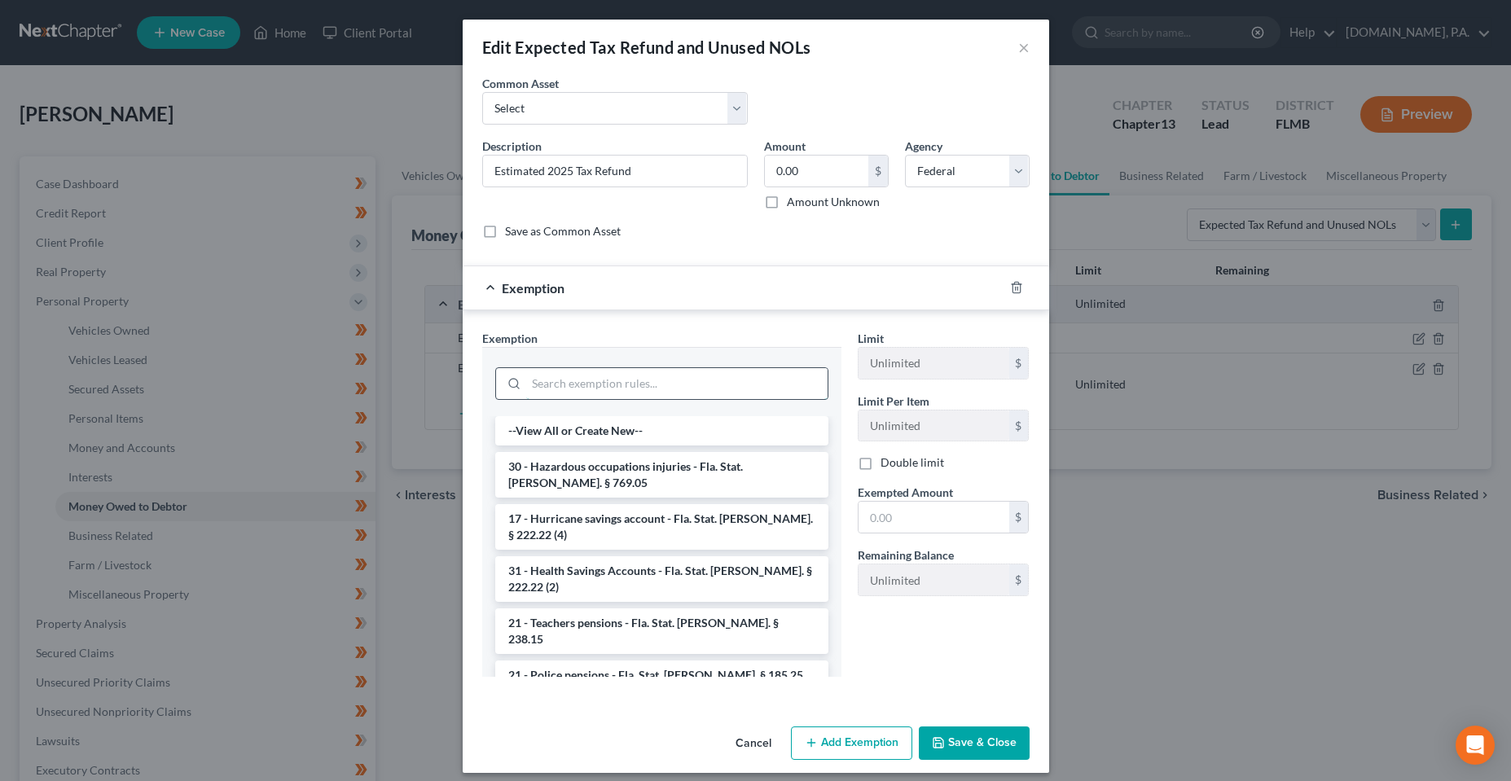
click at [629, 380] on input "search" at bounding box center [676, 383] width 301 height 31
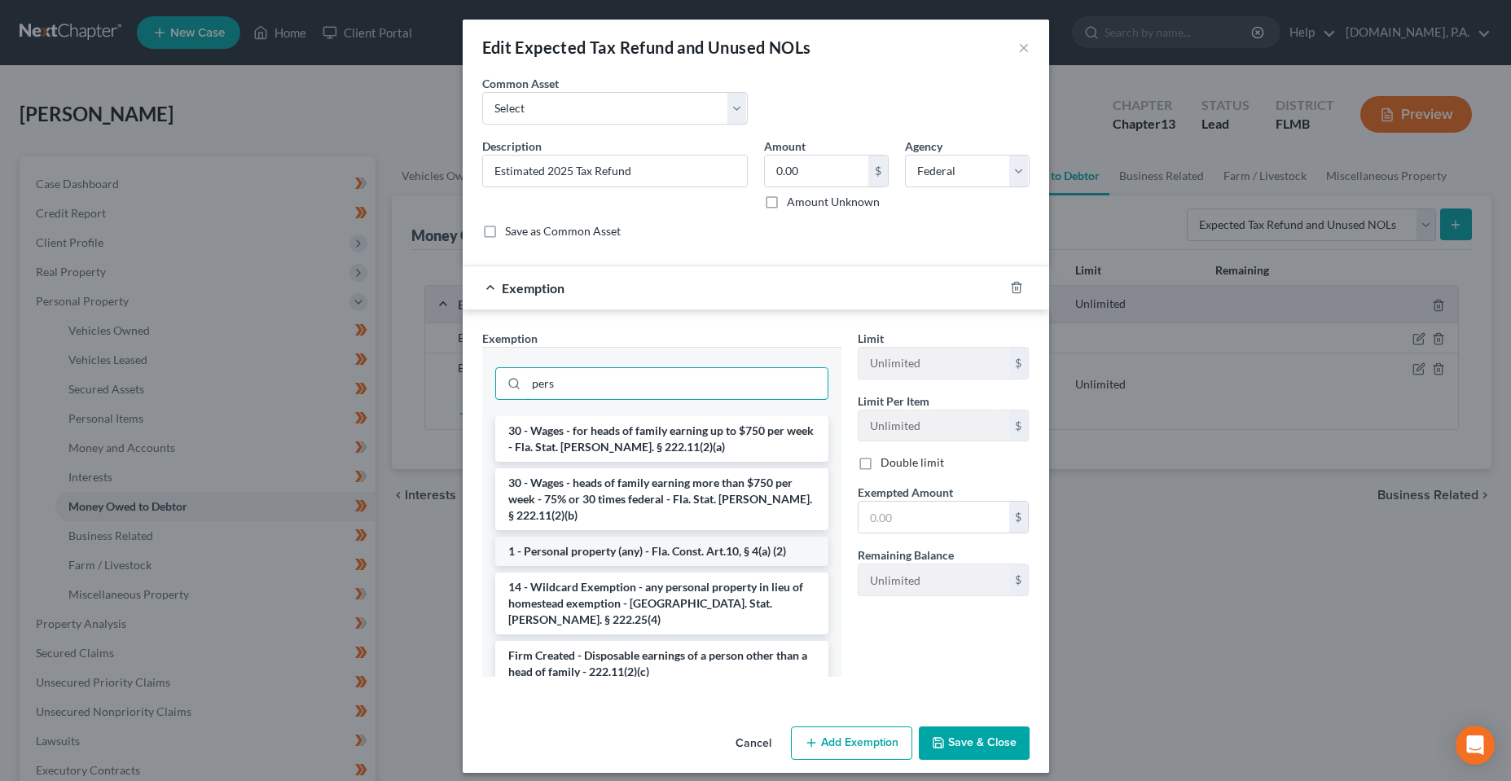
type input "pers"
click at [629, 554] on li "1 - Personal property (any) - Fla. Const. Art.10, § 4(a) (2)" at bounding box center [661, 551] width 333 height 29
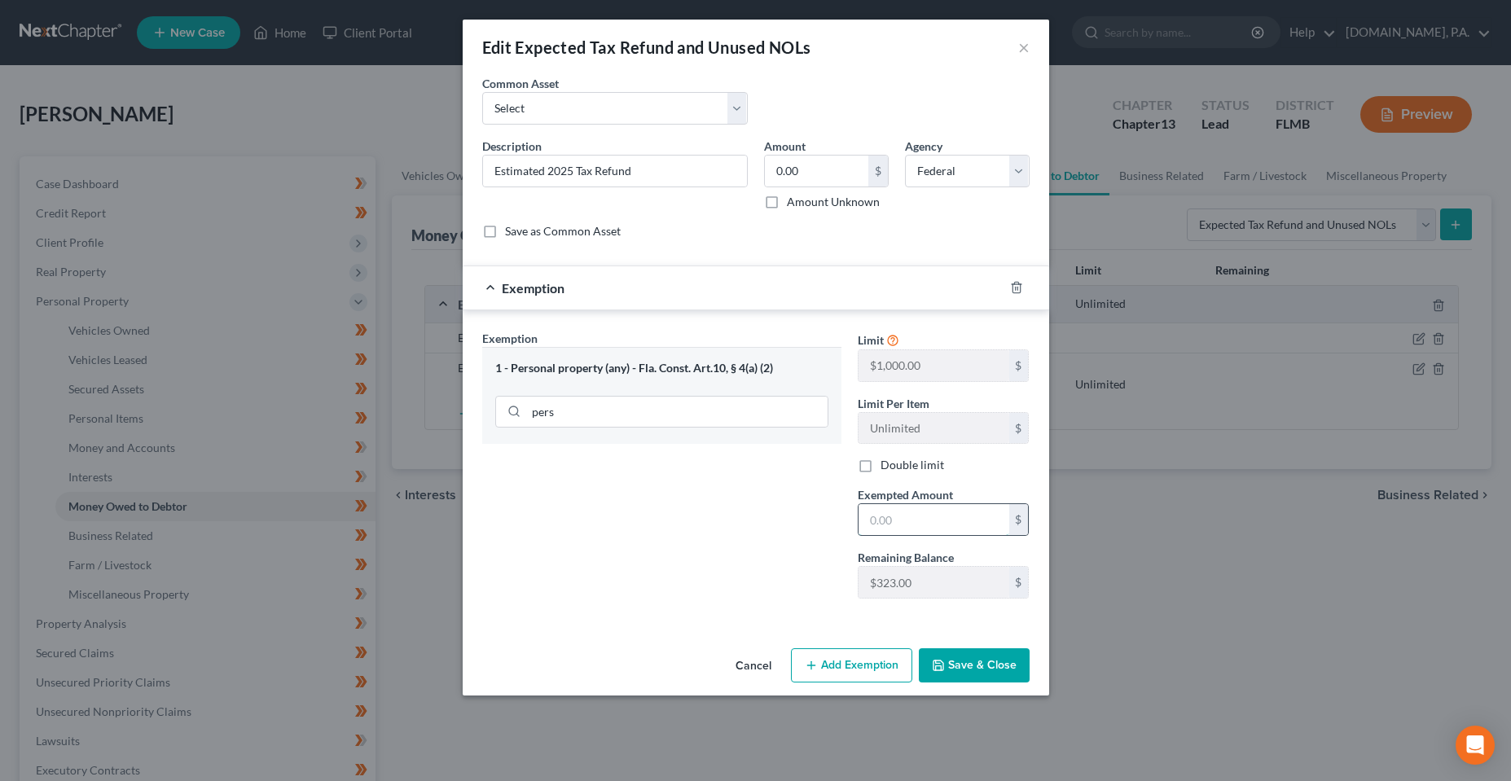
drag, startPoint x: 951, startPoint y: 528, endPoint x: 951, endPoint y: 516, distance: 12.2
click at [951, 528] on input "text" at bounding box center [934, 519] width 151 height 31
type input "323"
click at [996, 664] on button "Save & Close" at bounding box center [974, 666] width 111 height 34
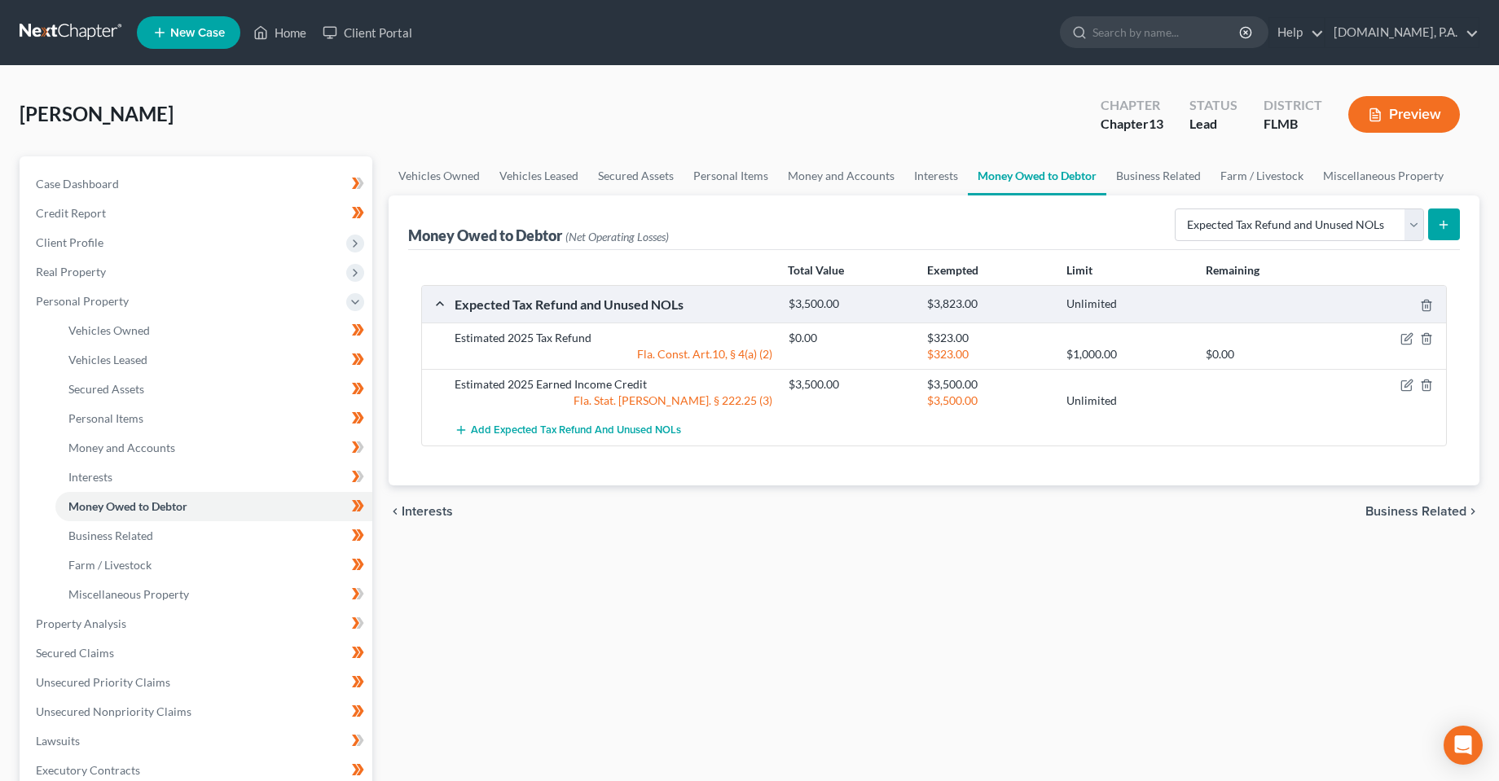
click at [883, 585] on div "Vehicles Owned Vehicles Leased Secured Assets Personal Items Money and Accounts…" at bounding box center [934, 641] width 1107 height 970
click at [1406, 341] on icon "button" at bounding box center [1408, 337] width 7 height 7
select select "0"
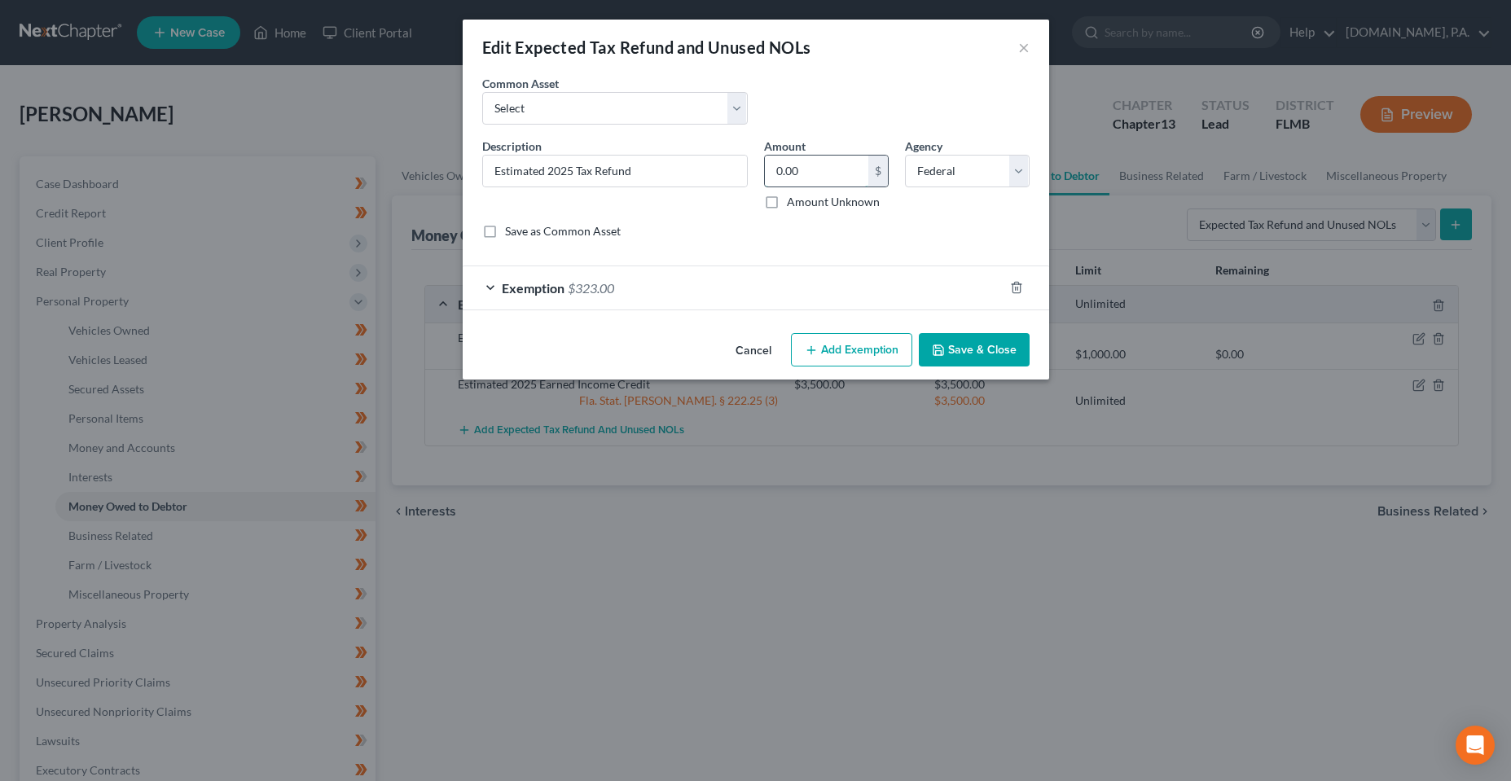
click at [799, 181] on input "0.00" at bounding box center [816, 171] width 103 height 31
type input "2,500"
click at [996, 338] on button "Save & Close" at bounding box center [974, 350] width 111 height 34
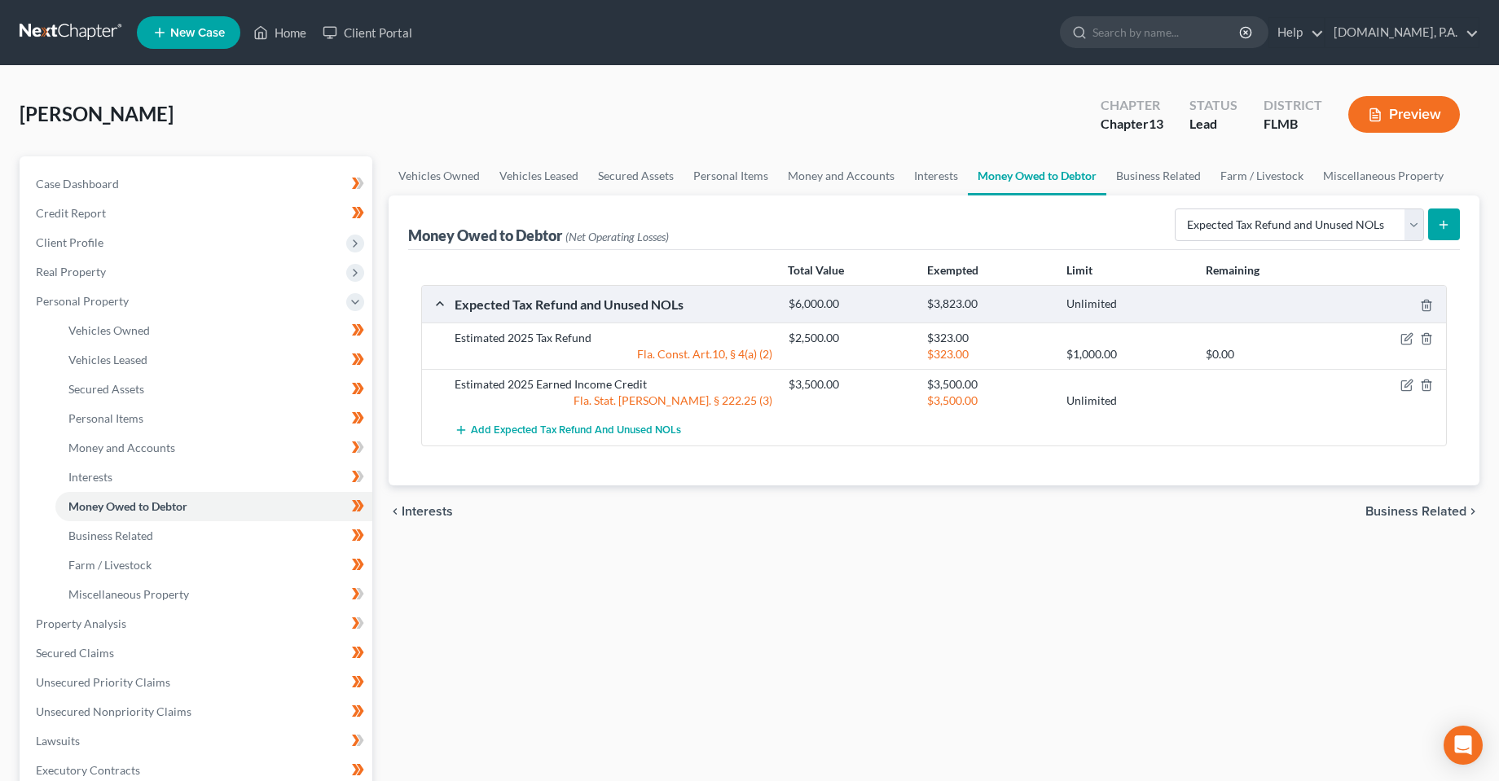
click at [689, 630] on div "Vehicles Owned Vehicles Leased Secured Assets Personal Items Money and Accounts…" at bounding box center [934, 641] width 1107 height 970
drag, startPoint x: 1297, startPoint y: 489, endPoint x: 1341, endPoint y: 525, distance: 56.8
click at [1291, 491] on div "chevron_left Interests Business Related chevron_right" at bounding box center [934, 512] width 1091 height 52
click at [1054, 614] on div "Vehicles Owned Vehicles Leased Secured Assets Personal Items Money and Accounts…" at bounding box center [934, 641] width 1107 height 970
click at [618, 648] on div "Vehicles Owned Vehicles Leased Secured Assets Personal Items Money and Accounts…" at bounding box center [934, 641] width 1107 height 970
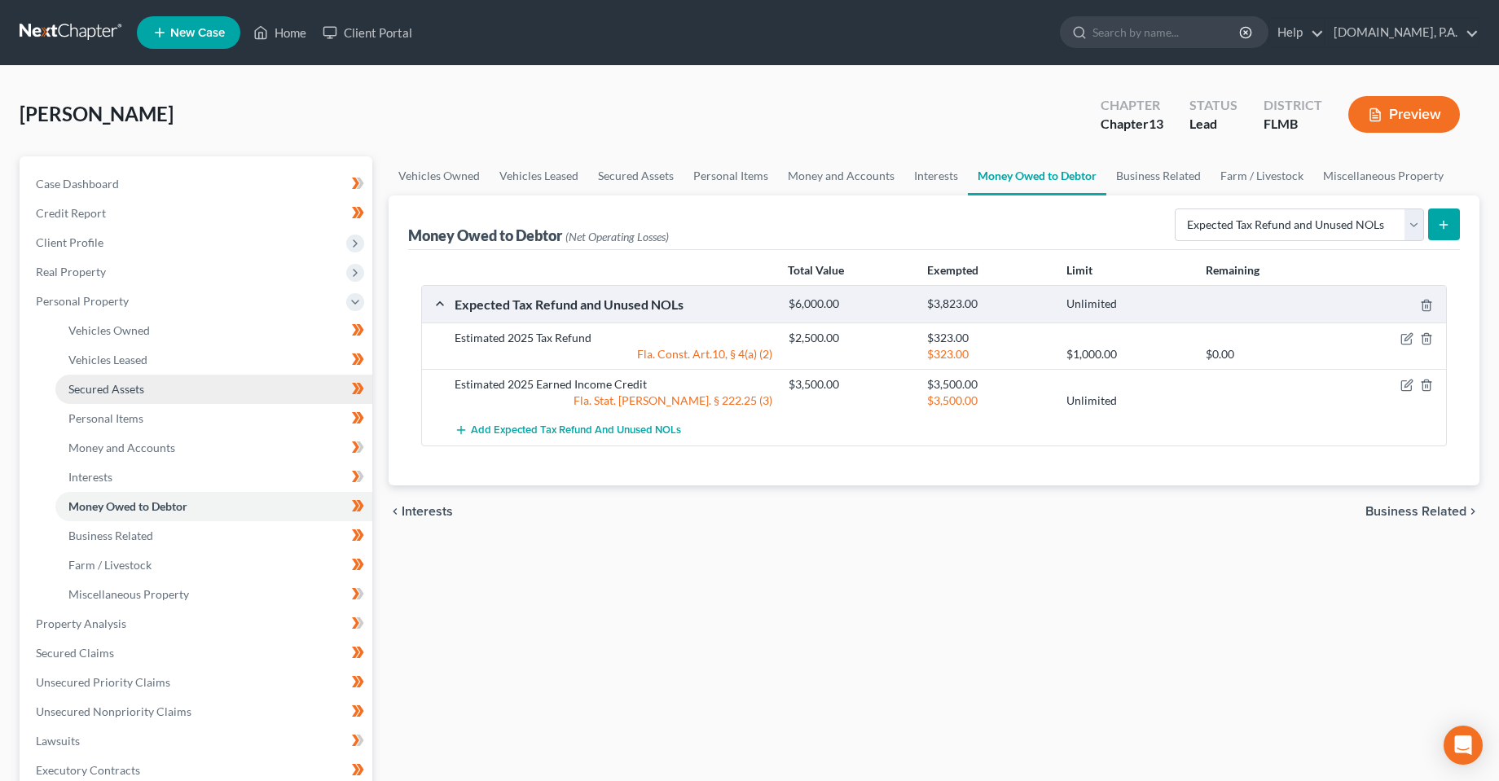
drag, startPoint x: 625, startPoint y: 639, endPoint x: 169, endPoint y: 385, distance: 521.6
click at [627, 639] on div "Vehicles Owned Vehicles Leased Secured Assets Personal Items Money and Accounts…" at bounding box center [934, 641] width 1107 height 970
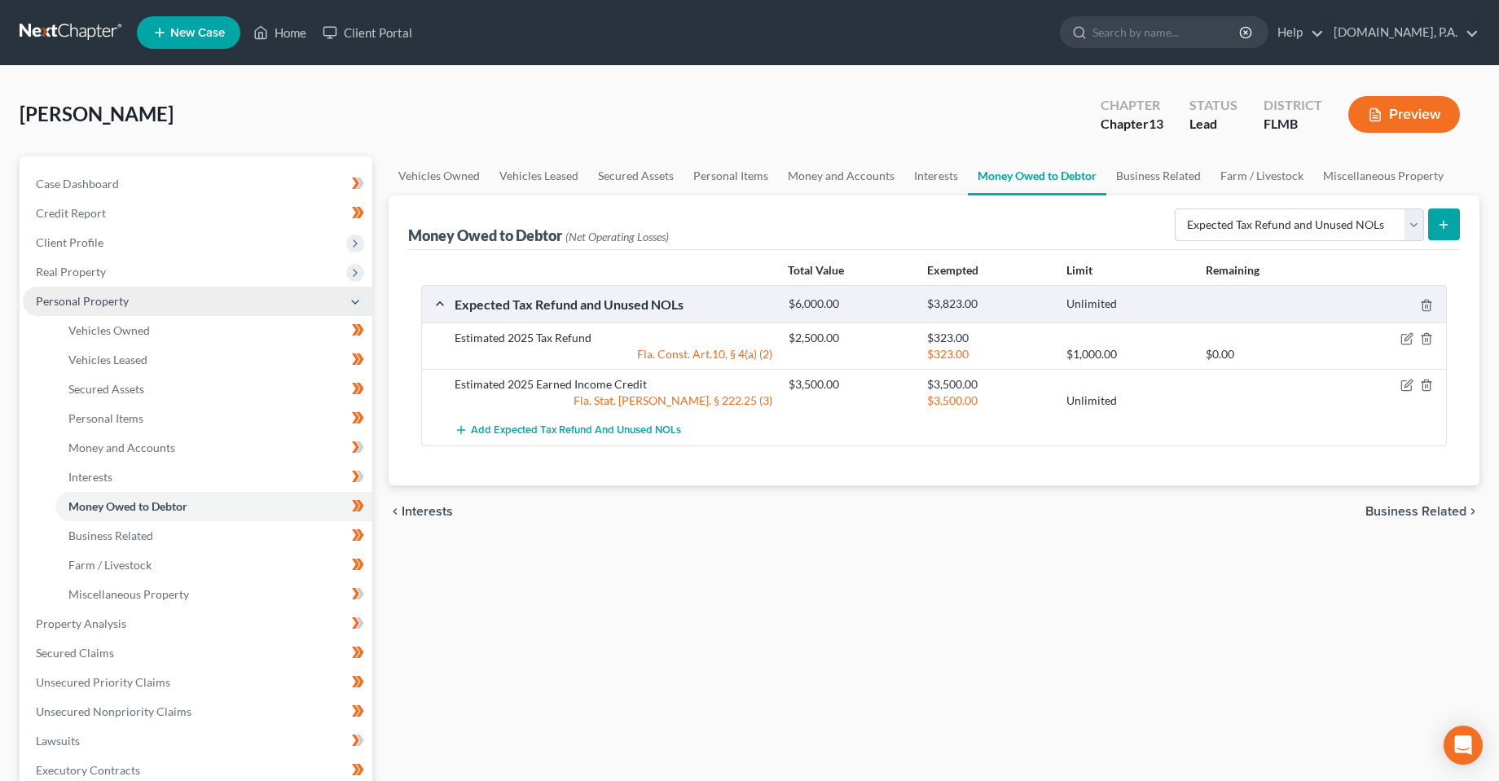
click at [577, 589] on div "Vehicles Owned Vehicles Leased Secured Assets Personal Items Money and Accounts…" at bounding box center [934, 641] width 1107 height 970
click at [80, 244] on span "Client Profile" at bounding box center [70, 242] width 68 height 14
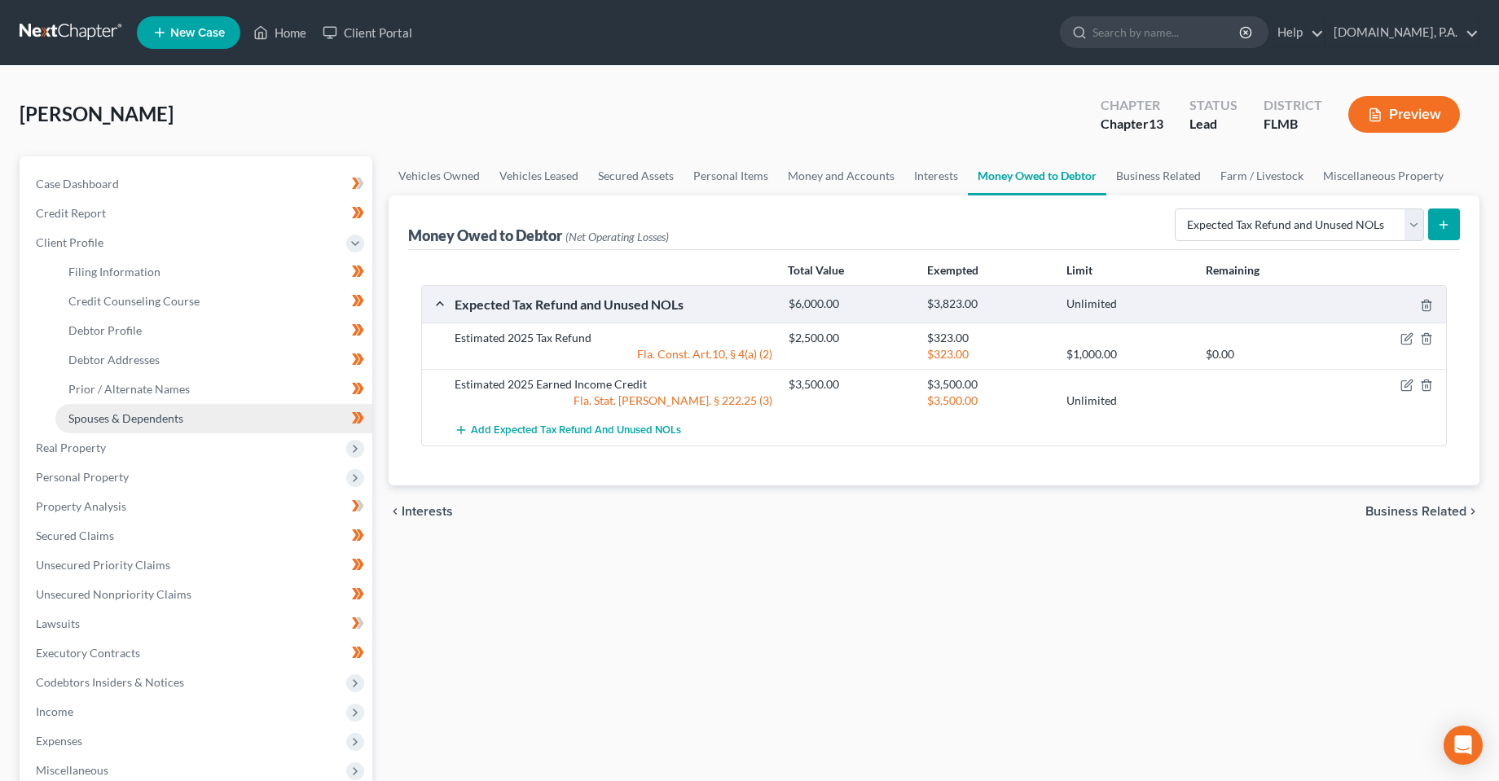
click at [114, 430] on link "Spouses & Dependents" at bounding box center [213, 418] width 317 height 29
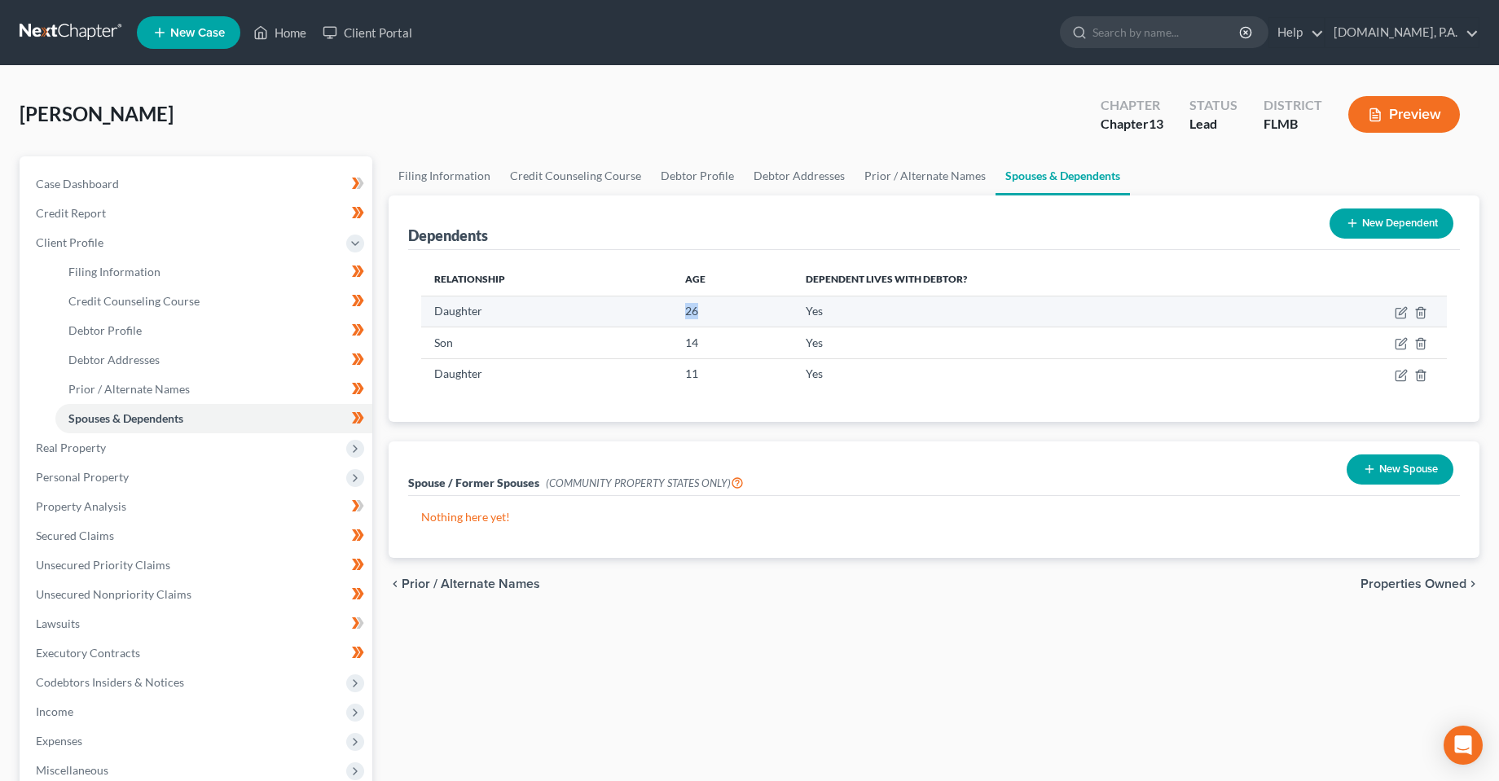
drag, startPoint x: 704, startPoint y: 317, endPoint x: 670, endPoint y: 317, distance: 34.2
click at [670, 317] on tr "Daughter [DEMOGRAPHIC_DATA] Yes" at bounding box center [934, 311] width 1026 height 31
click at [689, 390] on div "Relationship Age Dependent lives with debtor? Daughter [DEMOGRAPHIC_DATA] Yes S…" at bounding box center [934, 336] width 1052 height 172
drag, startPoint x: 567, startPoint y: 663, endPoint x: 3, endPoint y: 647, distance: 564.1
click at [561, 663] on div "Filing Information Credit Counseling Course Debtor Profile Debtor Addresses Pri…" at bounding box center [934, 582] width 1107 height 853
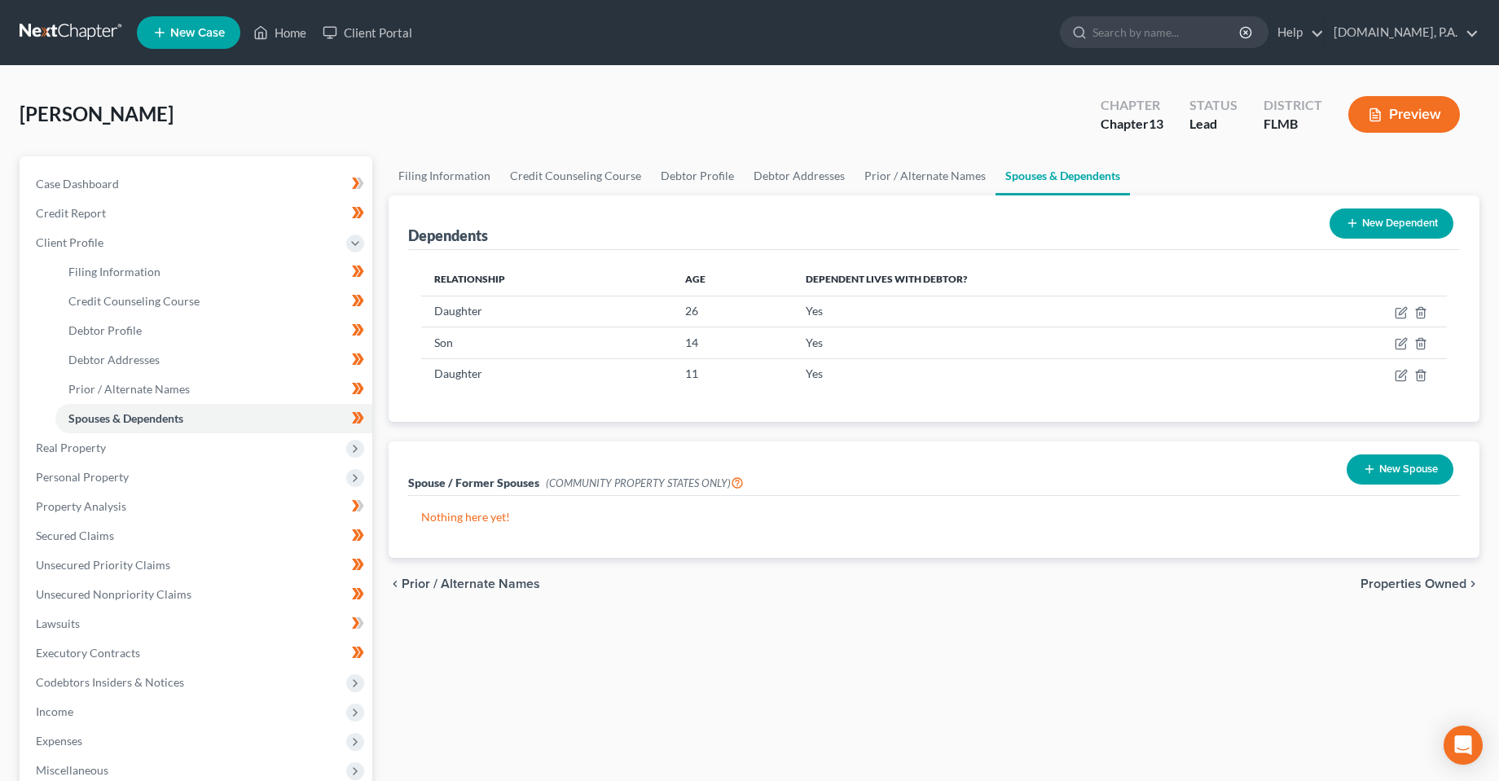
click at [895, 620] on div "Filing Information Credit Counseling Course Debtor Profile Debtor Addresses Pri…" at bounding box center [934, 582] width 1107 height 853
drag, startPoint x: 736, startPoint y: 698, endPoint x: 667, endPoint y: 595, distance: 124.1
click at [733, 698] on div "Filing Information Credit Counseling Course Debtor Profile Debtor Addresses Pri…" at bounding box center [934, 582] width 1107 height 853
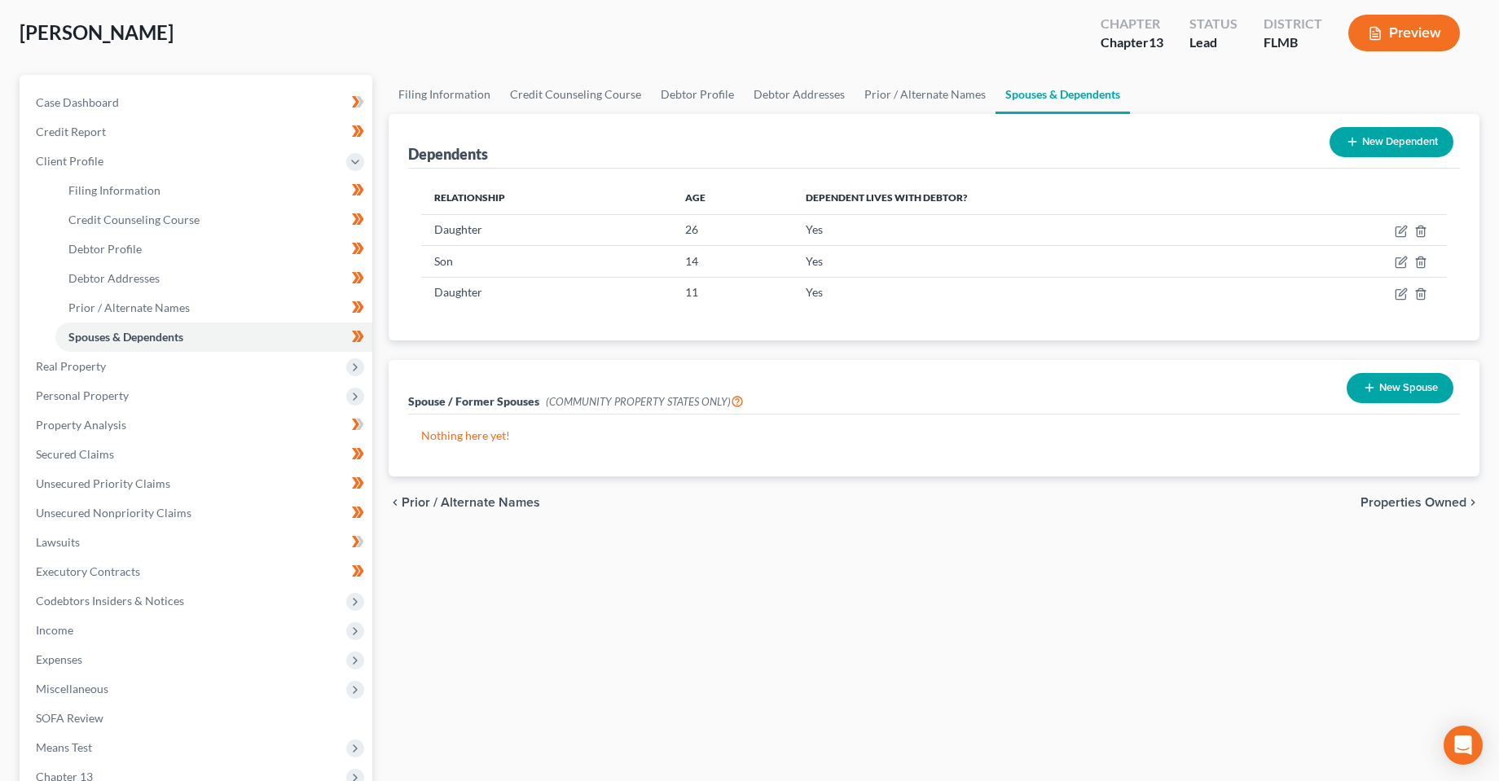
click at [647, 586] on div "Filing Information Credit Counseling Course Debtor Profile Debtor Addresses Pri…" at bounding box center [934, 501] width 1107 height 853
click at [729, 650] on div "Filing Information Credit Counseling Course Debtor Profile Debtor Addresses Pri…" at bounding box center [934, 501] width 1107 height 853
click at [710, 616] on div "Filing Information Credit Counseling Course Debtor Profile Debtor Addresses Pri…" at bounding box center [934, 501] width 1107 height 853
drag, startPoint x: 689, startPoint y: 649, endPoint x: 682, endPoint y: 613, distance: 37.4
click at [691, 649] on div "Filing Information Credit Counseling Course Debtor Profile Debtor Addresses Pri…" at bounding box center [934, 501] width 1107 height 853
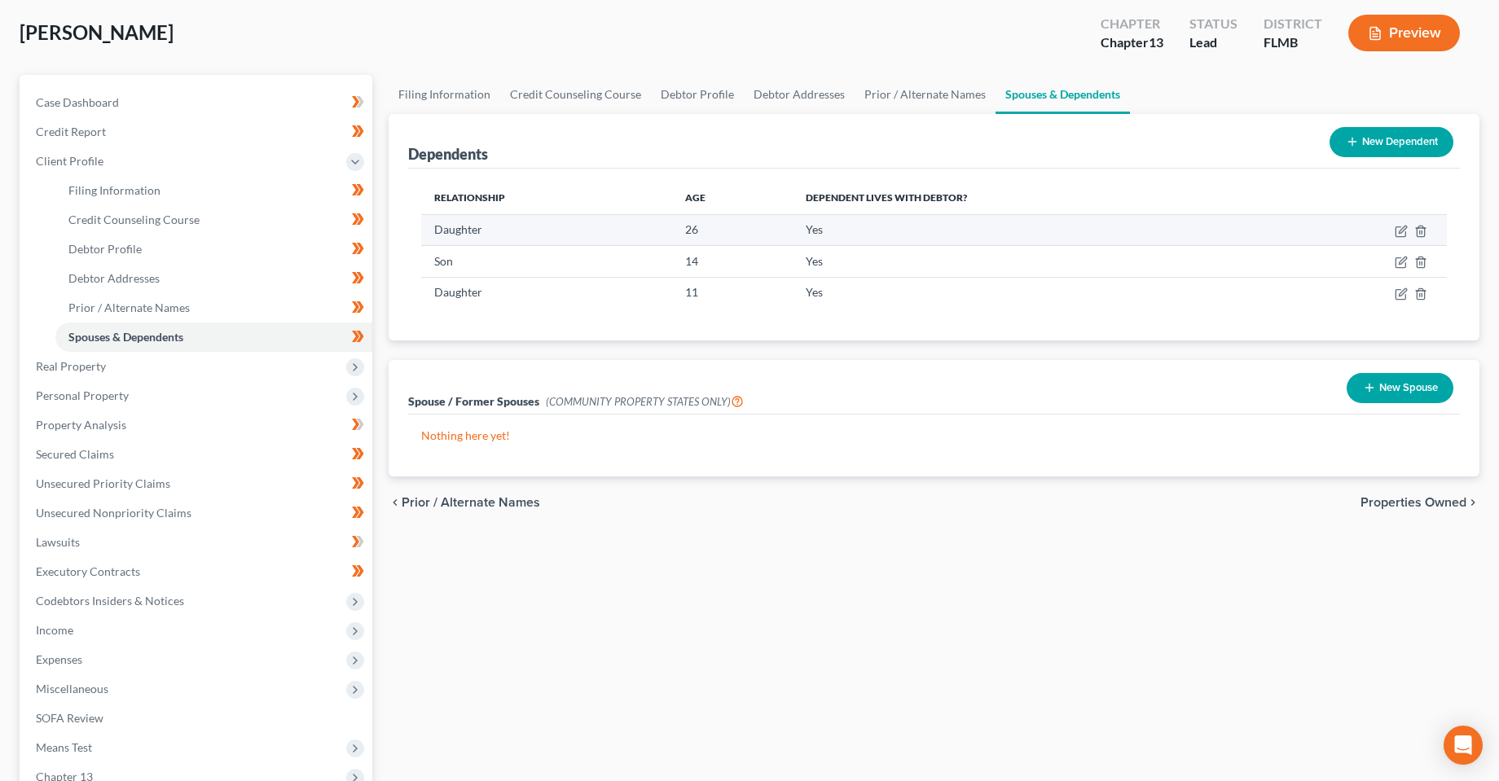
click at [567, 231] on td "Daughter" at bounding box center [546, 229] width 251 height 31
click at [715, 606] on div "Filing Information Credit Counseling Course Debtor Profile Debtor Addresses Pri…" at bounding box center [934, 501] width 1107 height 853
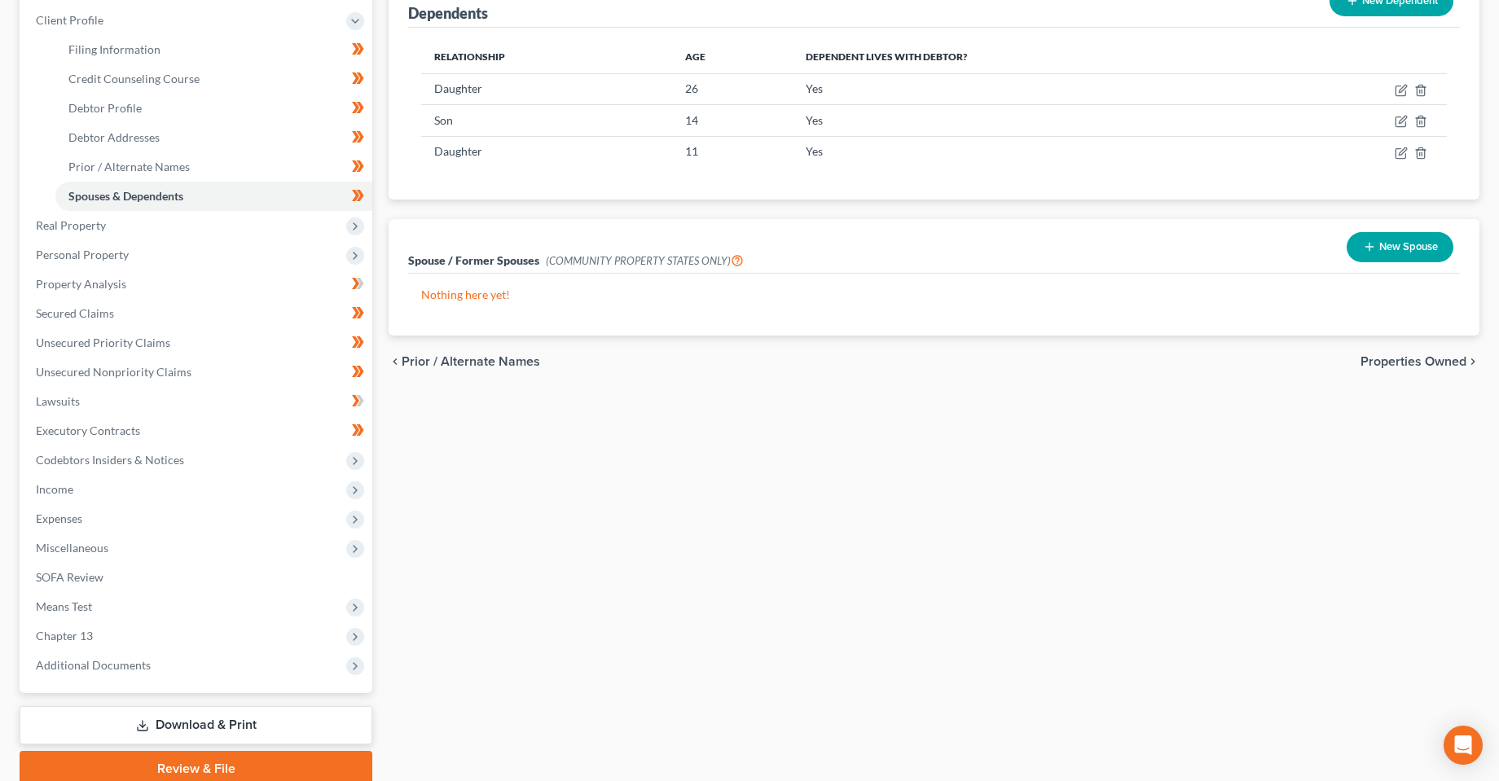
scroll to position [244, 0]
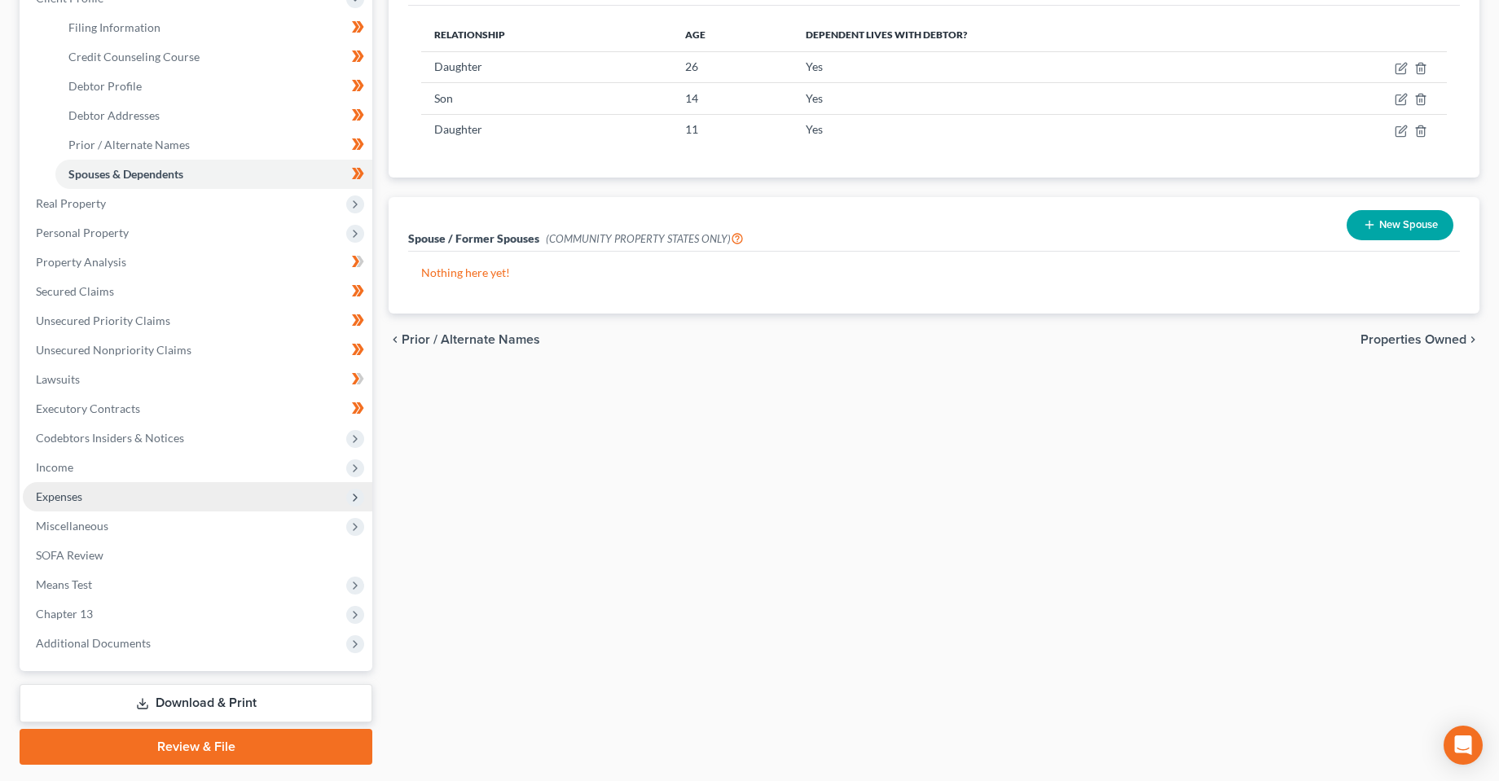
click at [79, 502] on span "Expenses" at bounding box center [59, 497] width 46 height 14
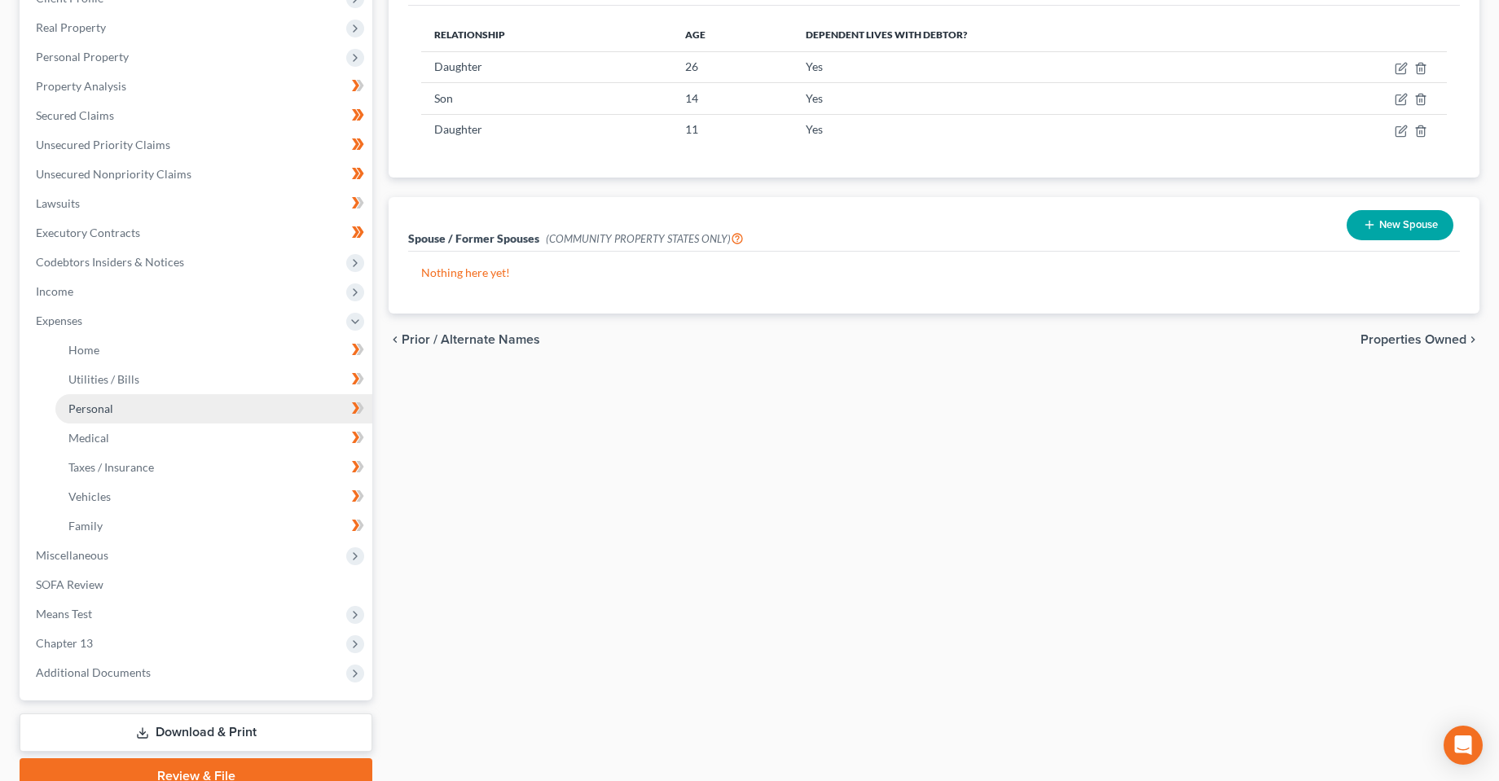
click at [111, 416] on link "Personal" at bounding box center [213, 408] width 317 height 29
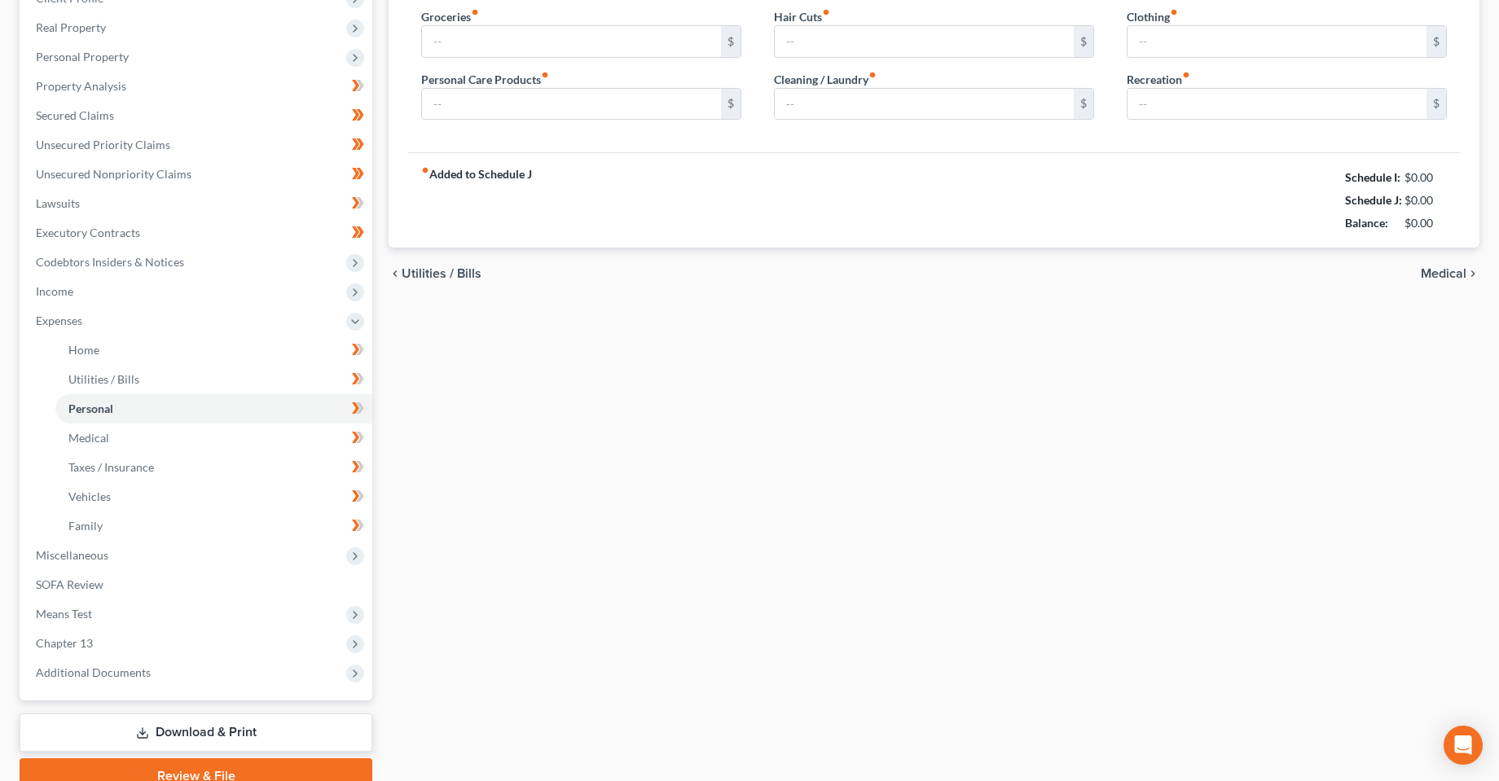
type input "325.00"
type input "20.00"
type input "0.00"
type input "20.00"
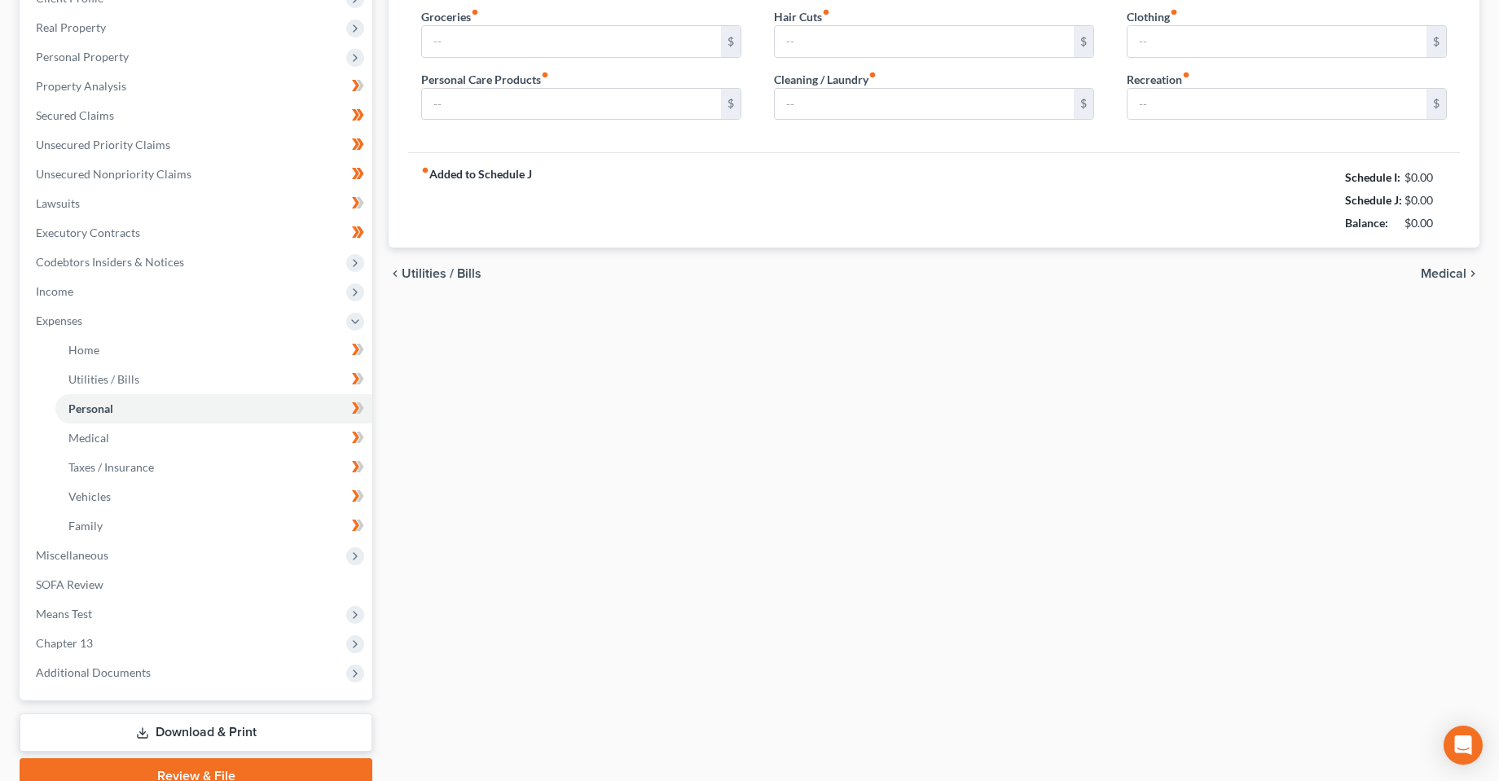
type input "40.00"
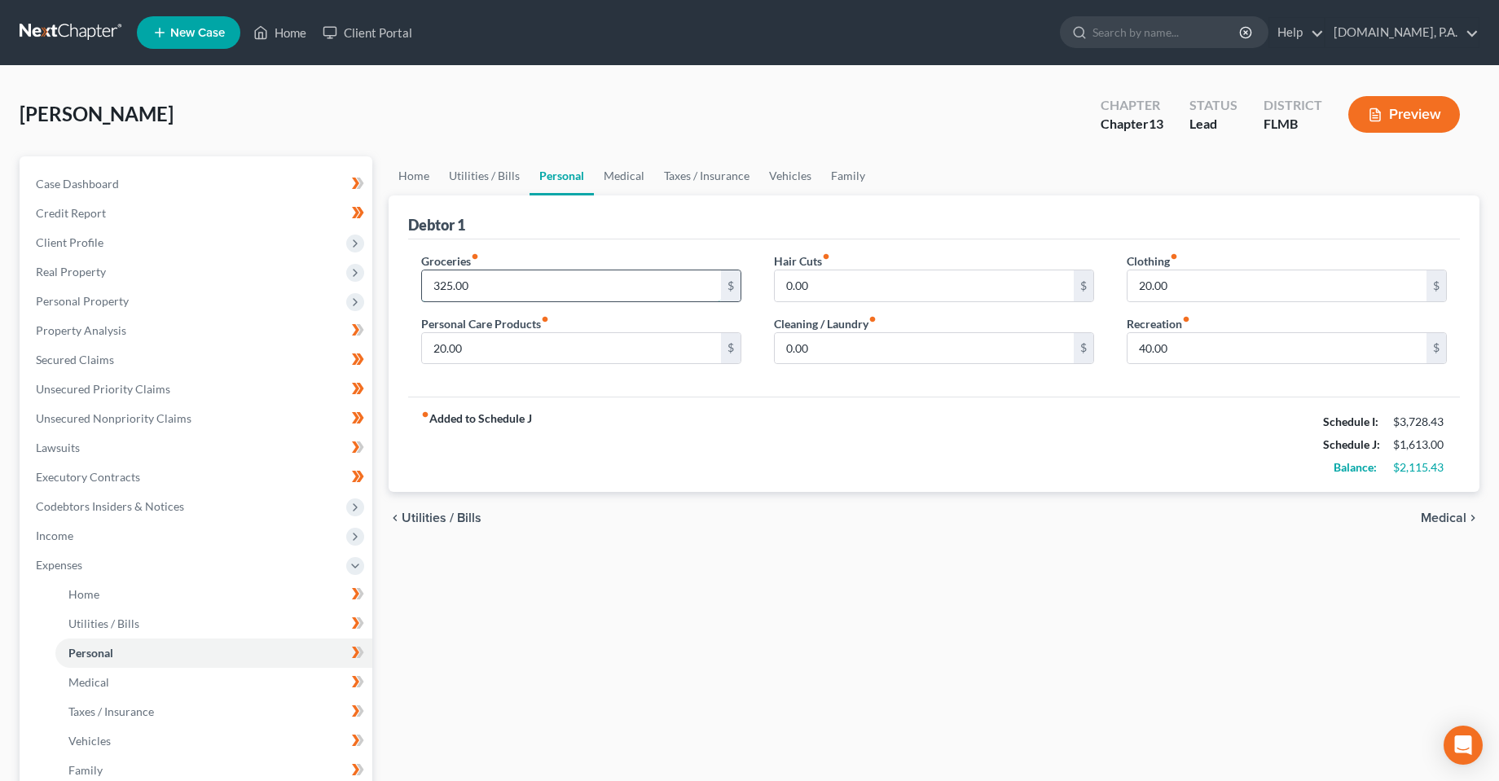
click at [583, 288] on input "325.00" at bounding box center [571, 286] width 299 height 31
drag, startPoint x: 708, startPoint y: 351, endPoint x: 838, endPoint y: 628, distance: 306.2
click at [708, 351] on input "20.00" at bounding box center [571, 348] width 299 height 31
click at [815, 596] on div "Home Utilities / Bills Personal Medical Taxes / Insurance Vehicles Family Debto…" at bounding box center [934, 597] width 1107 height 882
drag, startPoint x: 573, startPoint y: 609, endPoint x: 572, endPoint y: 583, distance: 25.3
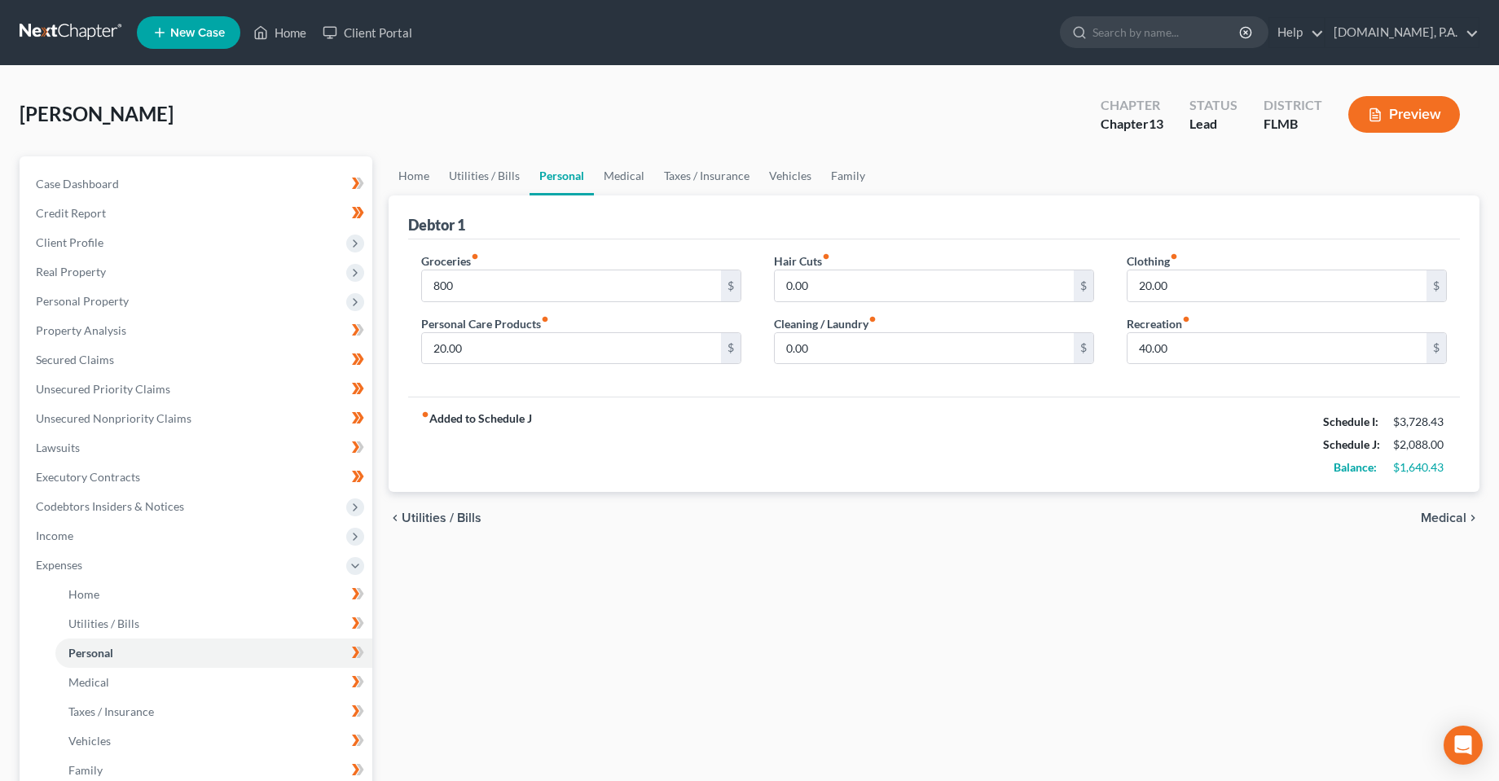
click at [573, 609] on div "Home Utilities / Bills Personal Medical Taxes / Insurance Vehicles Family Debto…" at bounding box center [934, 597] width 1107 height 882
drag, startPoint x: 1172, startPoint y: 616, endPoint x: 1451, endPoint y: 504, distance: 300.5
click at [1174, 616] on div "Home Utilities / Bills Personal Medical Taxes / Insurance Vehicles Family Debto…" at bounding box center [934, 597] width 1107 height 882
drag, startPoint x: 1454, startPoint y: 474, endPoint x: 1395, endPoint y: 473, distance: 59.5
click at [1395, 473] on div "$1,640.43" at bounding box center [1420, 468] width 70 height 16
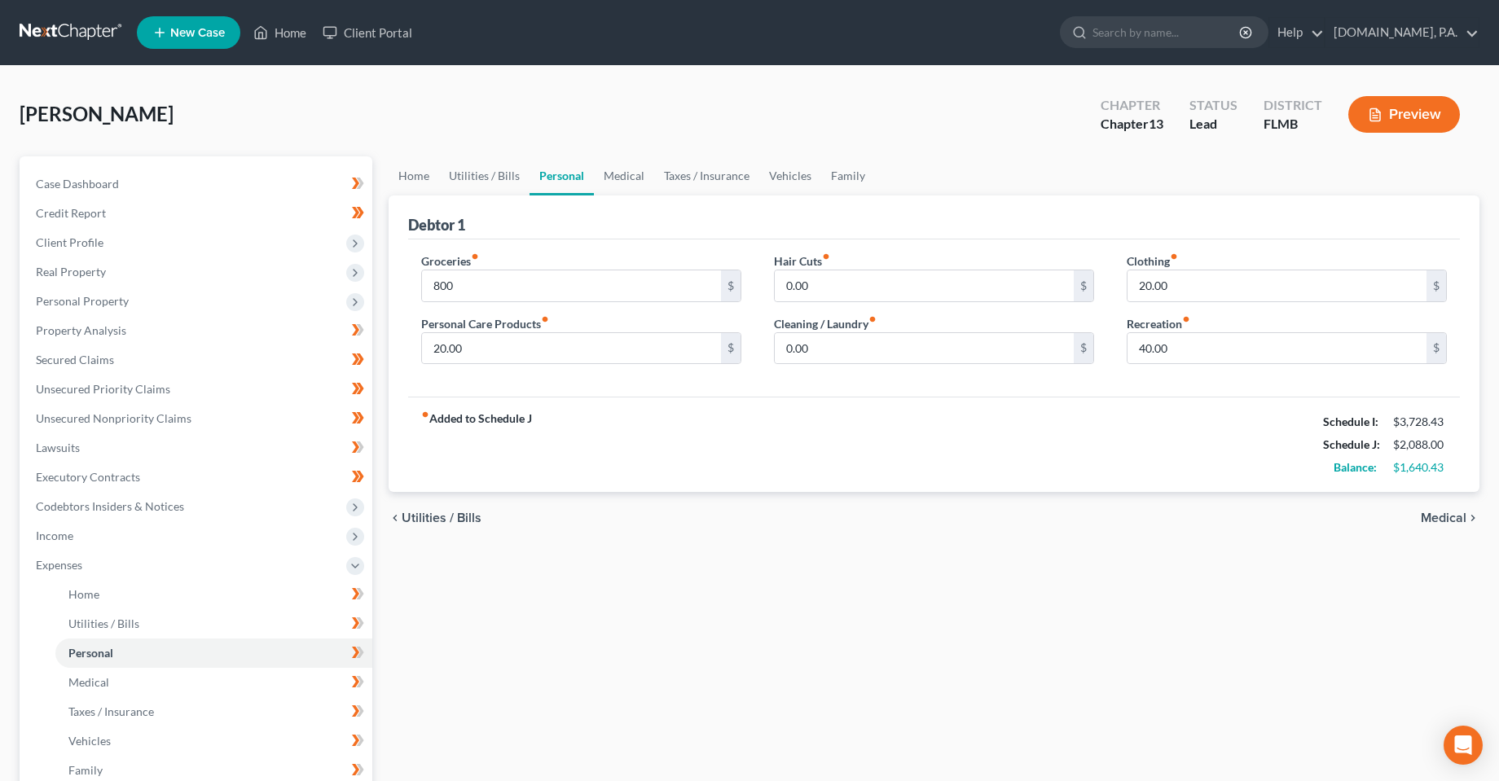
click at [966, 628] on div "Home Utilities / Bills Personal Medical Taxes / Insurance Vehicles Family Debto…" at bounding box center [934, 597] width 1107 height 882
click at [980, 690] on div "Home Utilities / Bills Personal Medical Taxes / Insurance Vehicles Family Debto…" at bounding box center [934, 597] width 1107 height 882
drag, startPoint x: 96, startPoint y: 424, endPoint x: 603, endPoint y: 746, distance: 600.8
click at [96, 424] on span "Unsecured Nonpriority Claims" at bounding box center [114, 418] width 156 height 14
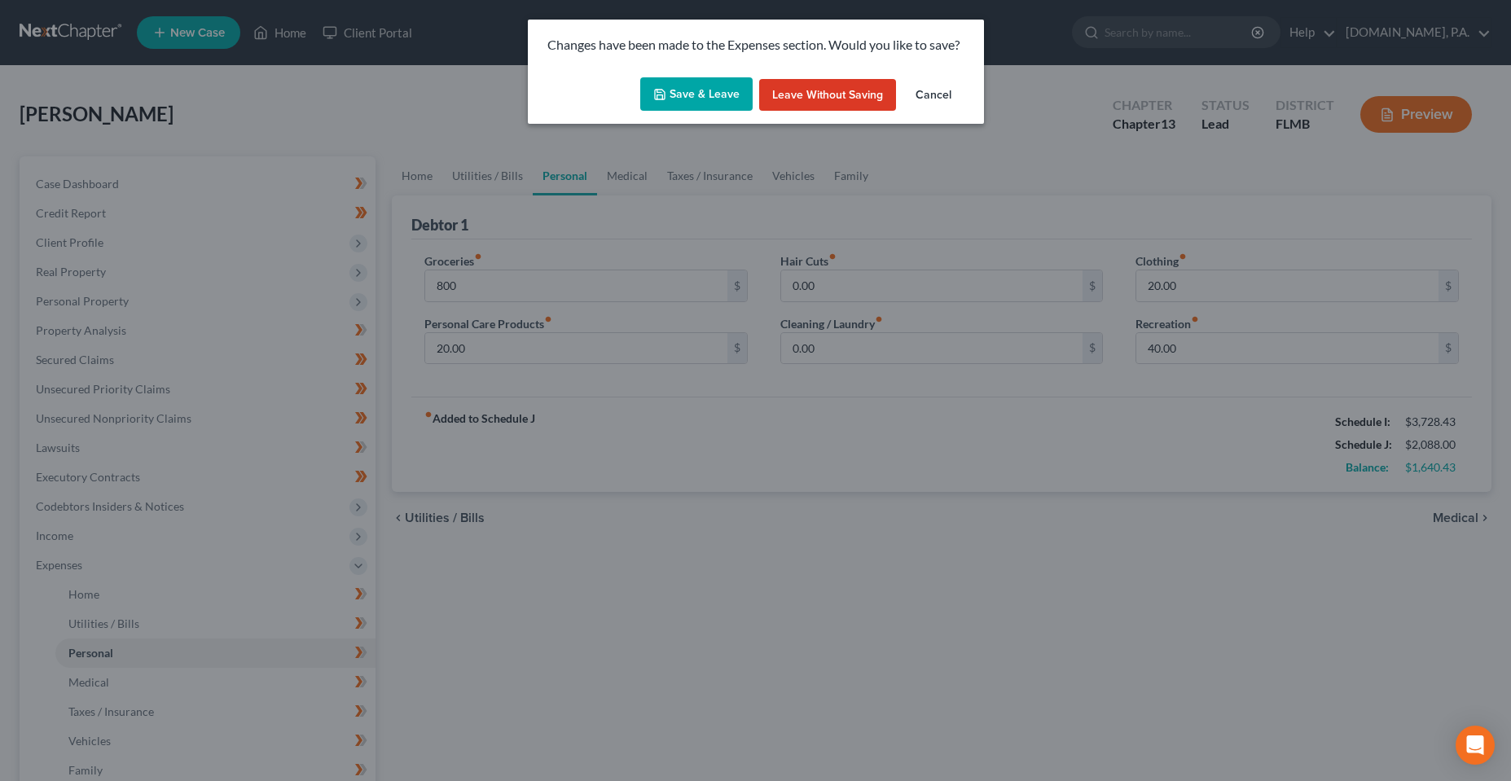
click at [688, 95] on button "Save & Leave" at bounding box center [696, 94] width 112 height 34
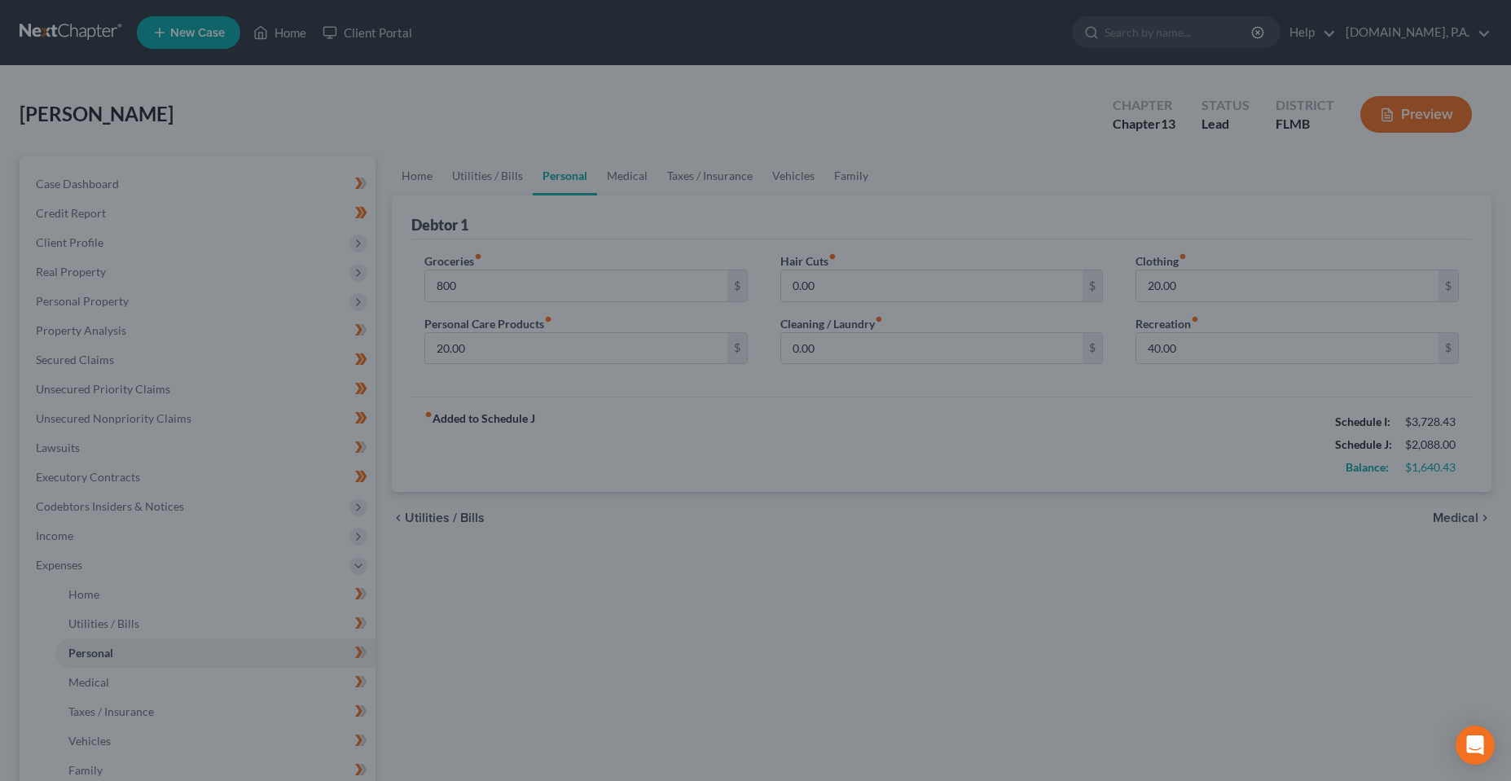
type input "800.00"
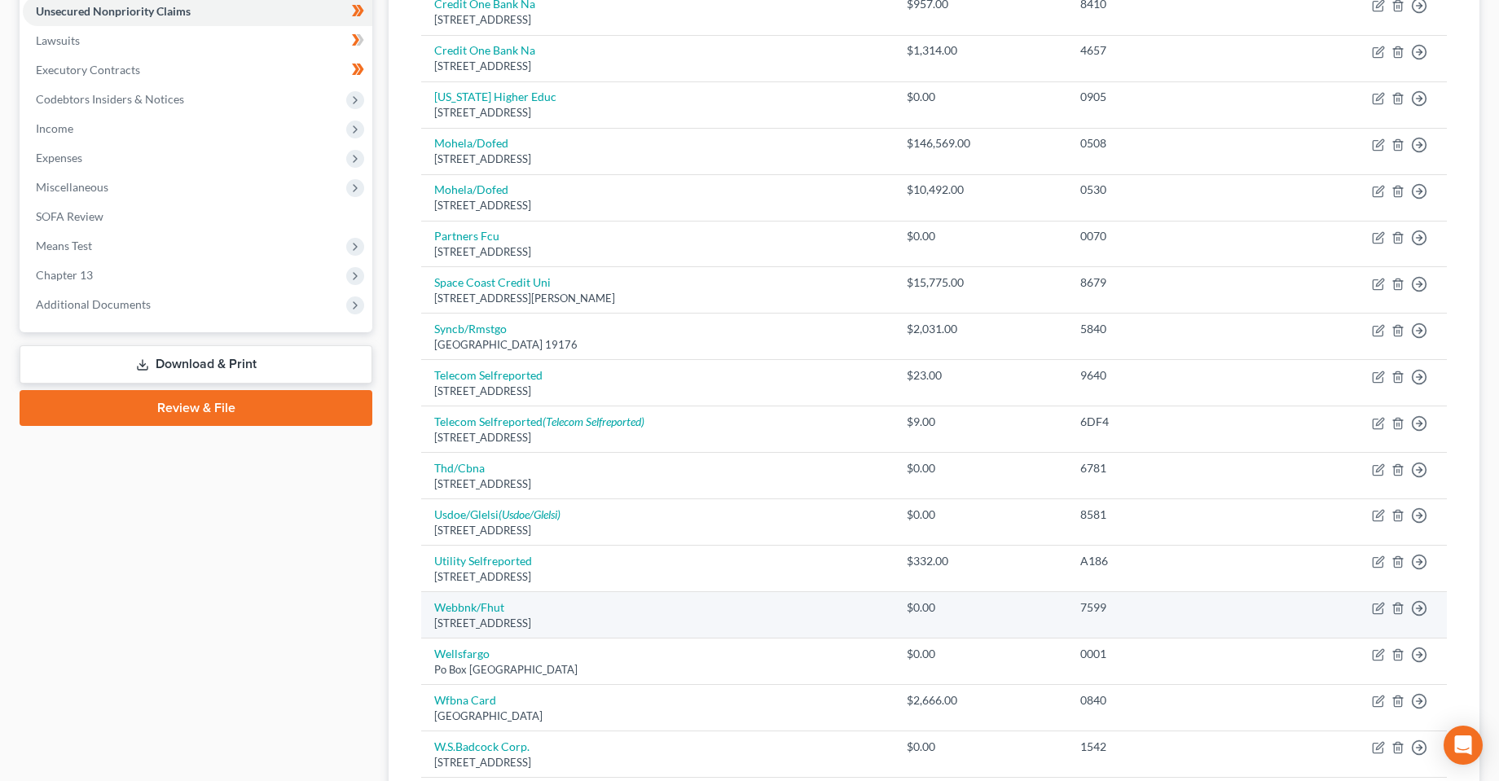
scroll to position [580, 0]
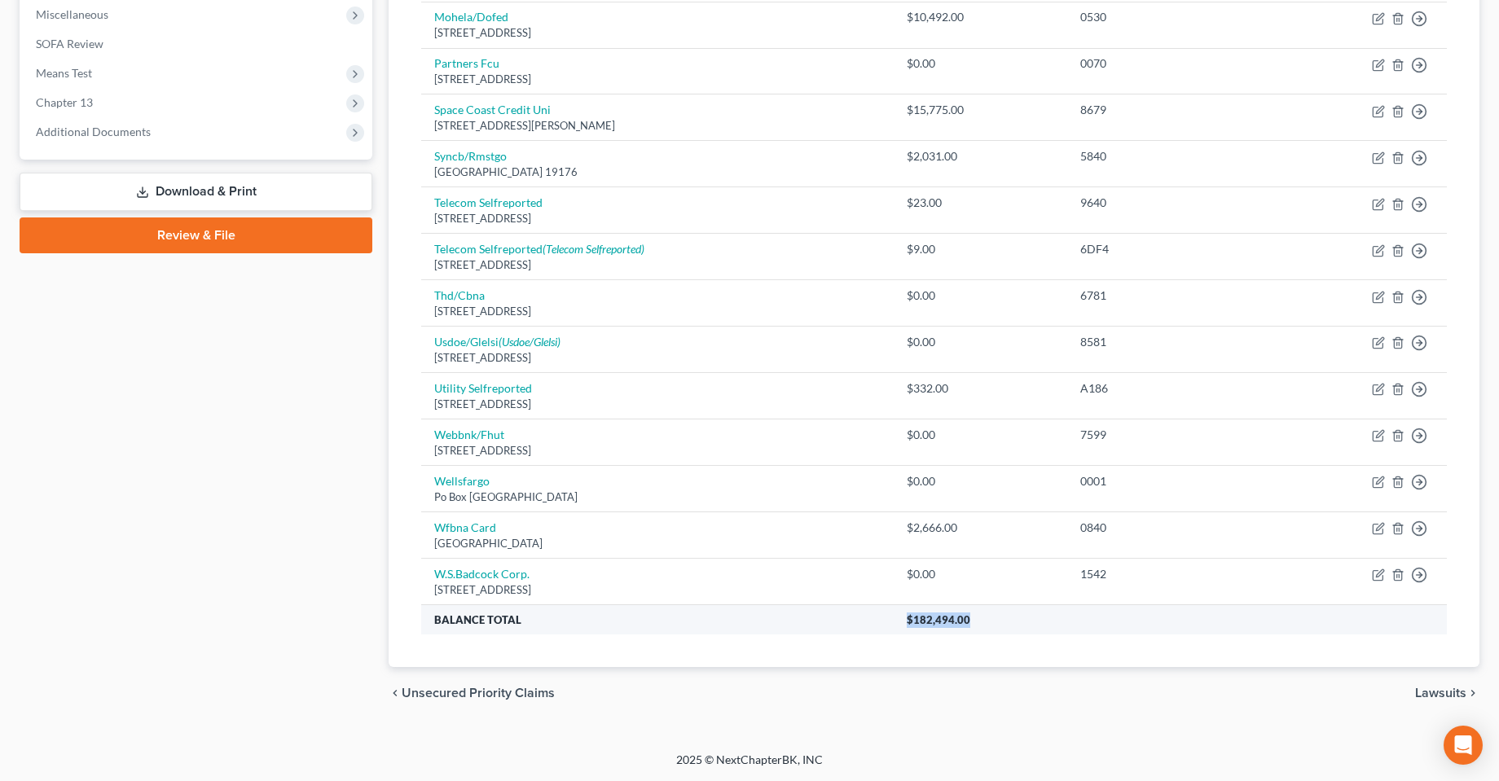
drag, startPoint x: 994, startPoint y: 616, endPoint x: 881, endPoint y: 627, distance: 113.8
click at [881, 627] on tr "Balance Total $182,494.00" at bounding box center [934, 619] width 1026 height 29
click at [838, 653] on div "Creditor expand_more expand_less unfold_more Balance expand_more expand_less un…" at bounding box center [934, 149] width 1052 height 1036
drag, startPoint x: 916, startPoint y: 620, endPoint x: 946, endPoint y: 623, distance: 30.2
click at [946, 623] on span "$182,494.00" at bounding box center [939, 620] width 64 height 13
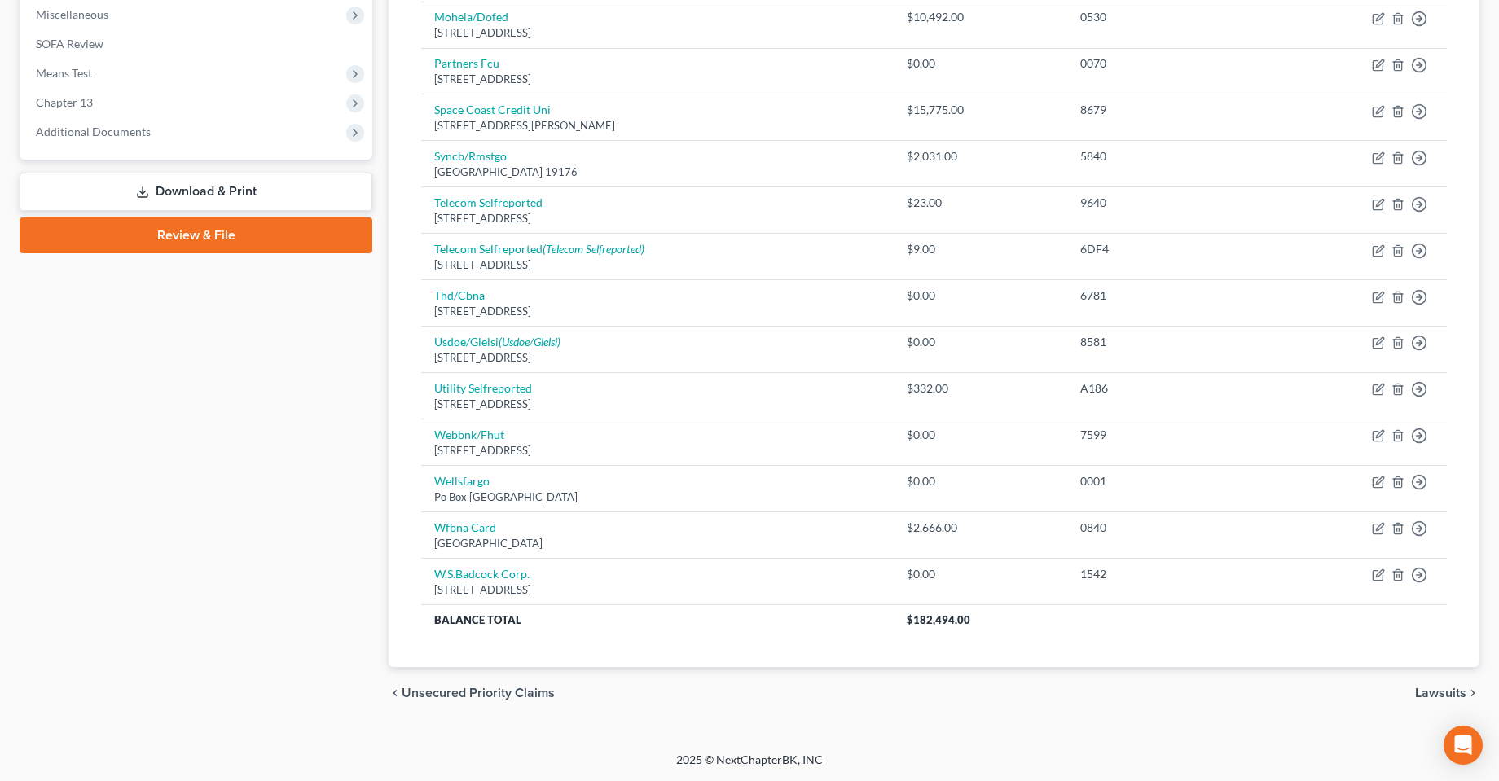
click at [868, 648] on div "Creditor expand_more expand_less unfold_more Balance expand_more expand_less un…" at bounding box center [934, 149] width 1052 height 1036
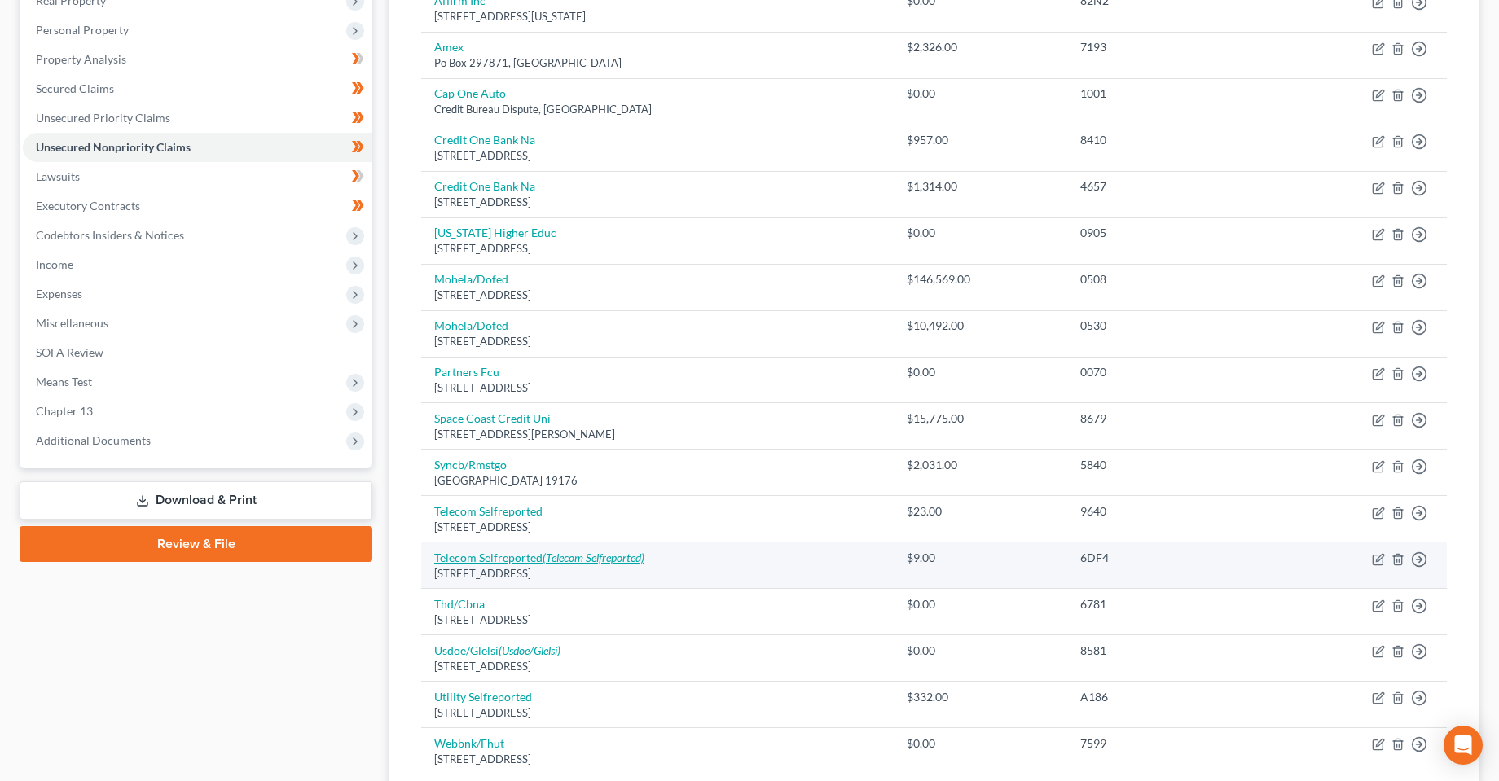
scroll to position [254, 0]
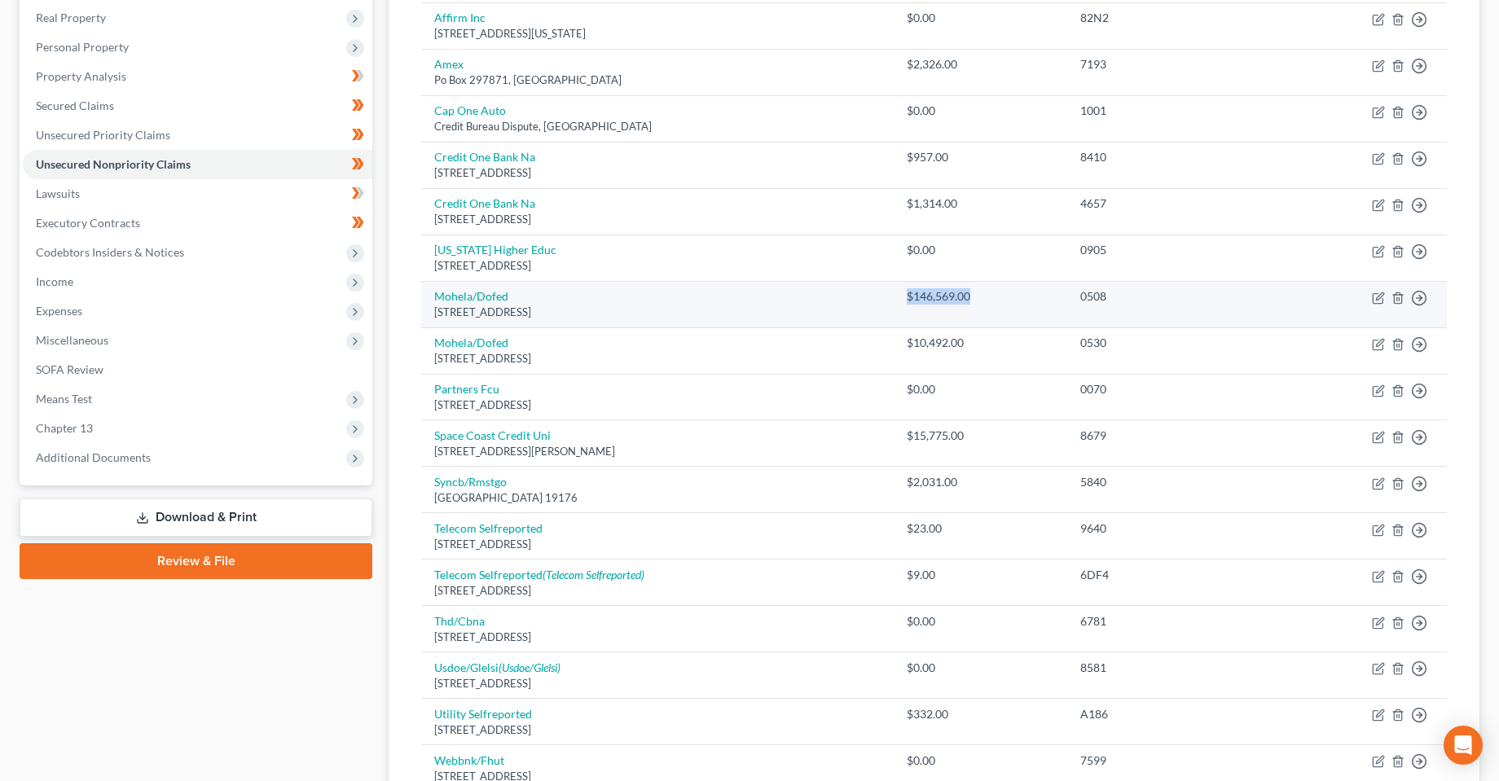
drag, startPoint x: 978, startPoint y: 298, endPoint x: 900, endPoint y: 306, distance: 77.8
click at [900, 306] on td "$146,569.00" at bounding box center [981, 304] width 174 height 46
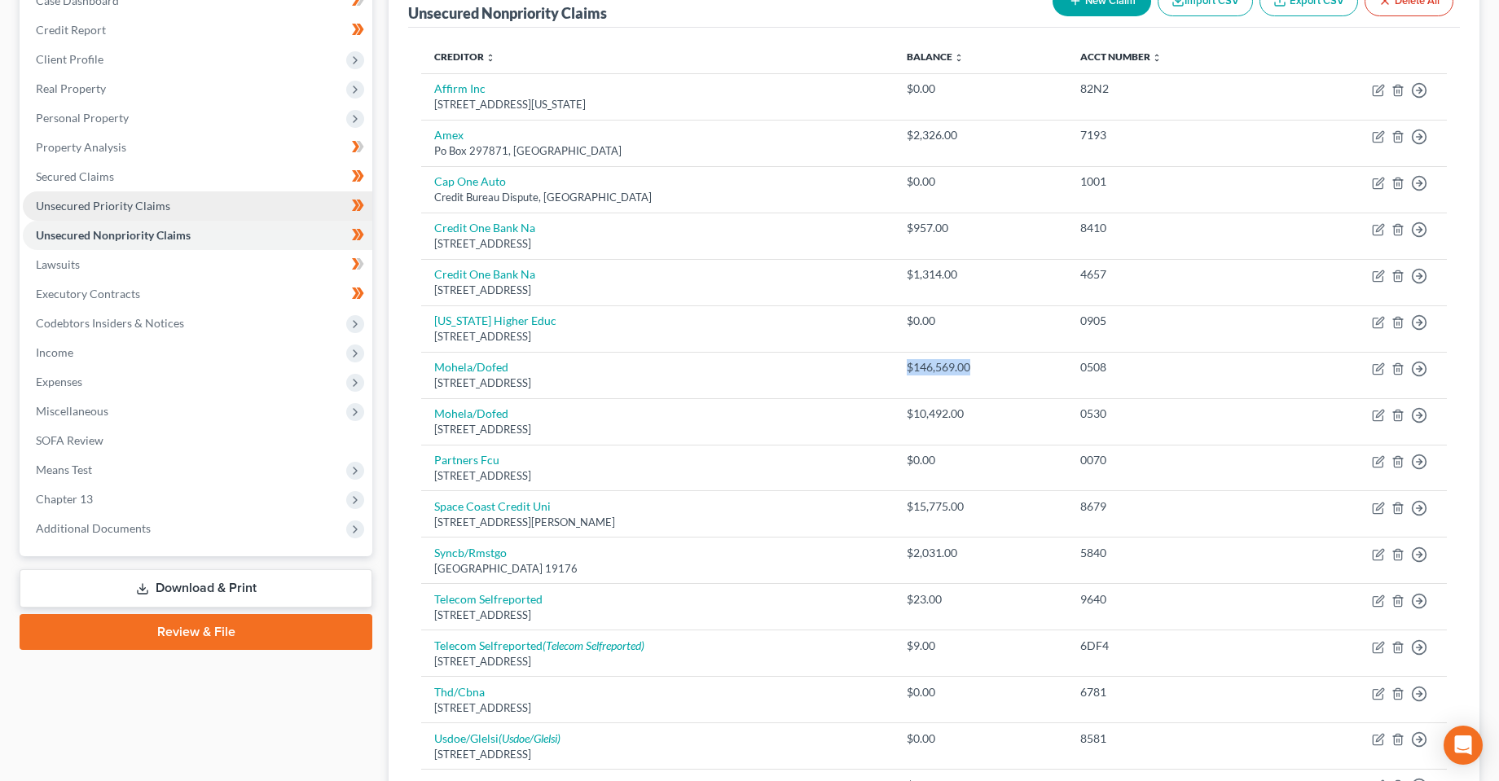
scroll to position [173, 0]
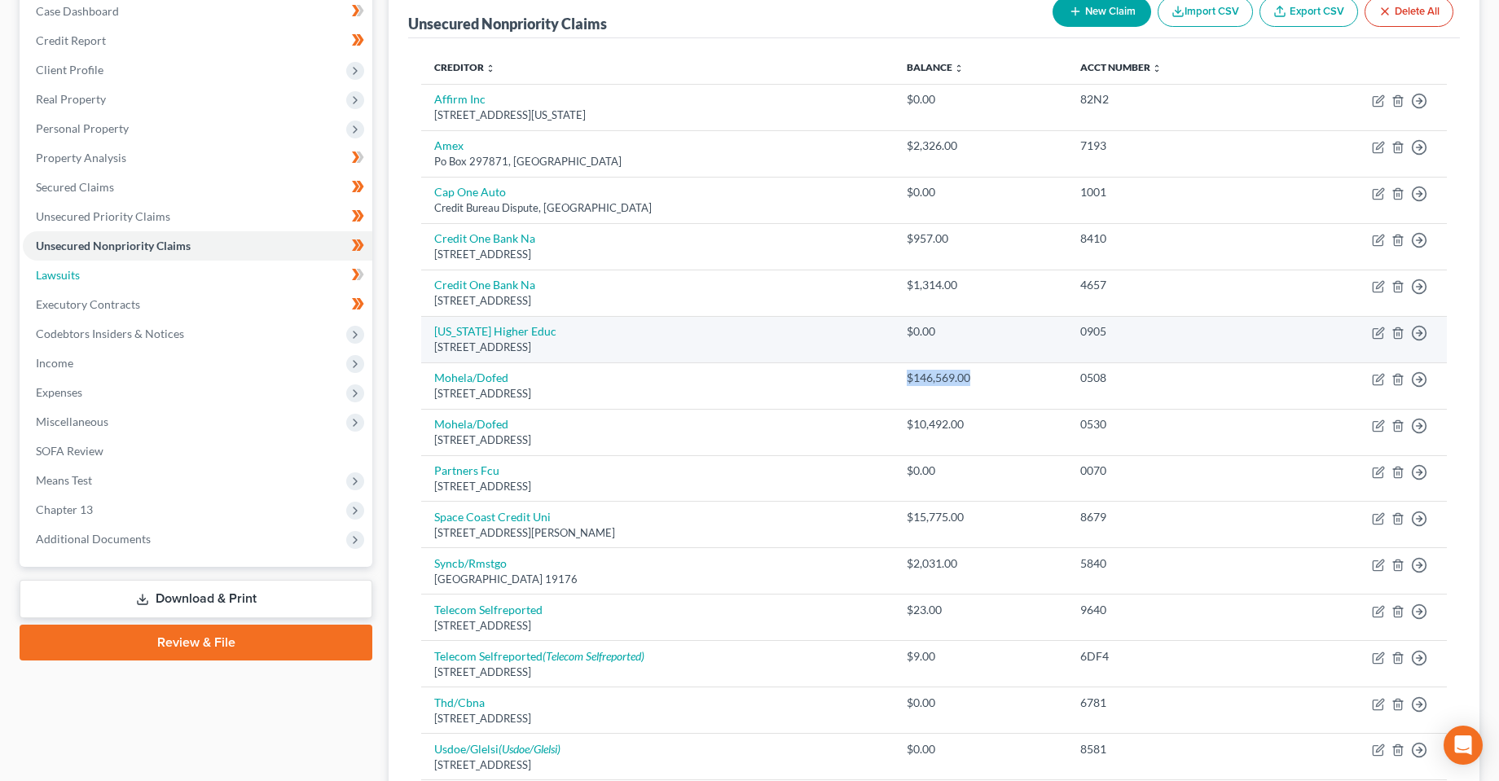
drag, startPoint x: 51, startPoint y: 280, endPoint x: 463, endPoint y: 343, distance: 417.0
click at [51, 280] on span "Lawsuits" at bounding box center [58, 275] width 44 height 14
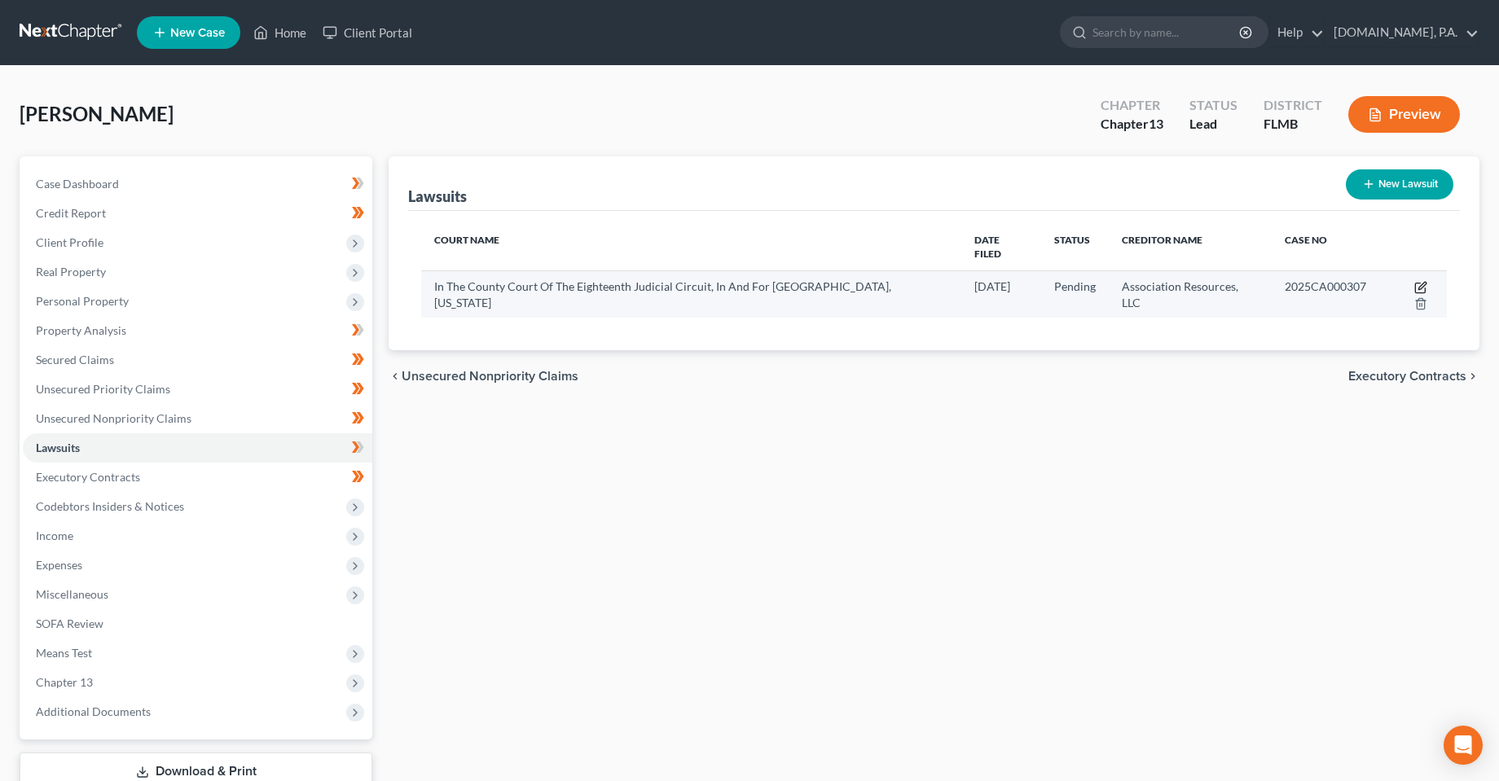
click at [1414, 281] on icon "button" at bounding box center [1420, 287] width 13 height 13
select select "9"
select select "0"
select select "2"
select select "9"
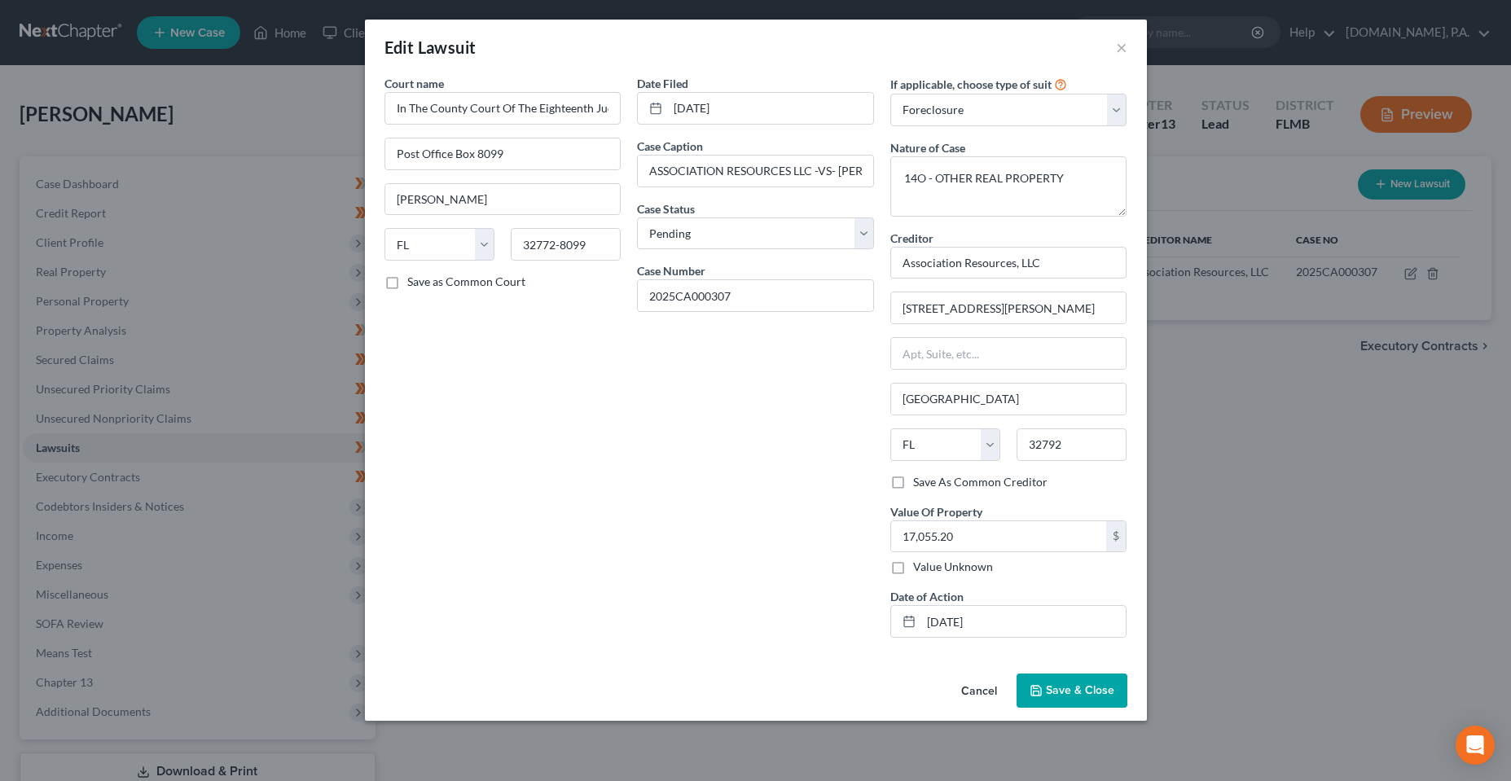
click at [729, 469] on div "Date Filed [DATE] Case Caption ASSOCIATION RESOURCES LLC -[GEOGRAPHIC_DATA]- [P…" at bounding box center [755, 363] width 253 height 576
click at [1121, 46] on button "×" at bounding box center [1121, 47] width 11 height 20
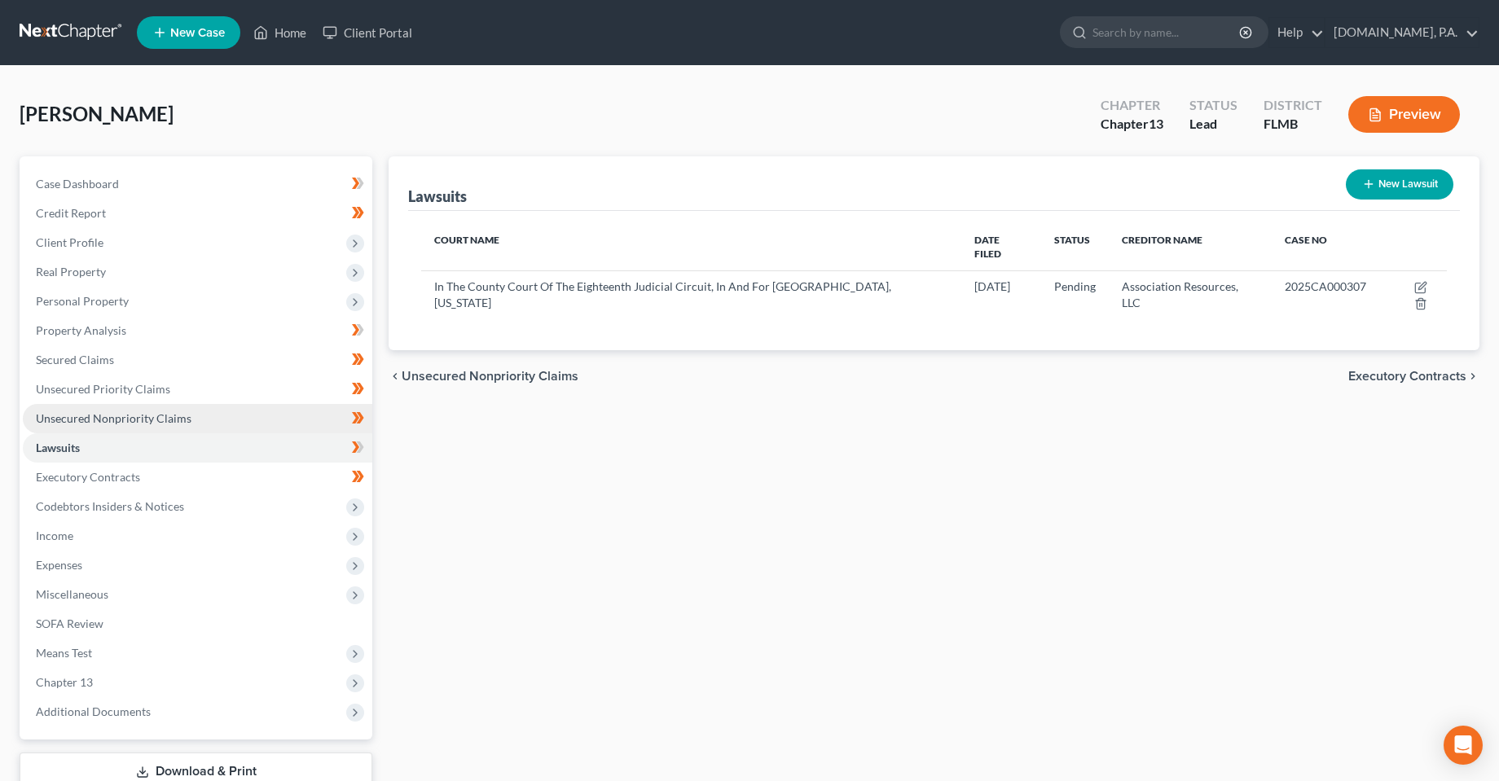
drag, startPoint x: 670, startPoint y: 466, endPoint x: 343, endPoint y: 432, distance: 328.5
click at [669, 466] on div "Lawsuits New Lawsuit Court Name Date Filed Status Creditor Name Case No In The …" at bounding box center [934, 494] width 1107 height 677
click at [581, 495] on div "Lawsuits New Lawsuit Court Name Date Filed Status Creditor Name Case No In The …" at bounding box center [934, 494] width 1107 height 677
